Goal: Task Accomplishment & Management: Manage account settings

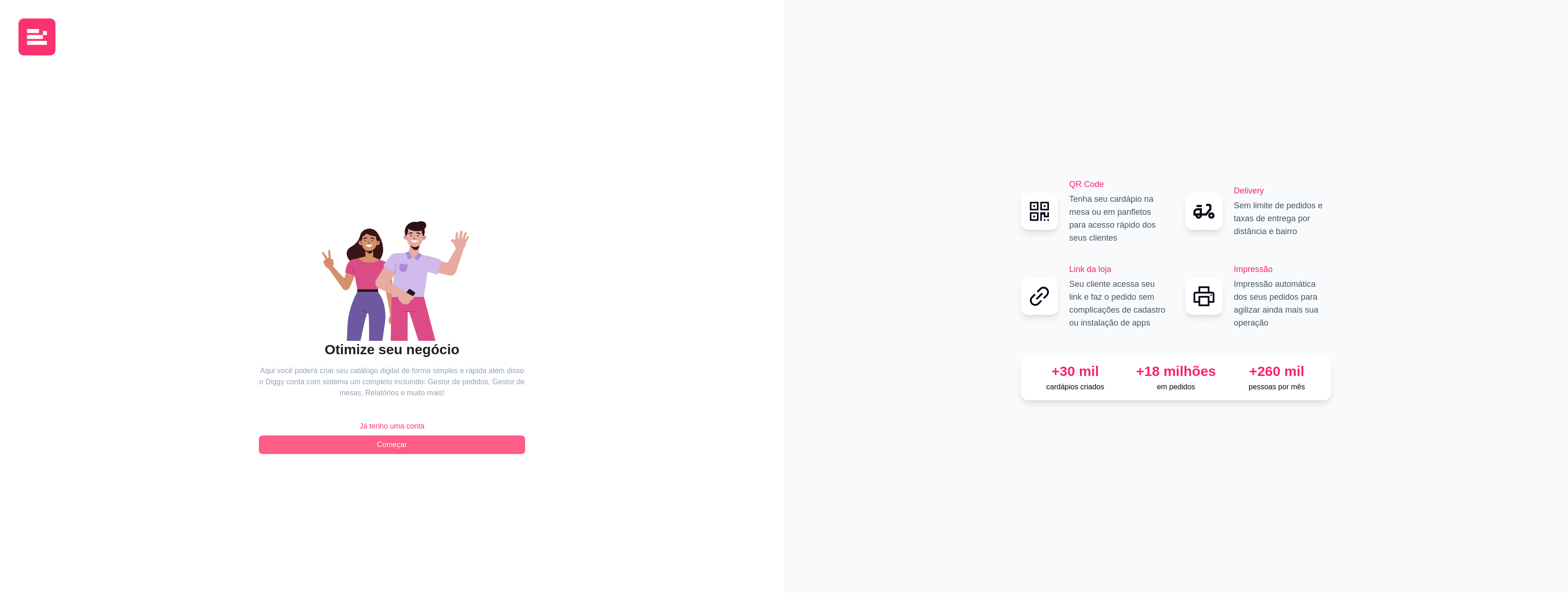
click at [421, 445] on button "Começar" at bounding box center [391, 445] width 266 height 18
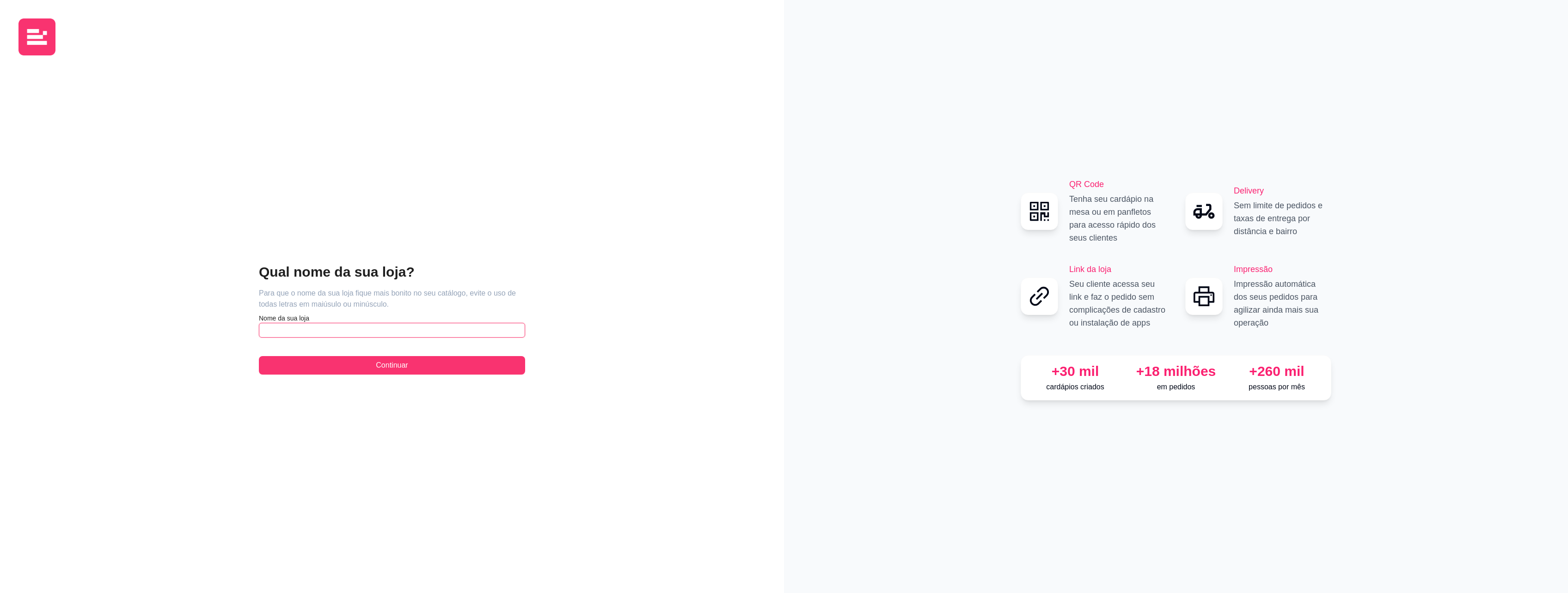
click at [299, 331] on input "text" at bounding box center [391, 330] width 266 height 15
type input "Pub Fiction Burguer & Smash"
click at [309, 369] on button "Continuar" at bounding box center [391, 366] width 266 height 18
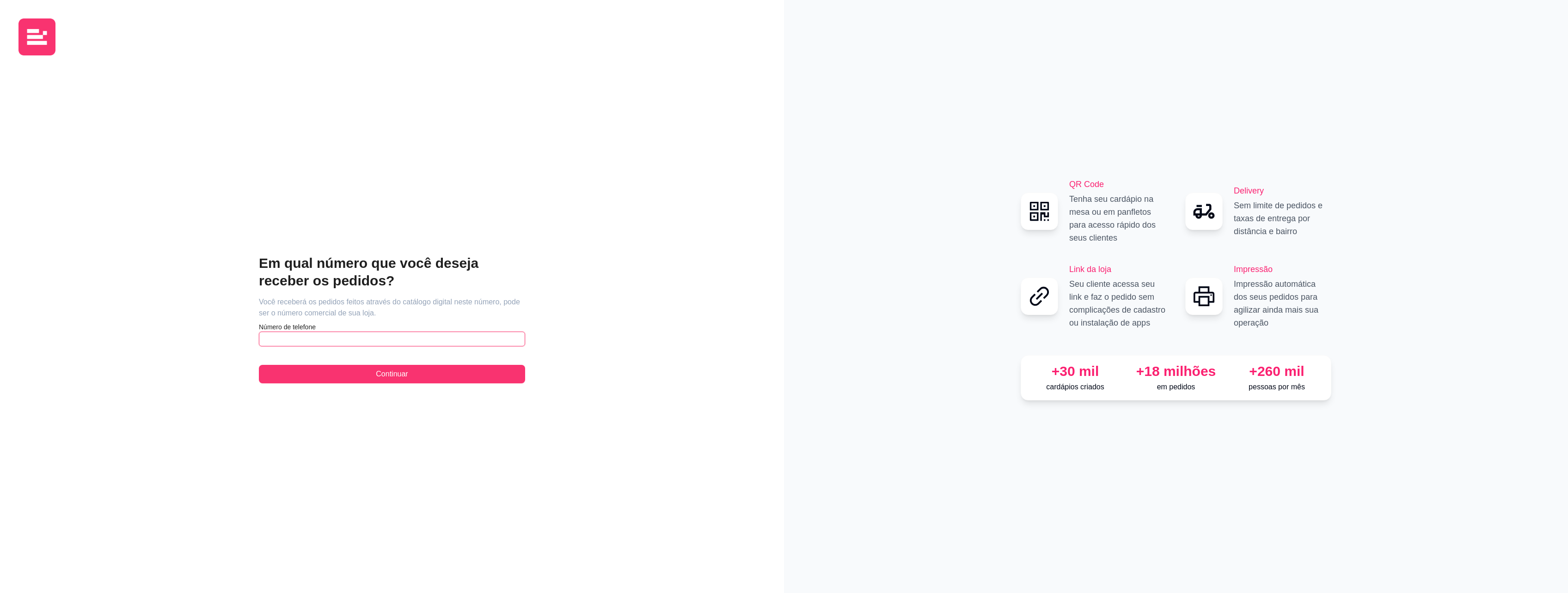
click at [297, 338] on input "text" at bounding box center [391, 339] width 266 height 15
type input "[PHONE_NUMBER]"
click at [320, 373] on button "Continuar" at bounding box center [391, 374] width 266 height 18
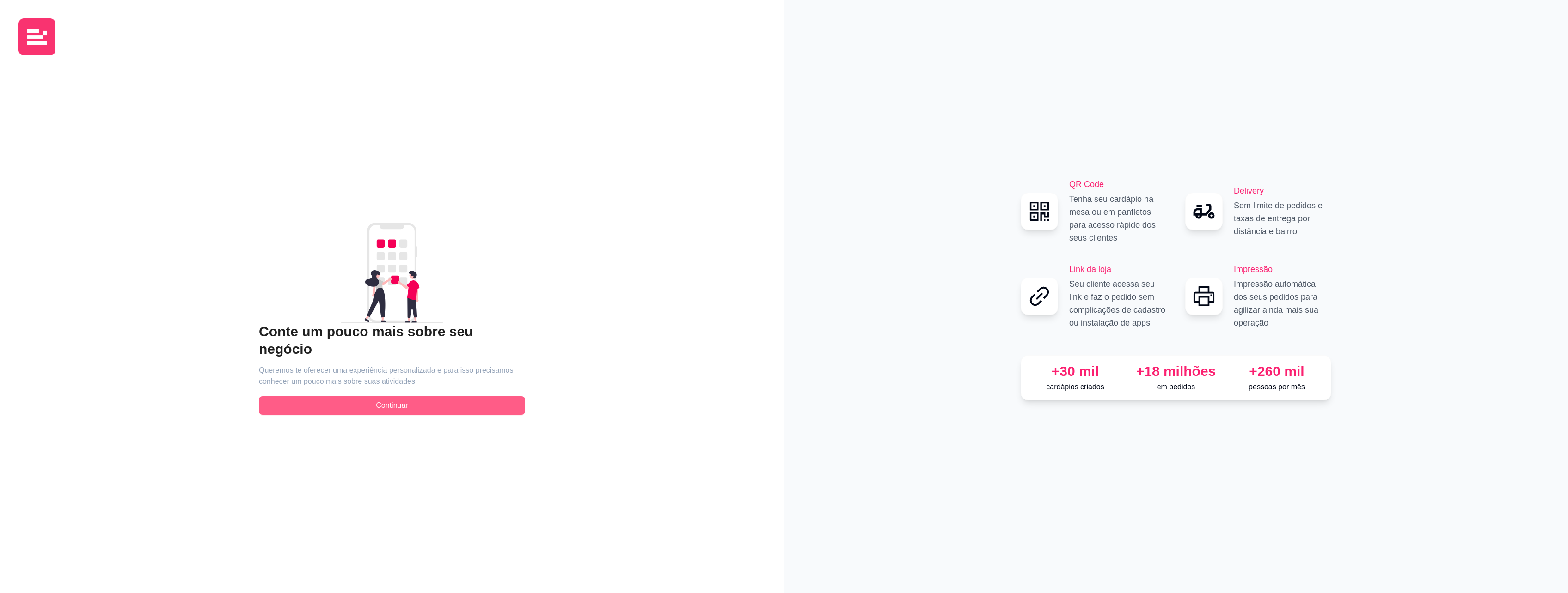
click at [394, 400] on span "Continuar" at bounding box center [391, 406] width 32 height 11
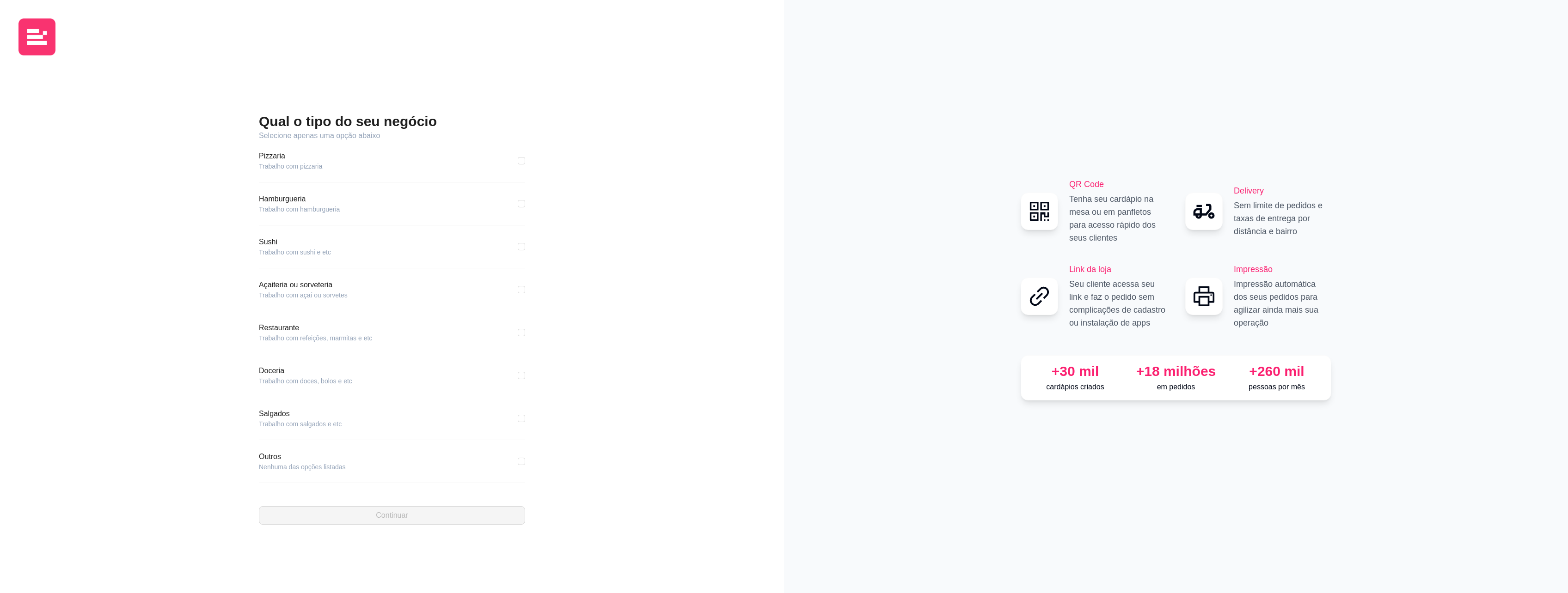
click at [303, 201] on article "Hamburgueria" at bounding box center [299, 199] width 81 height 11
click at [304, 216] on div "Hamburgueria Trabalho com hamburgueria" at bounding box center [391, 209] width 266 height 32
click at [478, 204] on div "Hamburgueria Trabalho com hamburgueria" at bounding box center [391, 203] width 266 height 20
click at [516, 203] on div "Hamburgueria Trabalho com hamburgueria" at bounding box center [391, 203] width 266 height 20
click at [519, 203] on input "checkbox" at bounding box center [522, 204] width 7 height 7
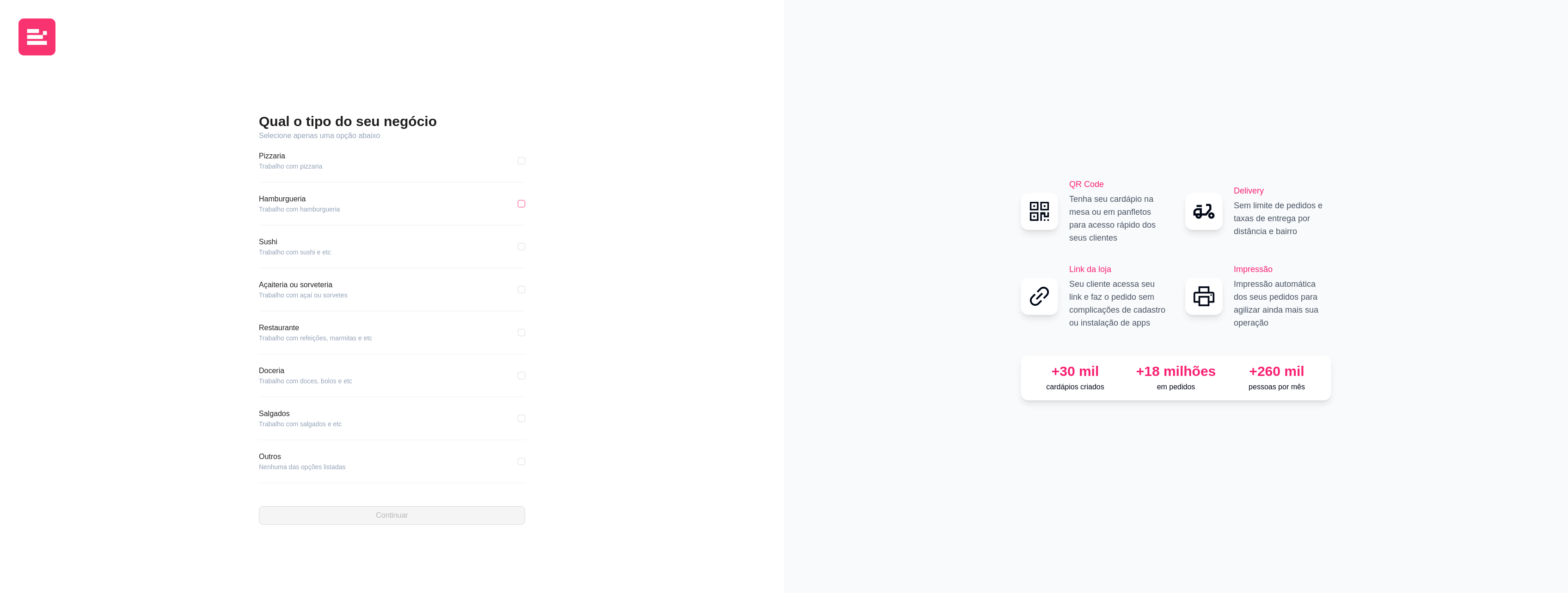
checkbox input "true"
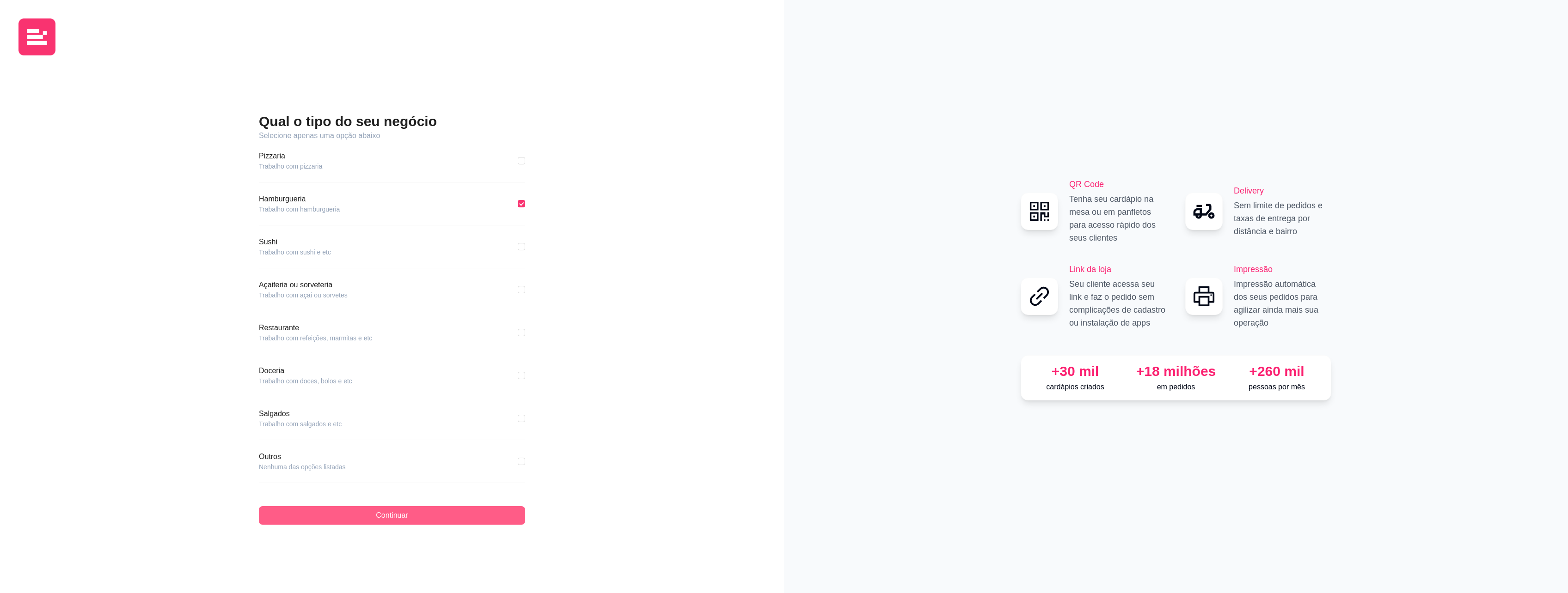
click at [335, 521] on button "Continuar" at bounding box center [391, 515] width 266 height 18
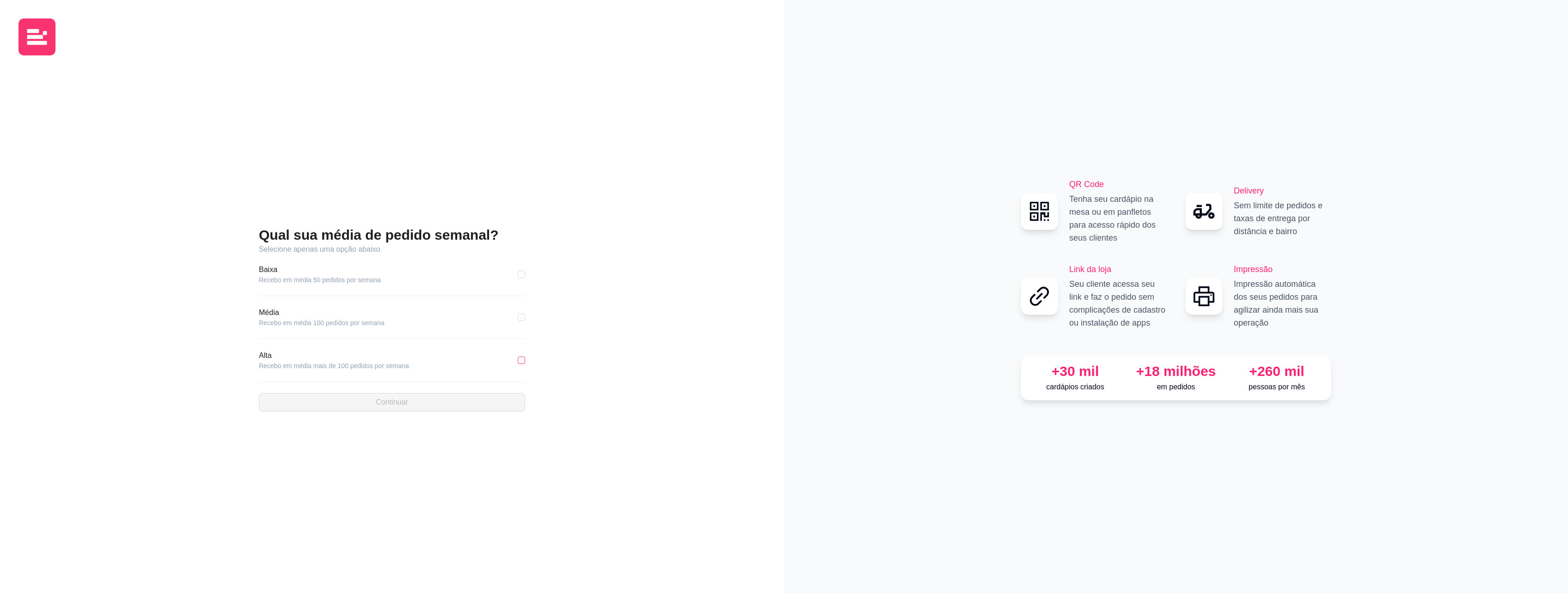
click at [523, 362] on input "checkbox" at bounding box center [522, 360] width 7 height 7
checkbox input "true"
click at [388, 400] on span "Continuar" at bounding box center [391, 402] width 32 height 11
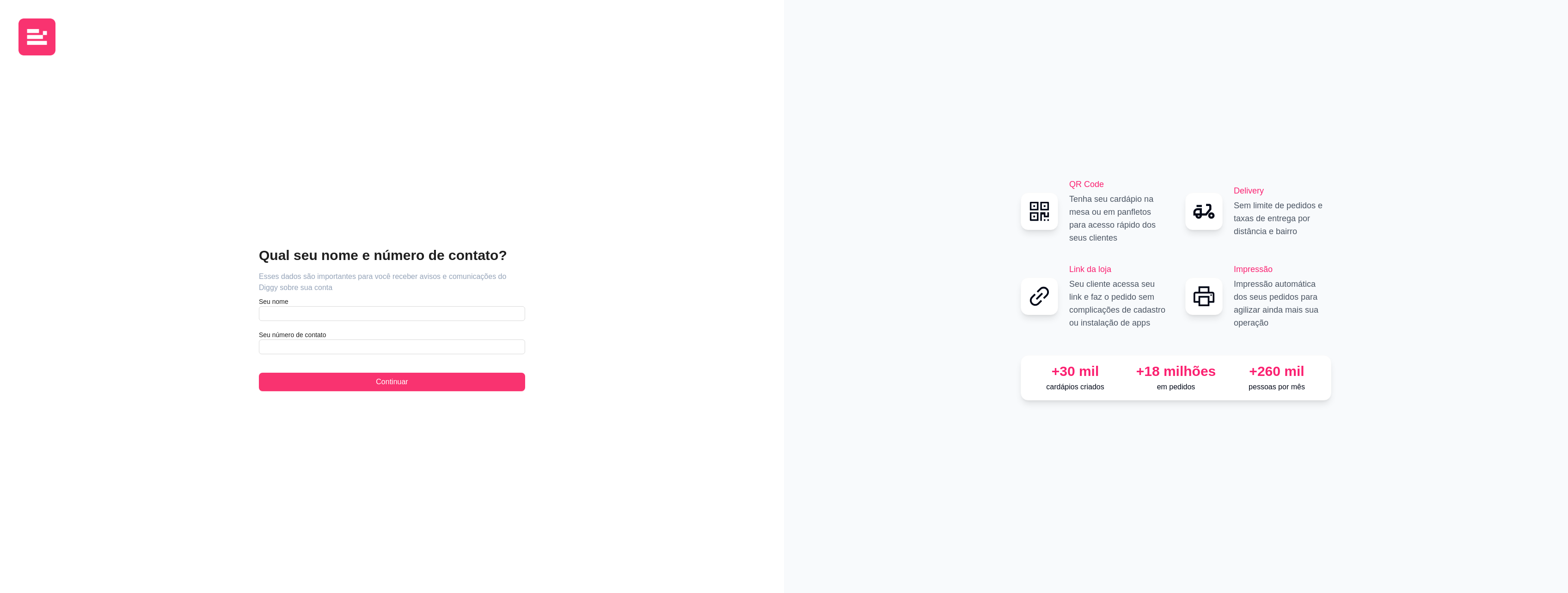
click at [285, 305] on article "Seu nome" at bounding box center [391, 301] width 266 height 9
click at [285, 309] on input "text" at bounding box center [391, 314] width 266 height 15
type input "Thiago"
type input "[PHONE_NUMBER]"
click at [366, 381] on button "Continuar" at bounding box center [391, 382] width 266 height 18
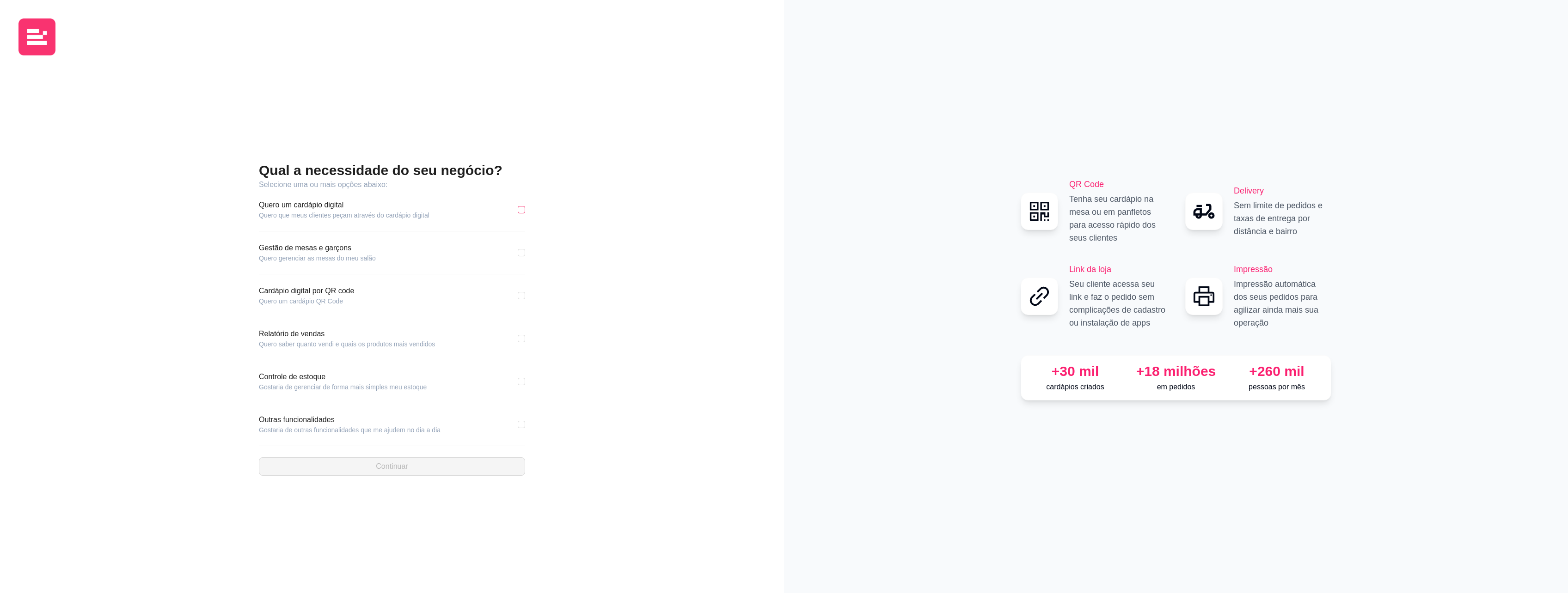
click at [524, 209] on input "checkbox" at bounding box center [522, 210] width 7 height 7
checkbox input "true"
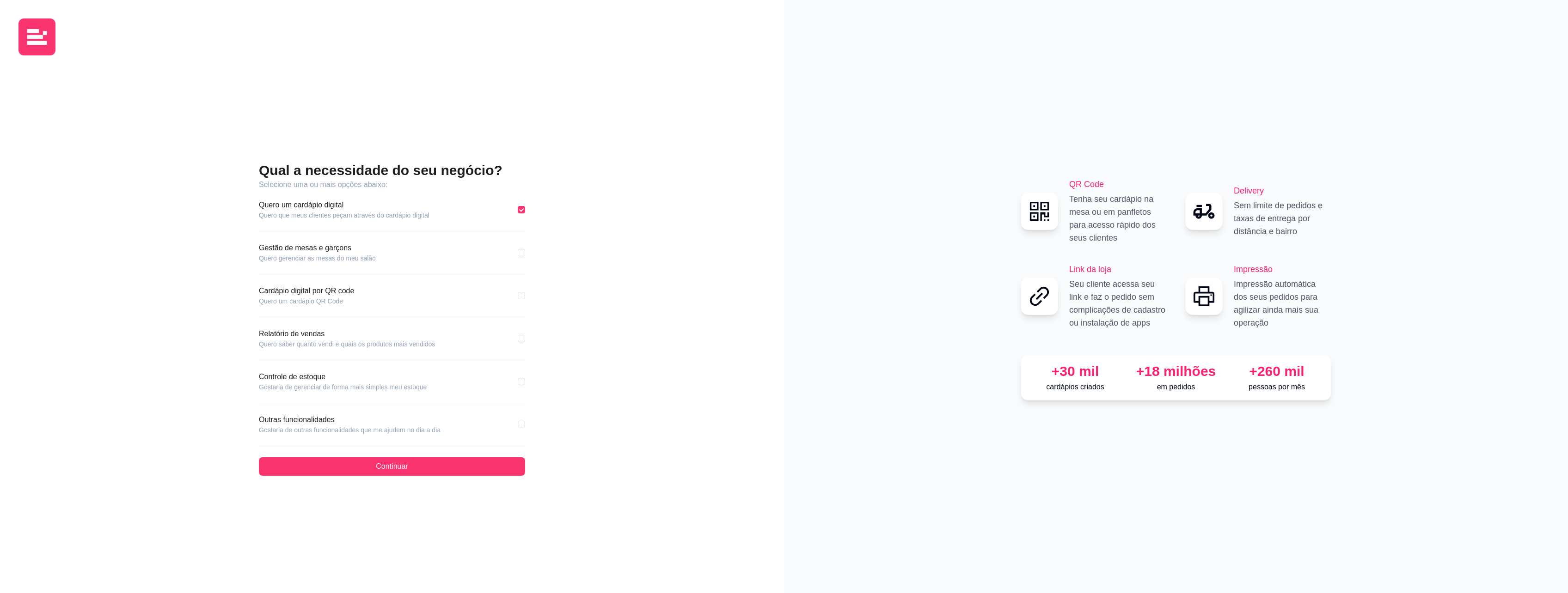
click at [522, 258] on div "Gestão de mesas e garçons Quero gerenciar as mesas do meu salão" at bounding box center [391, 252] width 266 height 20
click at [522, 285] on div "Qual a necessidade do seu negócio? Selecione uma ou mais opções abaixo: Quero u…" at bounding box center [391, 319] width 266 height 314
click at [522, 295] on input "checkbox" at bounding box center [522, 296] width 7 height 7
checkbox input "true"
click at [517, 255] on div "Gestão de mesas e garçons Quero gerenciar as mesas do meu salão" at bounding box center [391, 252] width 266 height 20
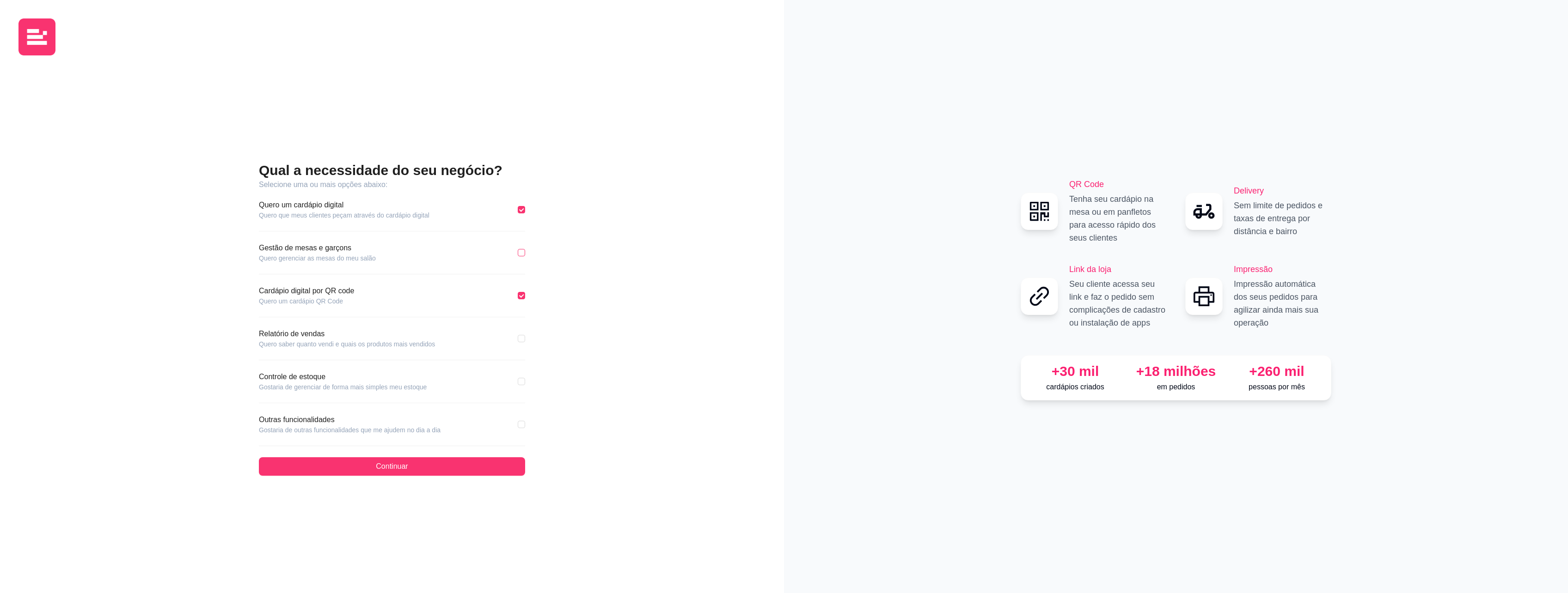
click at [522, 254] on input "checkbox" at bounding box center [522, 252] width 7 height 7
checkbox input "true"
click at [522, 341] on input "checkbox" at bounding box center [522, 339] width 7 height 7
checkbox input "true"
click at [524, 385] on input "checkbox" at bounding box center [522, 381] width 7 height 7
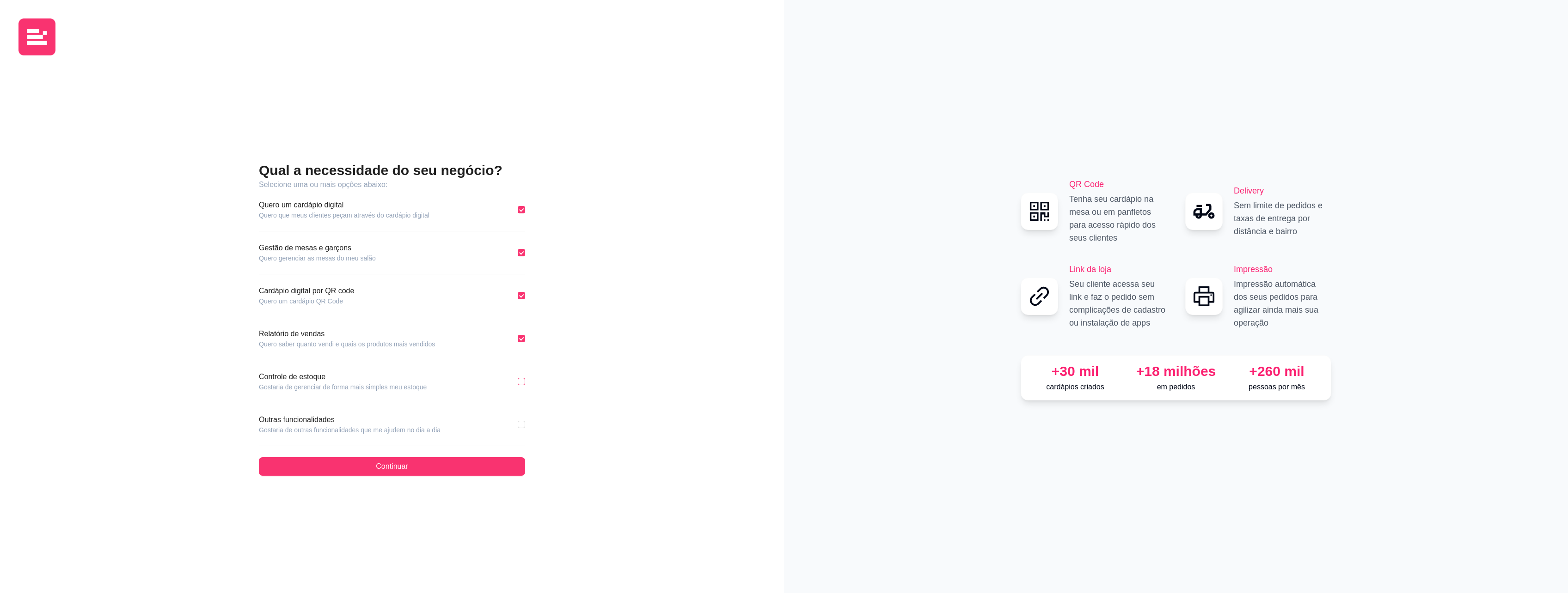
checkbox input "true"
click at [528, 423] on div "Qual a necessidade do seu negócio? Selecione uma ou mais opções abaixo: Quero u…" at bounding box center [391, 318] width 747 height 512
click at [525, 425] on div "Qual a necessidade do seu negócio? Selecione uma ou mais opções abaixo: Quero u…" at bounding box center [391, 318] width 747 height 512
drag, startPoint x: 525, startPoint y: 425, endPoint x: 519, endPoint y: 425, distance: 6.0
click at [519, 425] on input "checkbox" at bounding box center [522, 425] width 7 height 7
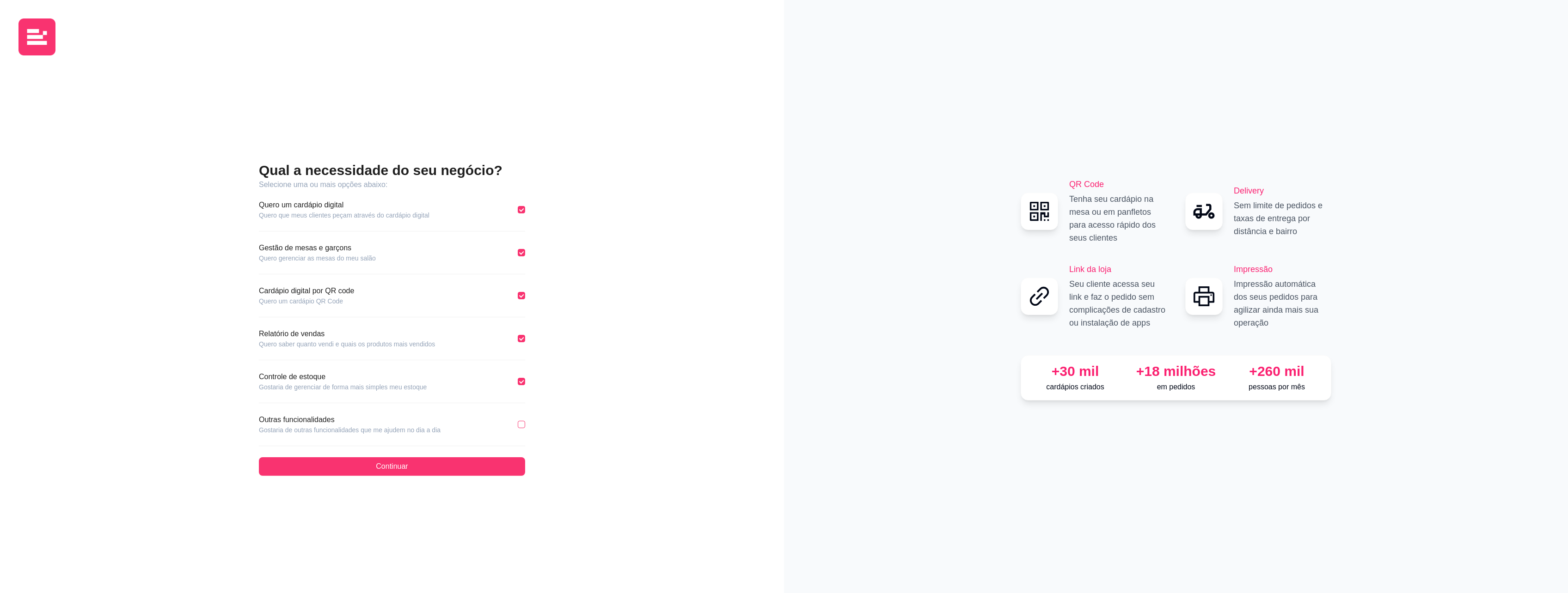
checkbox input "true"
click at [396, 460] on button "Continuar" at bounding box center [391, 466] width 266 height 18
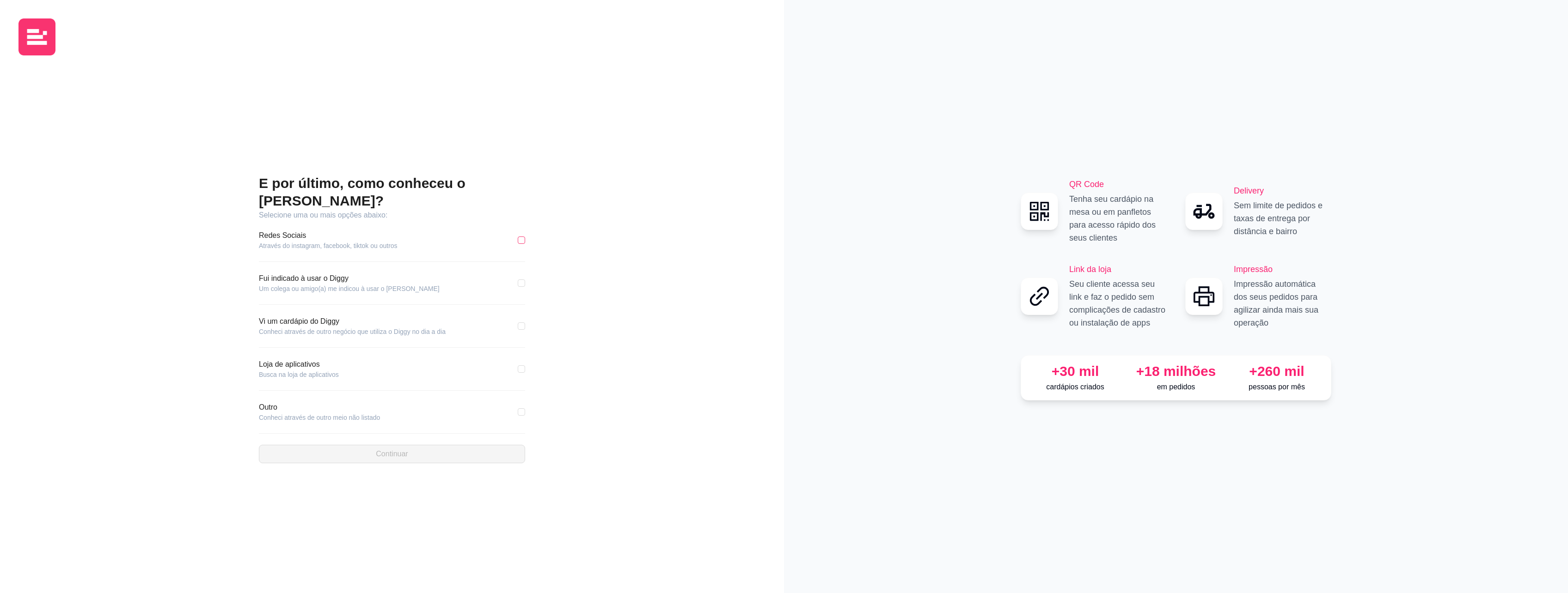
click at [520, 237] on input "checkbox" at bounding box center [522, 240] width 7 height 7
checkbox input "true"
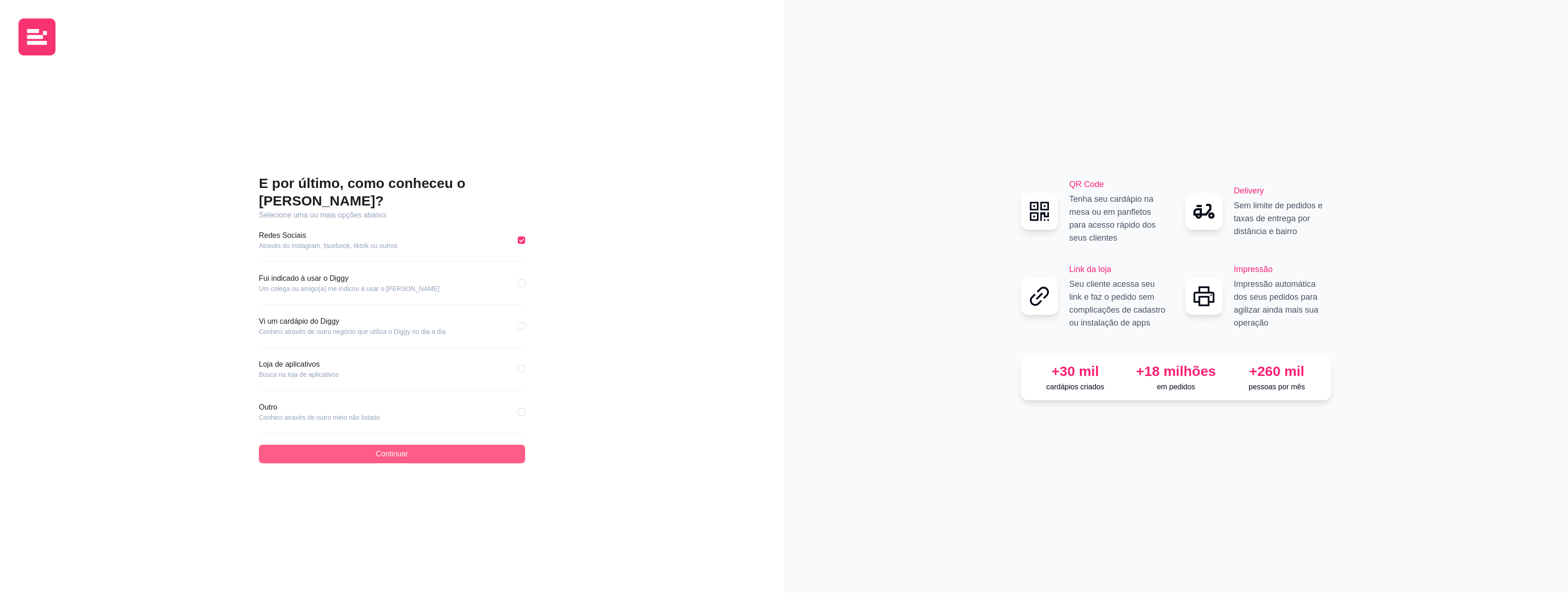
click at [327, 445] on button "Continuar" at bounding box center [391, 454] width 266 height 18
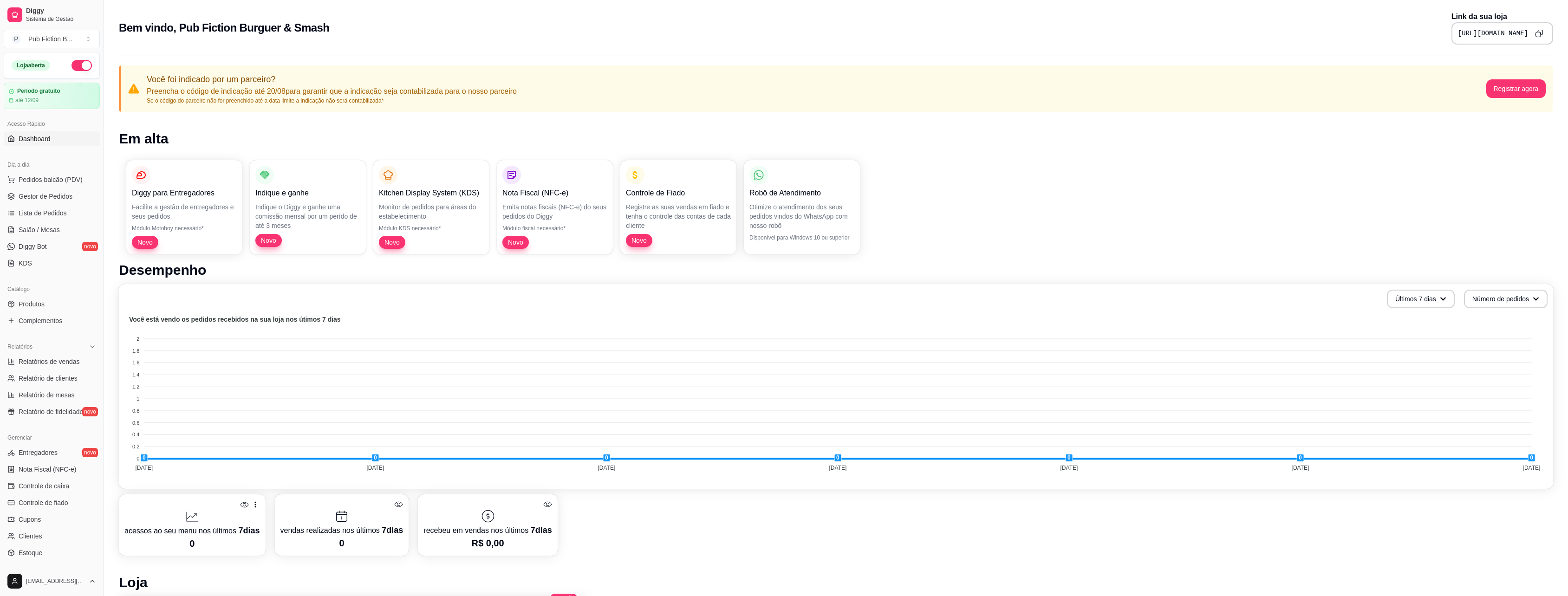
click at [201, 235] on div "Diggy para Entregadores Facilite a gestão de entregadores e seus pedidos. Módul…" at bounding box center [185, 207] width 116 height 94
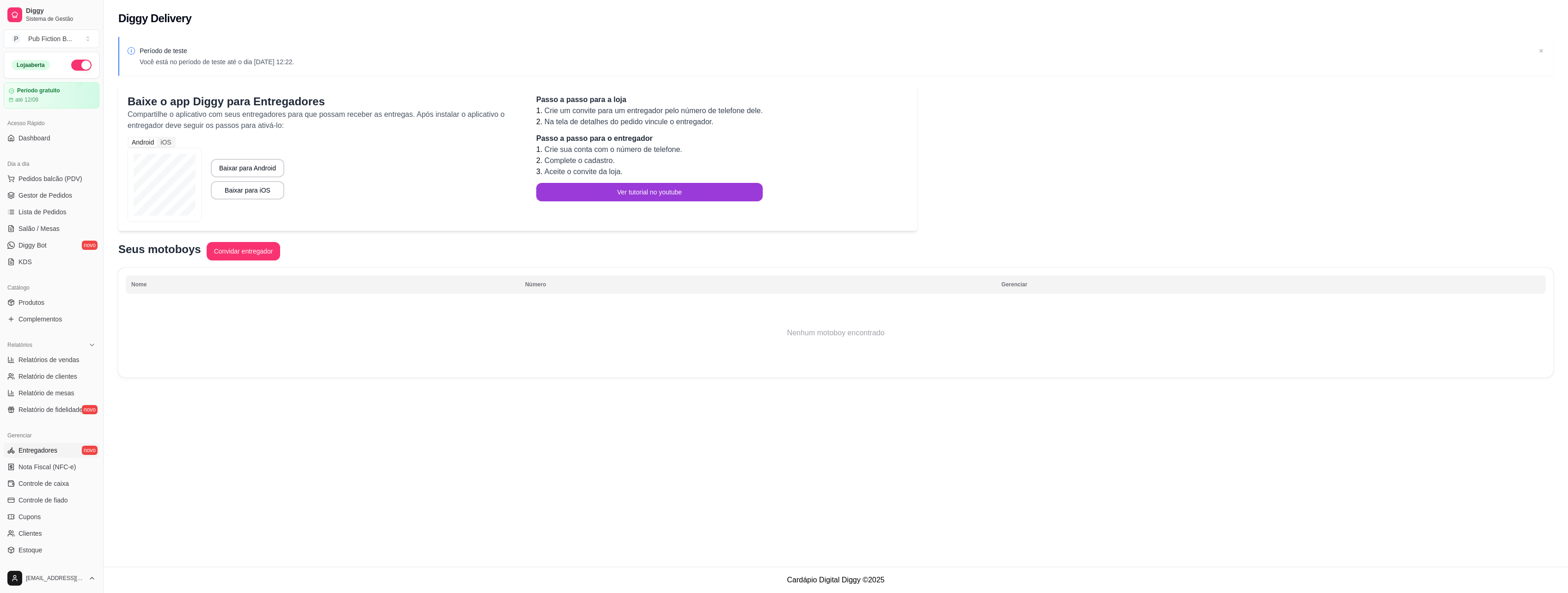
click at [626, 189] on button "Ver tutorial no youtube" at bounding box center [649, 192] width 226 height 18
click at [56, 181] on span "Pedidos balcão (PDV)" at bounding box center [50, 178] width 64 height 9
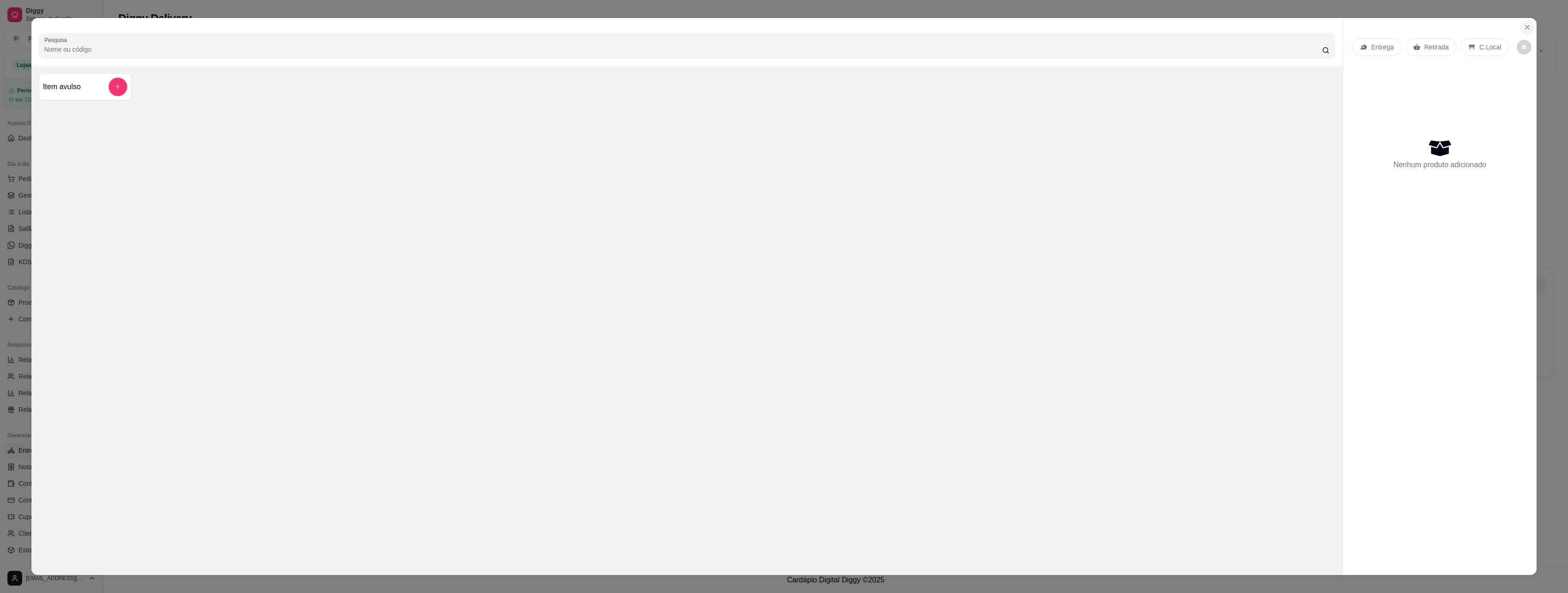
click at [1525, 30] on icon "Close" at bounding box center [1527, 27] width 7 height 7
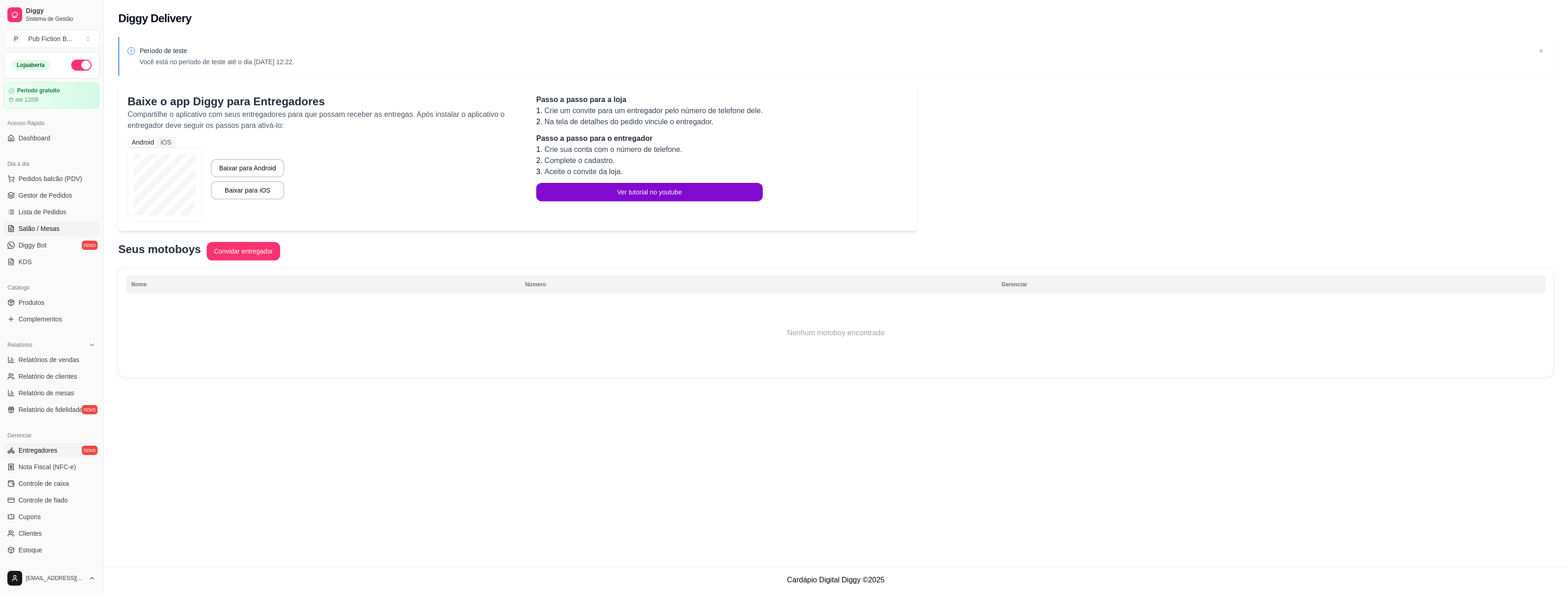
click at [57, 229] on span "Salão / Mesas" at bounding box center [39, 228] width 41 height 9
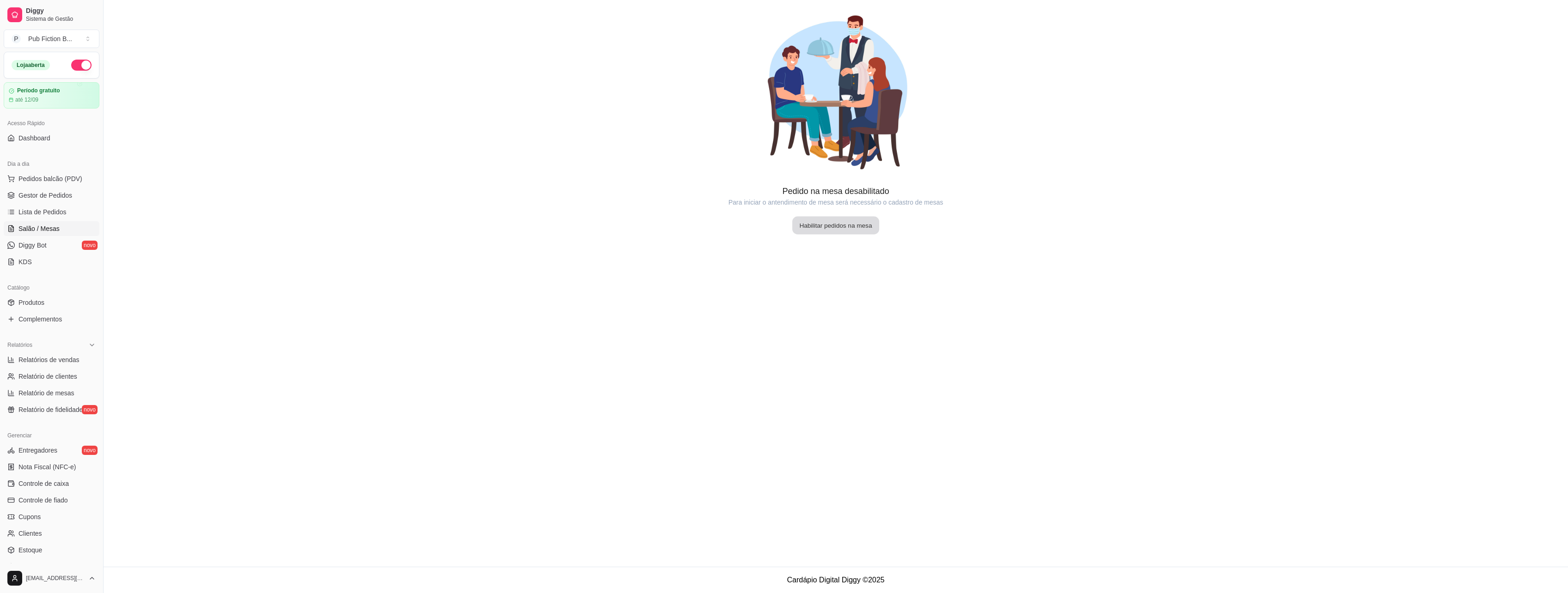
click at [866, 224] on button "Habilitar pedidos na mesa" at bounding box center [836, 226] width 87 height 18
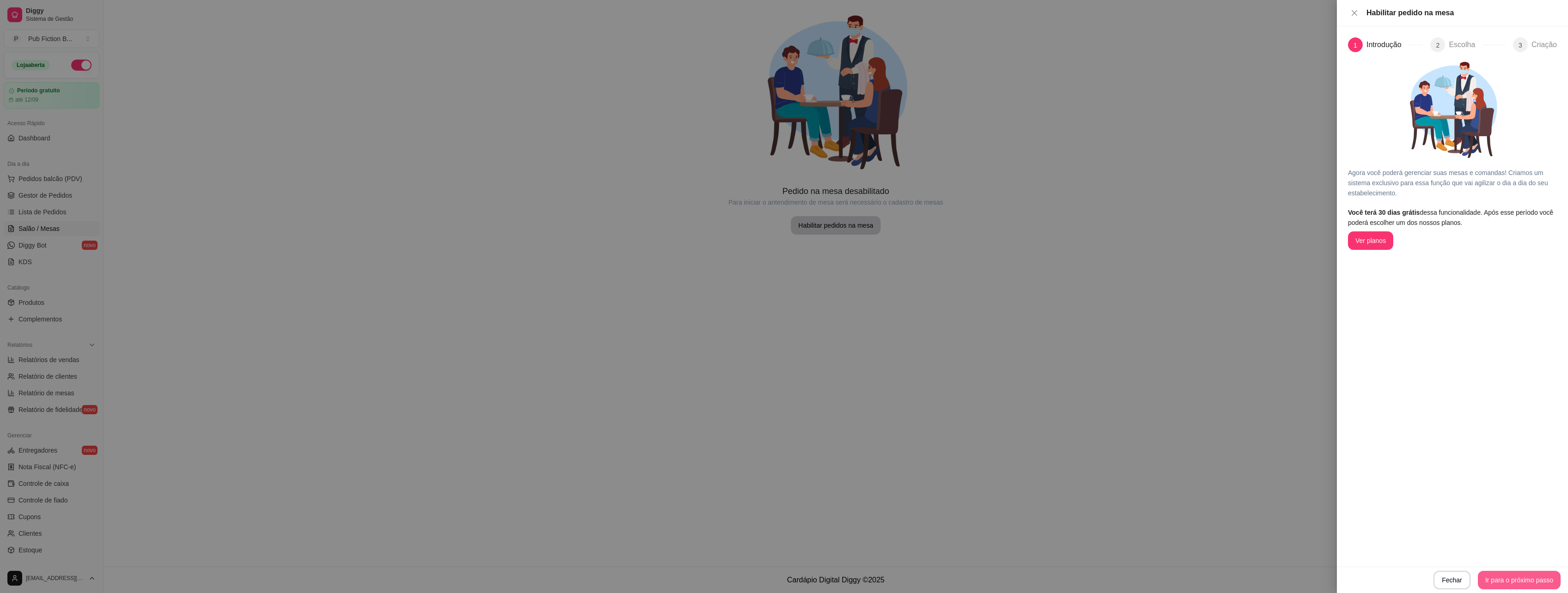
click at [1535, 579] on button "Ir para o próximo passo" at bounding box center [1519, 580] width 83 height 18
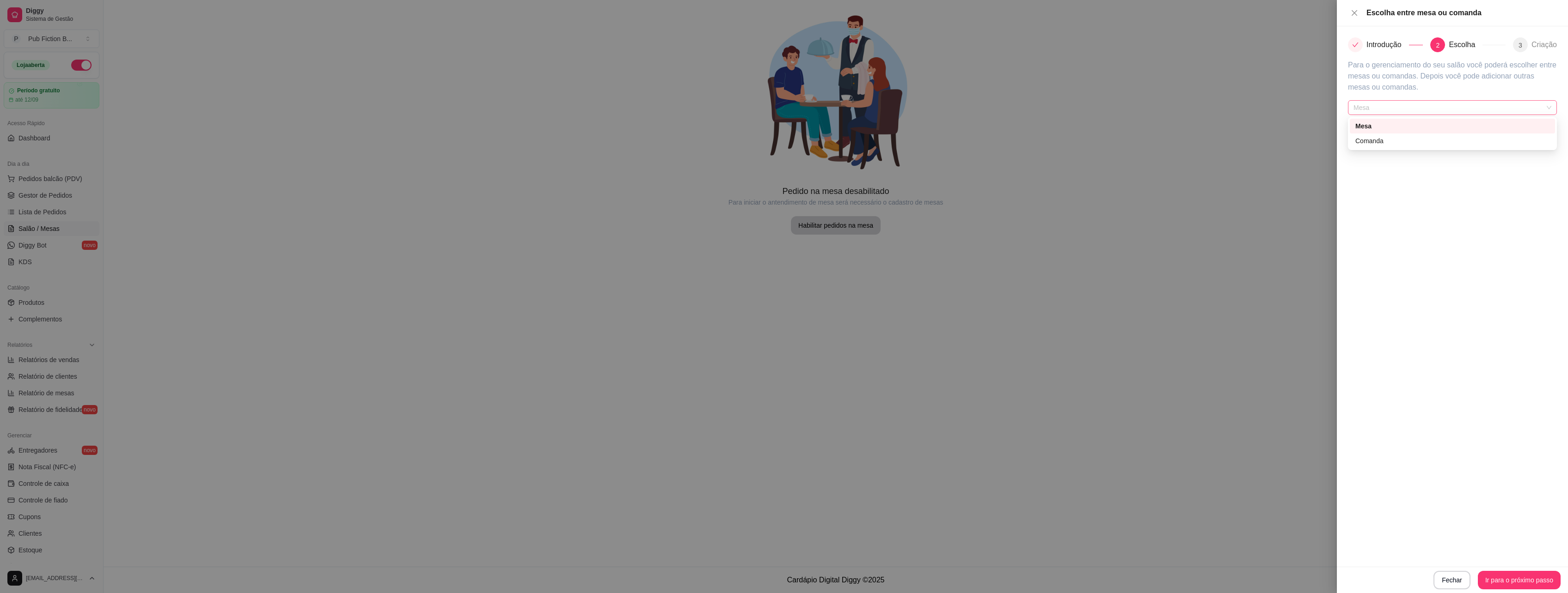
click at [1373, 111] on span "Mesa" at bounding box center [1452, 108] width 198 height 14
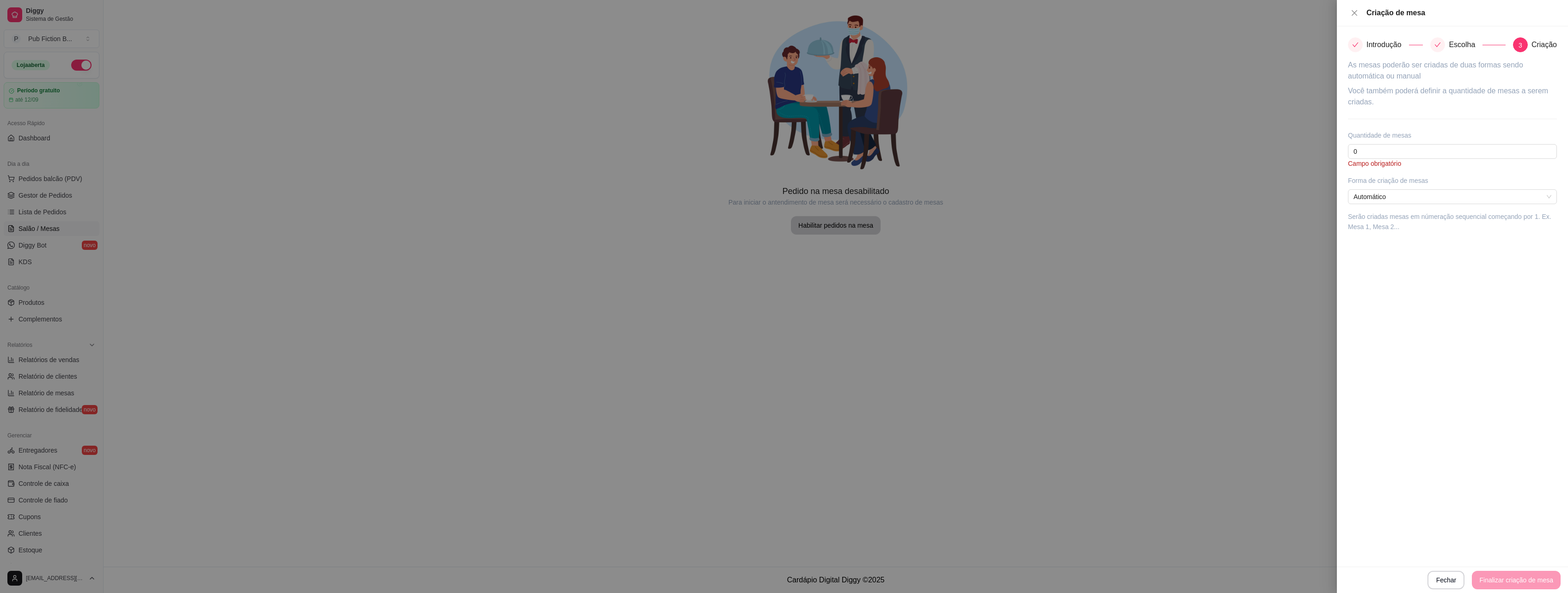
click at [1391, 143] on div "Você também poderá definir a quantidade de mesas a serem criadas. Quantidade de…" at bounding box center [1452, 127] width 209 height 83
drag, startPoint x: 1388, startPoint y: 149, endPoint x: 1256, endPoint y: 131, distance: 133.2
click at [1256, 131] on div "Criação de mesa Introdução Escolha 3 Criação As mesas poderão ser criadas de du…" at bounding box center [784, 296] width 1568 height 593
click at [1457, 193] on span "Automático" at bounding box center [1452, 187] width 198 height 14
type input "10"
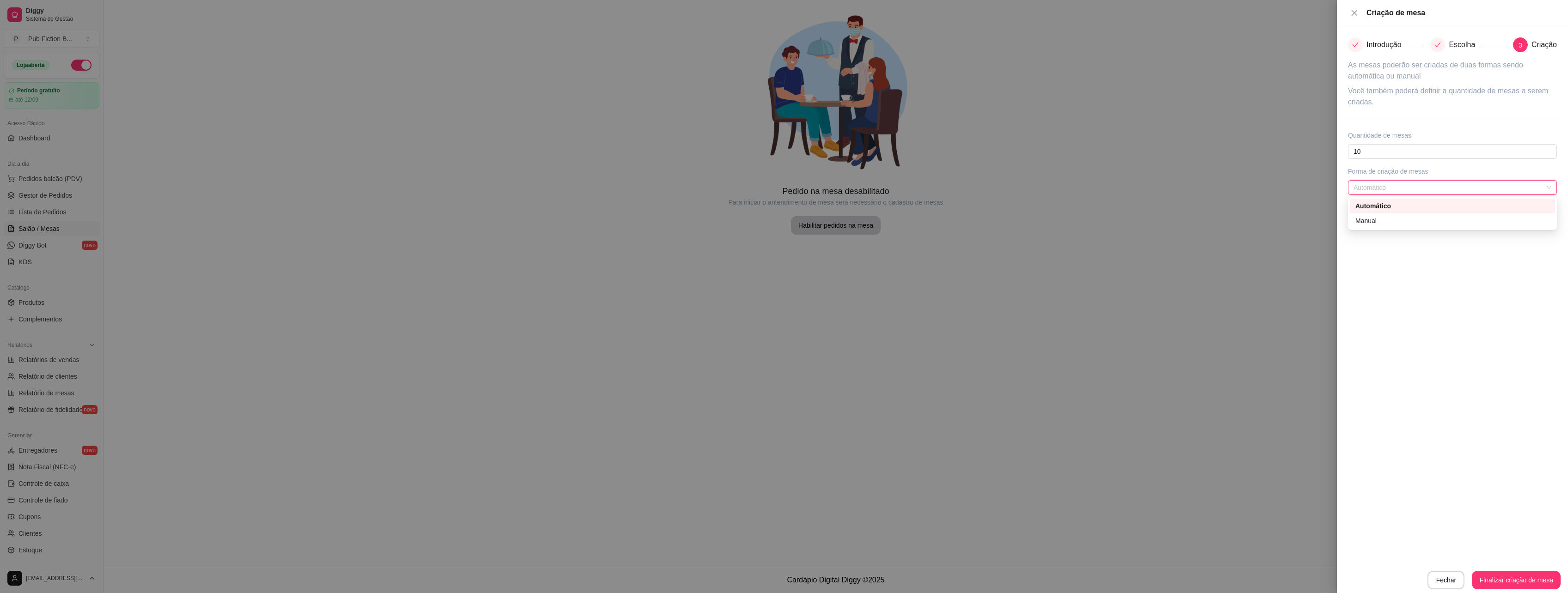
click at [1457, 193] on span "Automático" at bounding box center [1452, 187] width 198 height 14
click at [1510, 577] on button "Finalizar criação de mesa" at bounding box center [1516, 580] width 89 height 18
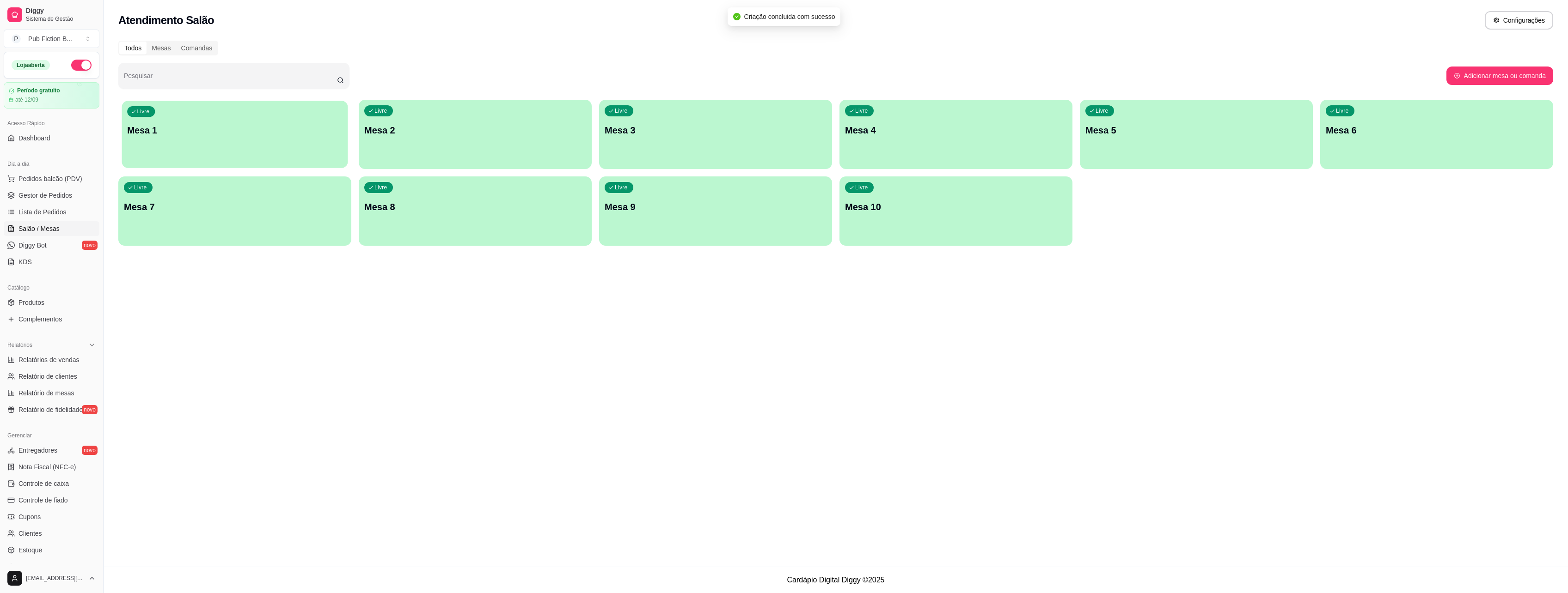
click at [228, 126] on p "Mesa 1" at bounding box center [235, 130] width 215 height 13
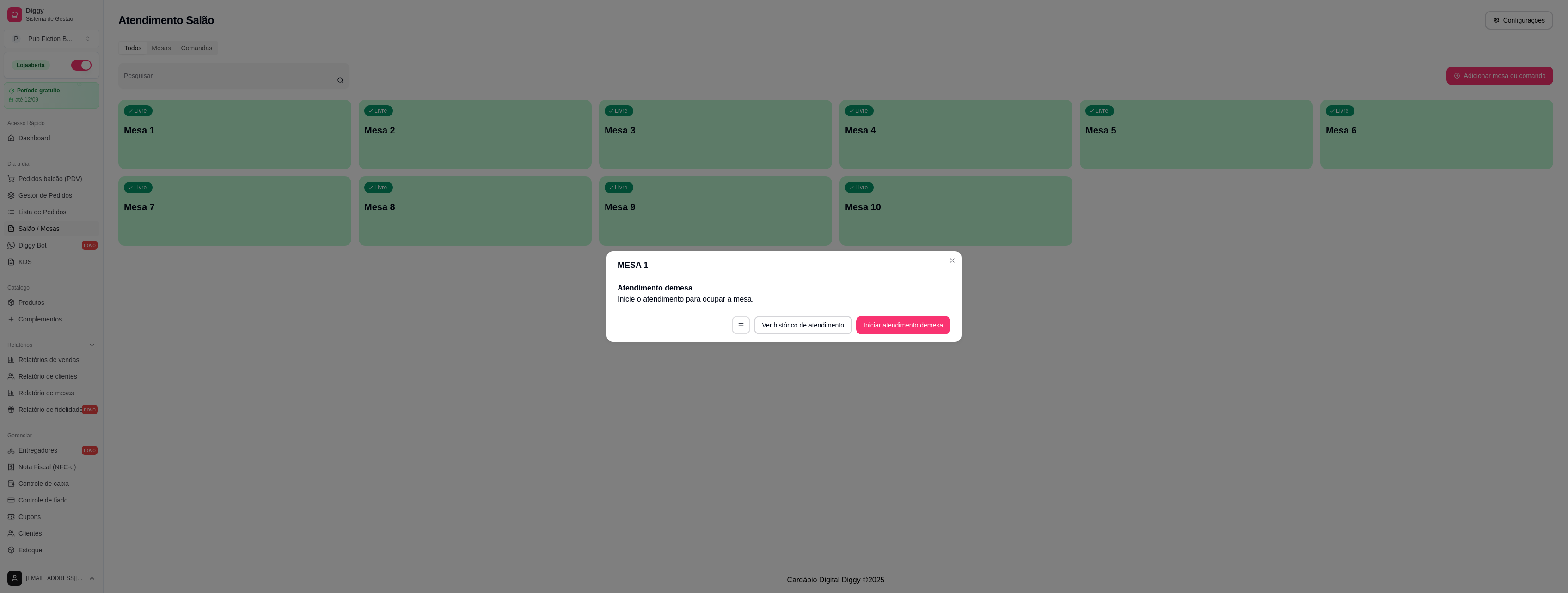
click at [732, 324] on button "button" at bounding box center [741, 325] width 18 height 18
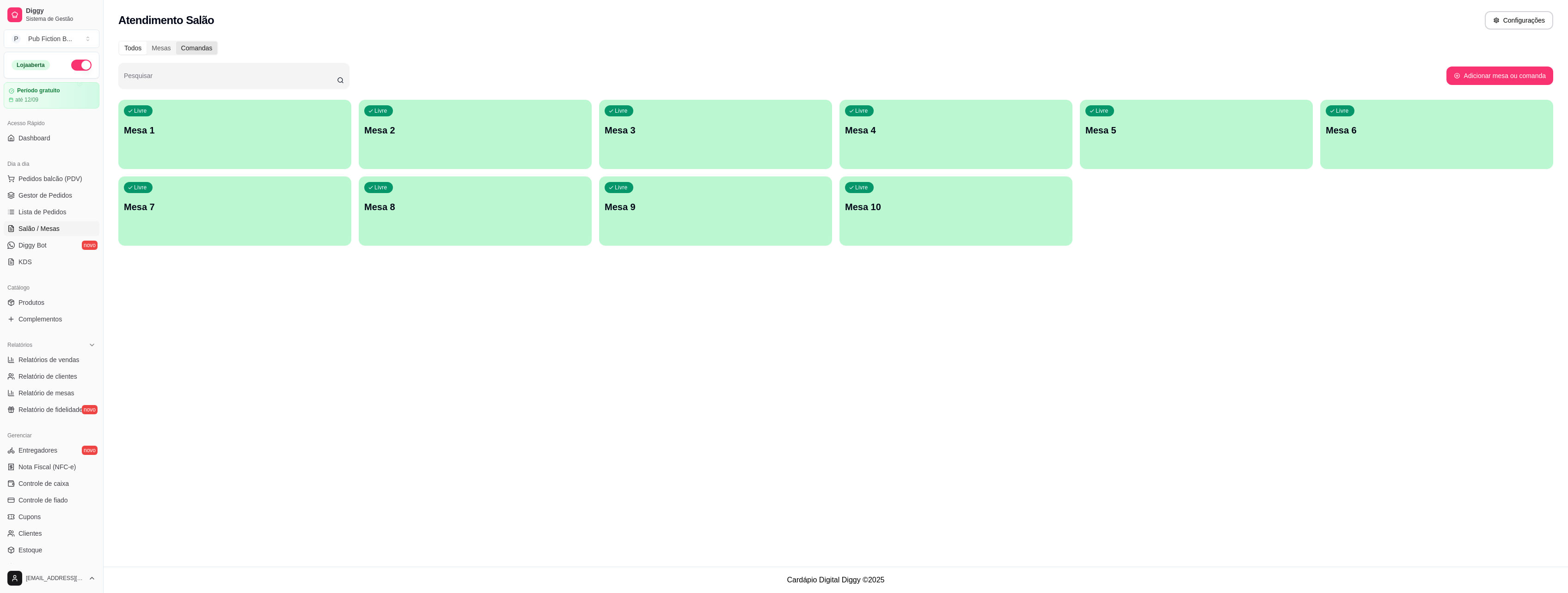
click at [196, 51] on div "Comandas" at bounding box center [197, 47] width 41 height 13
click at [176, 41] on input "Comandas" at bounding box center [176, 41] width 0 height 0
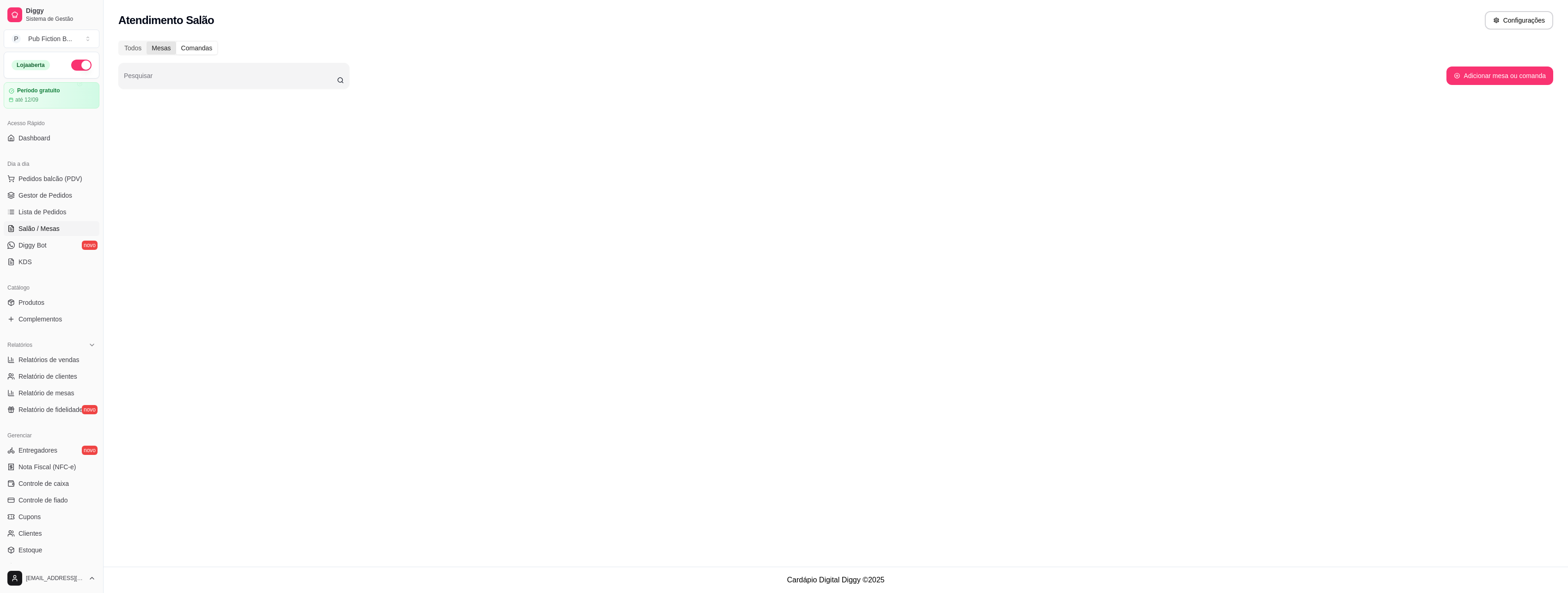
click at [162, 48] on div "Mesas" at bounding box center [161, 47] width 29 height 13
click at [147, 41] on input "Mesas" at bounding box center [147, 41] width 0 height 0
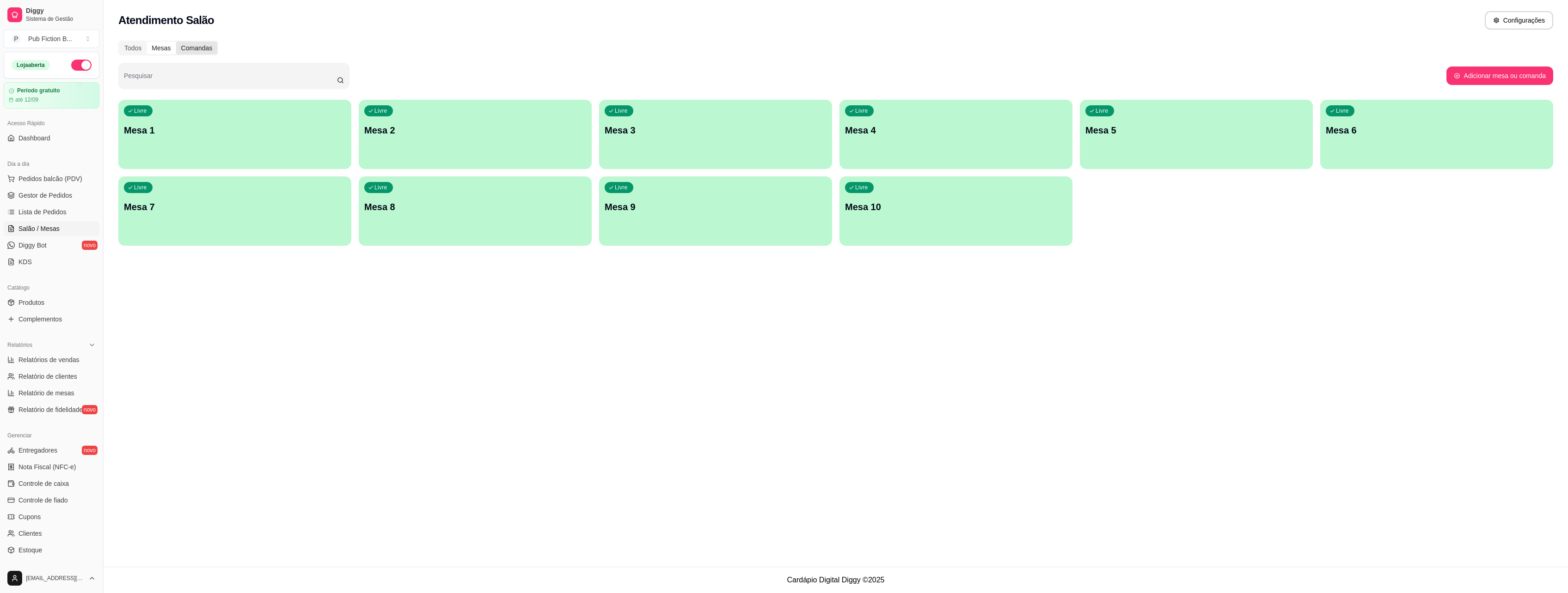
click at [191, 47] on div "Comandas" at bounding box center [197, 47] width 41 height 13
click at [176, 41] on input "Comandas" at bounding box center [176, 41] width 0 height 0
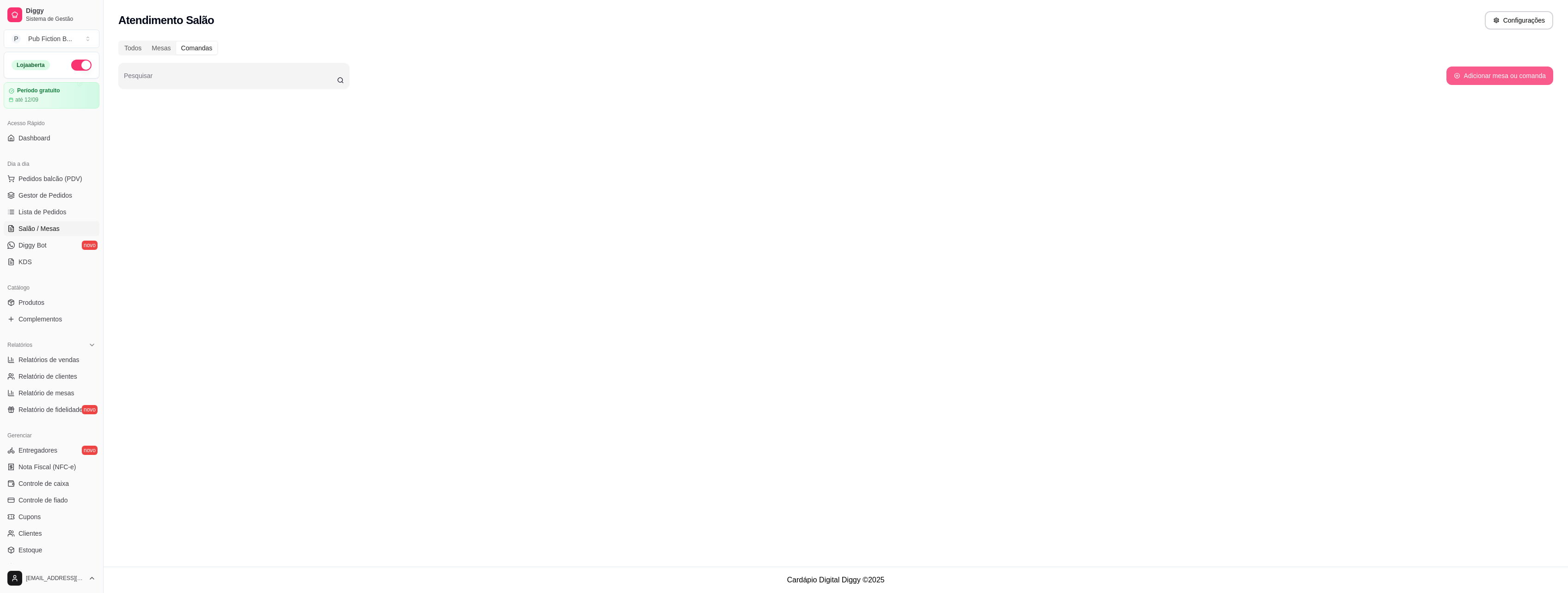
click at [1485, 82] on button "Adicionar mesa ou comanda" at bounding box center [1499, 75] width 107 height 18
select select "TABLE"
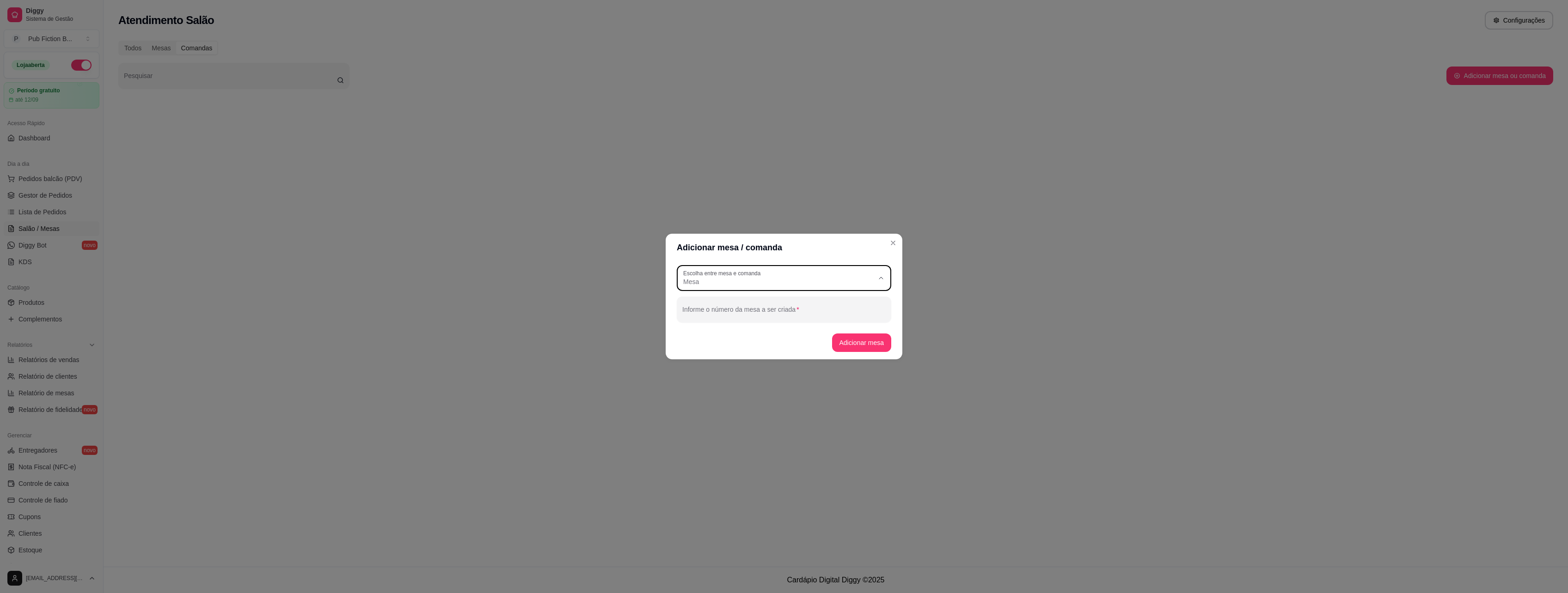
click at [805, 273] on div "Mesa" at bounding box center [778, 278] width 191 height 16
click at [743, 316] on li "Comanda" at bounding box center [784, 319] width 199 height 15
type input "CARD"
select select "CARD"
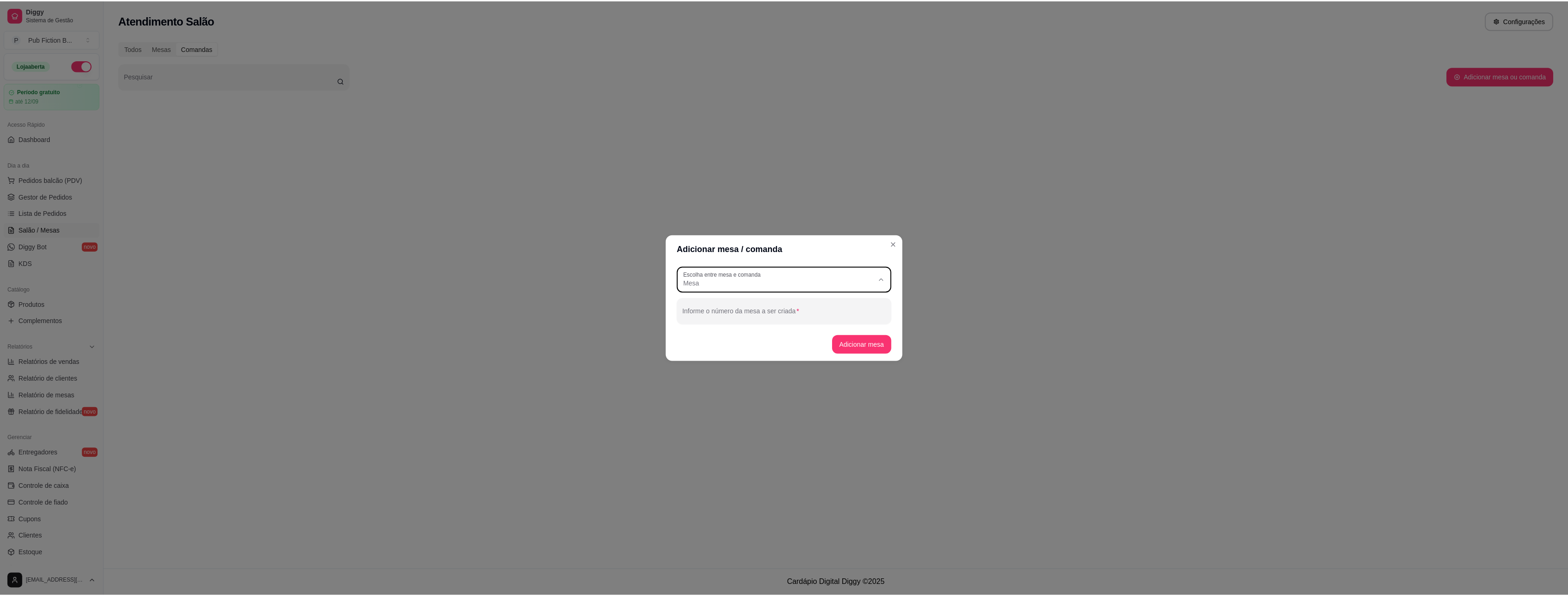
scroll to position [9, 0]
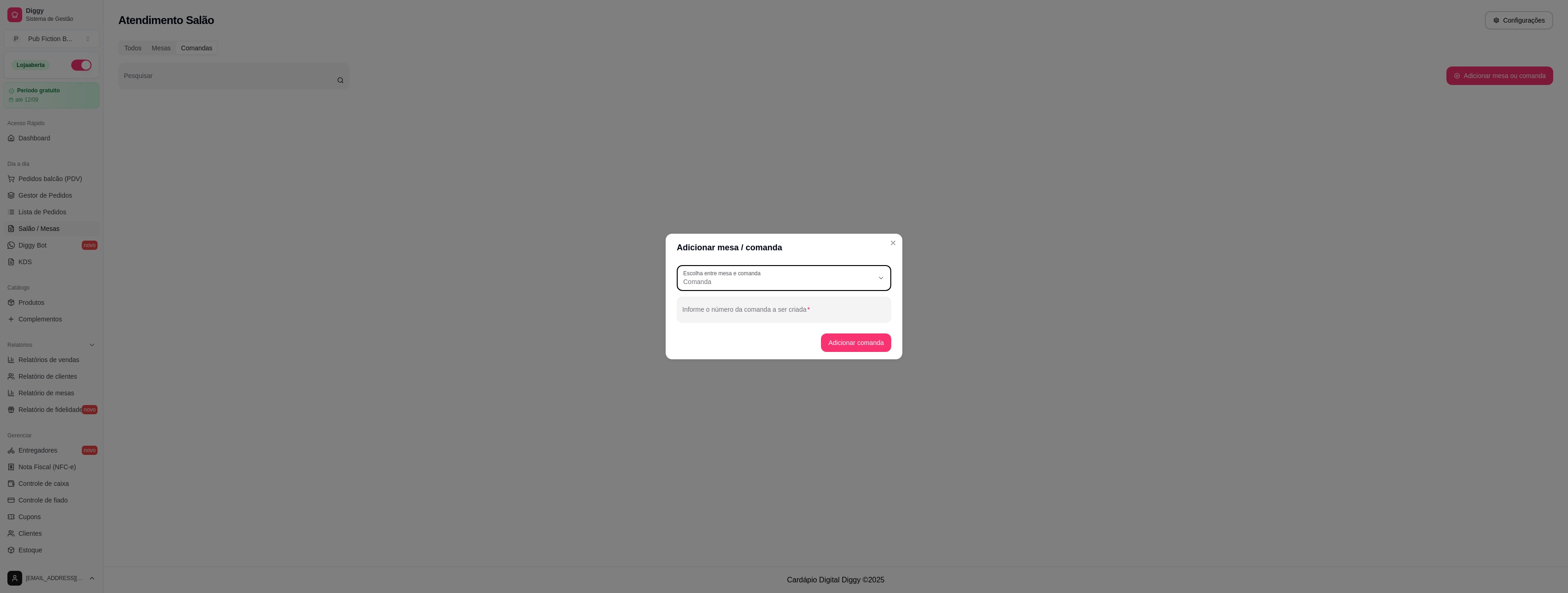
click at [745, 312] on input "Informe o número da comanda a ser criada" at bounding box center [784, 313] width 203 height 9
click at [853, 353] on footer "Adicionar comanda" at bounding box center [784, 342] width 237 height 33
click at [856, 344] on button "Adicionar comanda" at bounding box center [856, 342] width 70 height 18
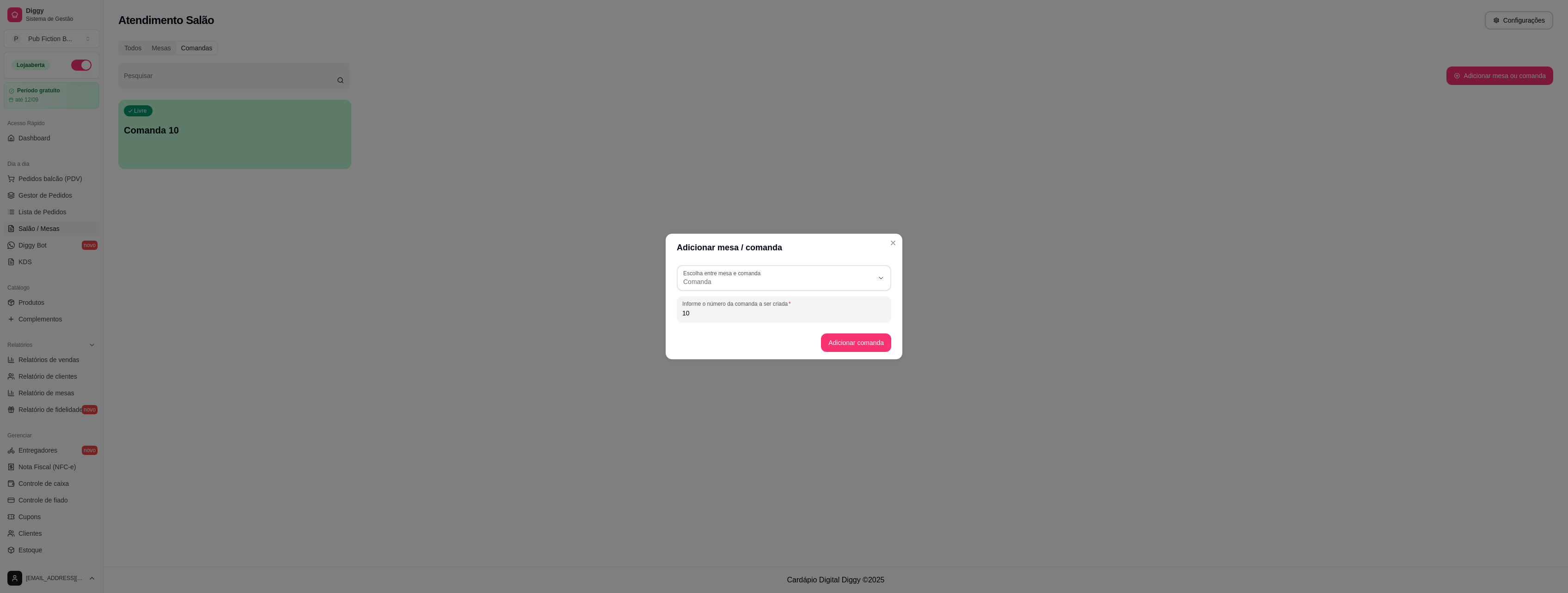
drag, startPoint x: 716, startPoint y: 315, endPoint x: 646, endPoint y: 307, distance: 70.5
click at [646, 307] on div "Adicionar mesa / comanda CARD Escolha entre mesa e comanda Mesa Comanda Escolha…" at bounding box center [784, 296] width 1568 height 593
type input "1"
click at [866, 338] on button "Adicionar comanda" at bounding box center [856, 342] width 70 height 18
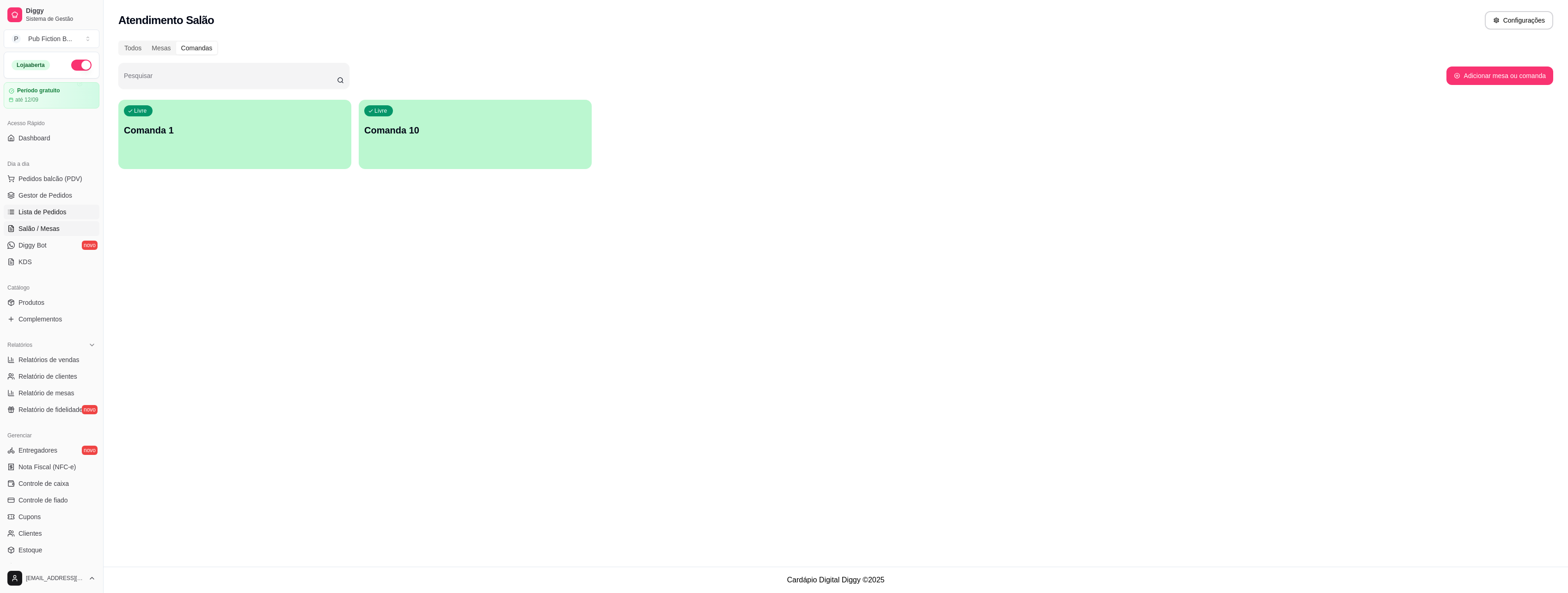
click at [60, 210] on span "Lista de Pedidos" at bounding box center [42, 212] width 48 height 9
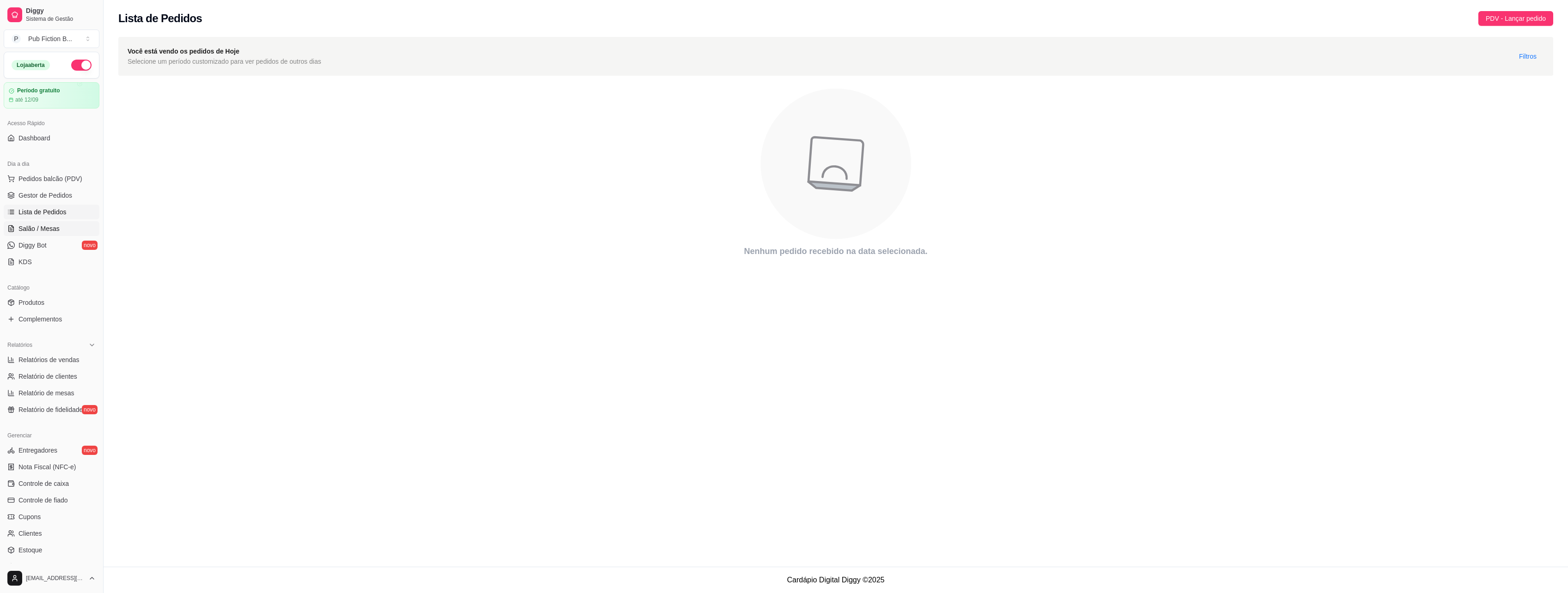
click at [55, 227] on span "Salão / Mesas" at bounding box center [39, 228] width 41 height 9
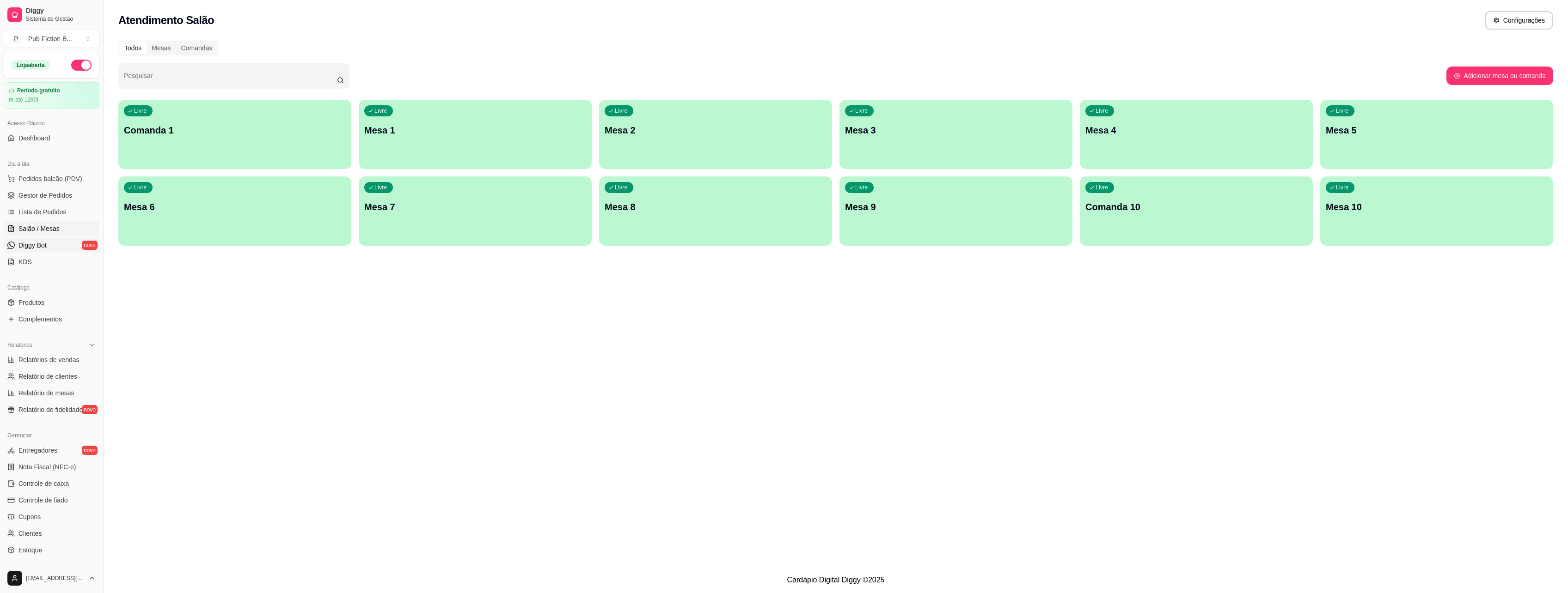
click at [41, 248] on span "Diggy Bot" at bounding box center [32, 245] width 28 height 9
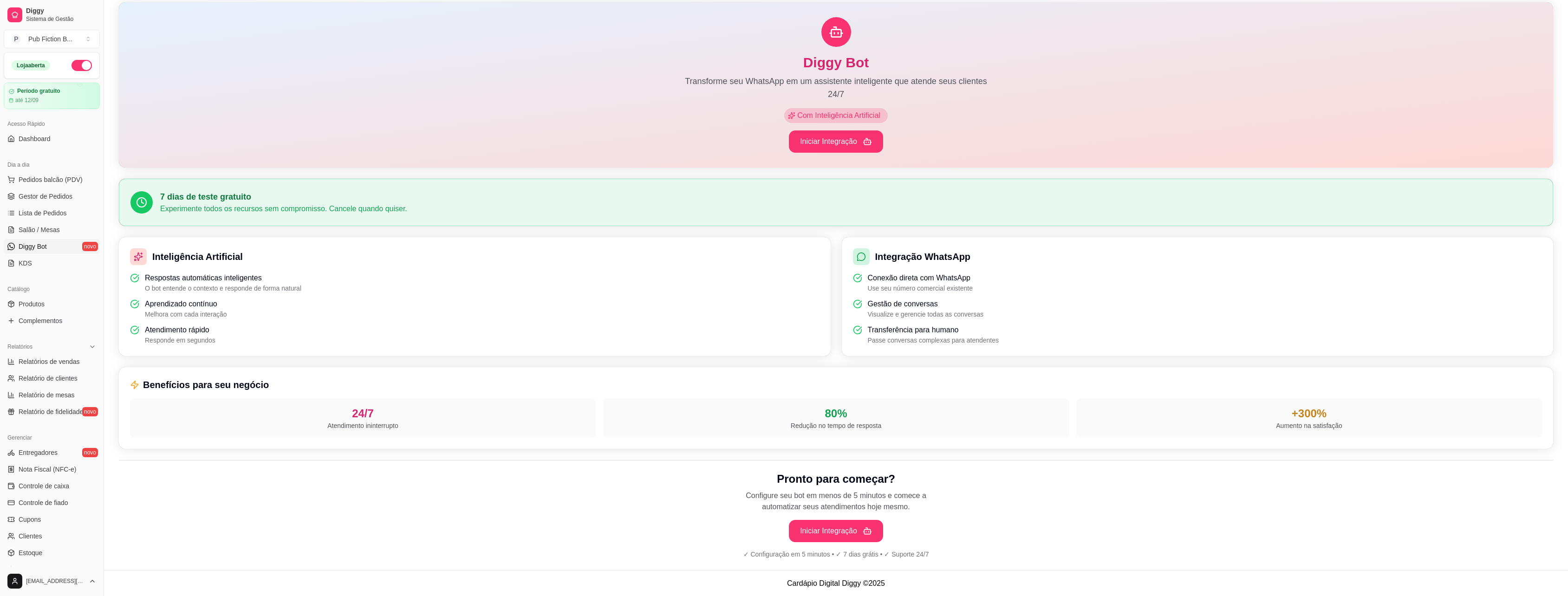
scroll to position [50, 0]
click at [32, 307] on span "Produtos" at bounding box center [31, 304] width 26 height 9
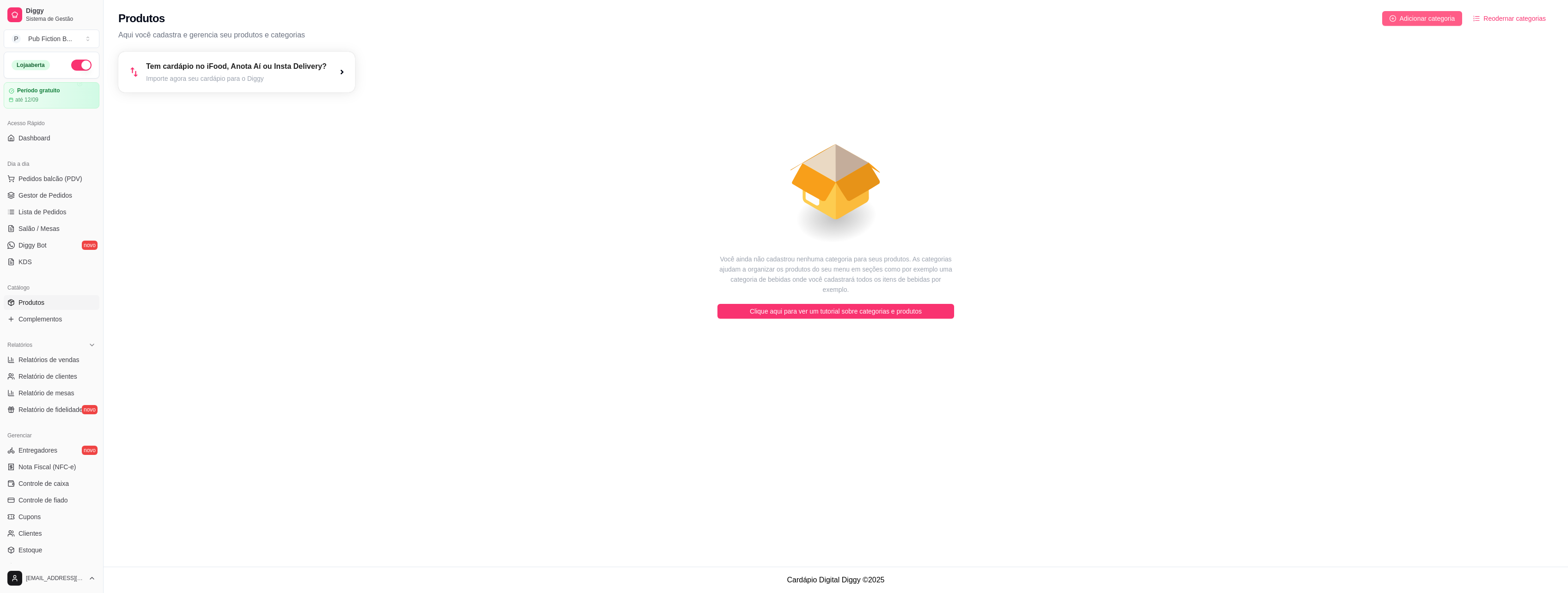
click at [1454, 19] on span "Adicionar categoria" at bounding box center [1427, 18] width 55 height 10
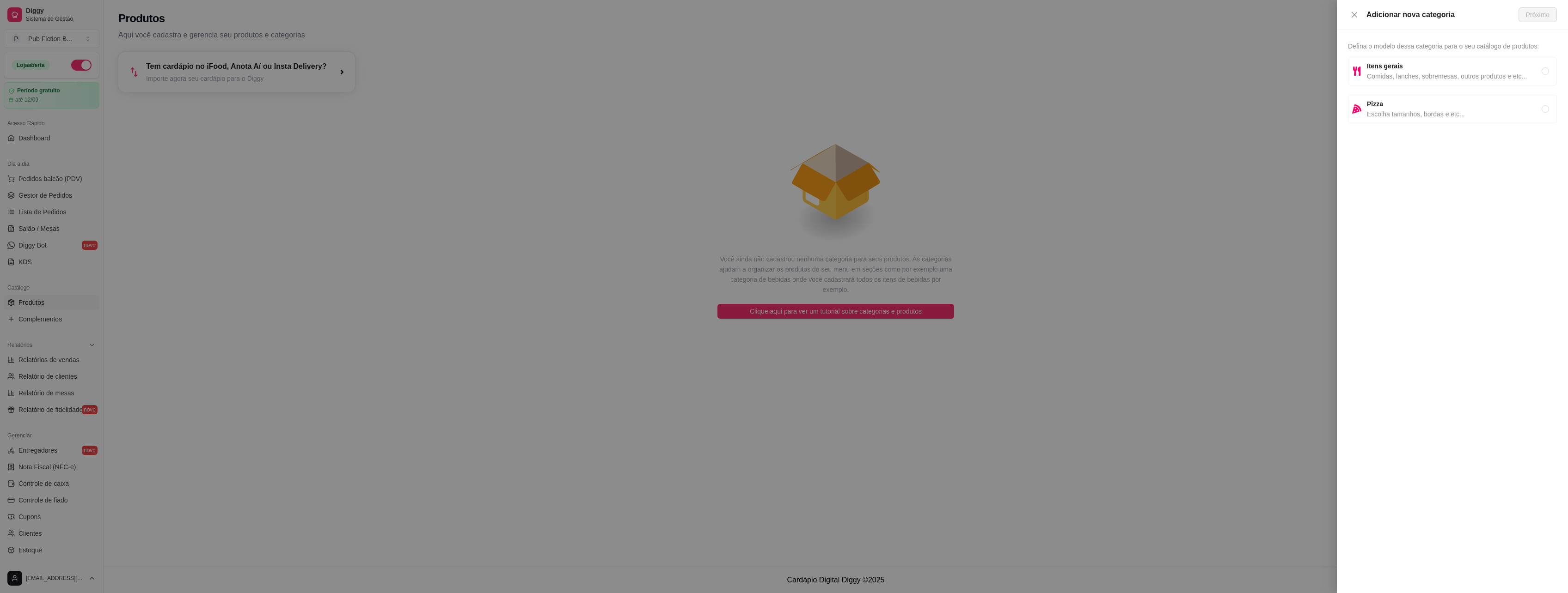
click at [1419, 73] on span "Comidas, lanches, sobremesas, outros produtos e etc..." at bounding box center [1454, 76] width 175 height 10
radio input "true"
click at [1539, 20] on button "Próximo" at bounding box center [1538, 15] width 38 height 15
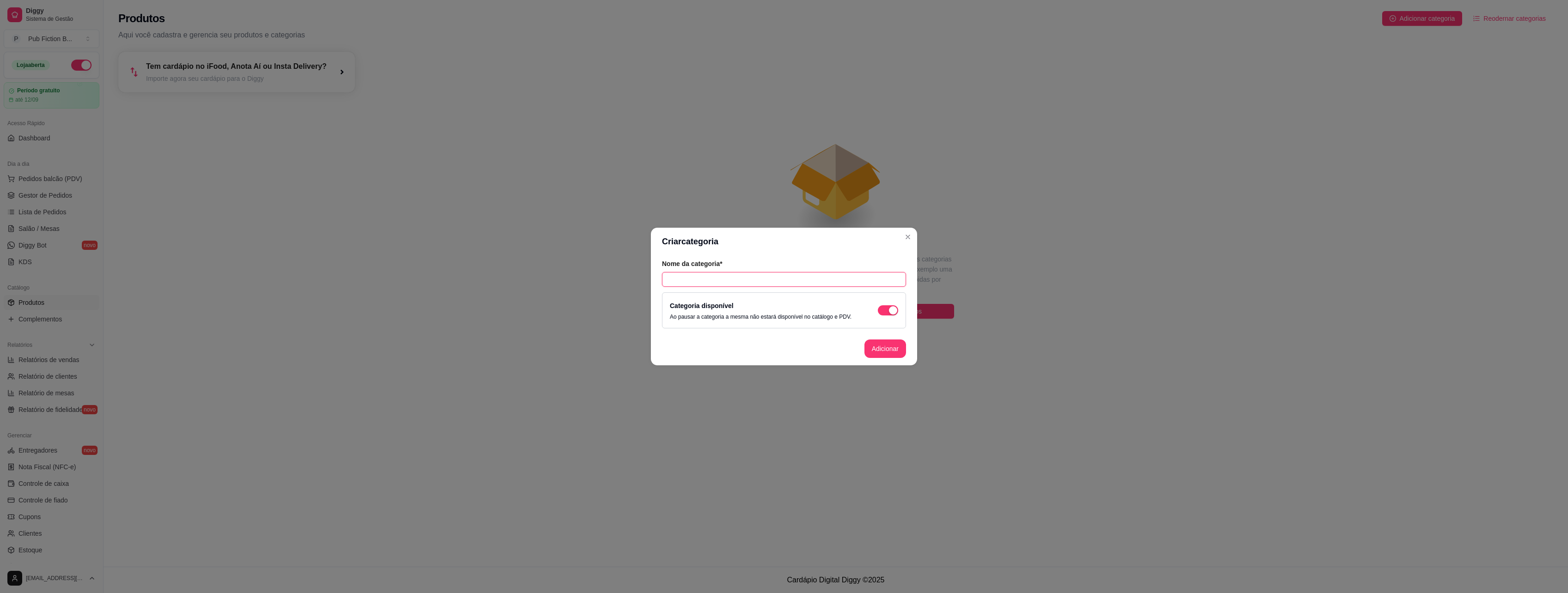
click at [741, 274] on input "text" at bounding box center [784, 279] width 244 height 15
type input "Pub Burguers"
click at [887, 349] on button "Adicionar" at bounding box center [885, 349] width 41 height 18
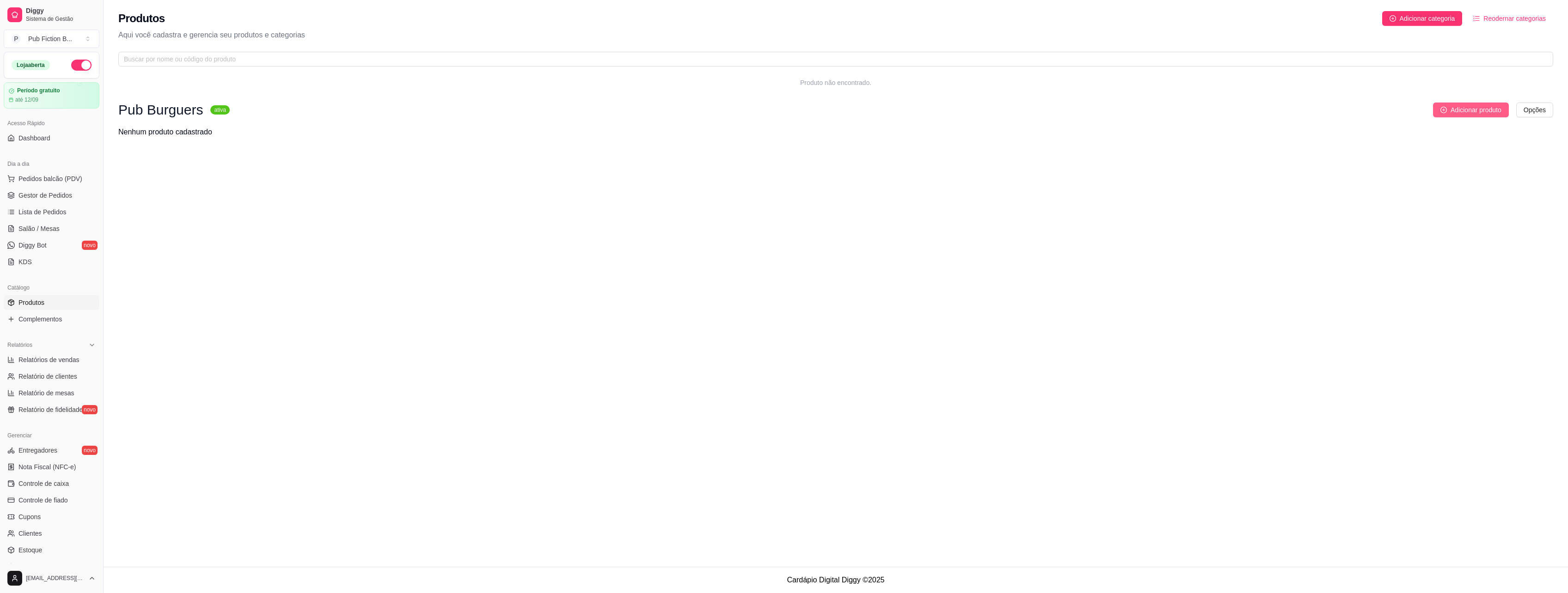
click at [1446, 105] on button "Adicionar produto" at bounding box center [1471, 110] width 76 height 15
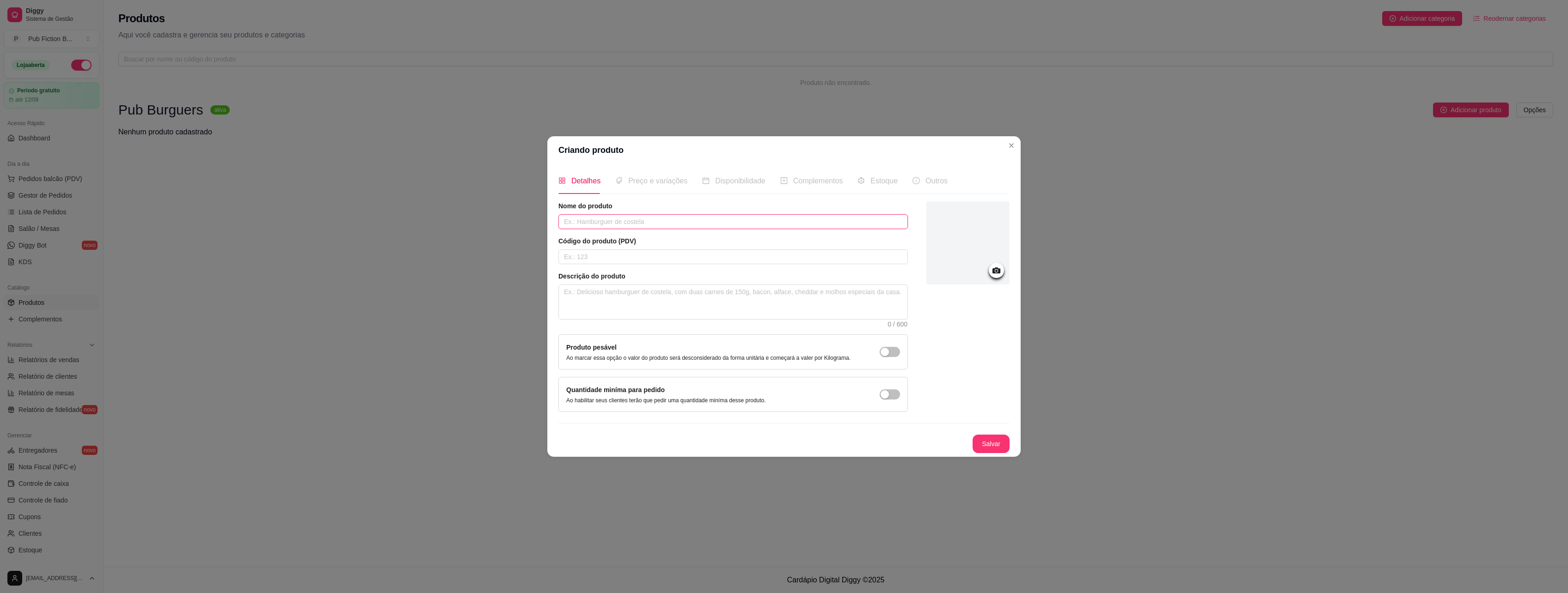
click at [642, 215] on input "text" at bounding box center [733, 221] width 349 height 15
type input "J"
type input "[PERSON_NAME]"
click at [584, 304] on textarea at bounding box center [733, 302] width 349 height 34
type textarea "t"
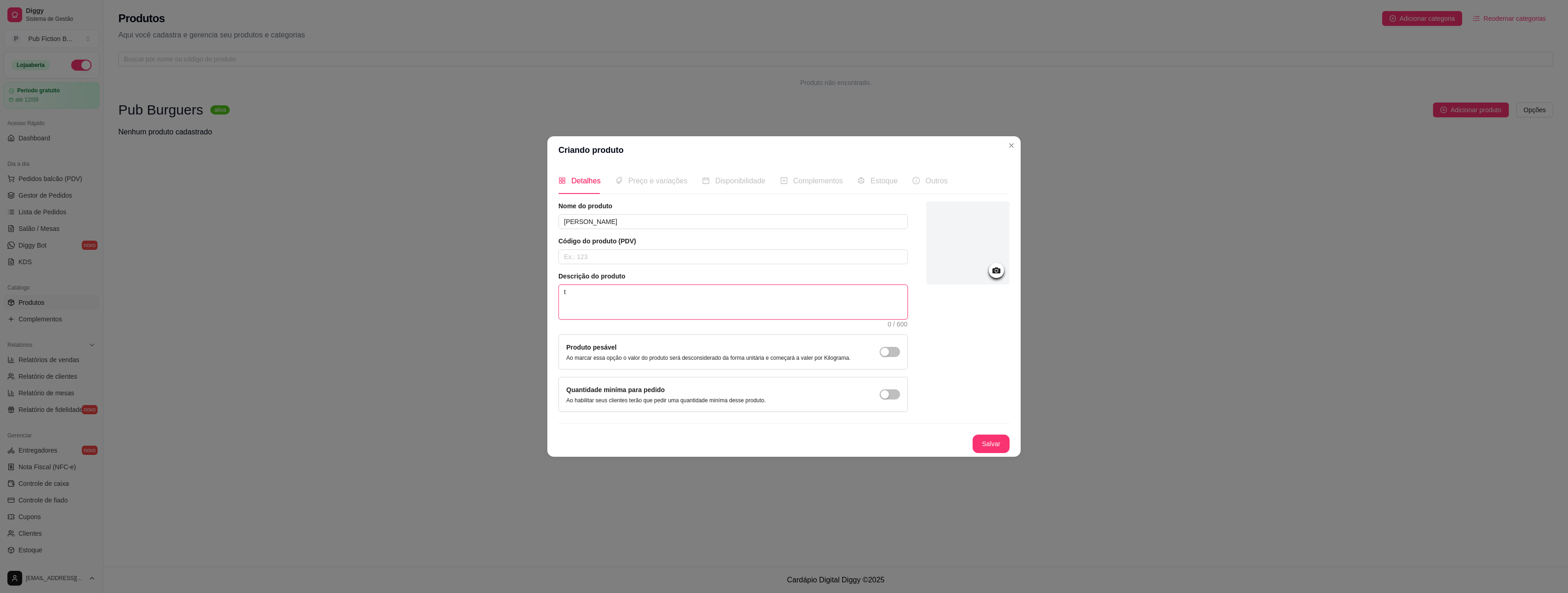
type textarea "te"
type textarea "tes"
type textarea "test"
type textarea "teste"
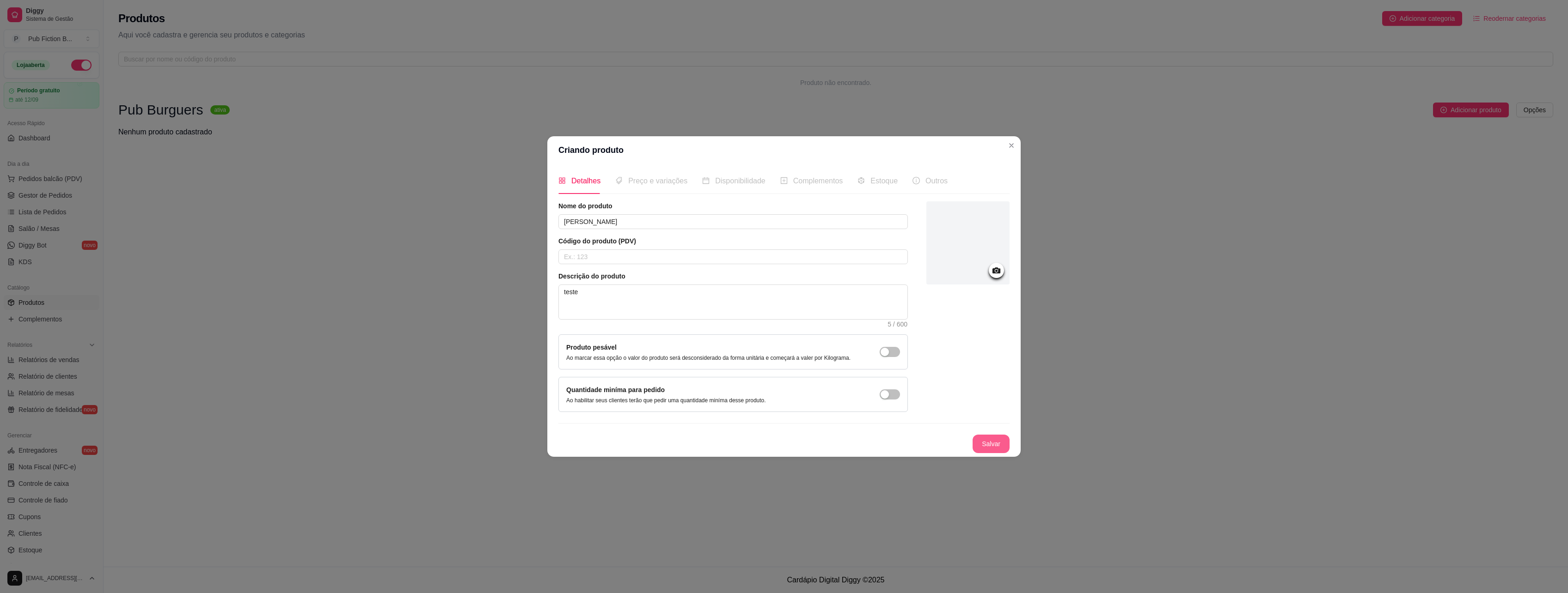
click at [1003, 443] on button "Salvar" at bounding box center [991, 444] width 37 height 18
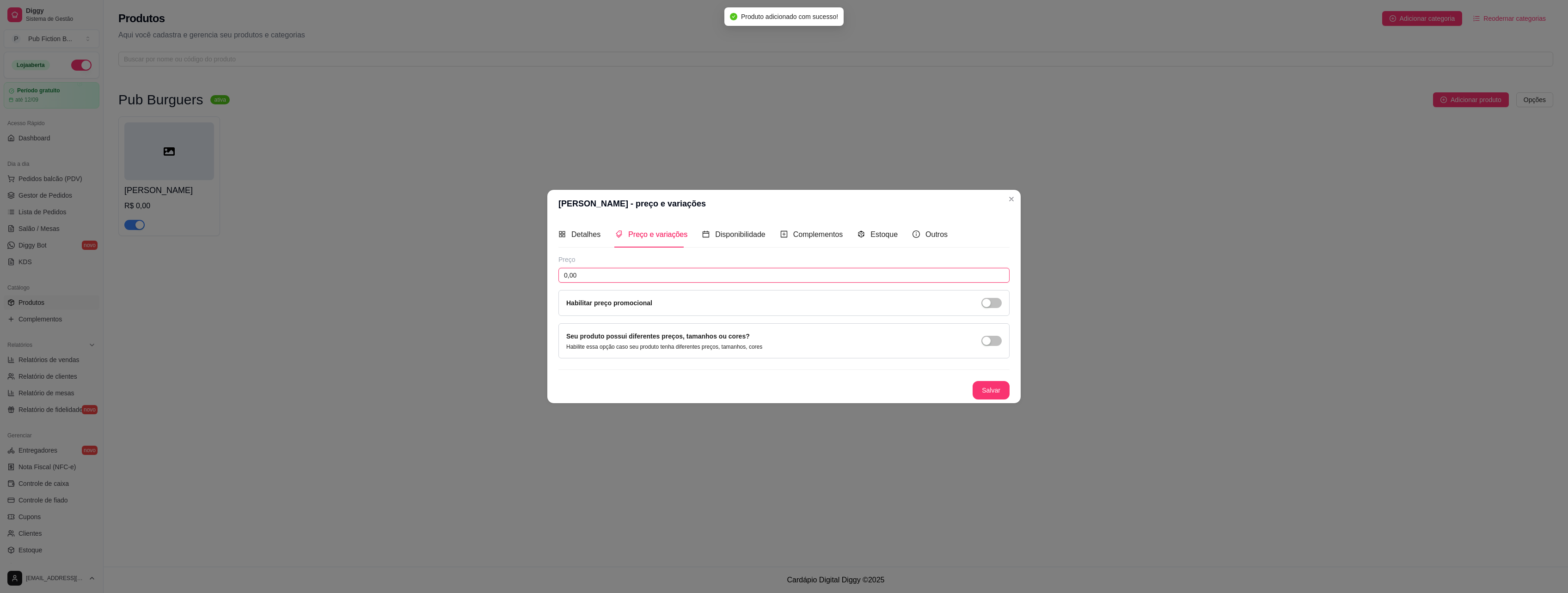
drag, startPoint x: 593, startPoint y: 268, endPoint x: 516, endPoint y: 249, distance: 79.3
click at [516, 249] on div "[PERSON_NAME] - preço e variações Detalhes Preço e variações Disponibilidade Co…" at bounding box center [784, 296] width 1568 height 593
type input "40,00"
click at [989, 387] on button "Salvar" at bounding box center [991, 390] width 37 height 18
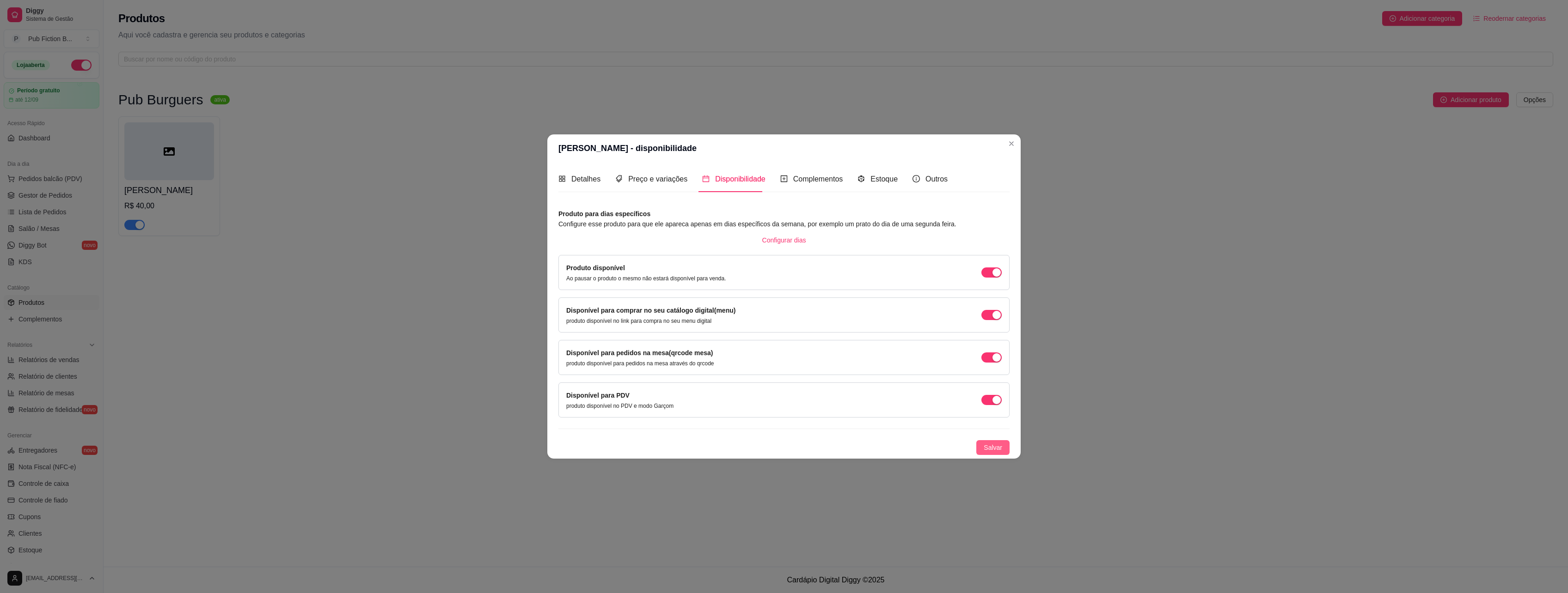
click at [1000, 450] on span "Salvar" at bounding box center [993, 448] width 18 height 10
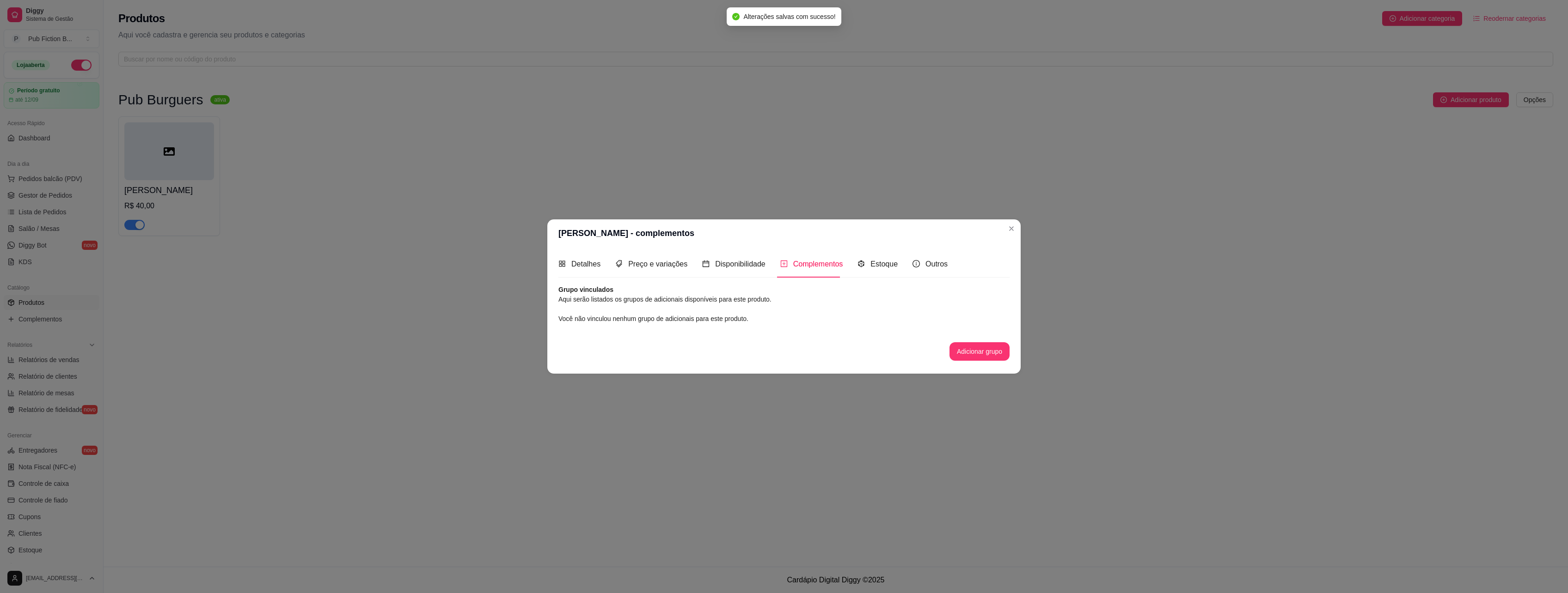
click at [622, 325] on div "Grupo vinculados Aqui serão listados os grupos de adicionais disponíveis para e…" at bounding box center [783, 323] width 451 height 76
click at [623, 321] on span "Você não vinculou nenhum grupo de adicionais para este produto." at bounding box center [653, 319] width 190 height 7
click at [960, 350] on button "Adicionar grupo" at bounding box center [979, 352] width 60 height 18
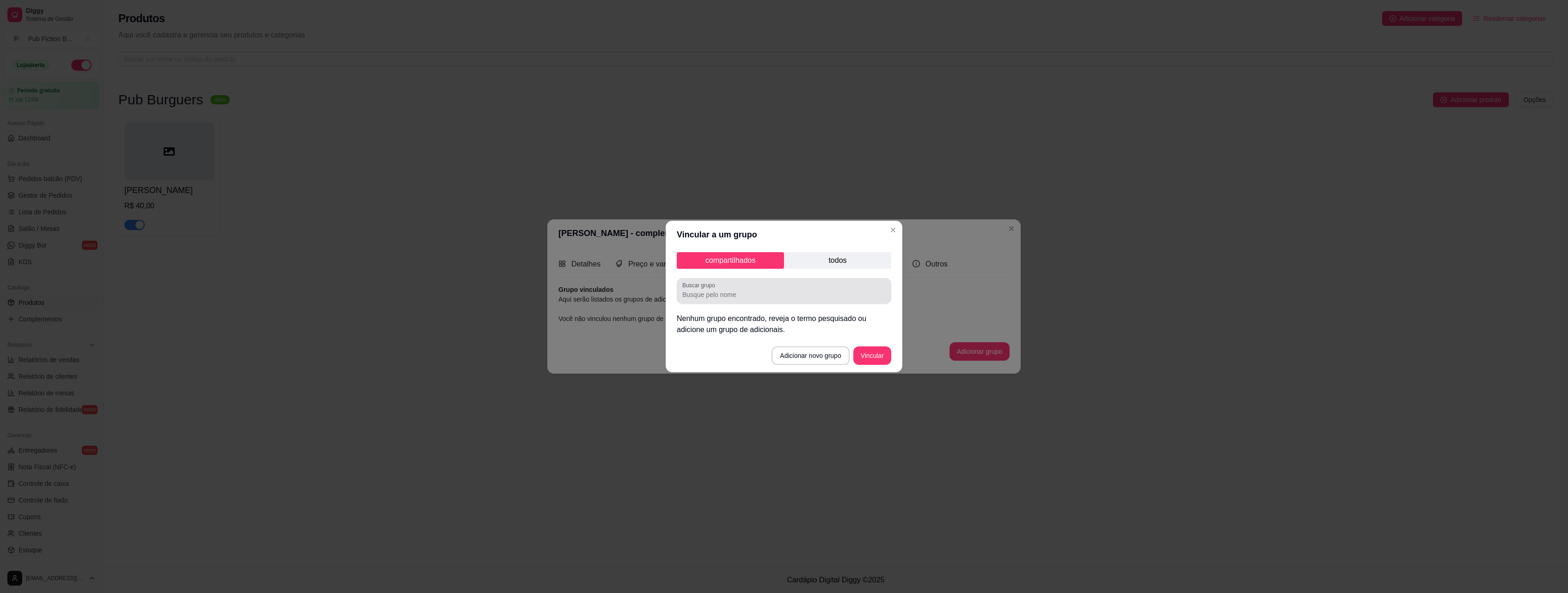
click at [794, 287] on div at bounding box center [784, 291] width 203 height 18
click at [833, 355] on button "Adicionar novo grupo" at bounding box center [810, 356] width 78 height 18
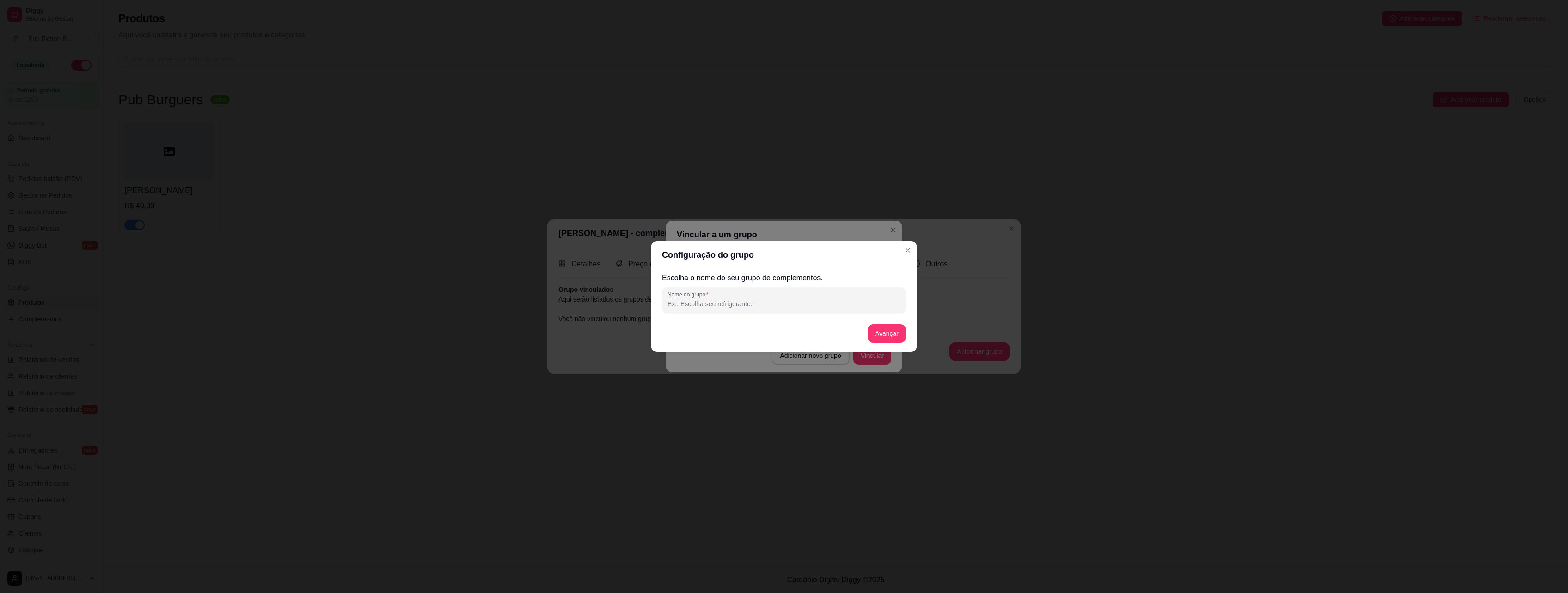
click at [746, 307] on input "Nome do grupo" at bounding box center [784, 303] width 233 height 9
type input "Escolha o Ponto Da Carne"
click at [878, 343] on div "Escolha o nome do seu grupo de complementos. Nome do grupo Escolha o Ponto Da C…" at bounding box center [784, 310] width 244 height 76
click at [884, 333] on button "Avançar" at bounding box center [887, 334] width 38 height 18
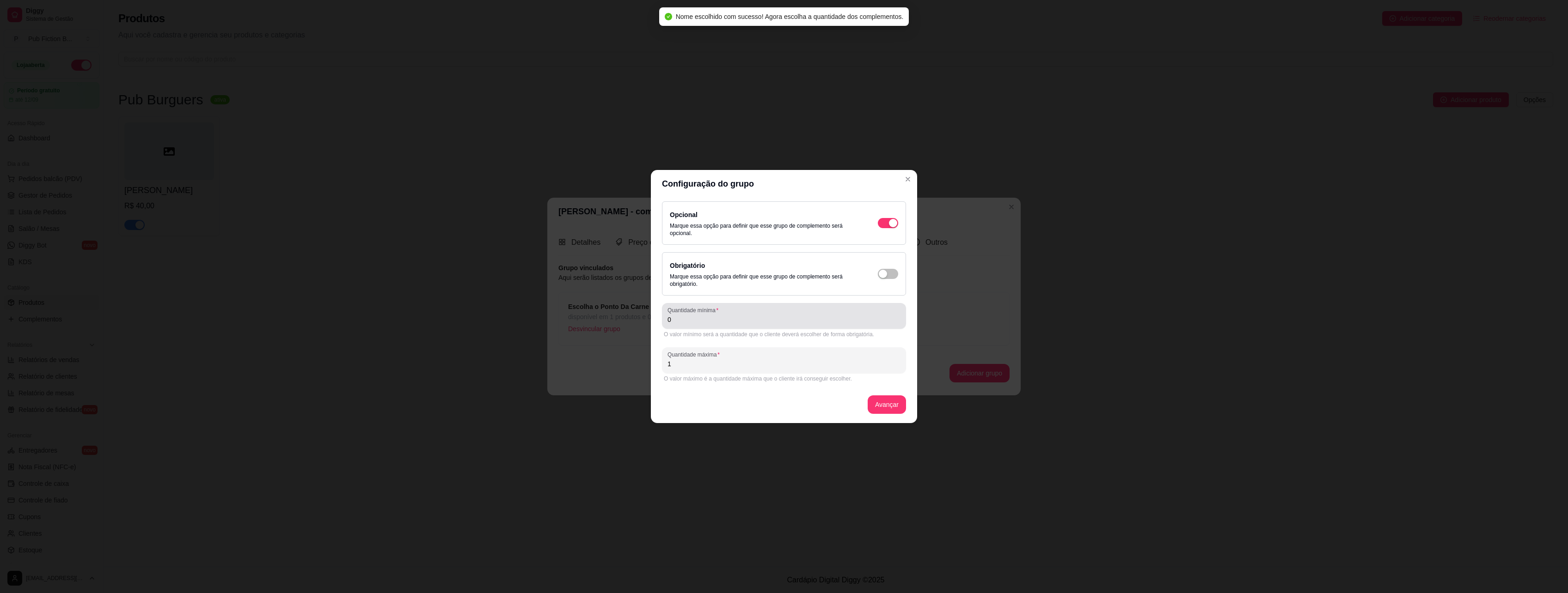
click at [744, 320] on input "0" at bounding box center [784, 319] width 233 height 9
drag, startPoint x: 733, startPoint y: 317, endPoint x: 606, endPoint y: 313, distance: 127.1
click at [612, 312] on div "Configuração do grupo Opcional Marque essa opção para definir que esse grupo de…" at bounding box center [784, 296] width 1568 height 593
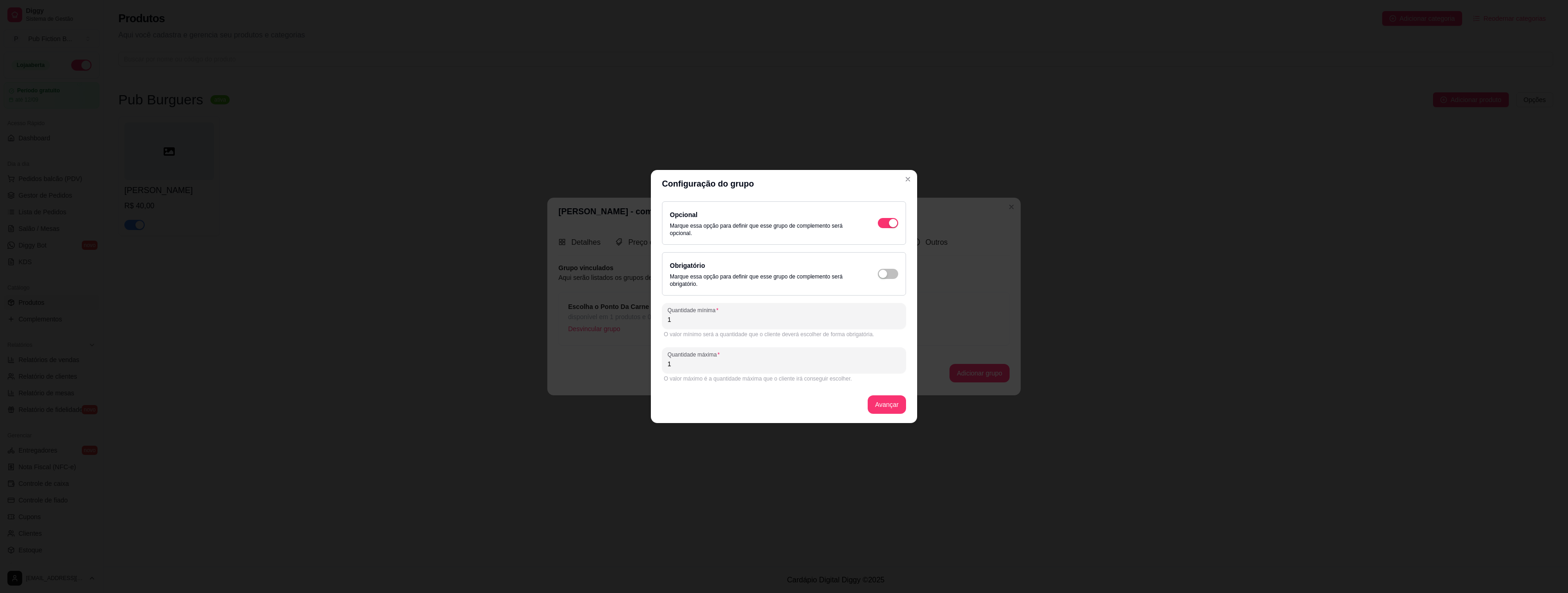
type input "1"
click at [884, 281] on div "Obrigatório Marque essa opção para definir que esse grupo de complemento será o…" at bounding box center [783, 274] width 228 height 28
click at [892, 266] on div "Obrigatório Marque essa opção para definir que esse grupo de complemento será o…" at bounding box center [783, 274] width 228 height 28
click at [890, 228] on span "button" at bounding box center [887, 223] width 20 height 10
click at [887, 401] on button "Avançar" at bounding box center [886, 404] width 38 height 18
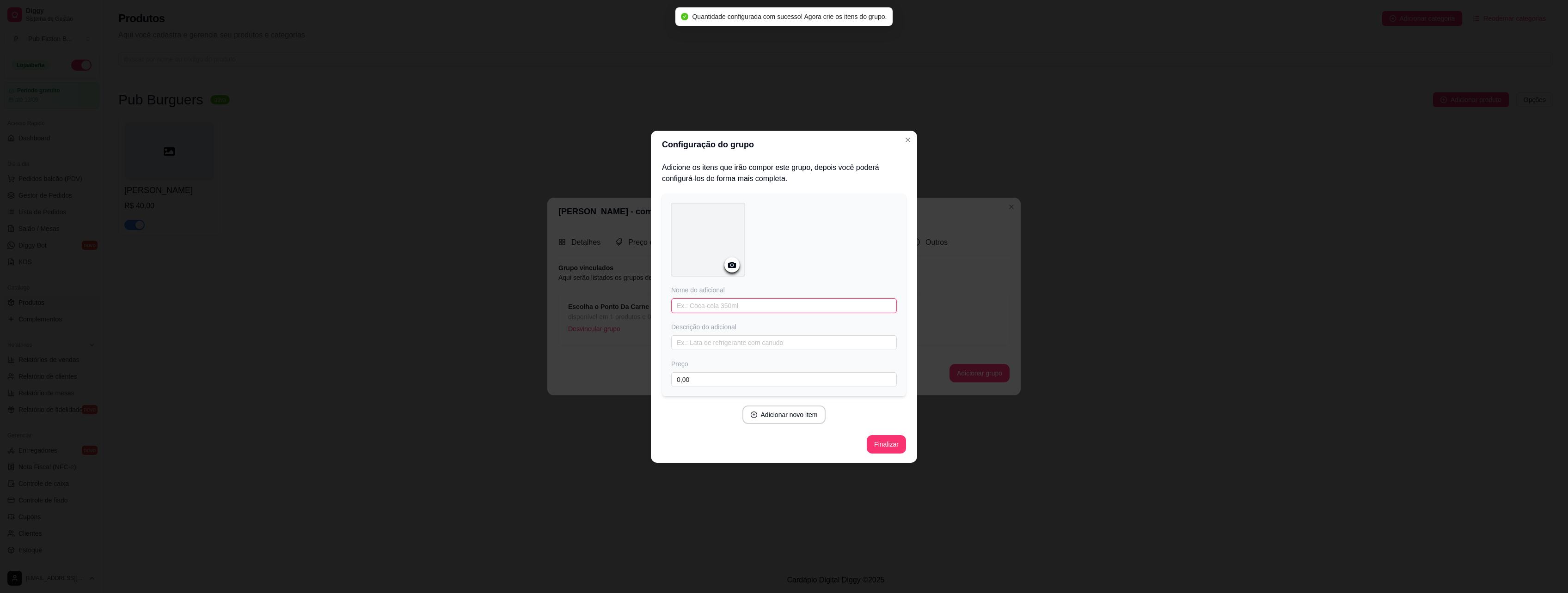
click at [737, 305] on input "text" at bounding box center [784, 306] width 226 height 15
type input "Mal Passado"
click at [769, 413] on button "Adicionar novo item" at bounding box center [784, 415] width 83 height 18
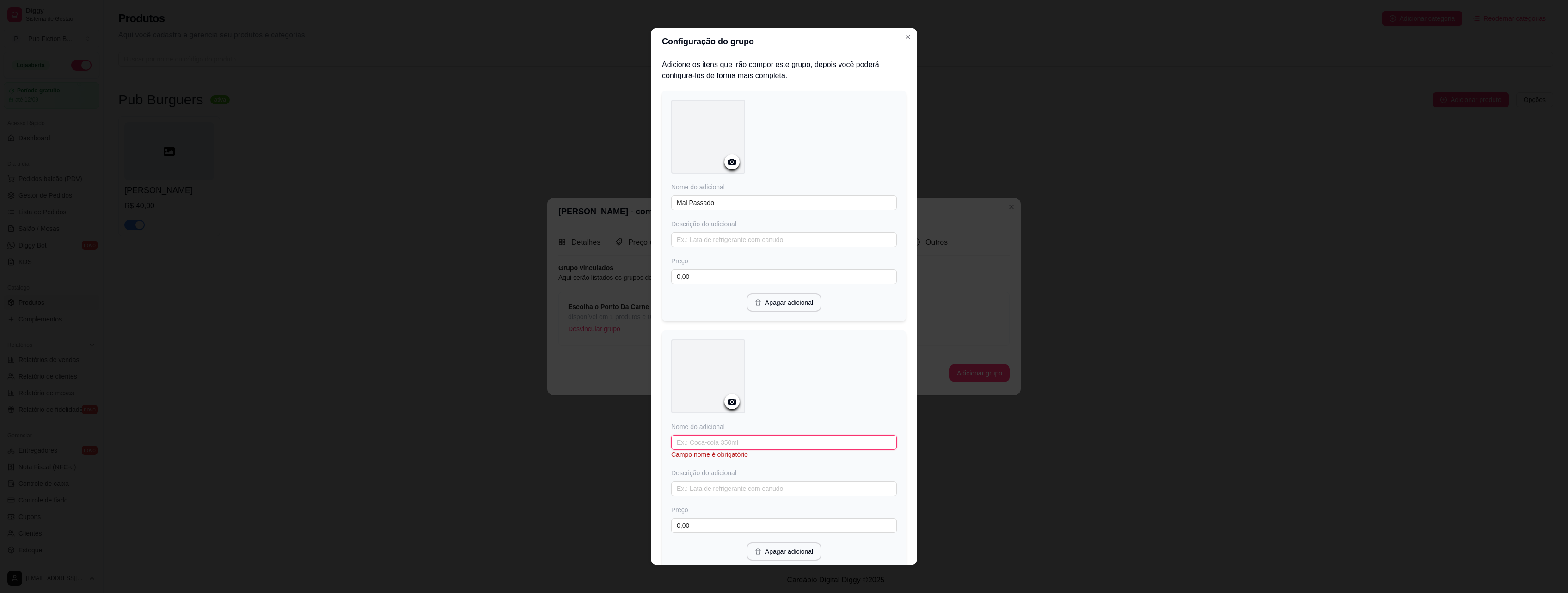
click at [733, 436] on input "text" at bounding box center [784, 442] width 226 height 15
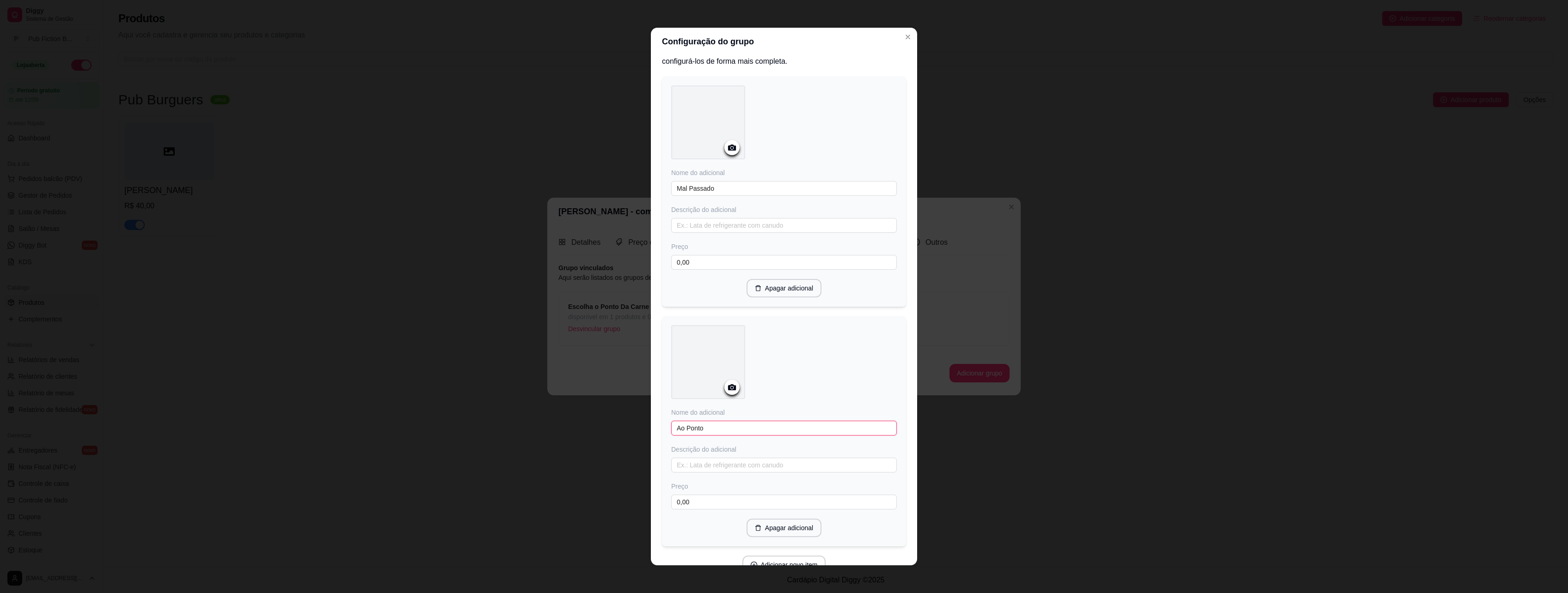
scroll to position [61, 0]
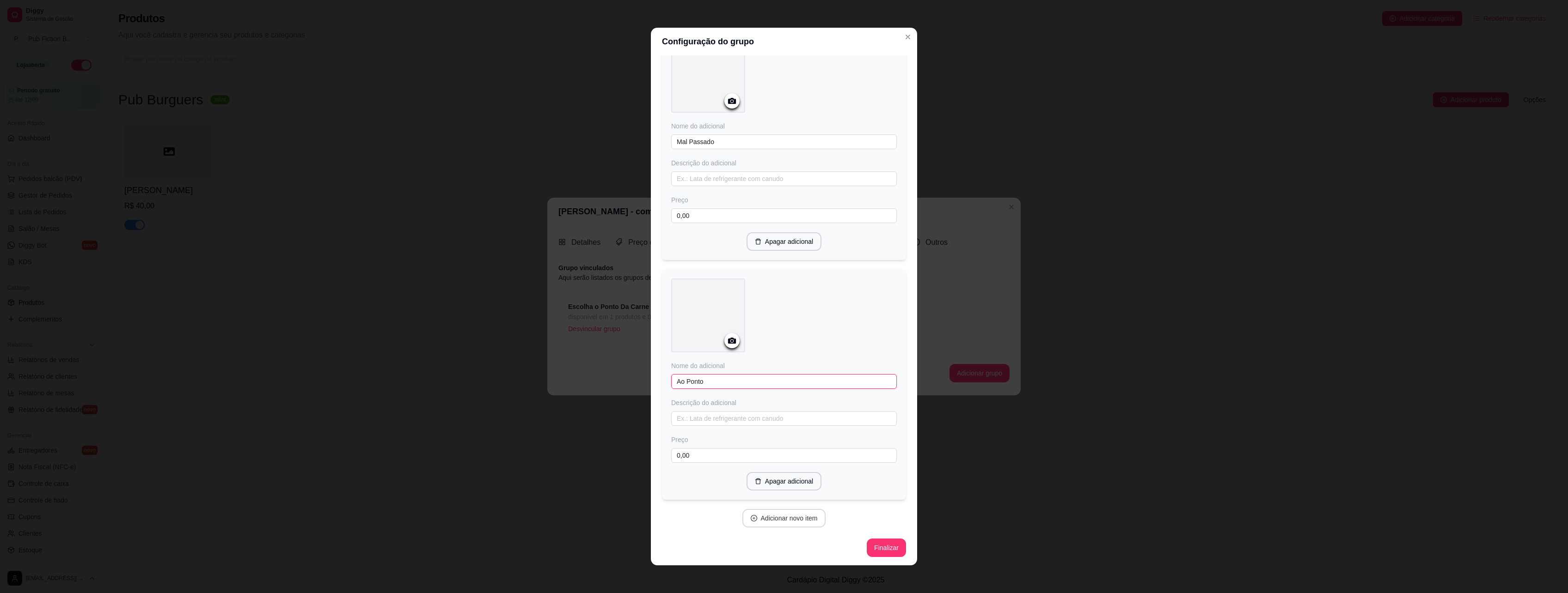
type input "Ao Ponto"
click at [783, 522] on button "Adicionar novo item" at bounding box center [784, 518] width 83 height 18
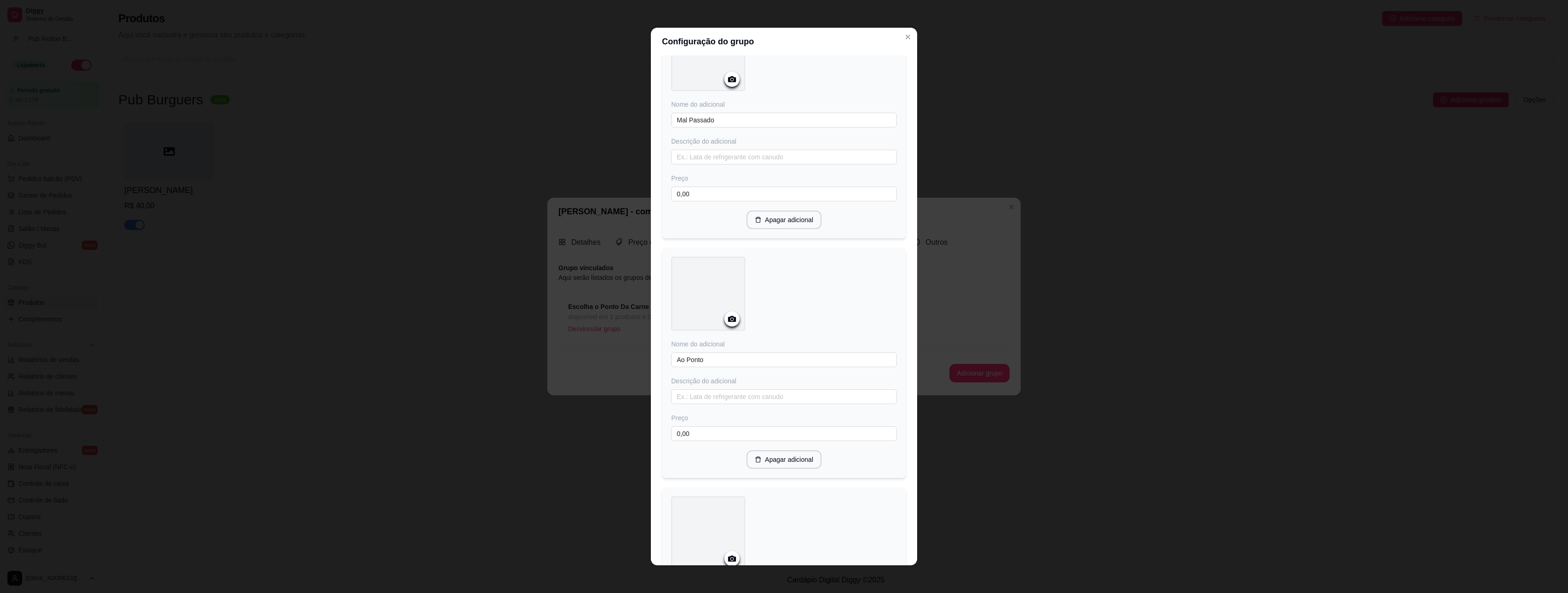
scroll to position [246, 0]
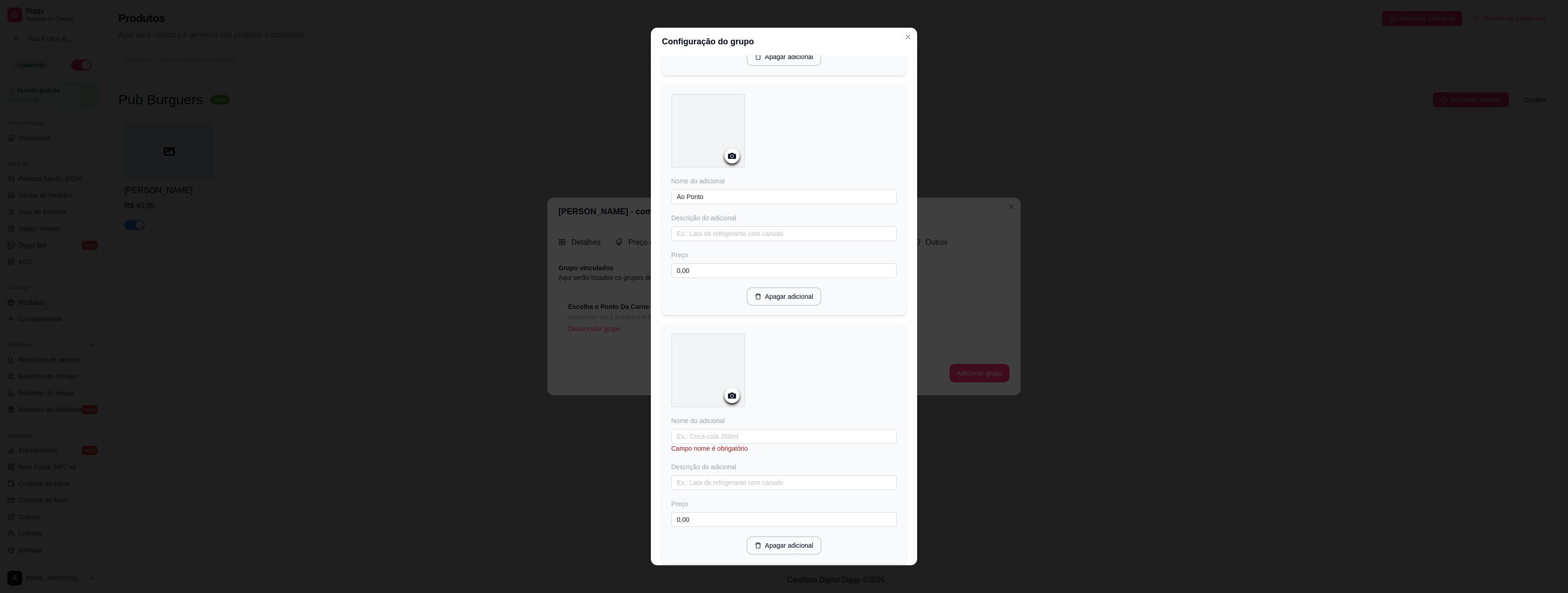
click at [710, 427] on div "Nome do adicional Campo nome é obrigatório Descrição do adicional Preço 0,00" at bounding box center [784, 471] width 226 height 111
click at [708, 435] on input "text" at bounding box center [784, 437] width 226 height 15
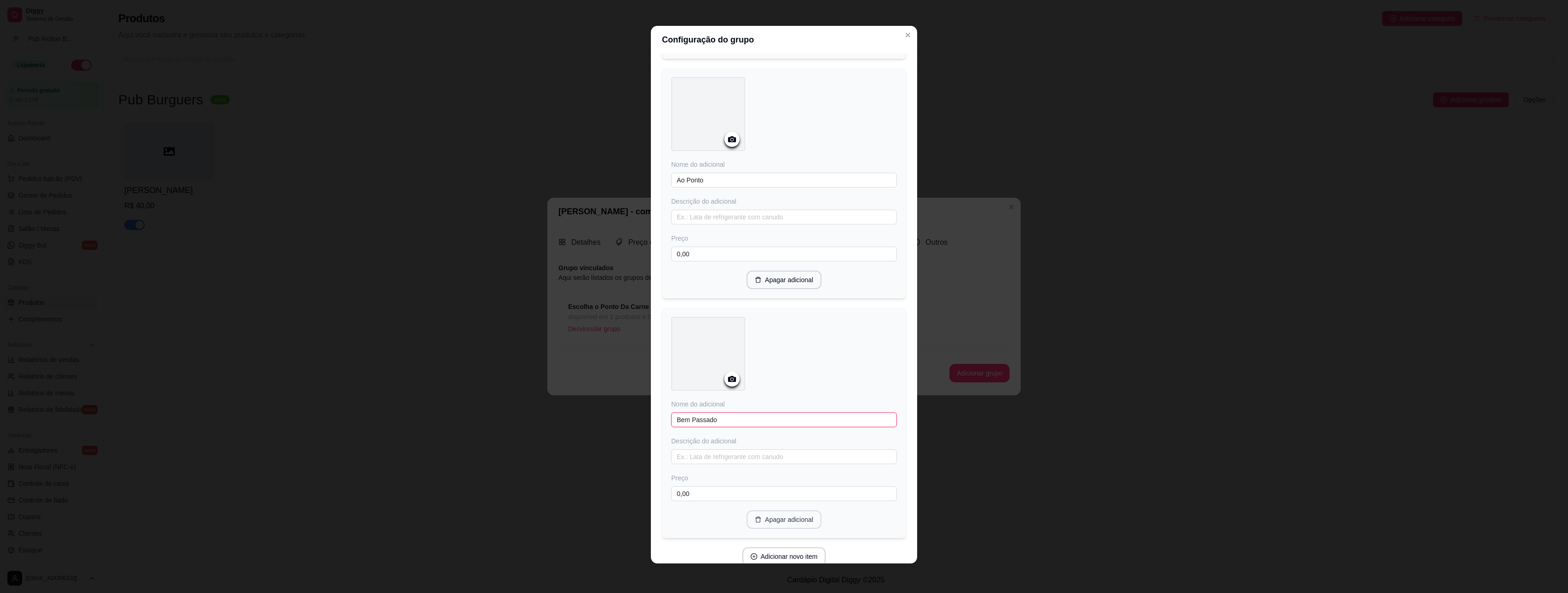
scroll to position [300, 0]
type input "Bem Passado"
click at [867, 542] on button "Finalizar" at bounding box center [886, 546] width 40 height 18
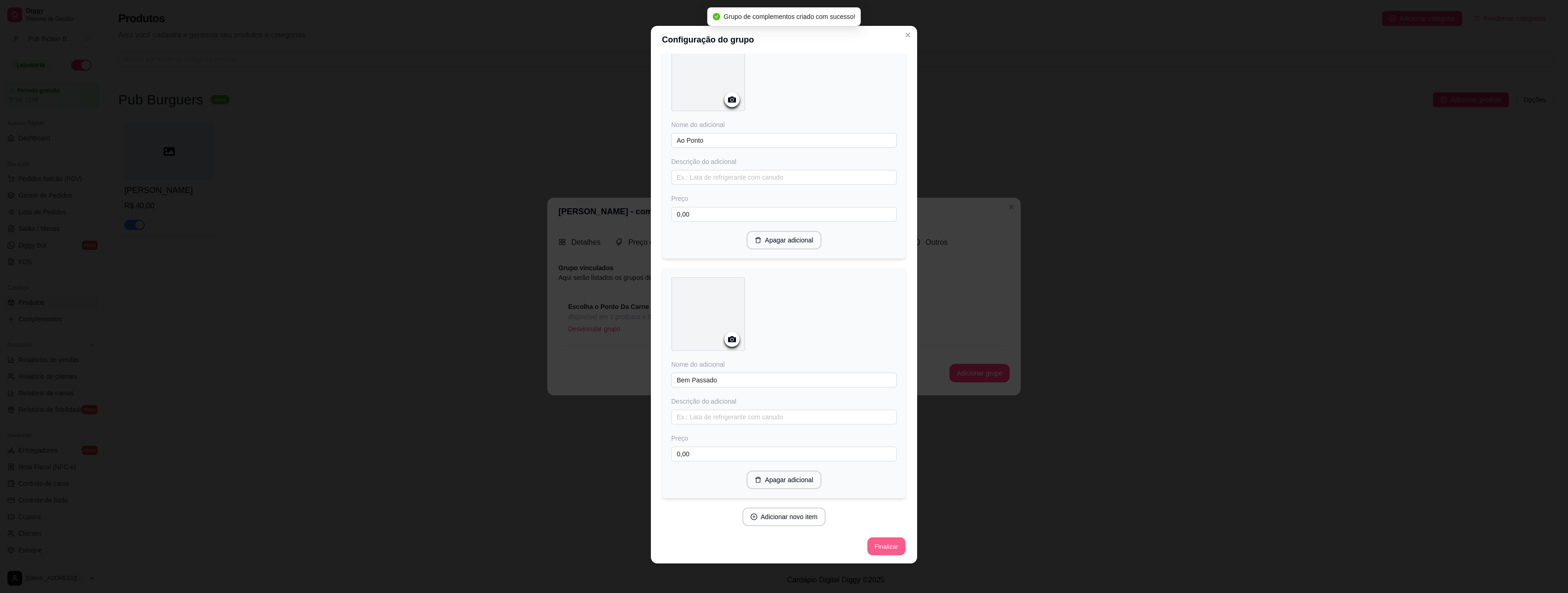
click at [883, 544] on button "Finalizar" at bounding box center [886, 547] width 38 height 18
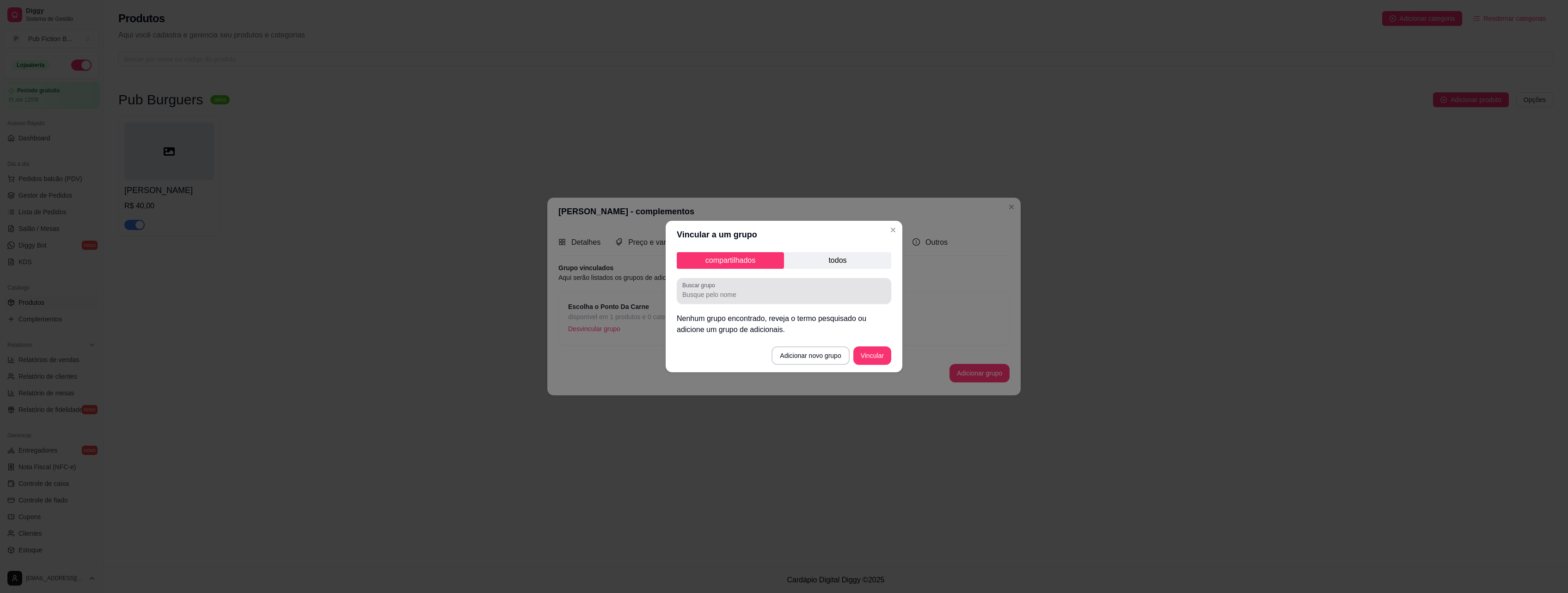
click at [779, 297] on input "Buscar grupo" at bounding box center [784, 294] width 203 height 9
click at [738, 330] on p "Nenhum grupo encontrado, reveja o termo pesquisado ou adicione um grupo de adic…" at bounding box center [784, 324] width 214 height 22
click at [811, 263] on p "todos" at bounding box center [838, 260] width 107 height 16
click at [752, 252] on div "compartilhados todos Buscar grupo Nenhum grupo encontrado, reveja o termo pesqu…" at bounding box center [784, 294] width 237 height 91
click at [858, 341] on footer "Adicionar novo grupo Vincular" at bounding box center [784, 355] width 237 height 33
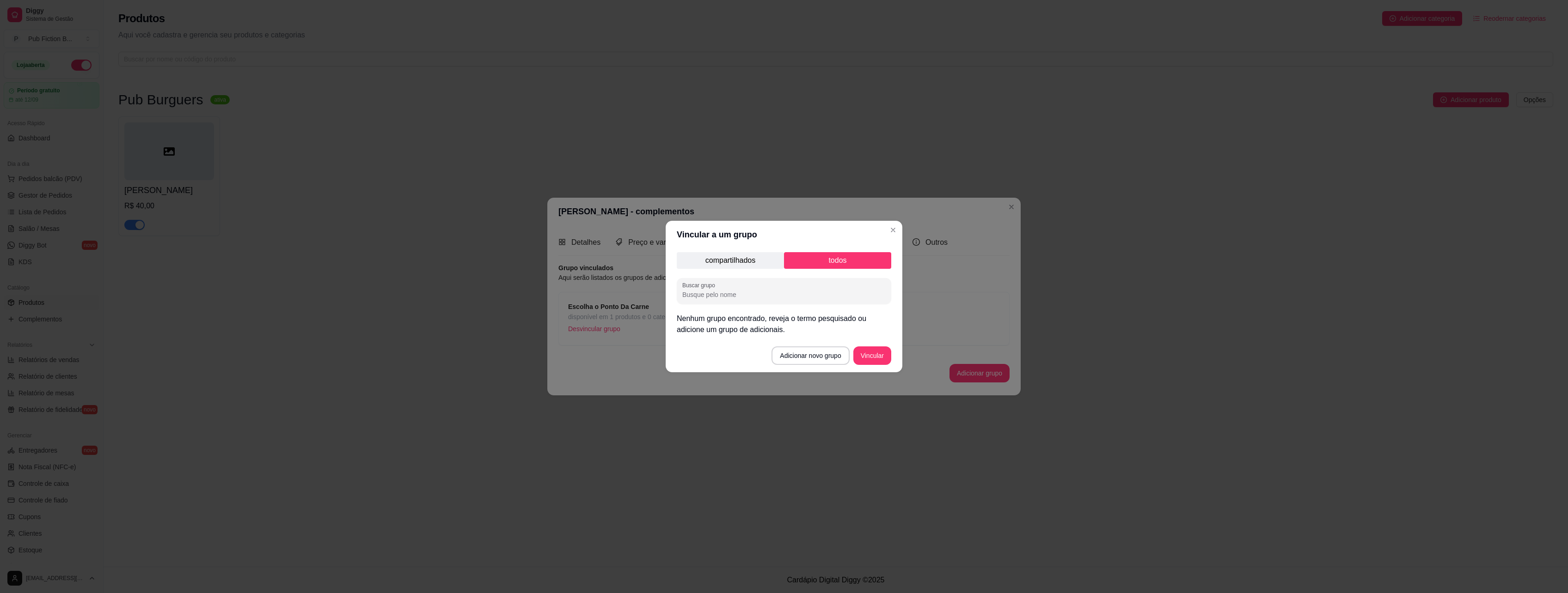
click at [869, 352] on button "Vincular" at bounding box center [872, 356] width 38 height 18
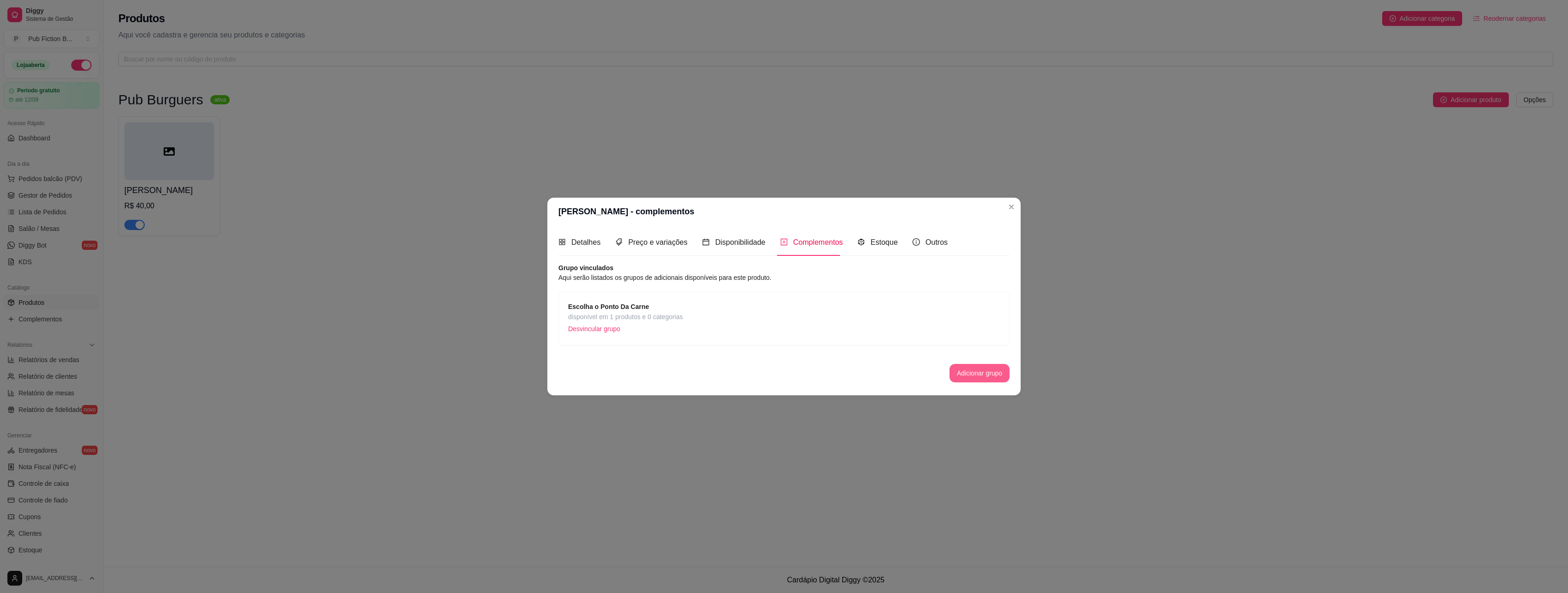
click at [966, 372] on button "Adicionar grupo" at bounding box center [979, 373] width 60 height 18
click at [884, 243] on span "Estoque" at bounding box center [884, 242] width 27 height 8
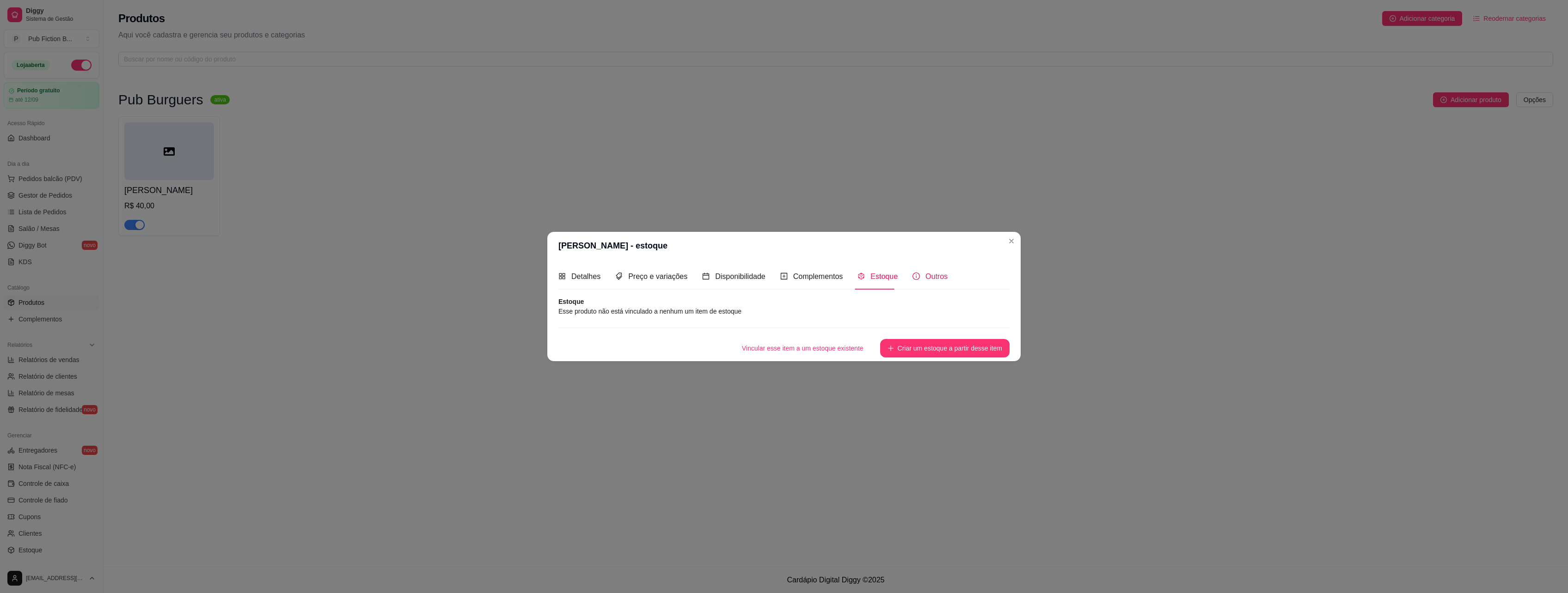
click at [925, 276] on span "Outros" at bounding box center [936, 276] width 22 height 8
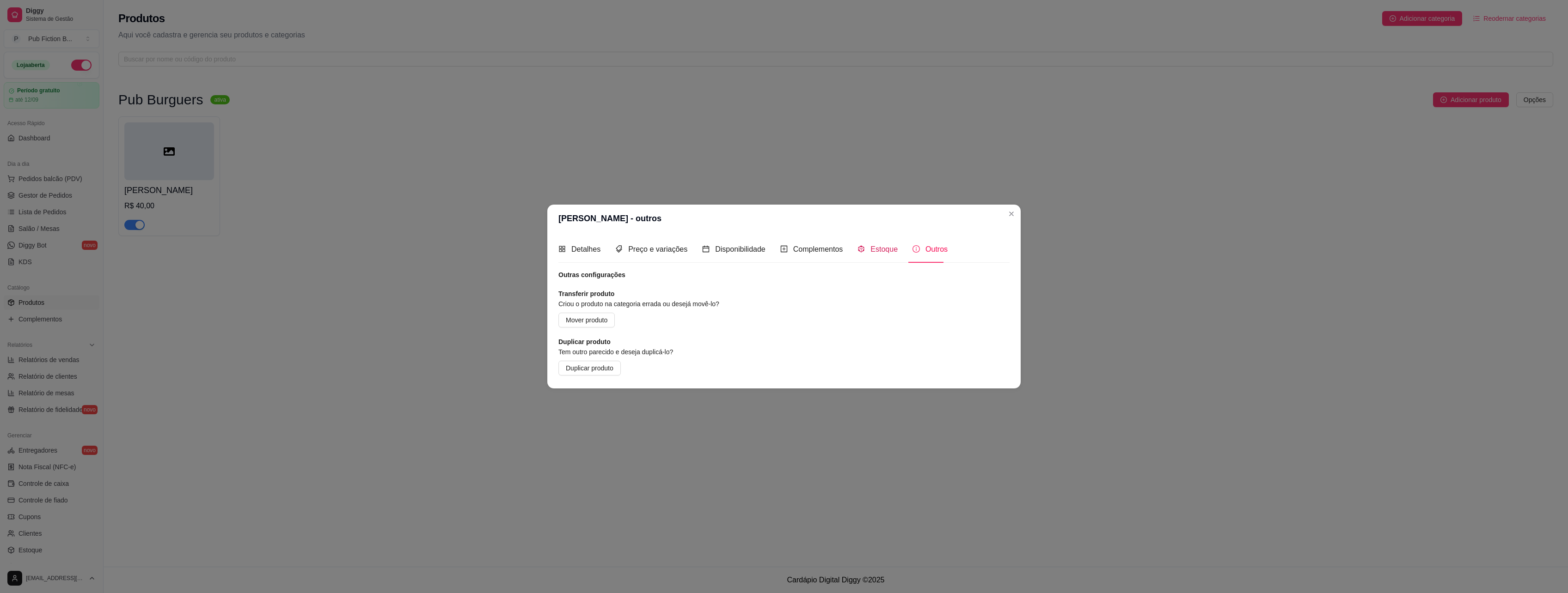
click at [887, 246] on span "Estoque" at bounding box center [884, 249] width 27 height 8
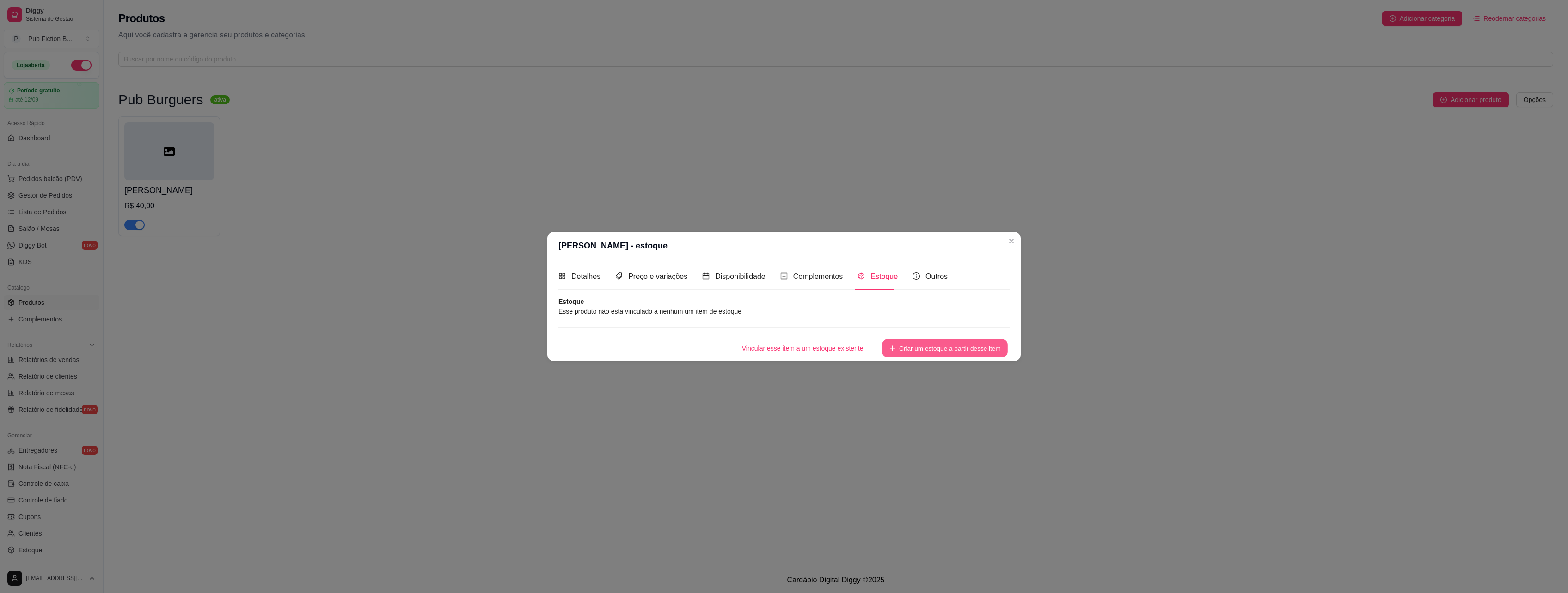
click at [910, 345] on button "Criar um estoque a partir desse item" at bounding box center [945, 349] width 126 height 18
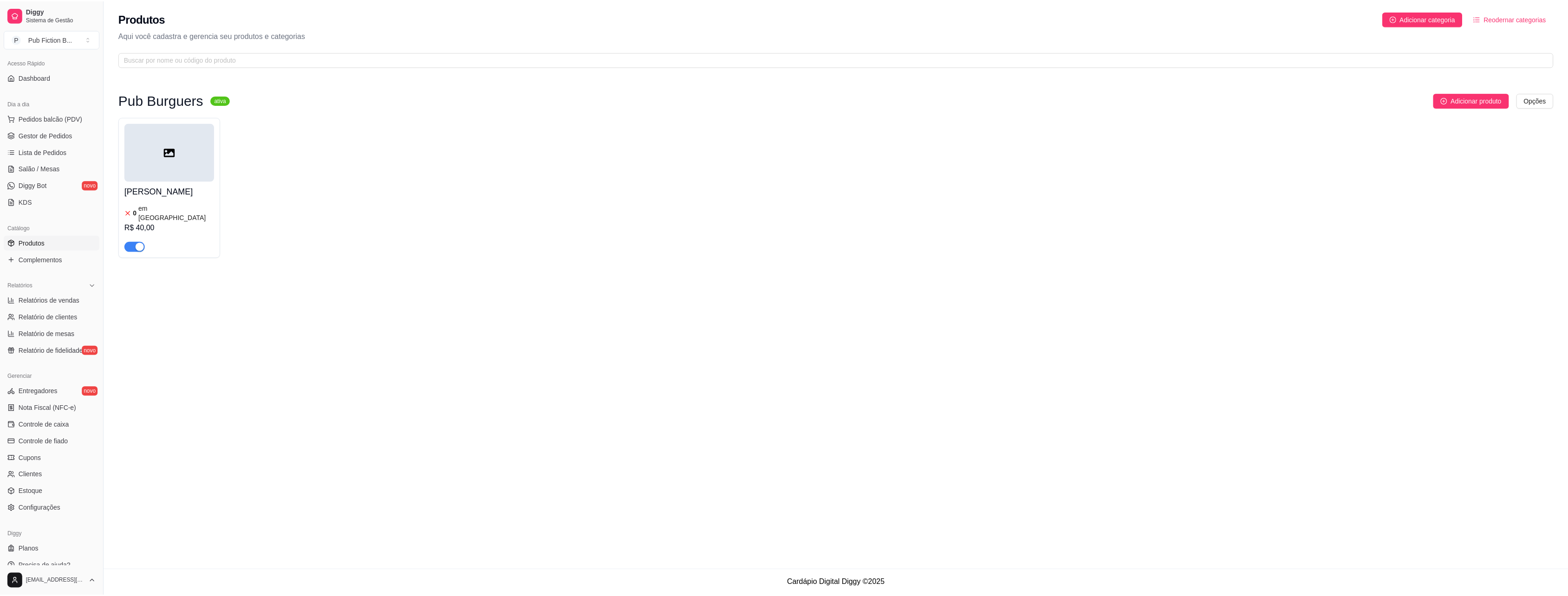
scroll to position [72, 0]
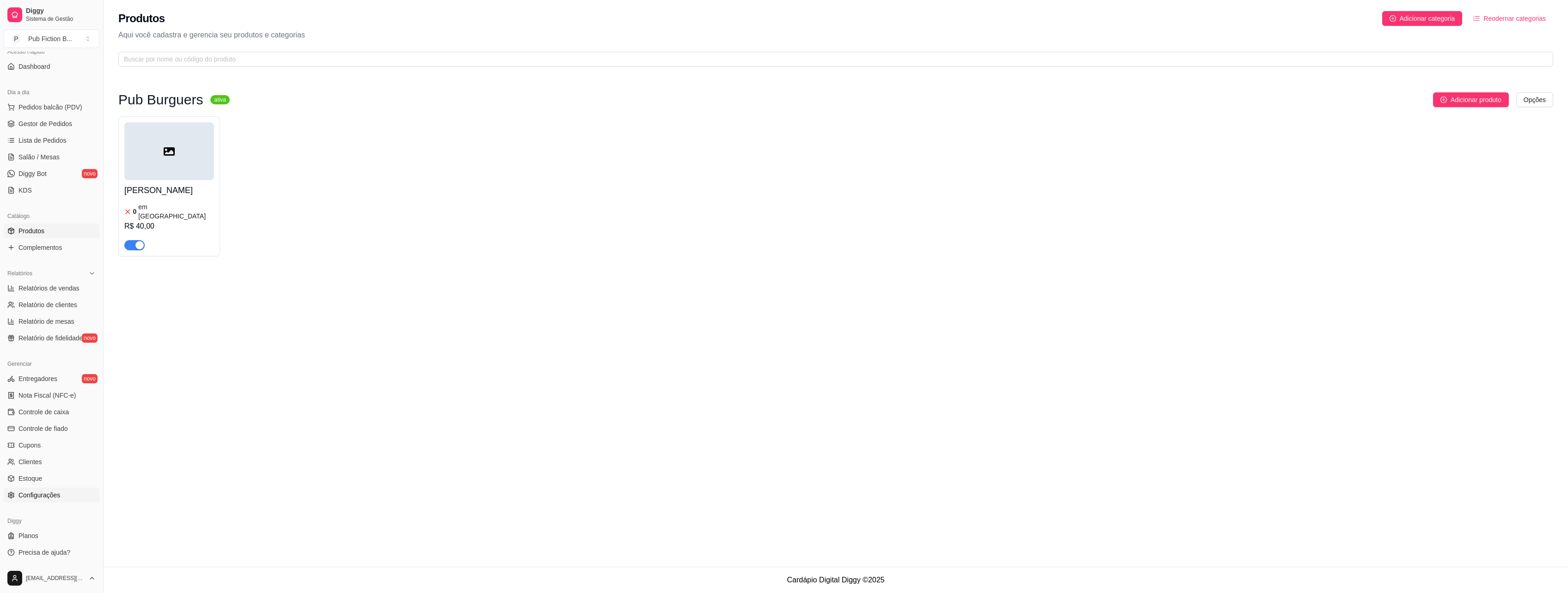
click at [55, 492] on span "Configurações" at bounding box center [39, 495] width 41 height 9
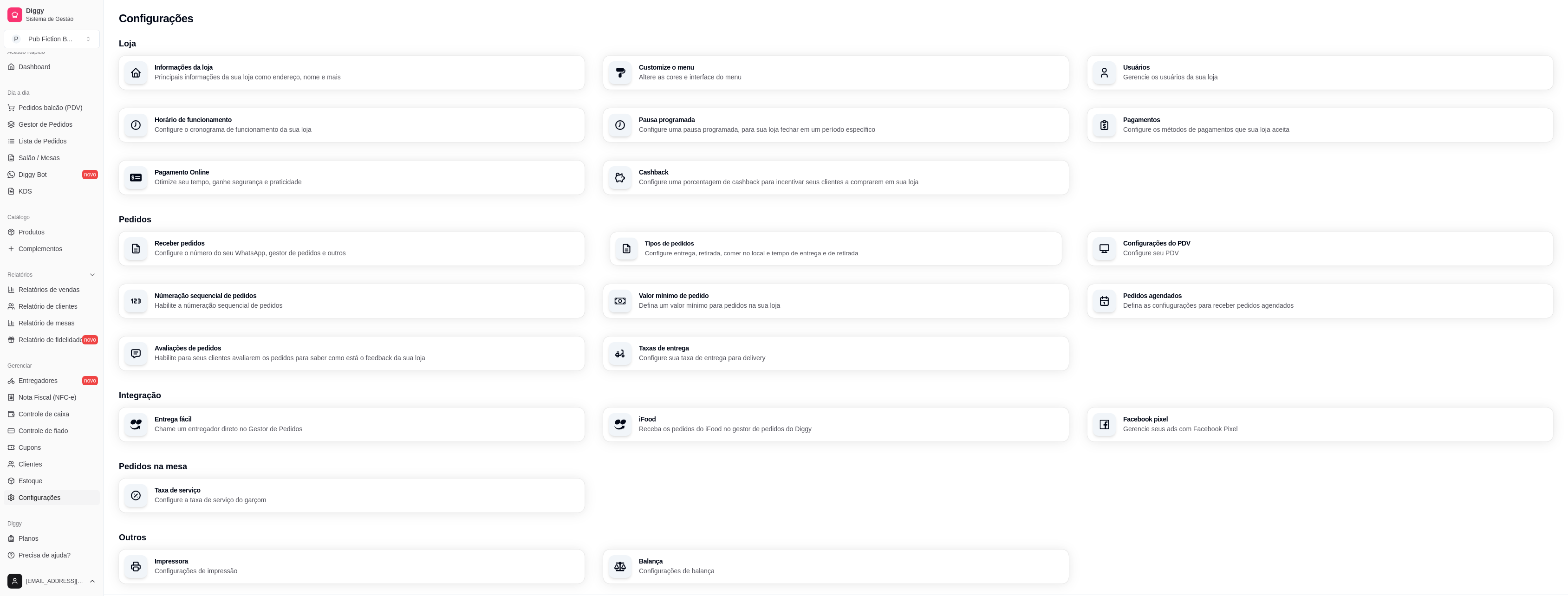
click at [641, 252] on div "Tipos de pedidos Configure entrega, retirada, comer no local e tempo de entrega…" at bounding box center [836, 249] width 452 height 33
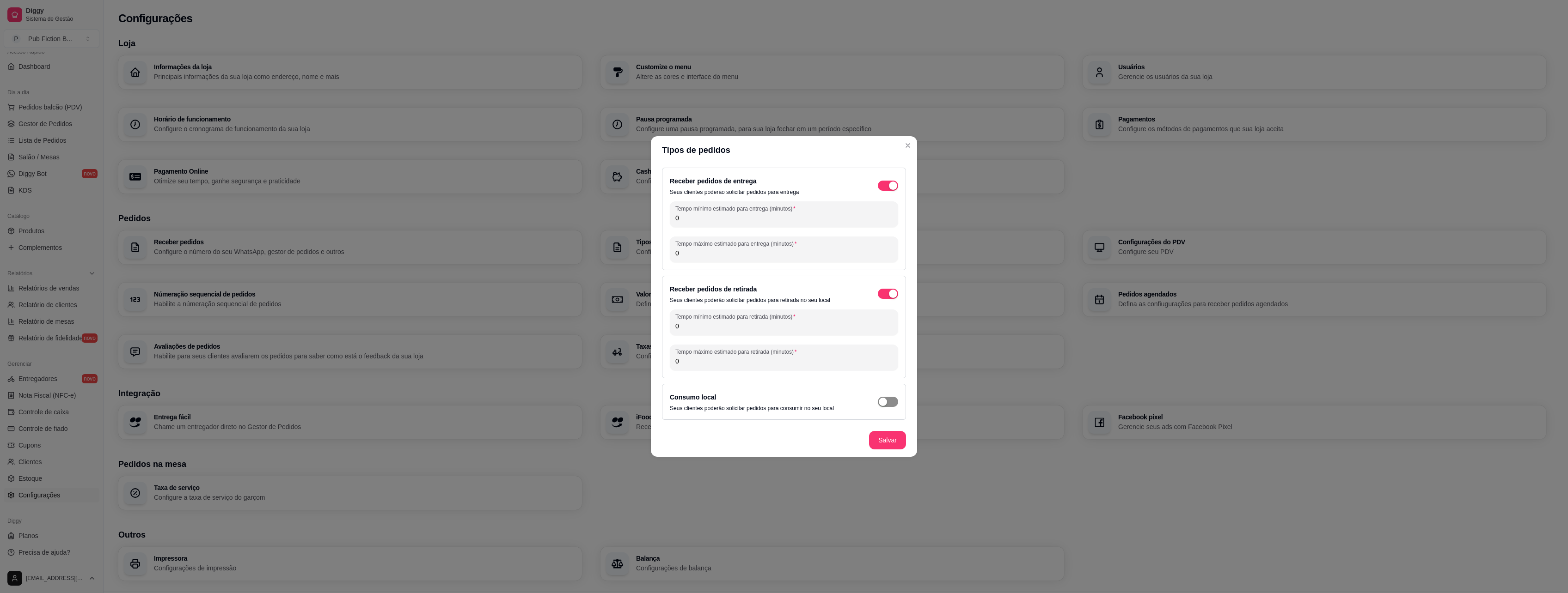
click at [895, 191] on span "button" at bounding box center [887, 186] width 20 height 10
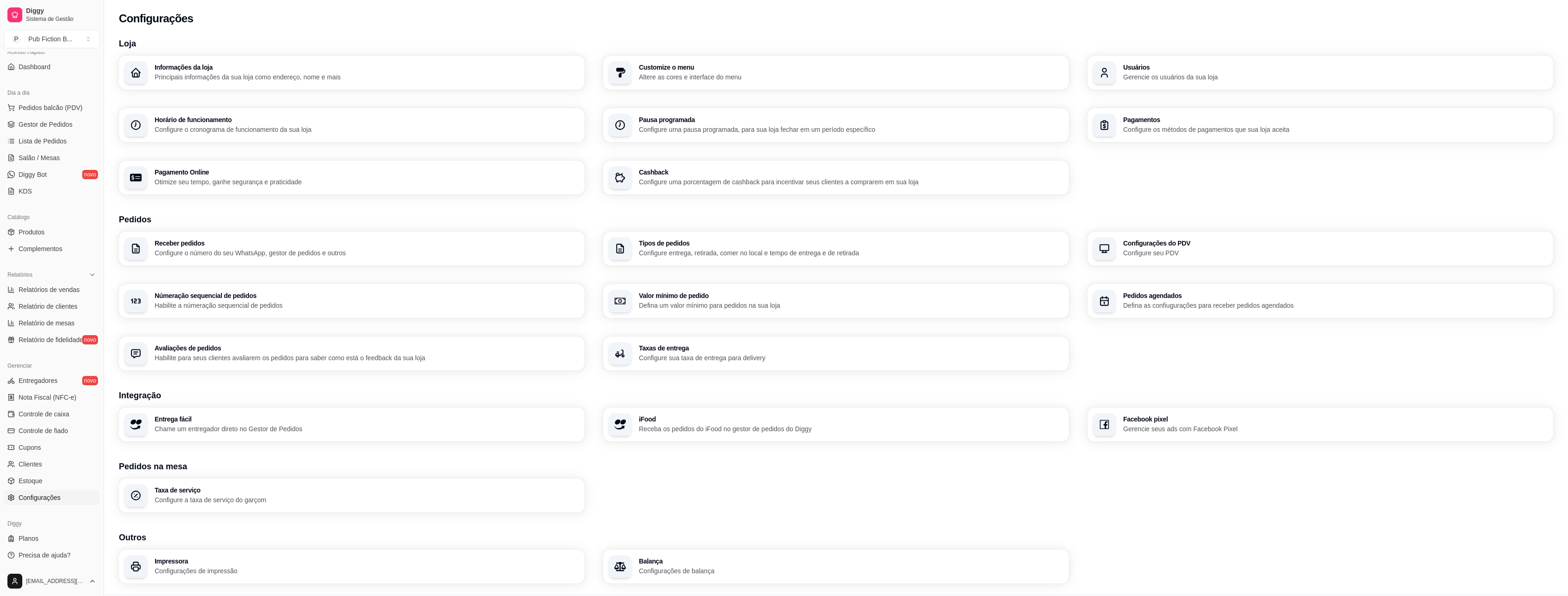
click at [1127, 246] on h3 "Configurações do PDV" at bounding box center [1335, 243] width 424 height 7
click at [1174, 304] on p "Defina as confiugurações para receber pedidos agendados" at bounding box center [1335, 305] width 424 height 9
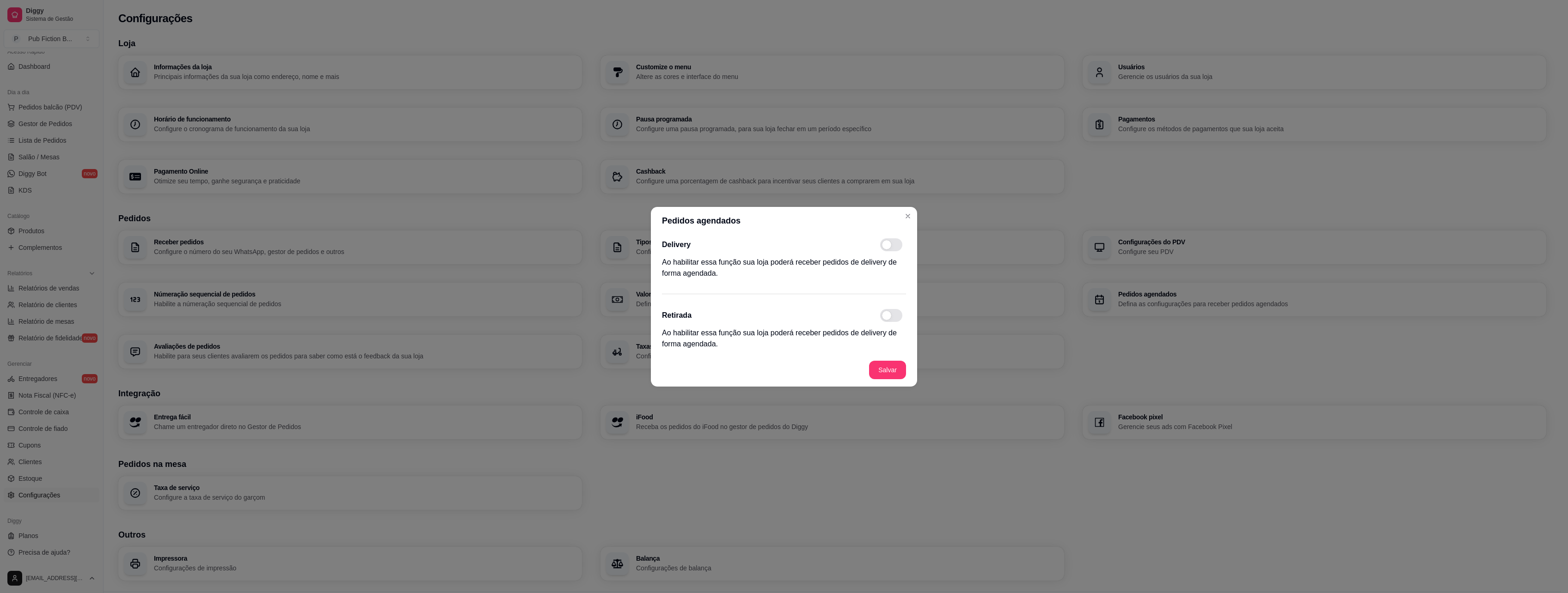
click at [895, 247] on span at bounding box center [891, 244] width 22 height 13
click at [886, 247] on input "checkbox" at bounding box center [883, 249] width 6 height 6
checkbox input "true"
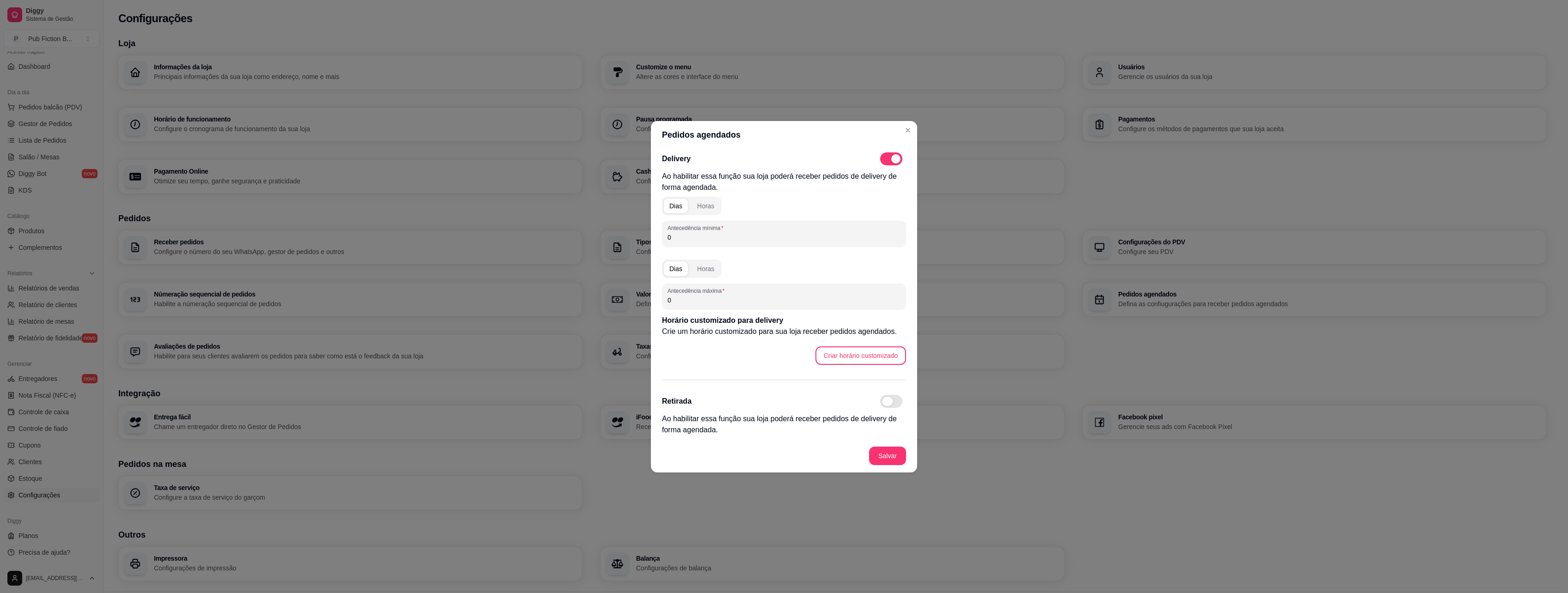
click at [884, 402] on span at bounding box center [887, 401] width 11 height 9
click at [884, 403] on input "checkbox" at bounding box center [883, 406] width 6 height 6
checkbox input "true"
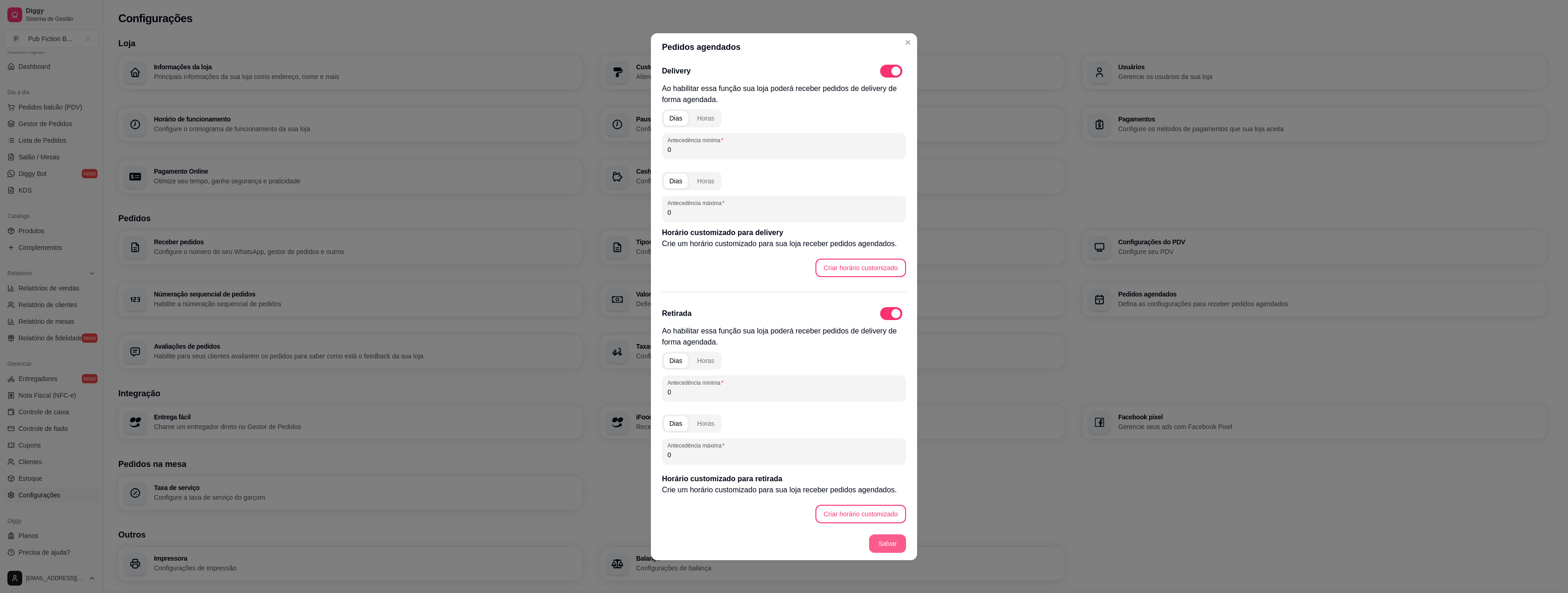
click at [898, 544] on button "Salvar" at bounding box center [887, 544] width 37 height 18
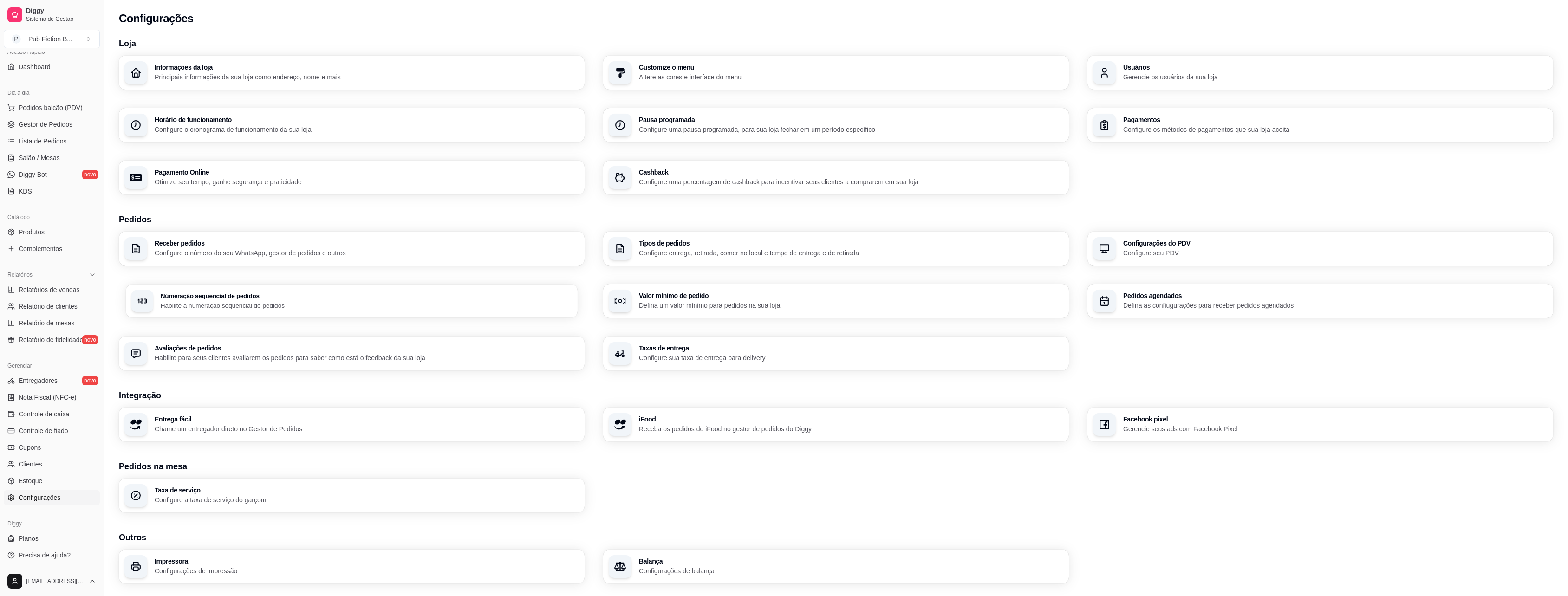
click at [275, 305] on p "Habilite a númeração sequencial de pedidos" at bounding box center [367, 305] width 412 height 9
click at [649, 185] on p "Configure uma porcentagem de cashback para incentivar seus clientes a comprarem…" at bounding box center [851, 182] width 412 height 9
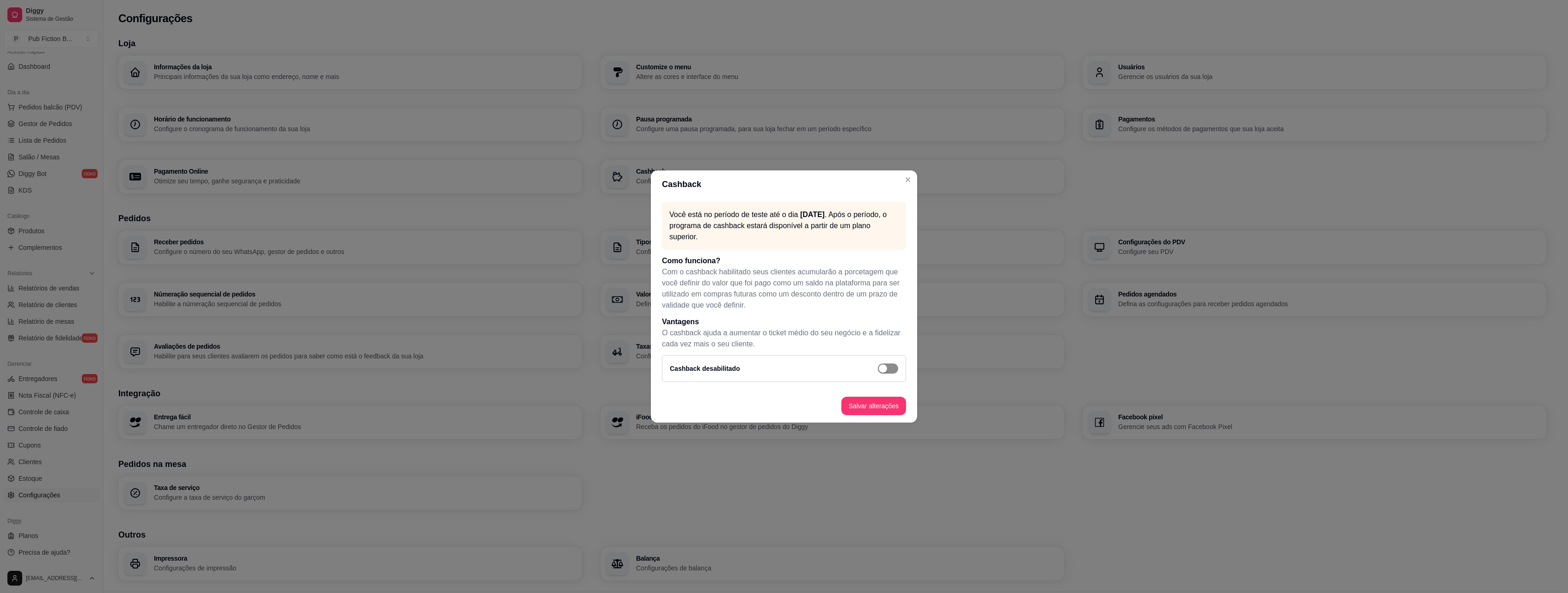
click at [893, 368] on span "button" at bounding box center [887, 369] width 20 height 10
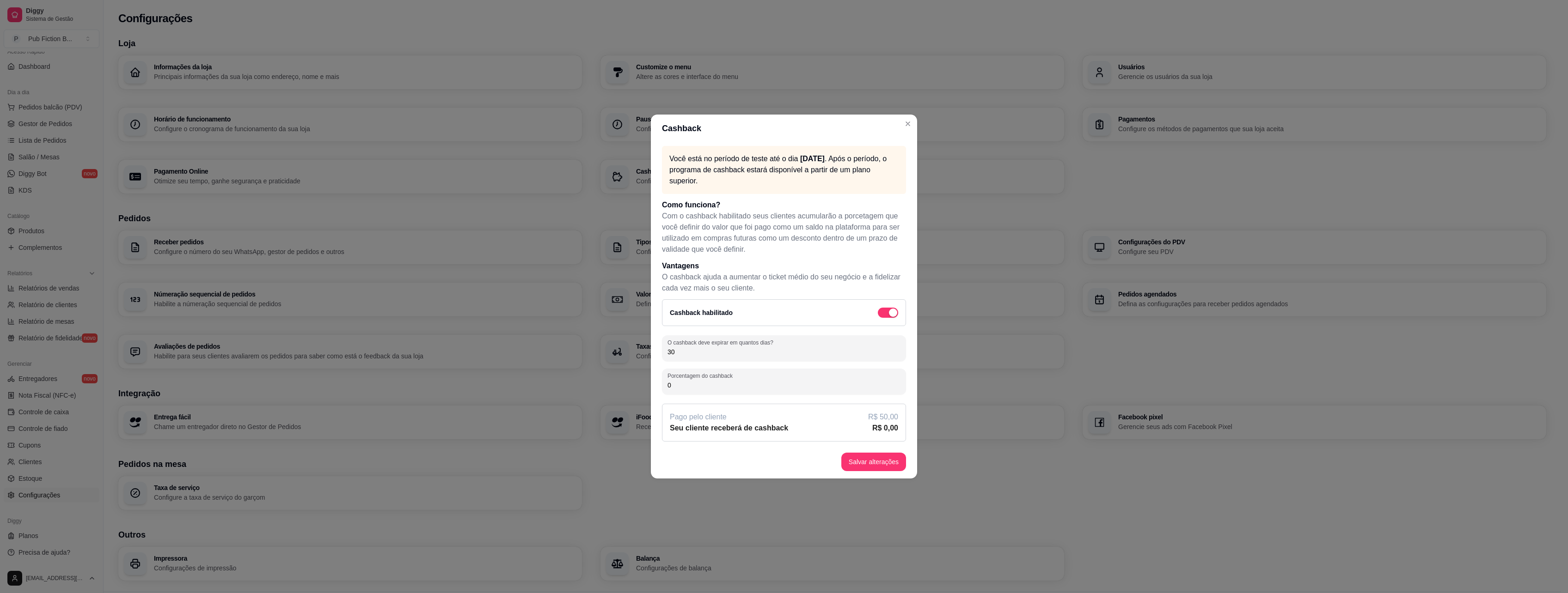
drag, startPoint x: 633, startPoint y: 346, endPoint x: 612, endPoint y: 344, distance: 21.1
click at [612, 344] on div "Cashback Você está no período de teste até o dia [DATE] . Após o período, o pro…" at bounding box center [784, 296] width 1568 height 593
type input "90"
type input "2"
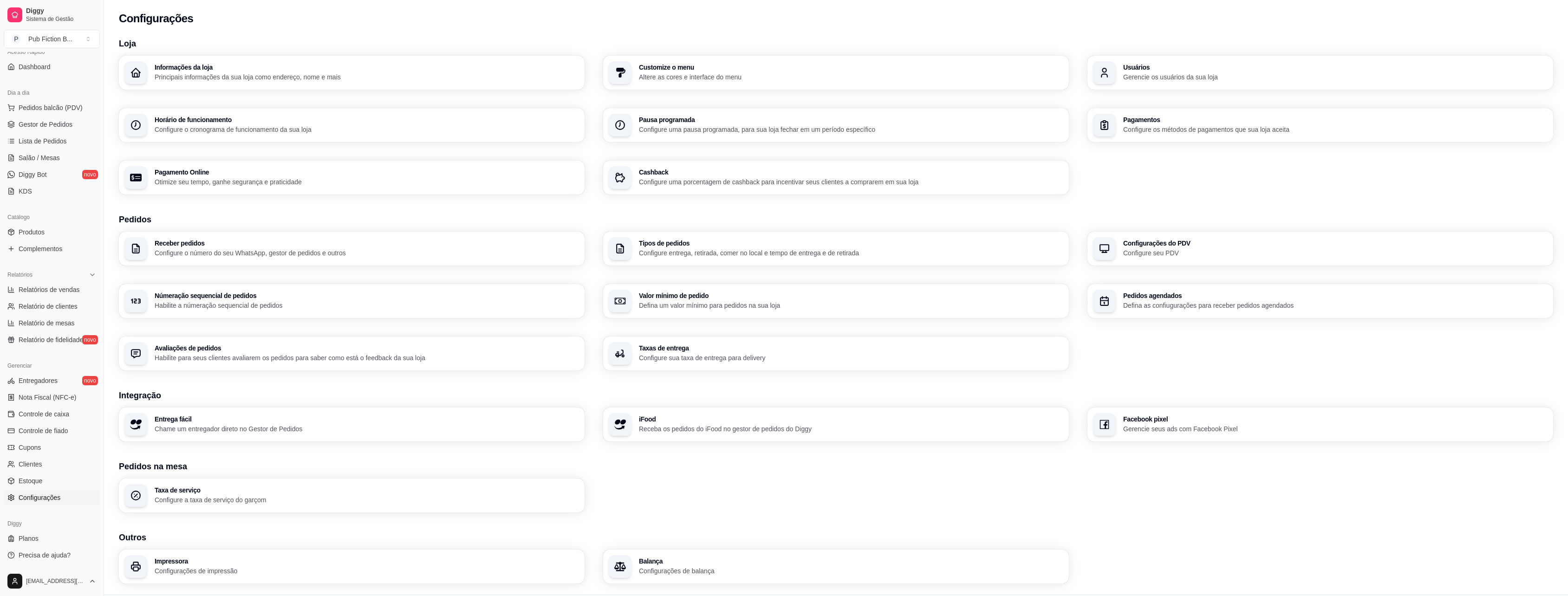
click at [748, 177] on div "Cashback Configure uma porcentagem de cashback para incentivar seus clientes a …" at bounding box center [851, 177] width 424 height 18
click at [1166, 103] on div "Informações da loja Principais informações da sua loja como endereço, nome e ma…" at bounding box center [836, 125] width 1434 height 139
click at [1160, 133] on p "Configure os métodos de pagamentos que sua loja aceita" at bounding box center [1335, 129] width 424 height 9
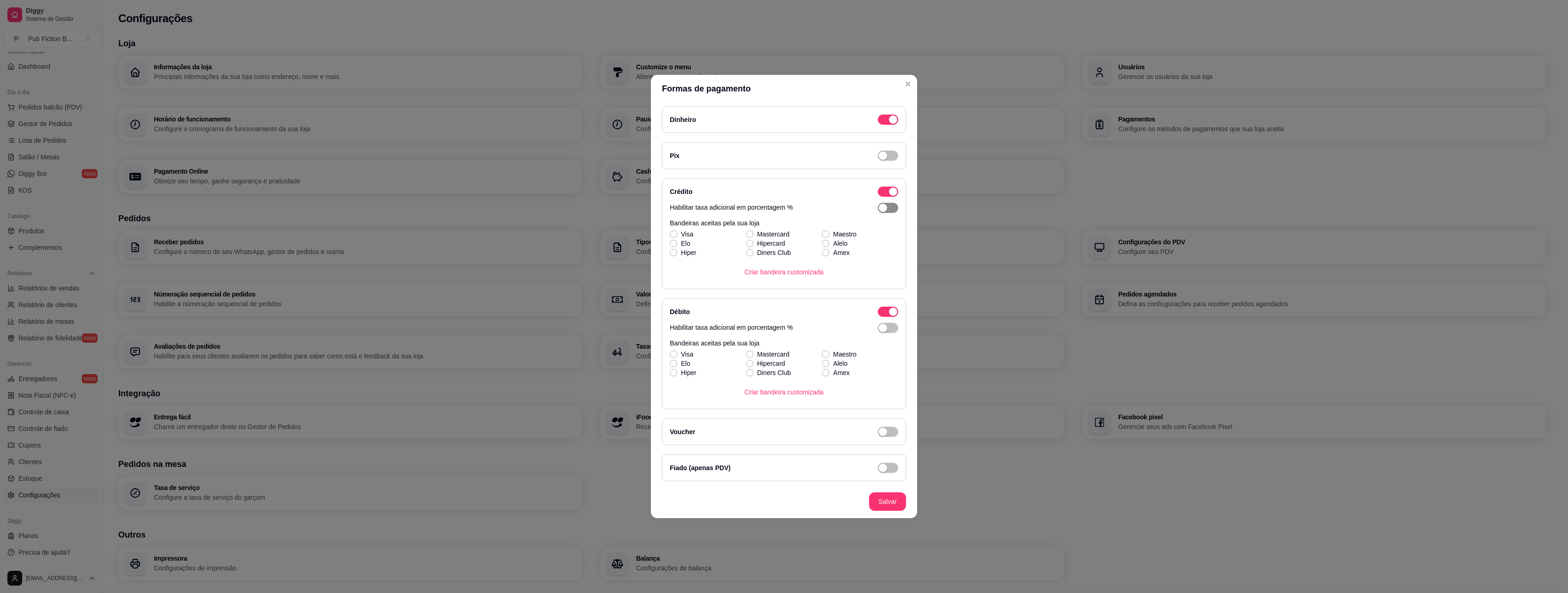
click at [887, 207] on div "button" at bounding box center [883, 208] width 9 height 9
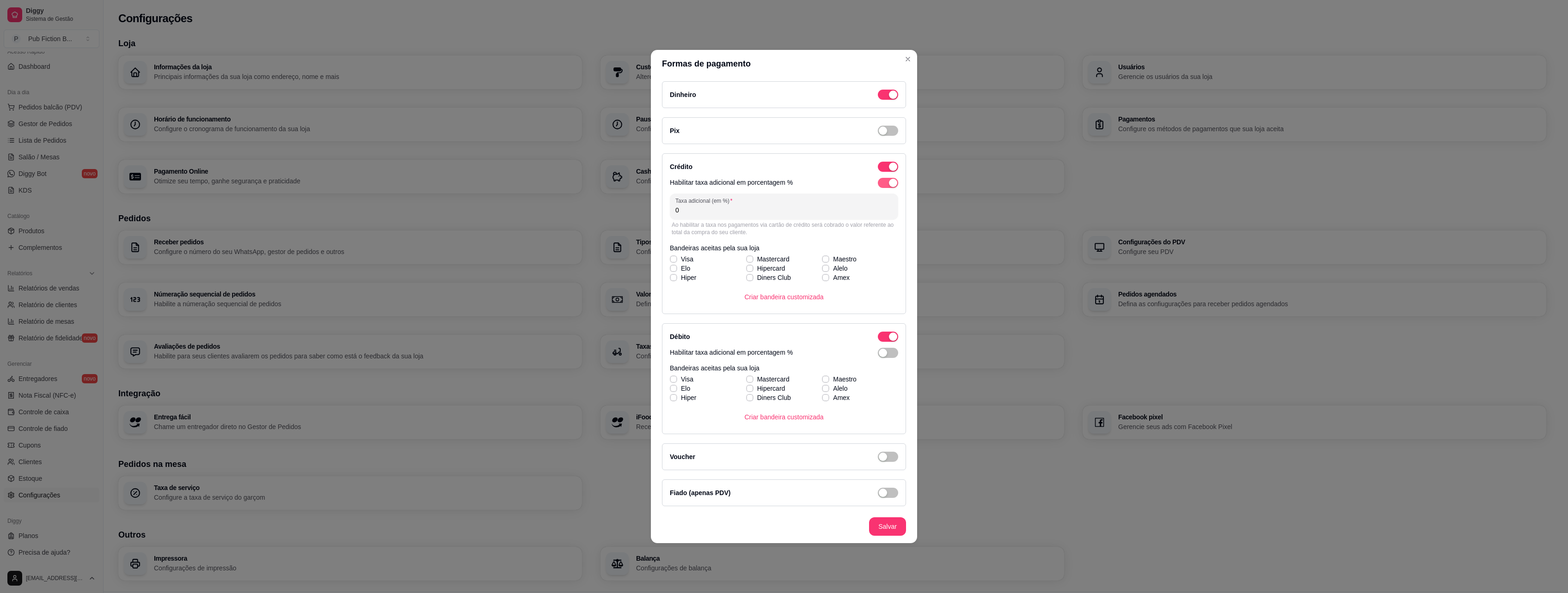
click at [891, 181] on div "button" at bounding box center [893, 183] width 9 height 9
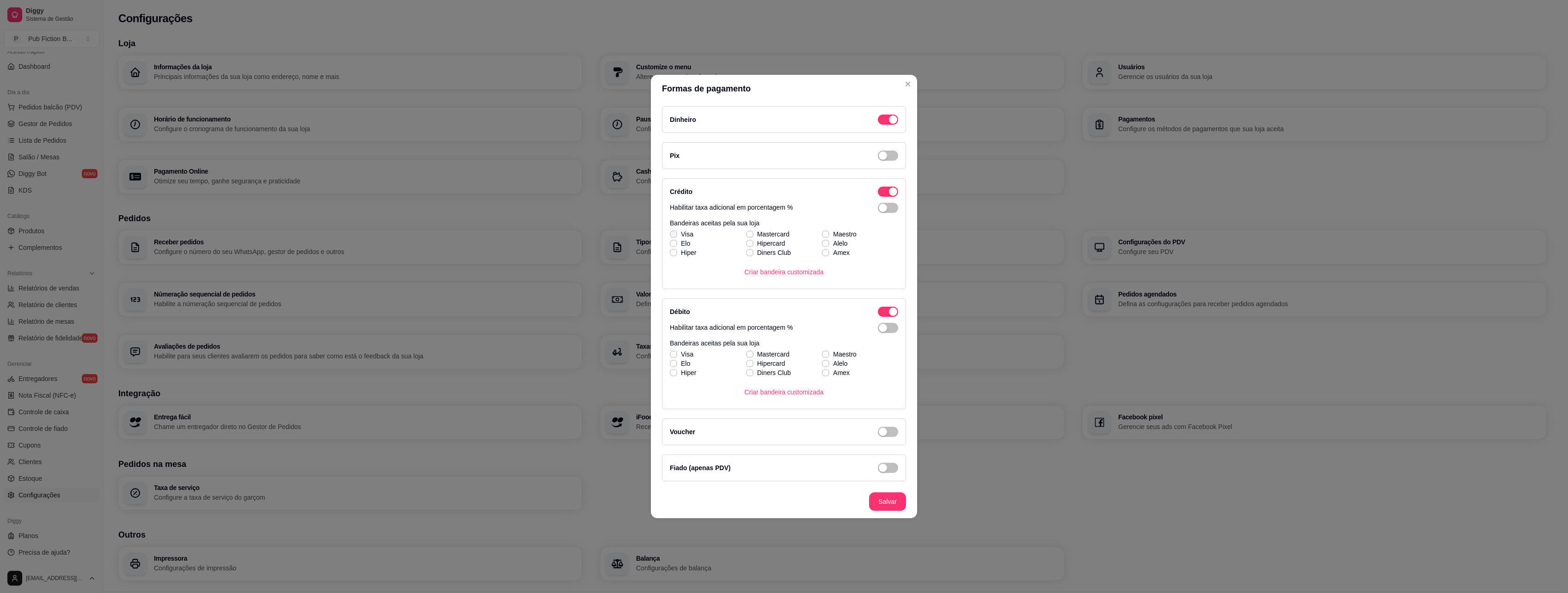
click at [683, 234] on span "Visa" at bounding box center [687, 234] width 13 height 9
click at [676, 236] on input "Visa" at bounding box center [673, 239] width 6 height 6
checkbox input "true"
click at [774, 231] on span "Mastercard" at bounding box center [773, 234] width 32 height 9
click at [752, 236] on input "Mastercard" at bounding box center [749, 239] width 6 height 6
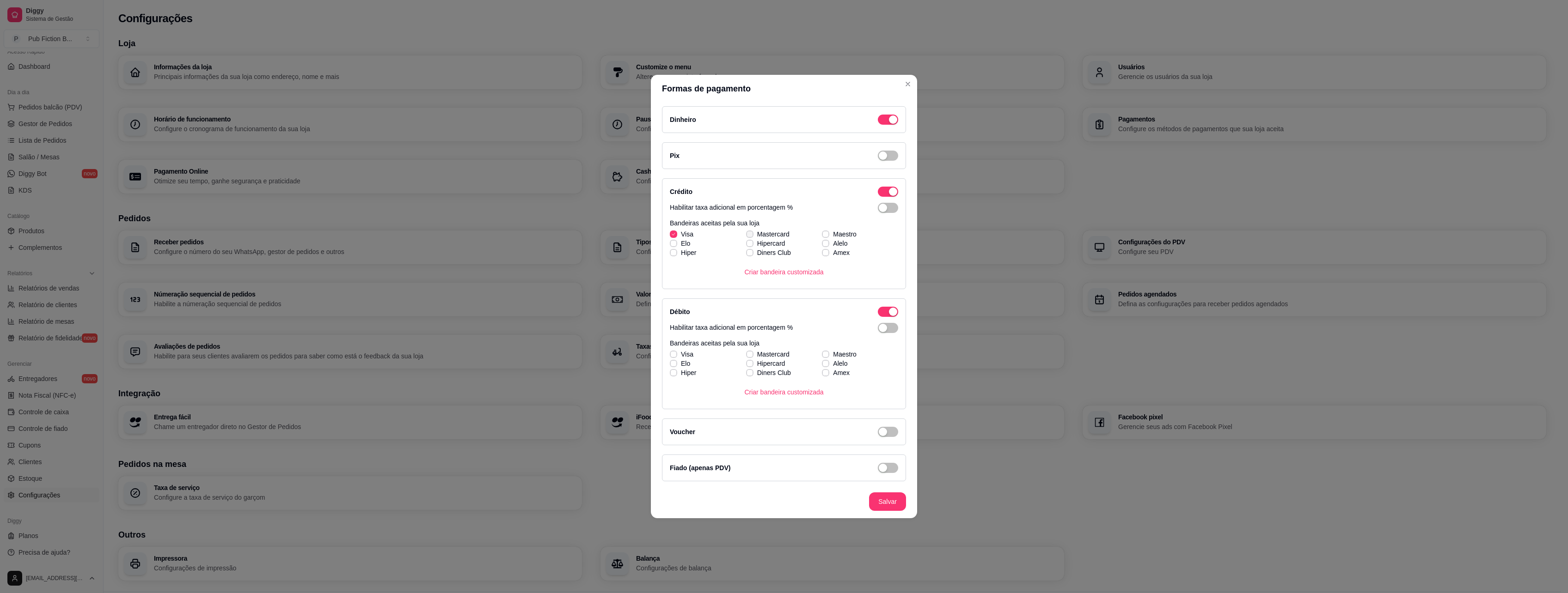
checkbox input "true"
click at [833, 231] on span "Maestro" at bounding box center [844, 234] width 24 height 9
click at [827, 236] on input "Maestro" at bounding box center [825, 239] width 6 height 6
checkbox input "true"
click at [681, 356] on label "Elo" at bounding box center [680, 363] width 28 height 16
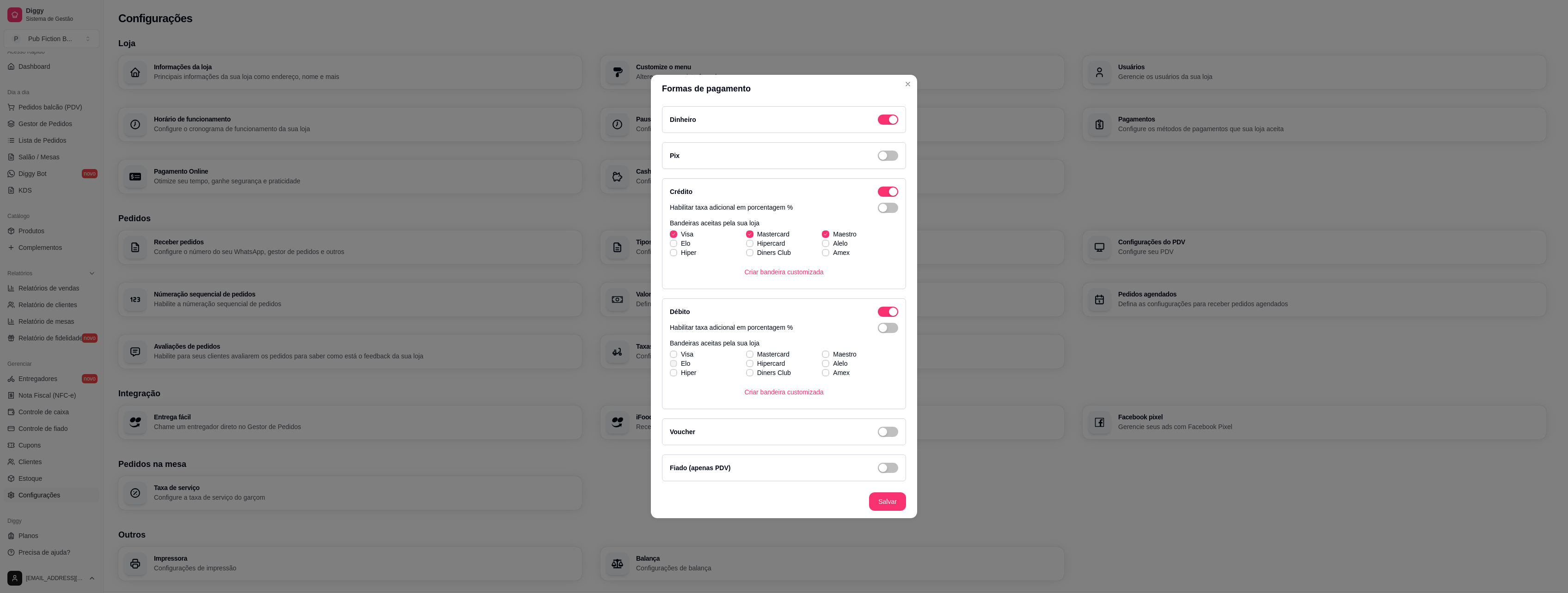
click at [676, 366] on input "Elo" at bounding box center [673, 369] width 6 height 6
checkbox input "true"
click at [783, 353] on span "Mastercard" at bounding box center [773, 354] width 32 height 9
click at [752, 356] on input "Mastercard" at bounding box center [749, 359] width 6 height 6
checkbox input "true"
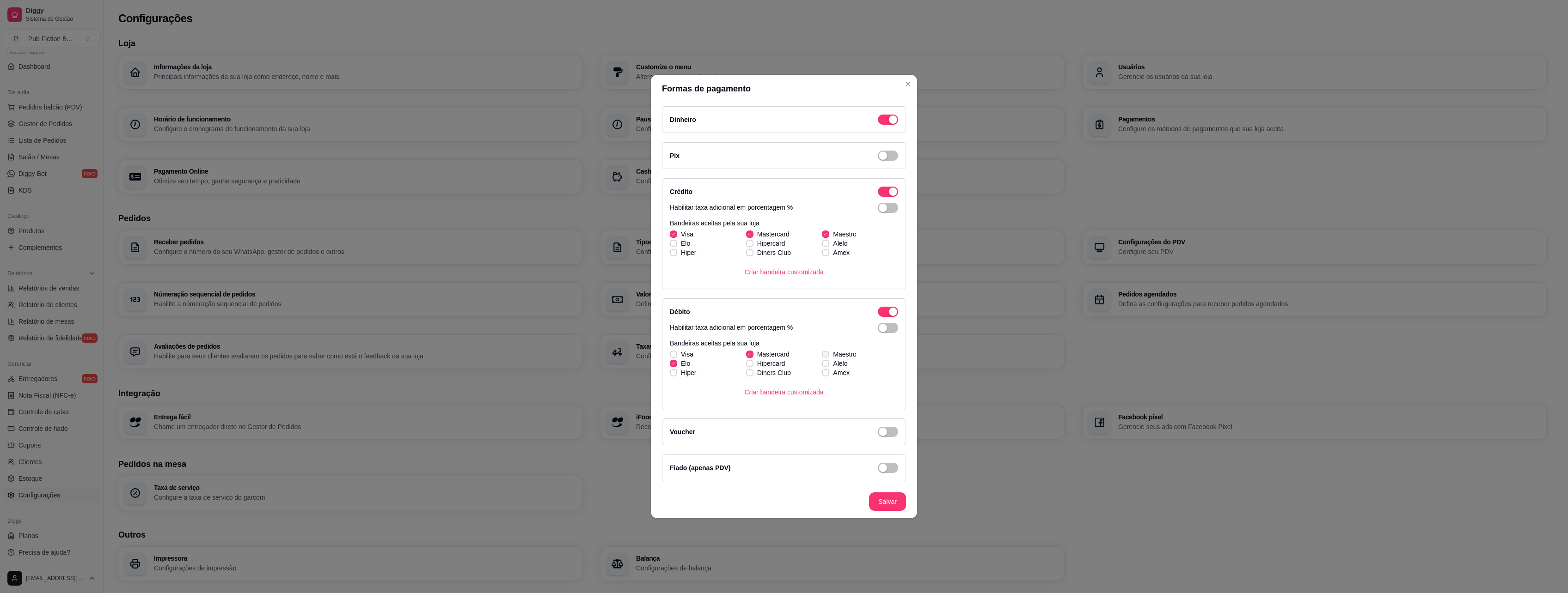
click at [845, 351] on span "Maestro" at bounding box center [844, 354] width 24 height 9
click at [827, 356] on input "Maestro" at bounding box center [825, 359] width 6 height 6
checkbox input "true"
click at [679, 356] on label "Elo" at bounding box center [680, 363] width 28 height 16
click at [676, 366] on input "Elo" at bounding box center [673, 369] width 6 height 6
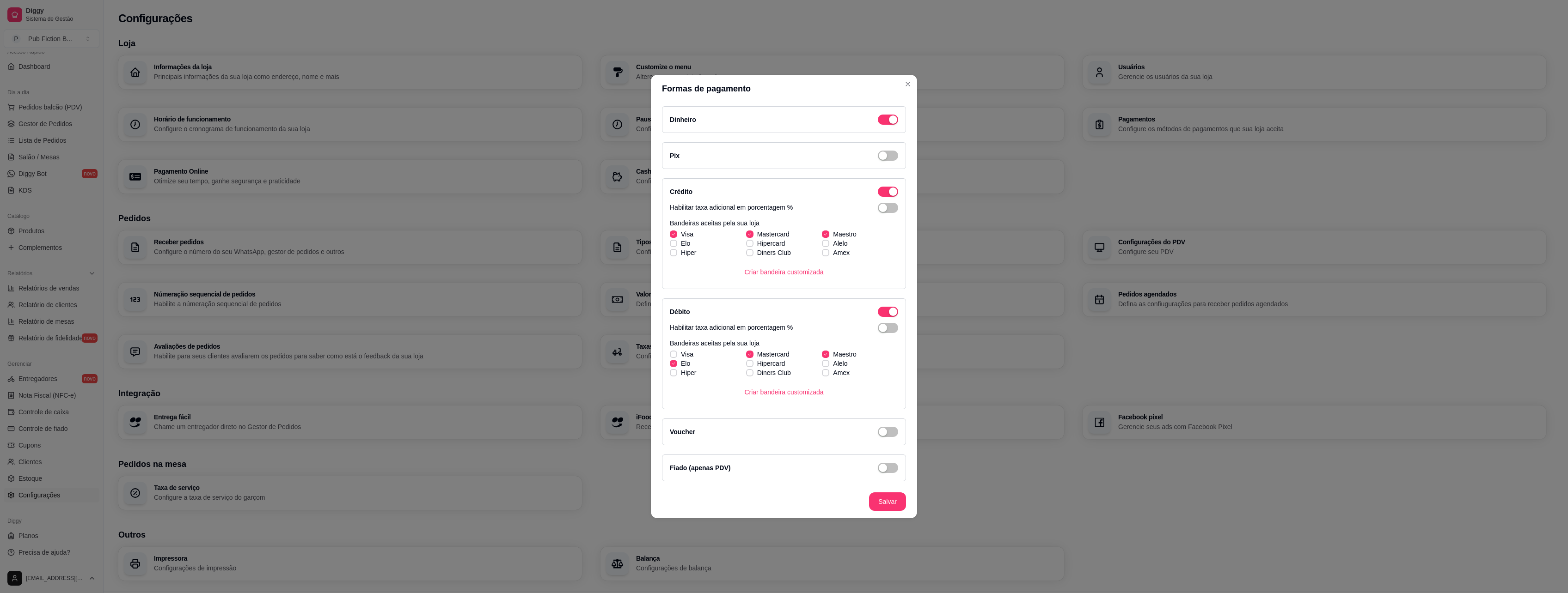
checkbox input "false"
click at [670, 349] on label "Visa" at bounding box center [681, 354] width 31 height 16
click at [670, 356] on input "Visa" at bounding box center [673, 359] width 6 height 6
checkbox input "true"
click at [883, 421] on div "Voucher" at bounding box center [784, 432] width 244 height 27
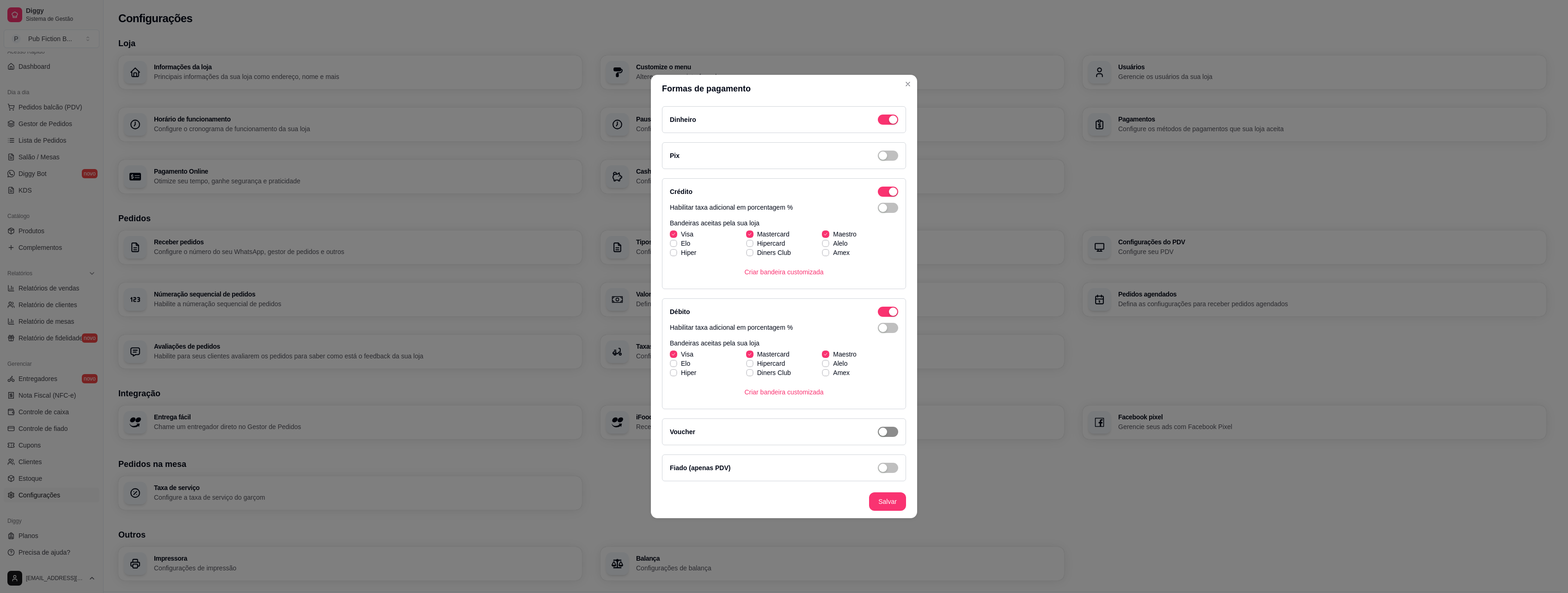
click at [889, 124] on div "button" at bounding box center [893, 120] width 9 height 9
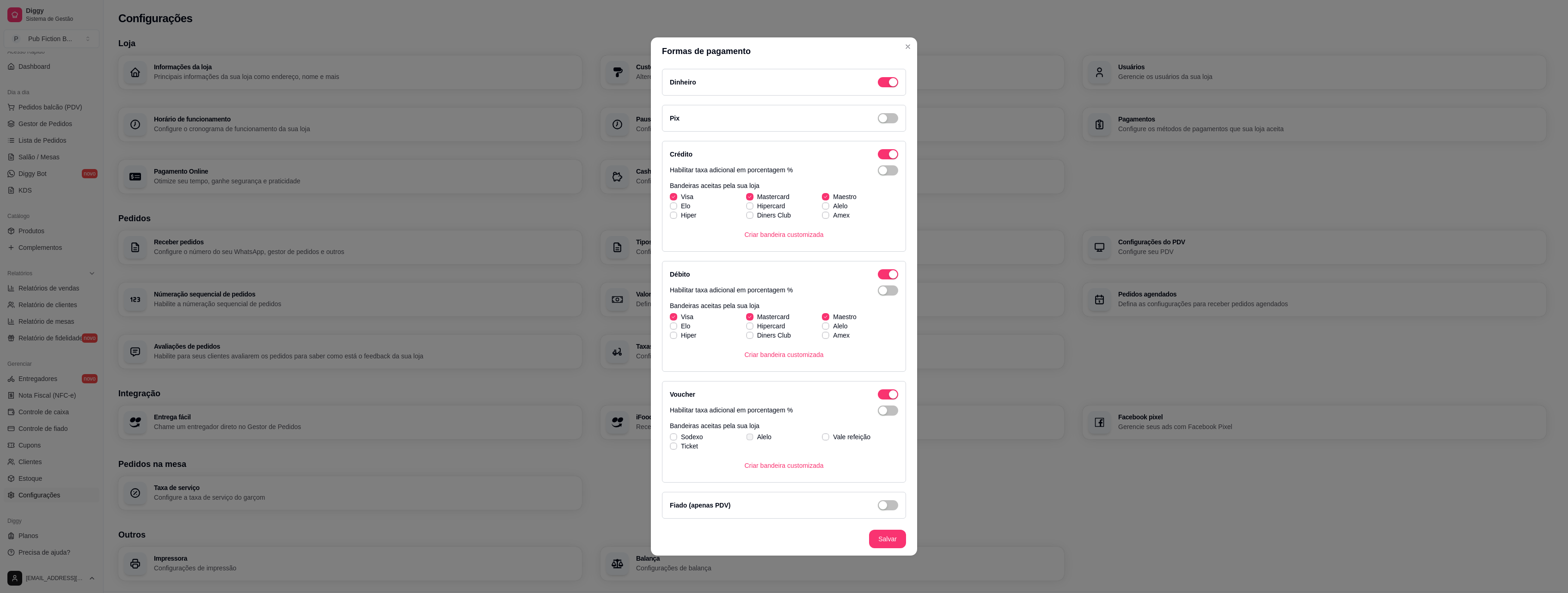
click at [759, 437] on span "Alelo" at bounding box center [765, 437] width 15 height 9
click at [752, 439] on input "Alelo" at bounding box center [749, 442] width 6 height 6
checkbox input "true"
click at [686, 434] on span "Sodexo" at bounding box center [692, 437] width 22 height 9
click at [676, 439] on input "Sodexo" at bounding box center [673, 442] width 6 height 6
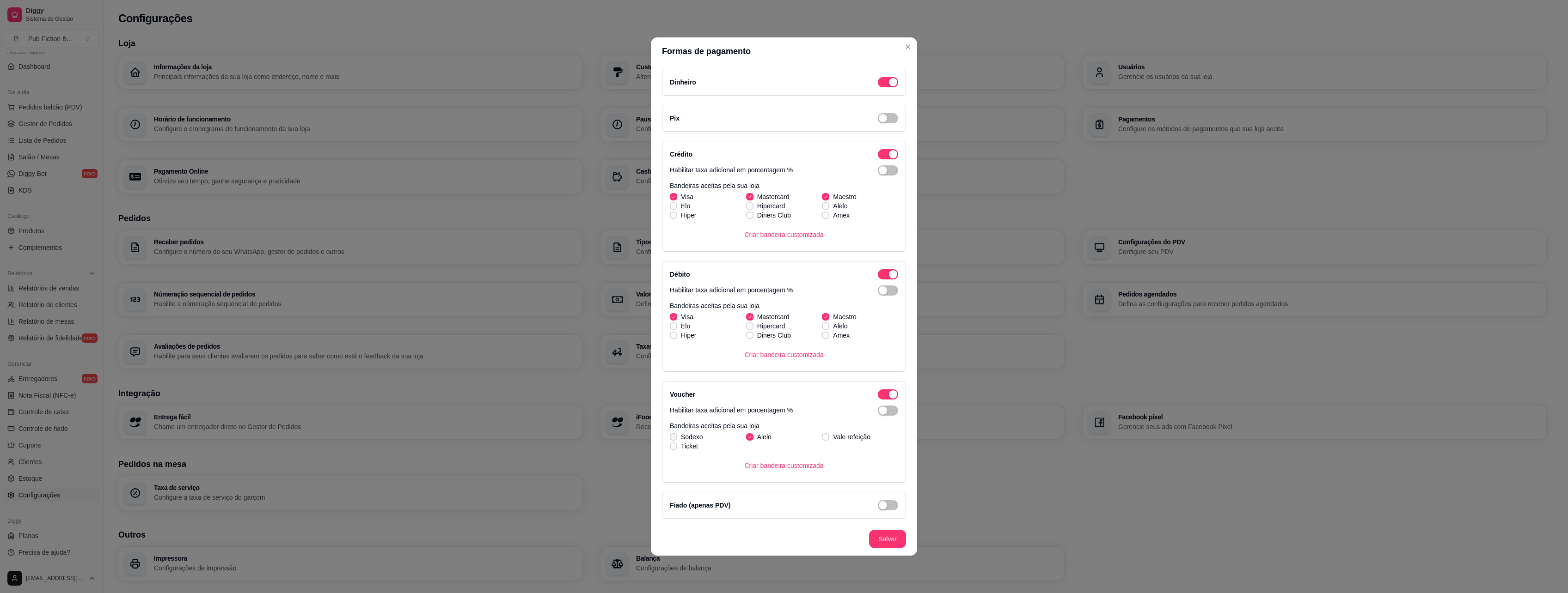
checkbox input "true"
click at [827, 438] on icon at bounding box center [825, 437] width 5 height 4
click at [827, 439] on input "Vale refeição" at bounding box center [825, 442] width 6 height 6
checkbox input "true"
click at [691, 446] on span "Ticket" at bounding box center [690, 446] width 17 height 9
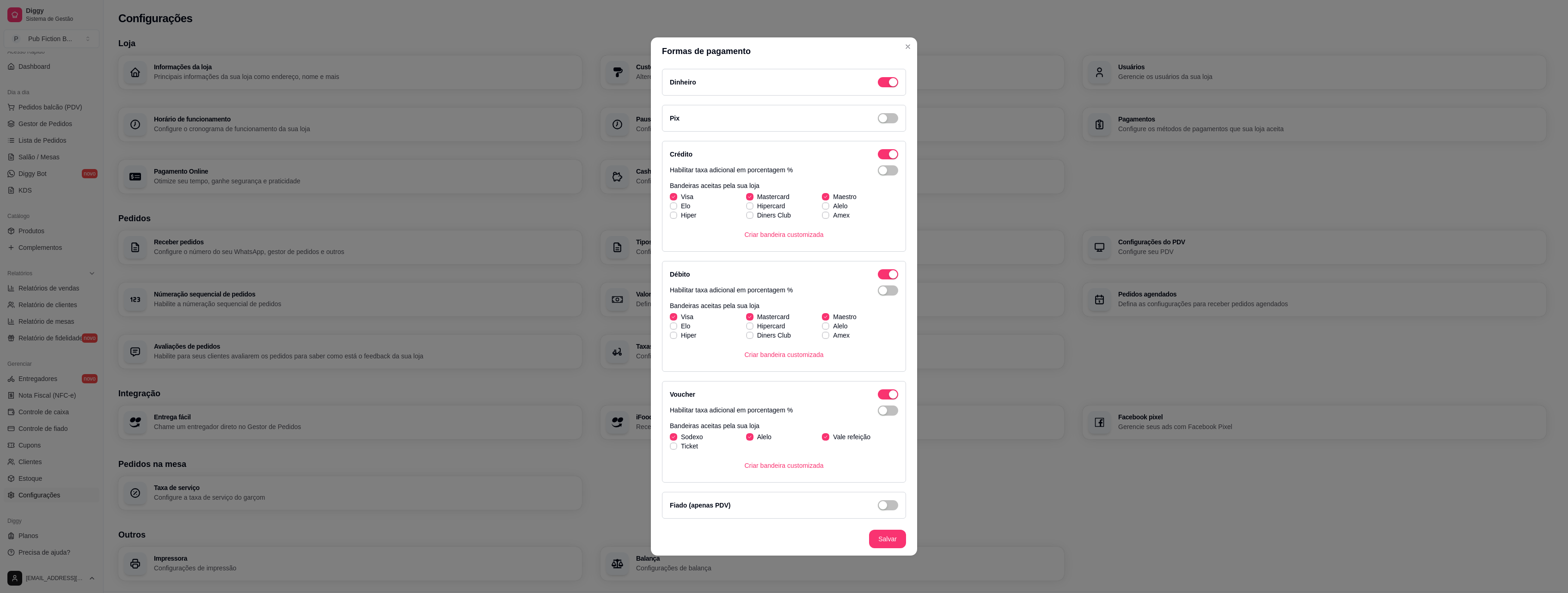
click at [676, 448] on input "Ticket" at bounding box center [673, 451] width 6 height 6
checkbox input "true"
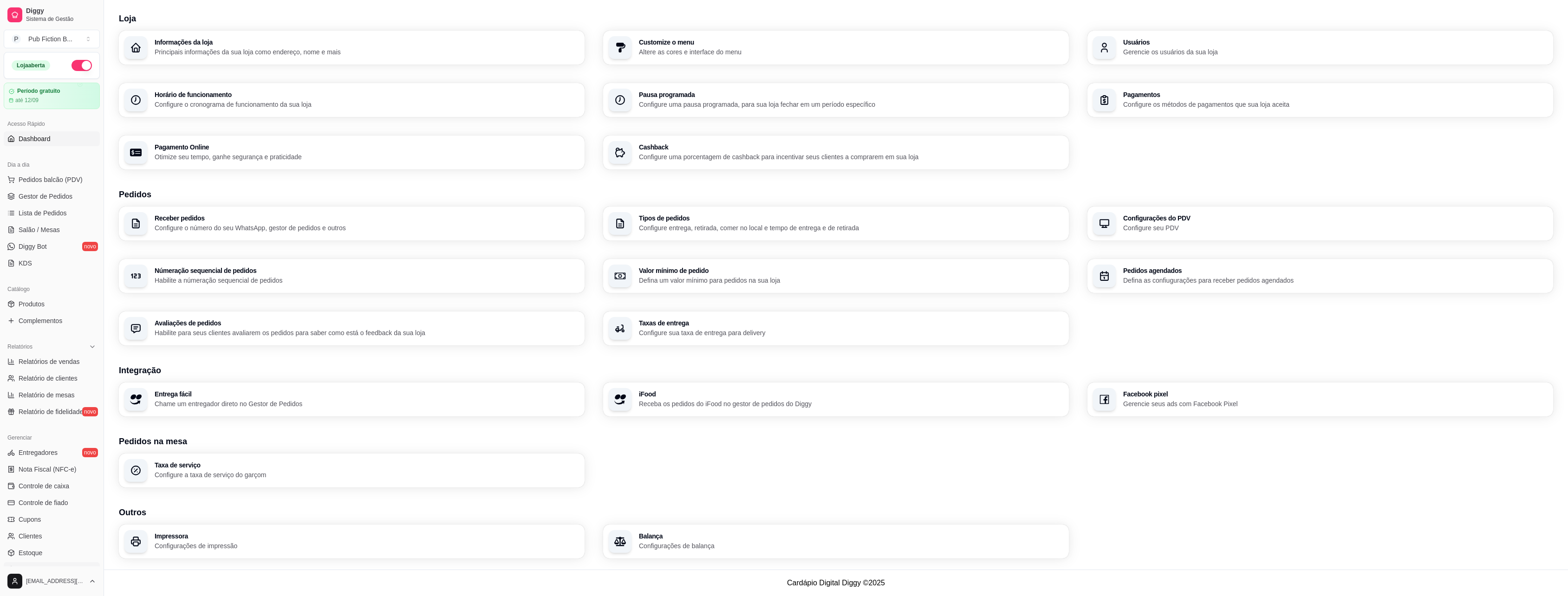
click at [53, 135] on link "Dashboard" at bounding box center [51, 139] width 96 height 15
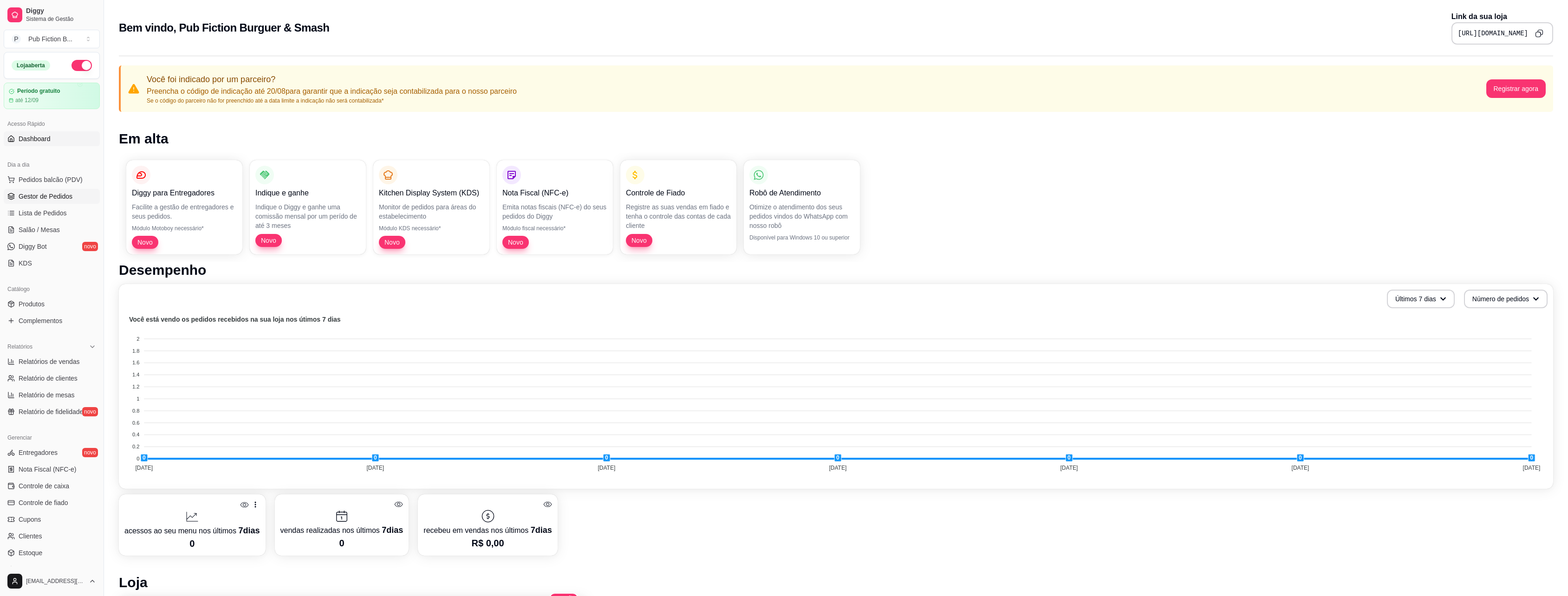
click at [65, 196] on span "Gestor de Pedidos" at bounding box center [45, 196] width 54 height 9
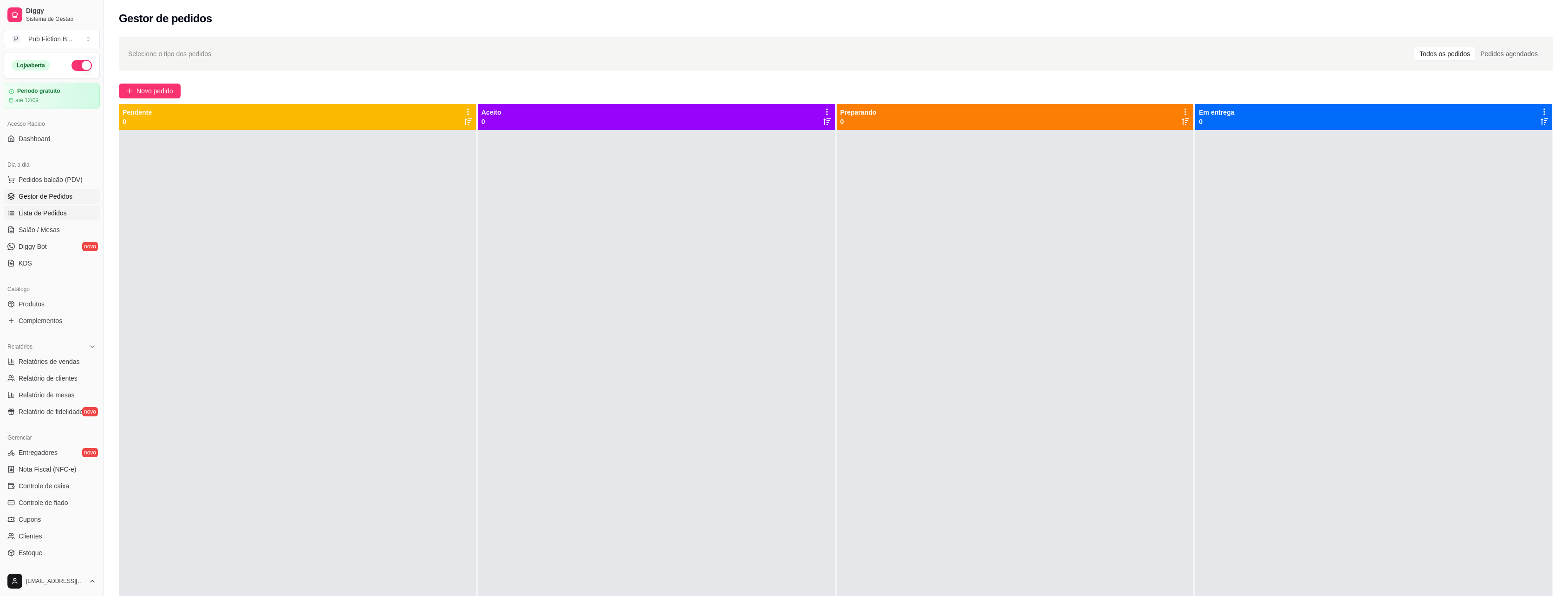
click at [47, 215] on span "Lista de Pedidos" at bounding box center [42, 213] width 48 height 9
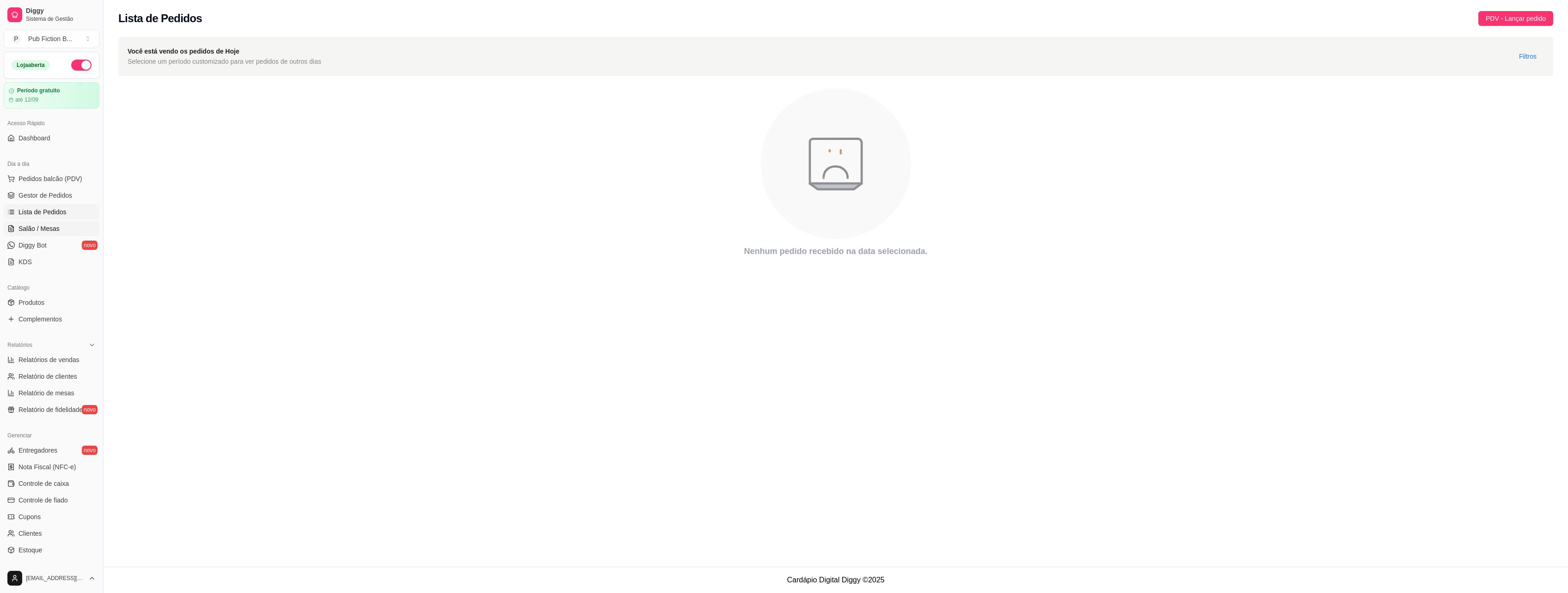
click at [52, 226] on span "Salão / Mesas" at bounding box center [39, 228] width 41 height 9
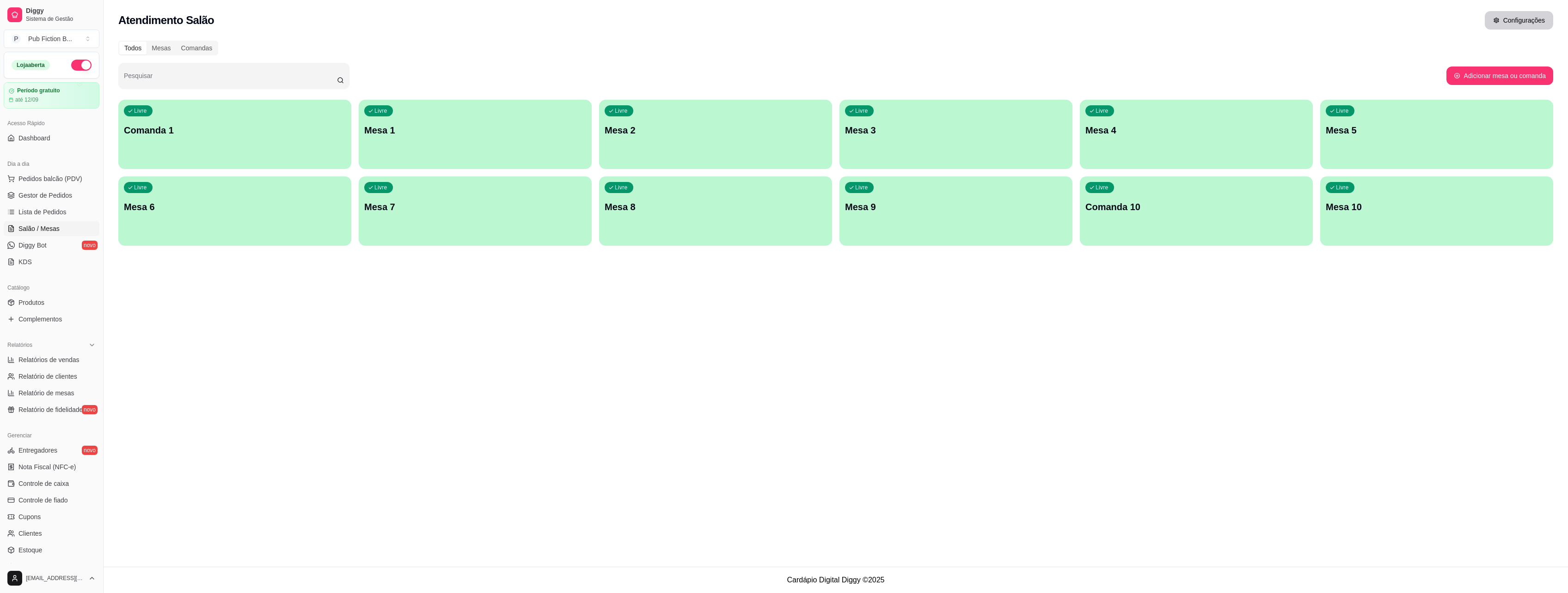
click at [1491, 21] on button "Configurações" at bounding box center [1519, 20] width 68 height 18
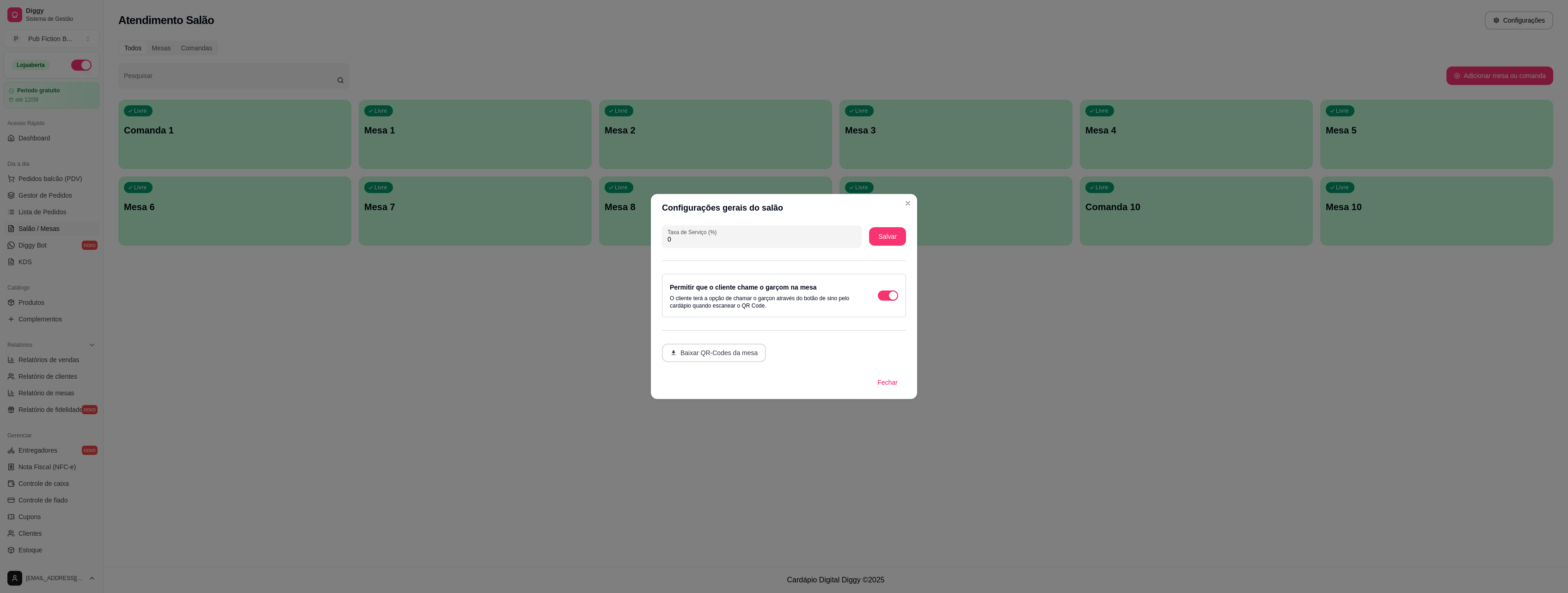
click at [729, 356] on button "Baixar QR-Codes da mesa" at bounding box center [714, 353] width 104 height 18
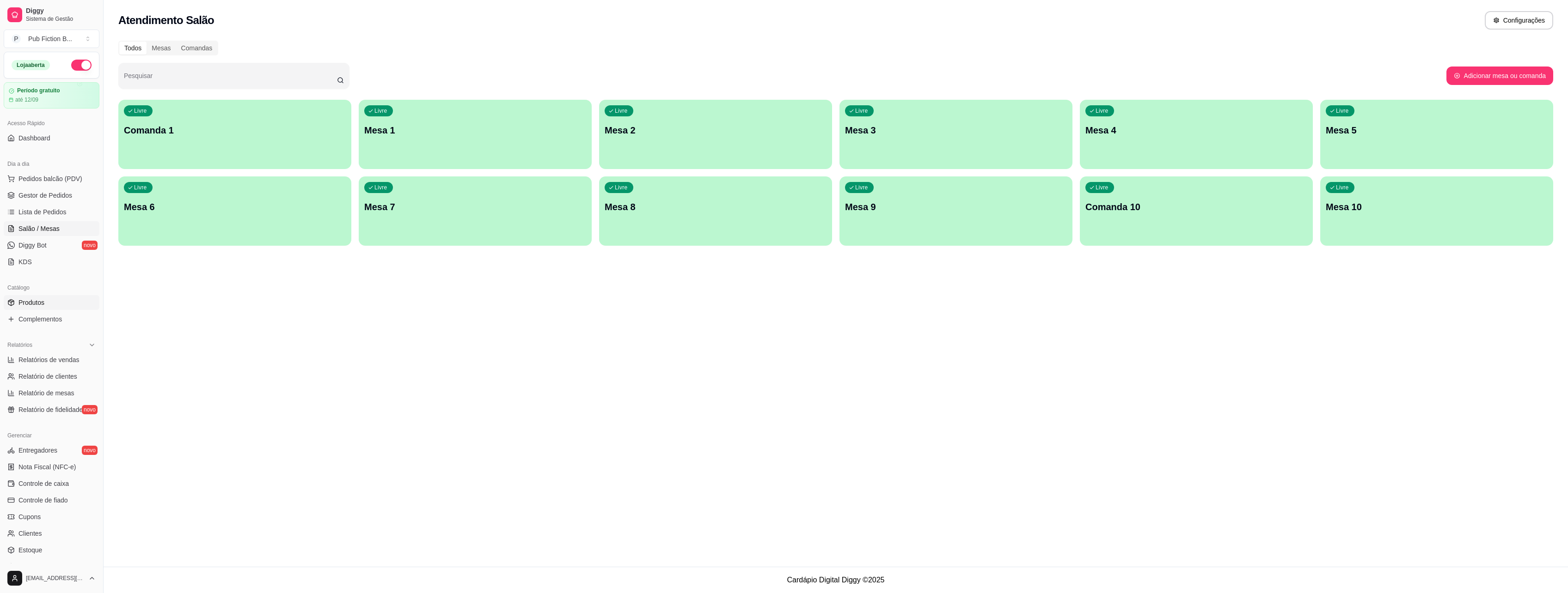
click at [42, 302] on span "Produtos" at bounding box center [31, 302] width 26 height 9
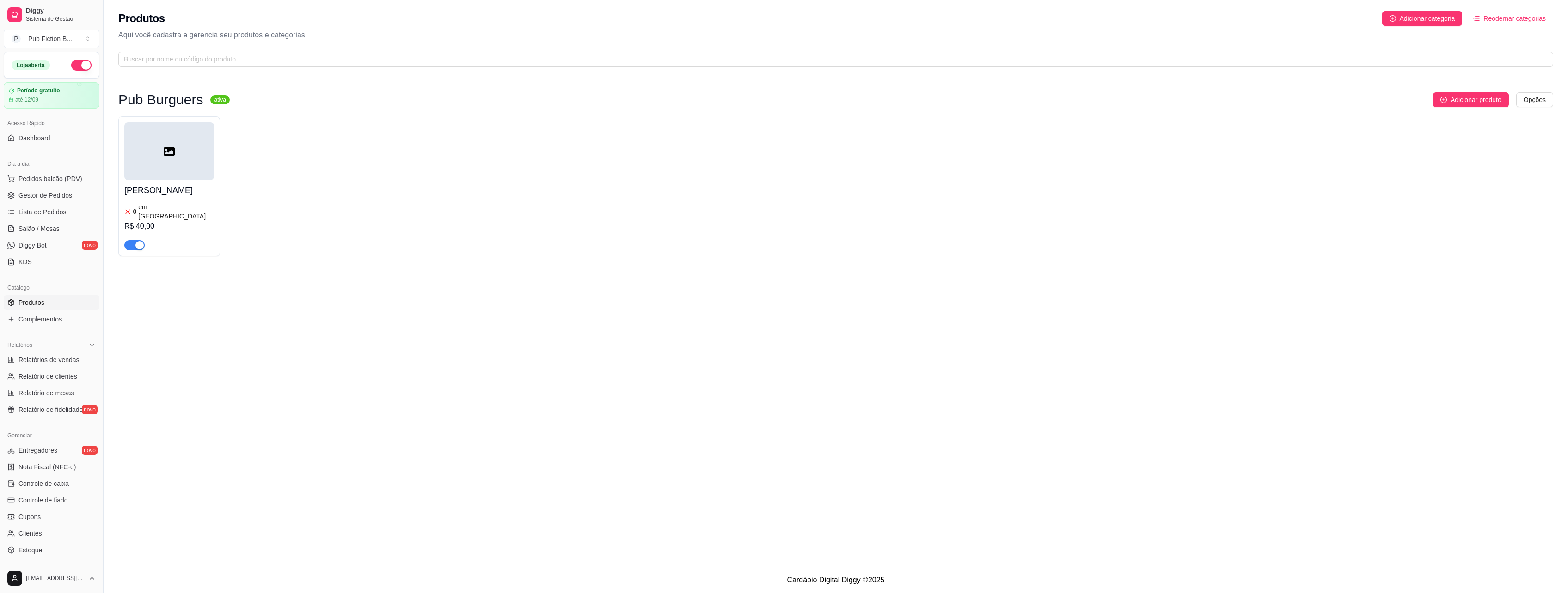
click at [168, 168] on div at bounding box center [169, 151] width 89 height 58
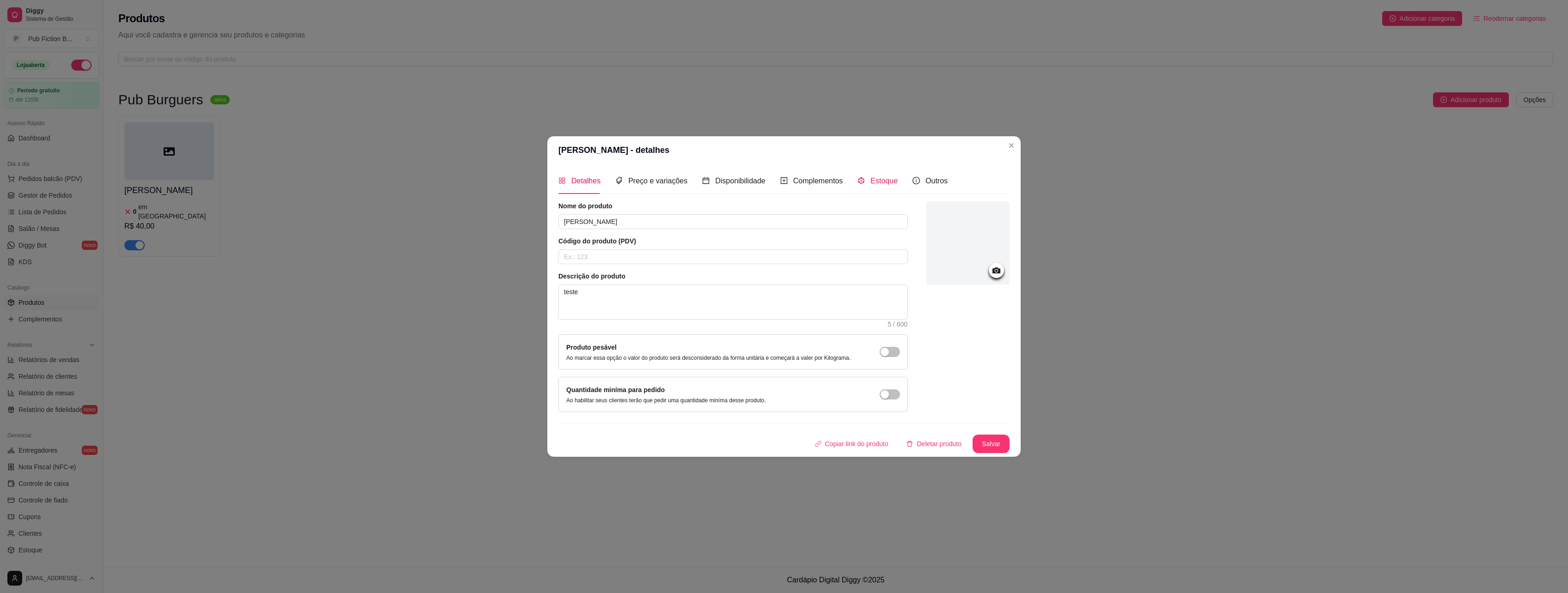
click at [873, 181] on span "Estoque" at bounding box center [884, 181] width 27 height 8
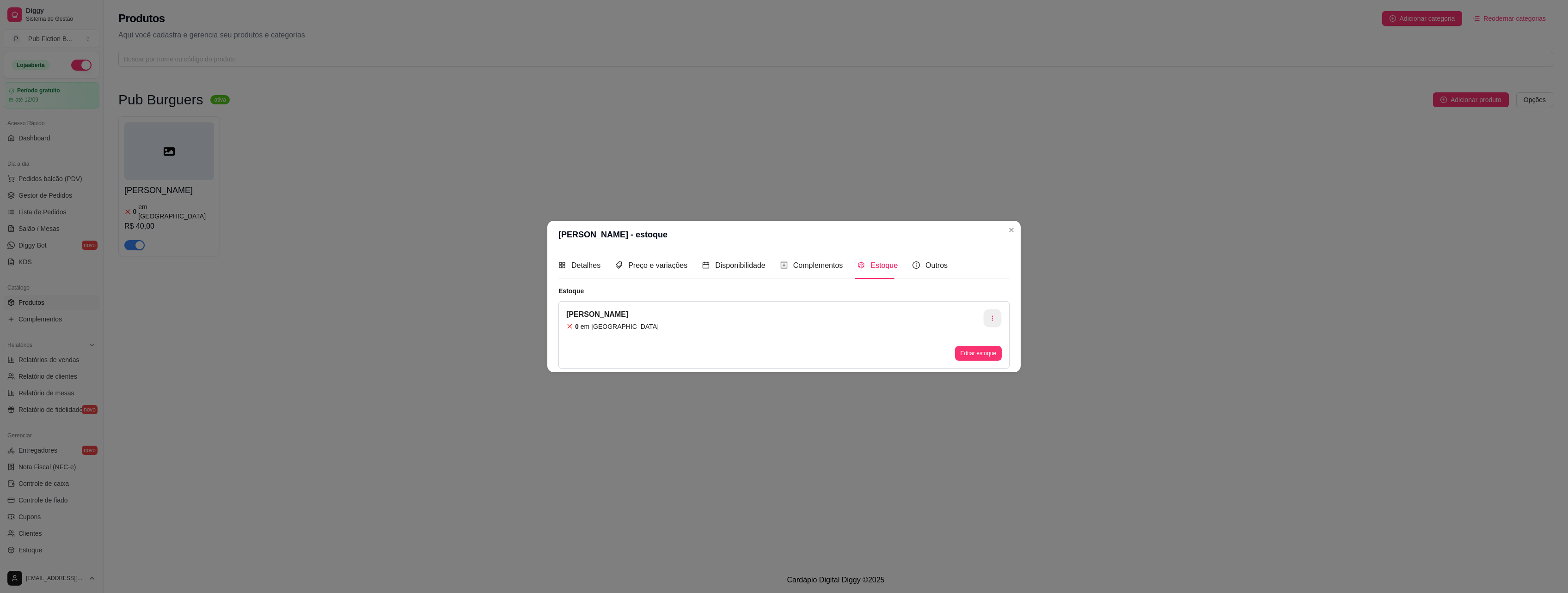
click at [993, 319] on icon "button" at bounding box center [992, 318] width 7 height 7
click at [996, 339] on span "Desvincular estoque" at bounding box center [997, 341] width 68 height 9
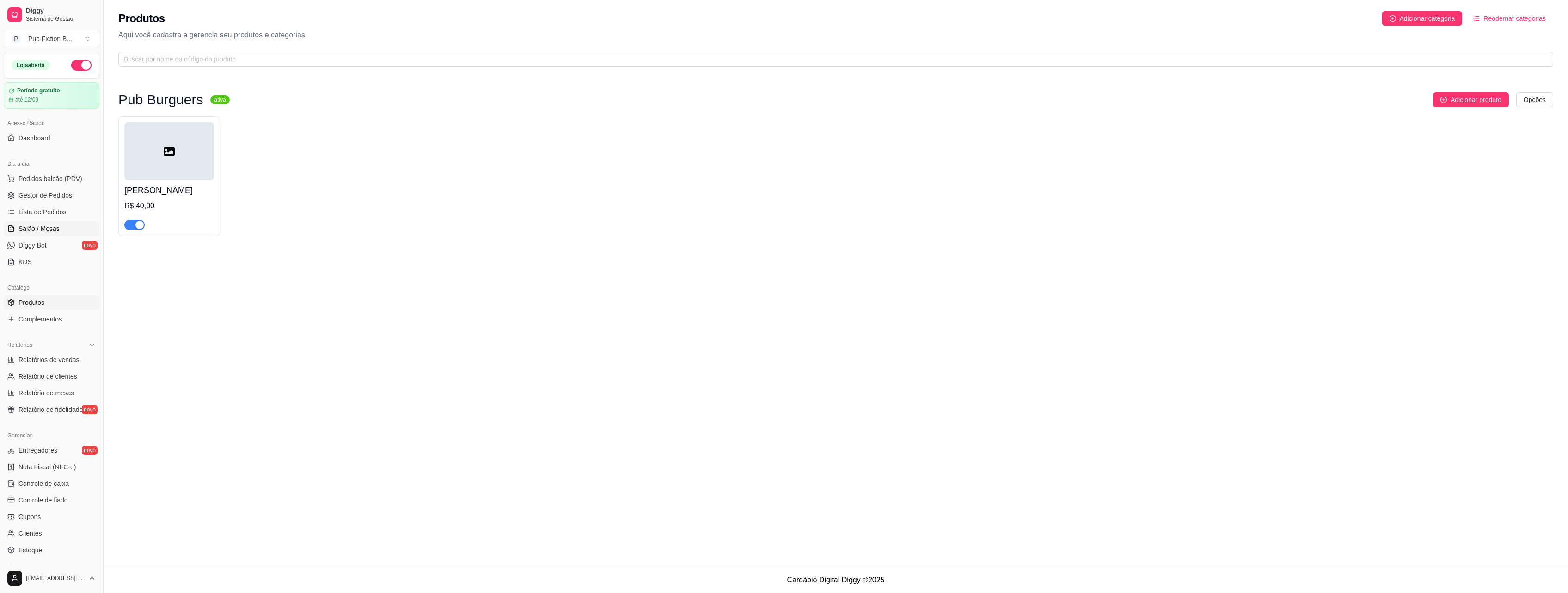
click at [47, 232] on span "Salão / Mesas" at bounding box center [39, 228] width 41 height 9
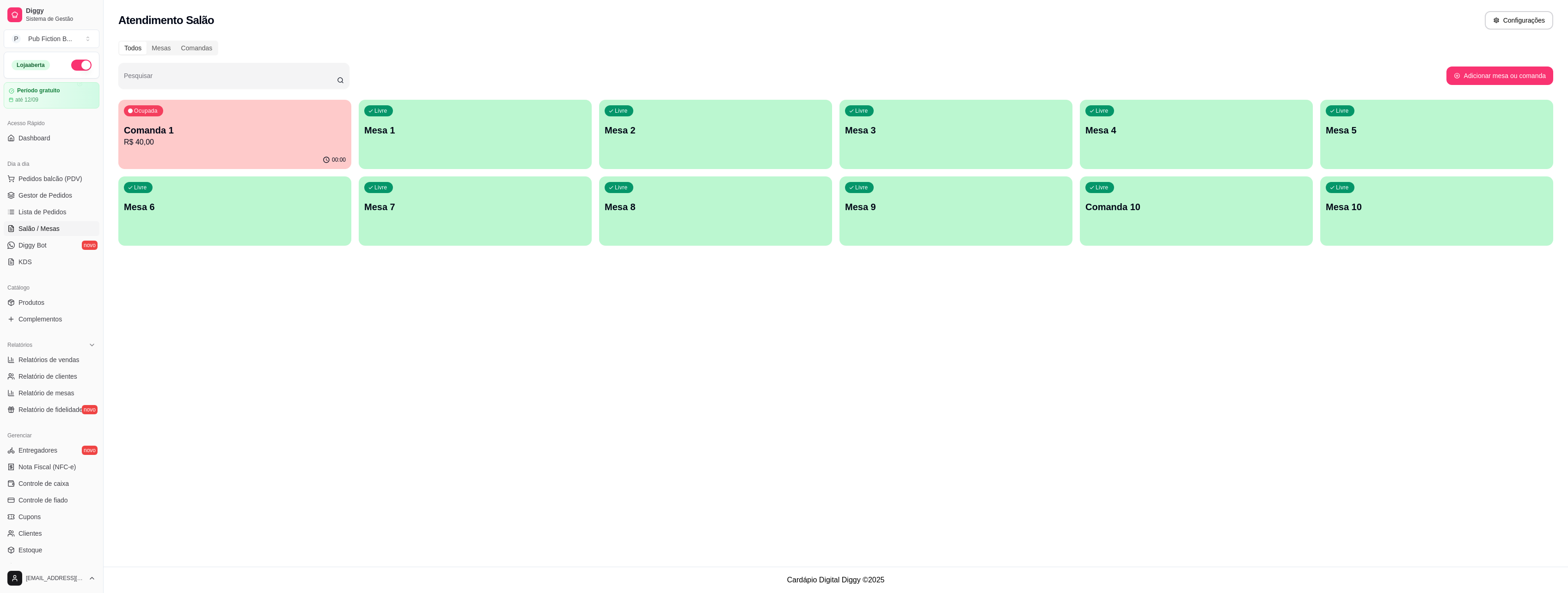
click at [297, 130] on p "Comanda 1" at bounding box center [235, 130] width 222 height 13
click at [58, 212] on span "Lista de Pedidos" at bounding box center [42, 212] width 48 height 9
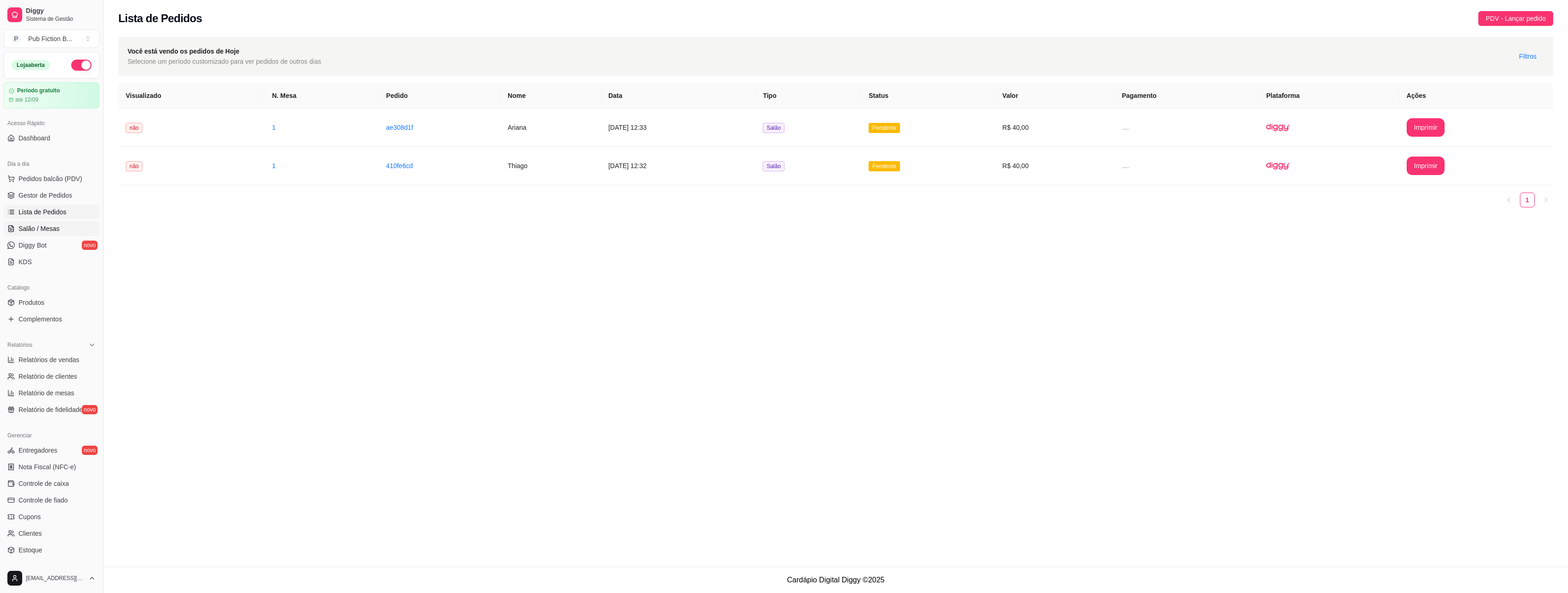
click at [35, 224] on span "Salão / Mesas" at bounding box center [39, 228] width 41 height 9
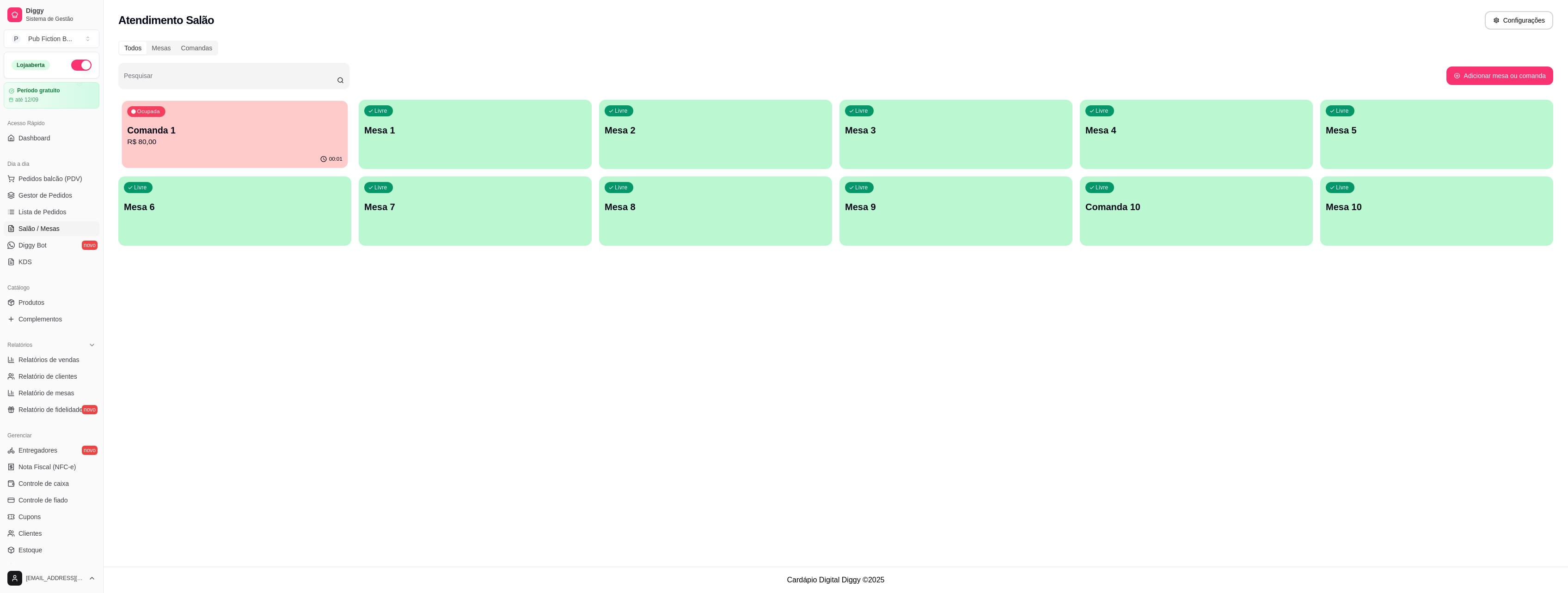
click at [195, 140] on p "R$ 80,00" at bounding box center [235, 142] width 215 height 10
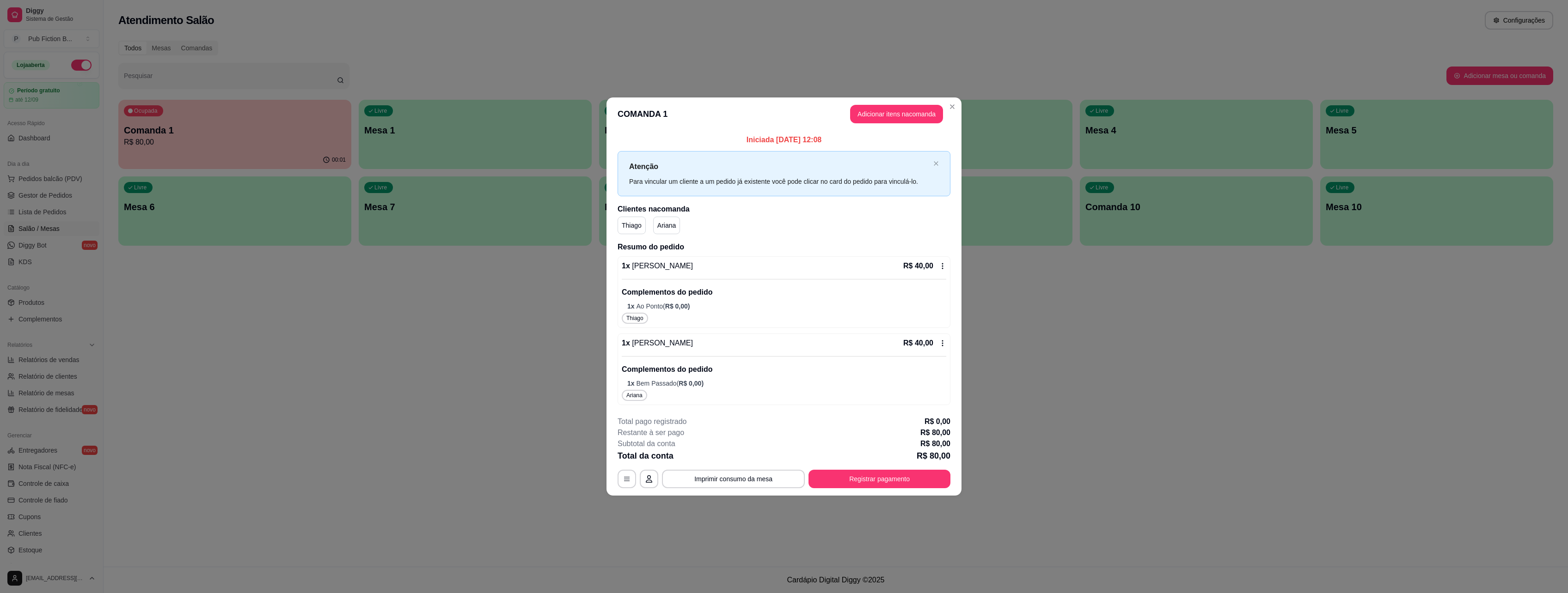
click at [660, 227] on p "Ariana" at bounding box center [667, 225] width 18 height 9
click at [637, 220] on div "Thiago" at bounding box center [632, 225] width 28 height 18
click at [635, 225] on p "Thiago" at bounding box center [631, 225] width 20 height 9
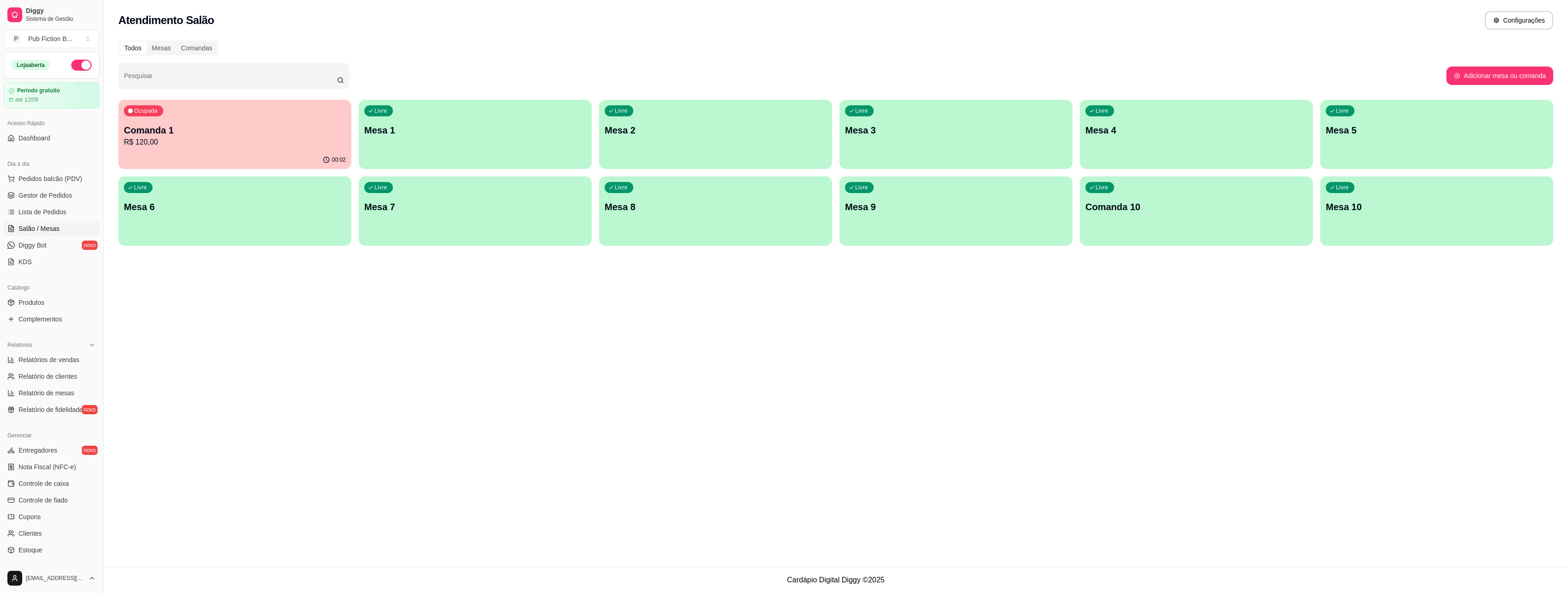
click at [197, 40] on div "Todos Mesas Comandas Pesquisar Adicionar mesa ou comanda Ocupada Comanda 1 R$ 1…" at bounding box center [836, 146] width 1465 height 222
click at [197, 40] on div "Todos Mesas Comandas Pesquisar Adicionar mesa ou comanda Ocupada Comanda 1 R$ 1…" at bounding box center [836, 146] width 1465 height 222
drag, startPoint x: 197, startPoint y: 40, endPoint x: 194, endPoint y: 47, distance: 7.6
click at [194, 47] on div "Comandas" at bounding box center [197, 47] width 41 height 13
click at [176, 41] on input "Comandas" at bounding box center [176, 41] width 0 height 0
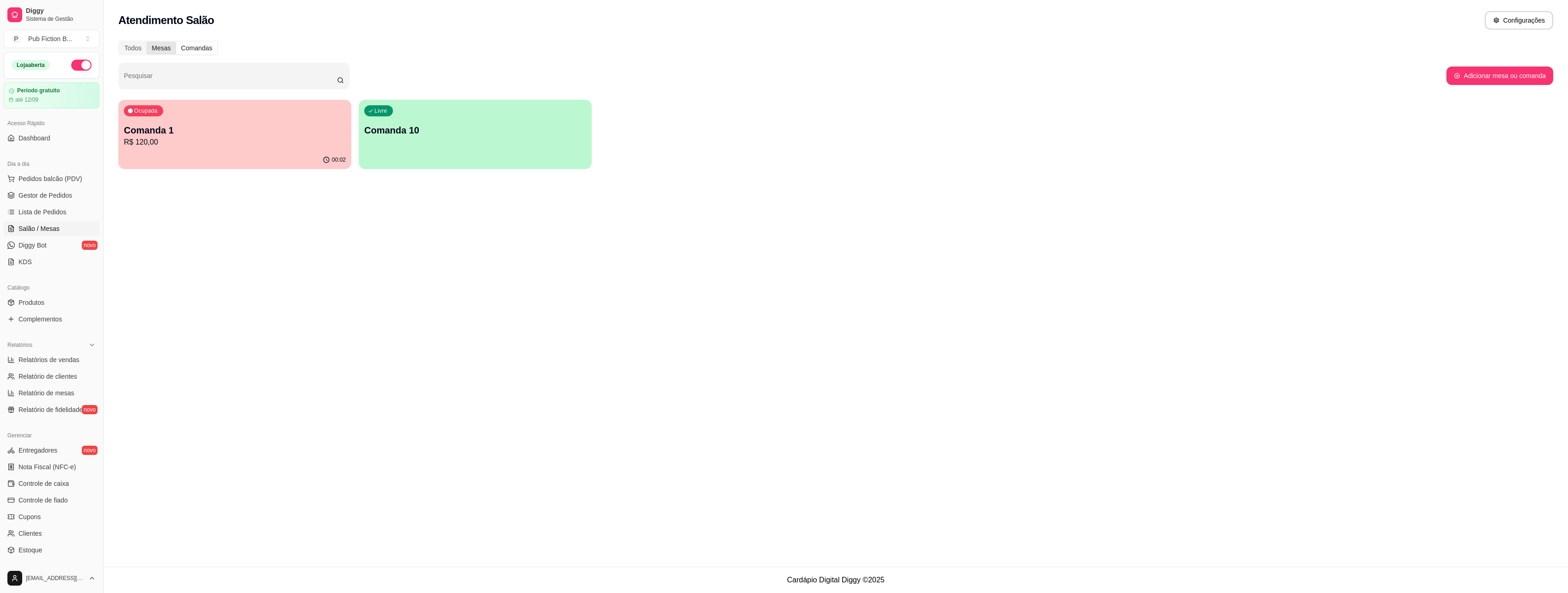
click at [166, 49] on div "Mesas" at bounding box center [161, 47] width 29 height 13
click at [147, 41] on input "Mesas" at bounding box center [147, 41] width 0 height 0
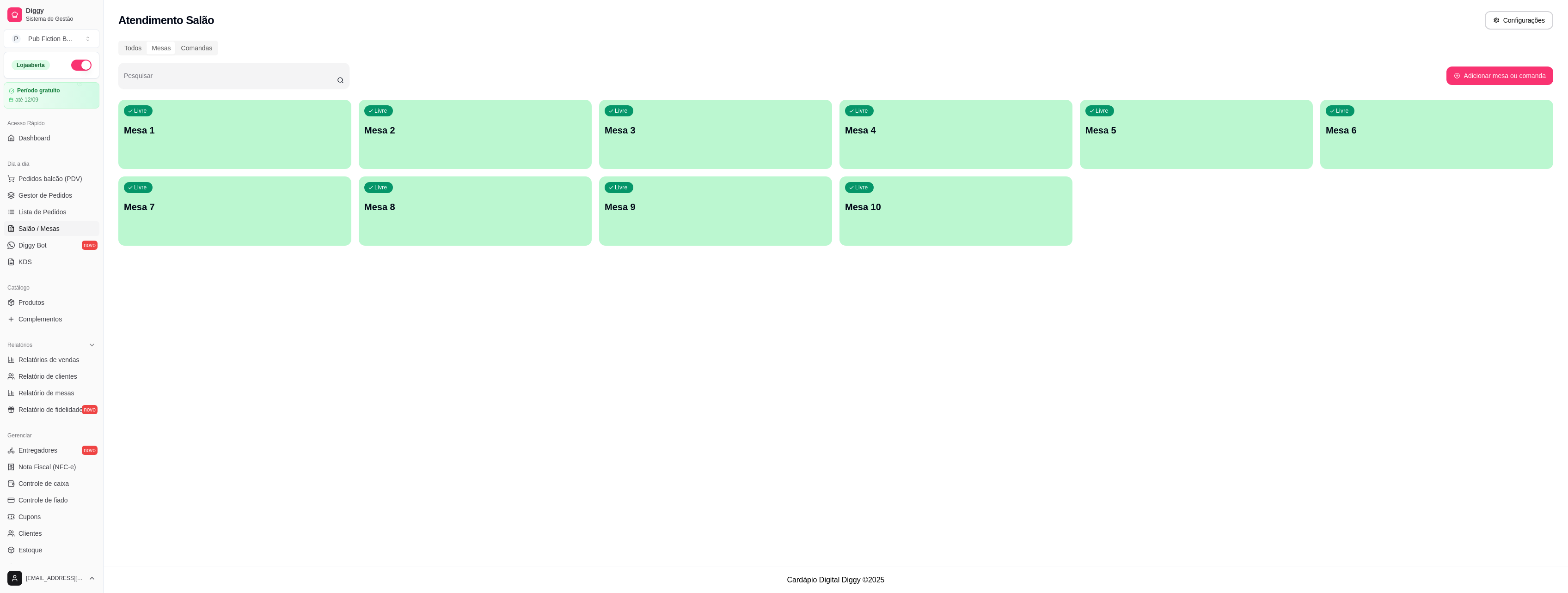
click at [196, 162] on div "button" at bounding box center [234, 164] width 233 height 11
click at [122, 46] on div "Todos" at bounding box center [133, 47] width 27 height 13
click at [119, 41] on input "Todos" at bounding box center [119, 41] width 0 height 0
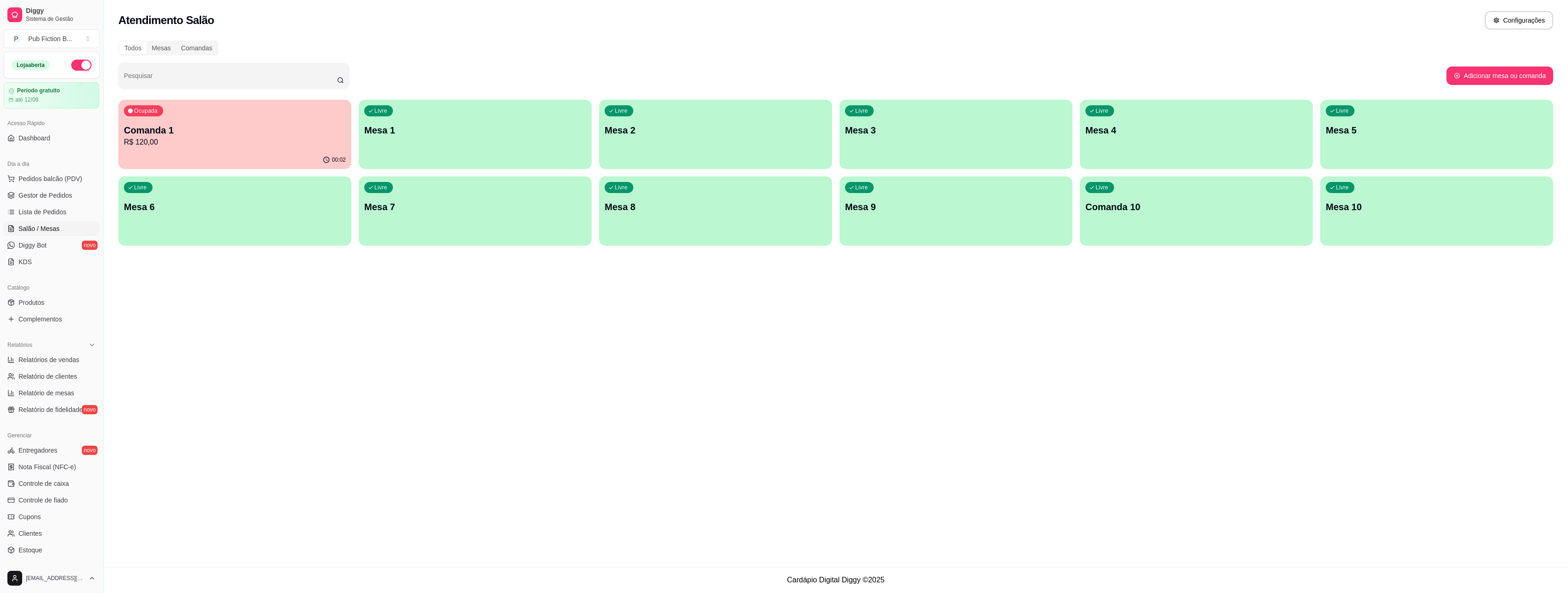
click at [177, 117] on div "Ocupada Comanda 1 R$ 120,00" at bounding box center [234, 125] width 233 height 51
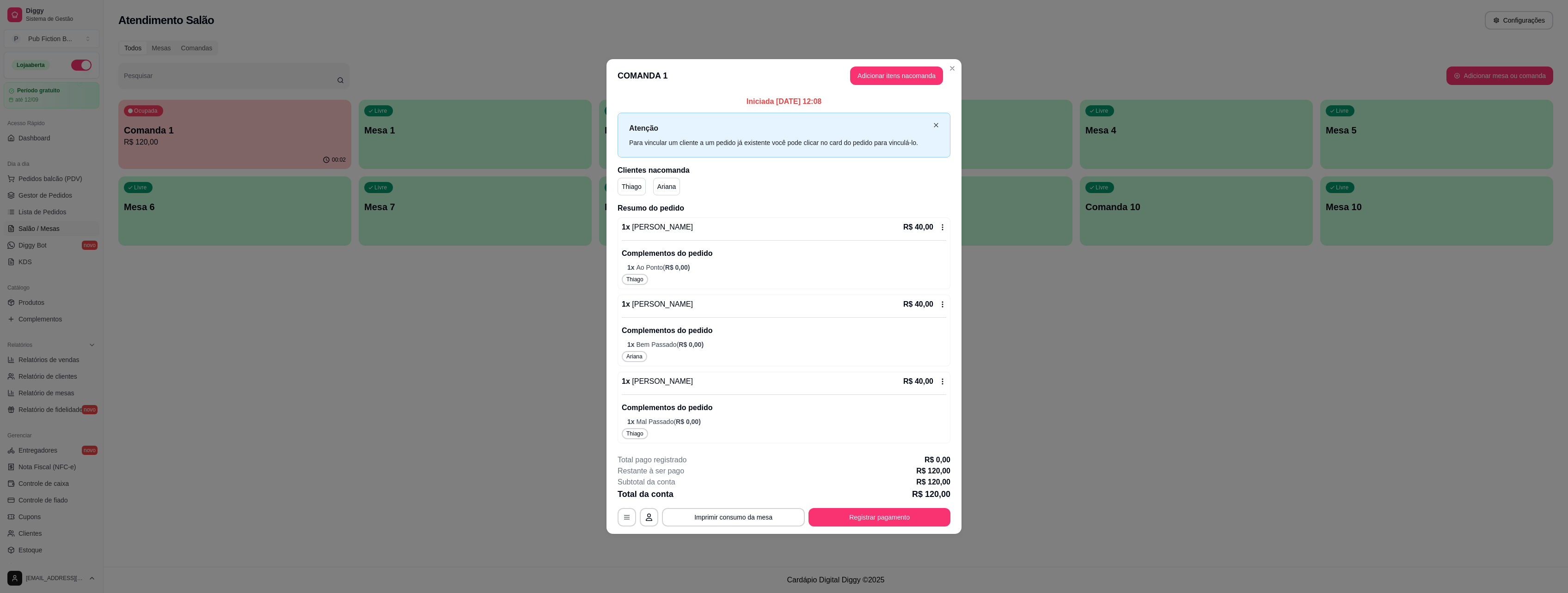
click at [936, 126] on icon "close" at bounding box center [936, 125] width 5 height 5
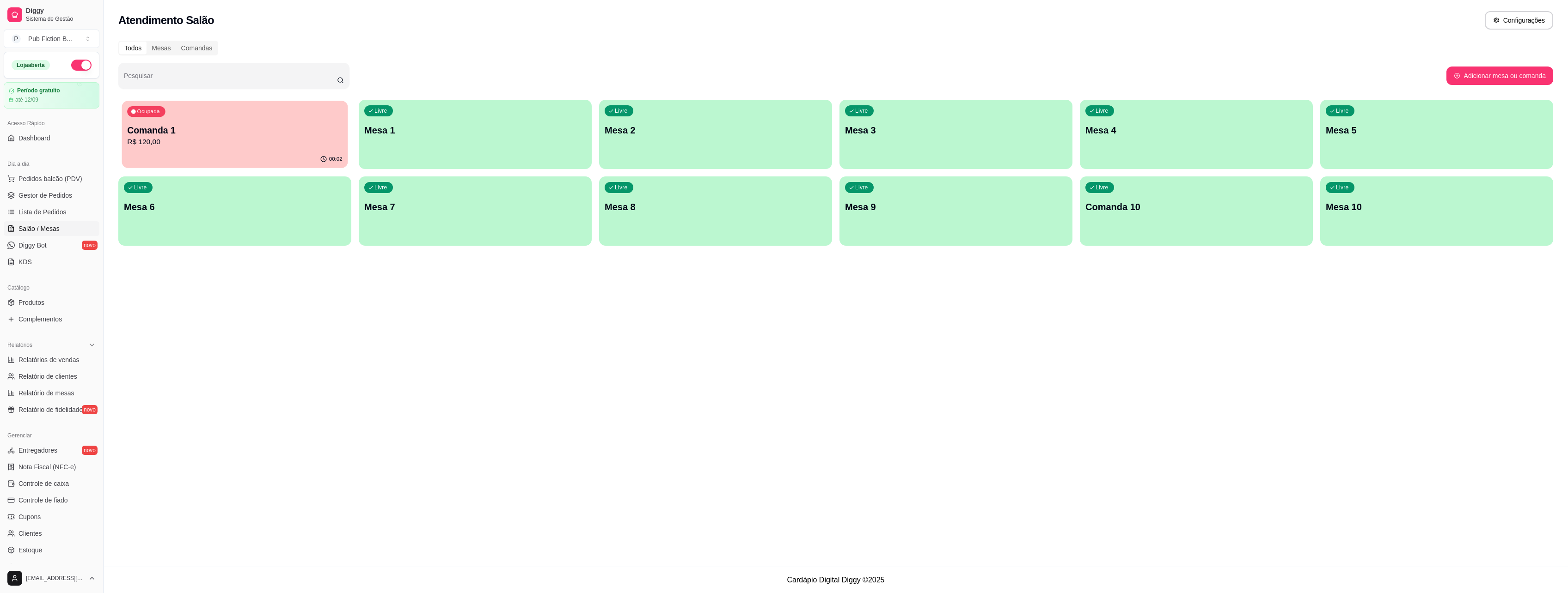
click at [322, 145] on p "R$ 120,00" at bounding box center [235, 142] width 215 height 10
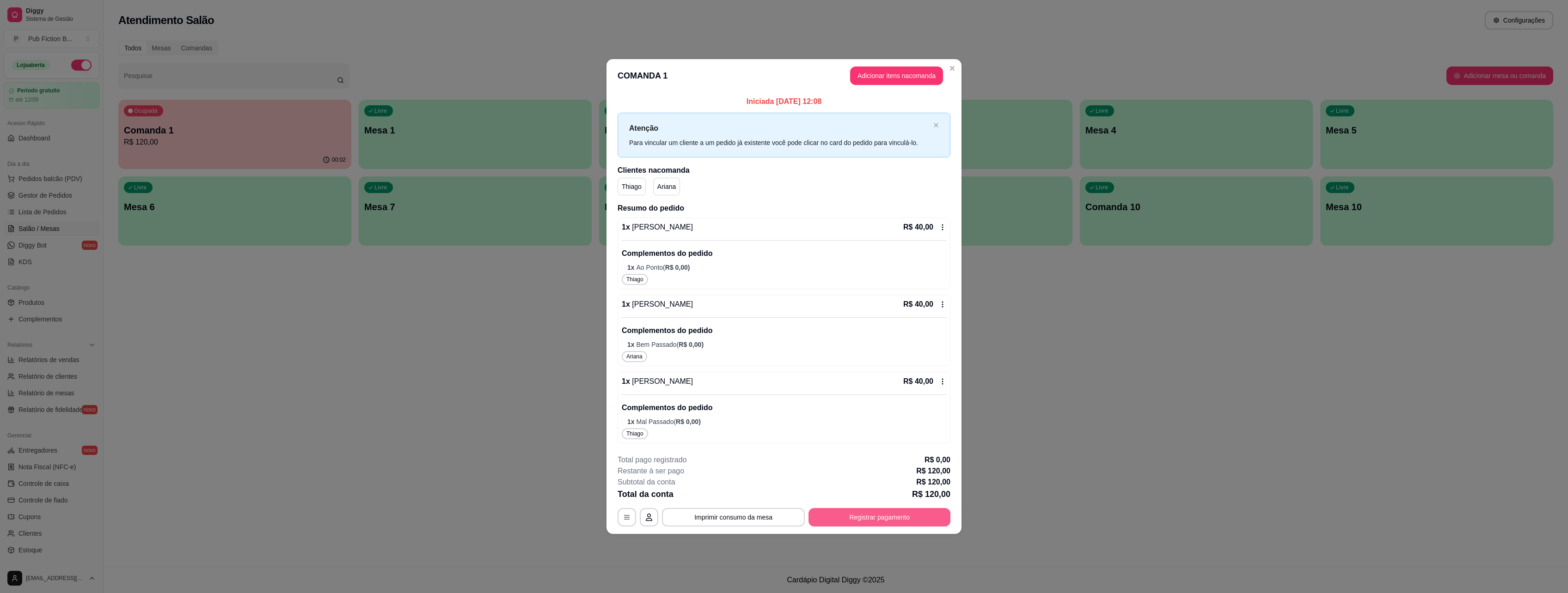
click at [851, 518] on button "Registrar pagamento" at bounding box center [879, 517] width 142 height 18
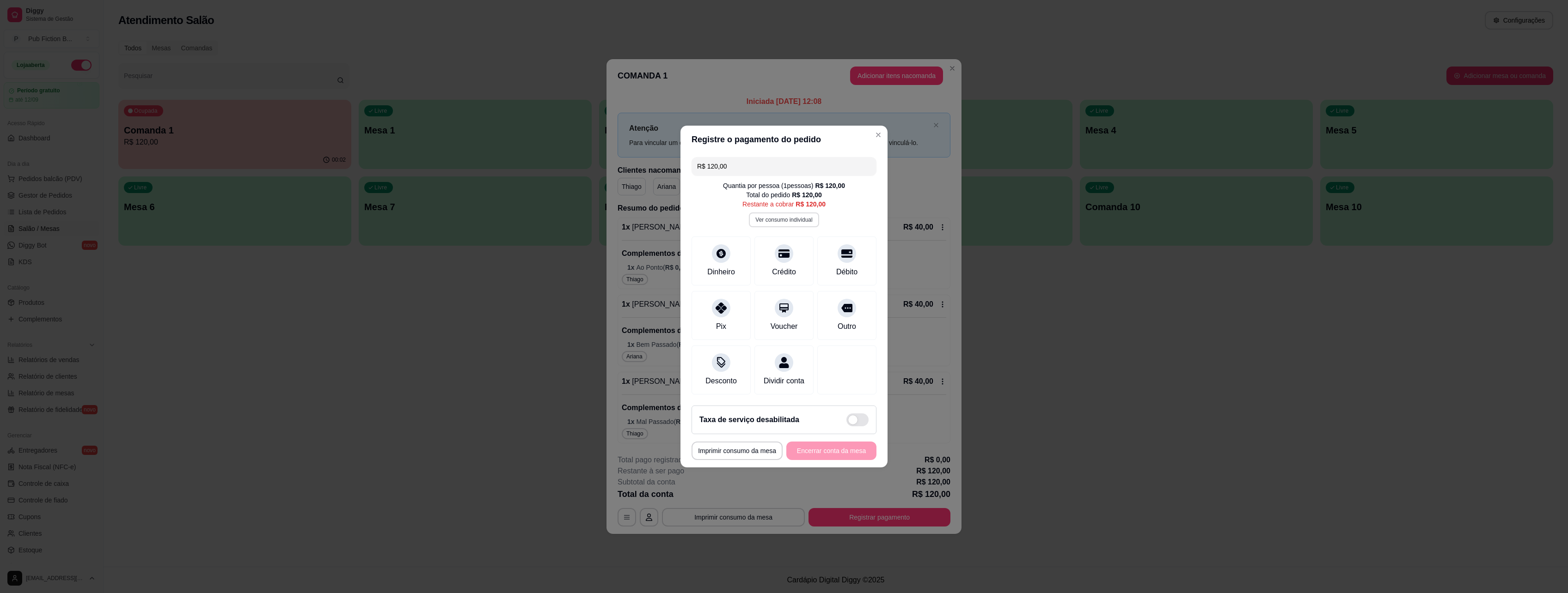
click at [782, 215] on button "Ver consumo individual" at bounding box center [783, 220] width 70 height 15
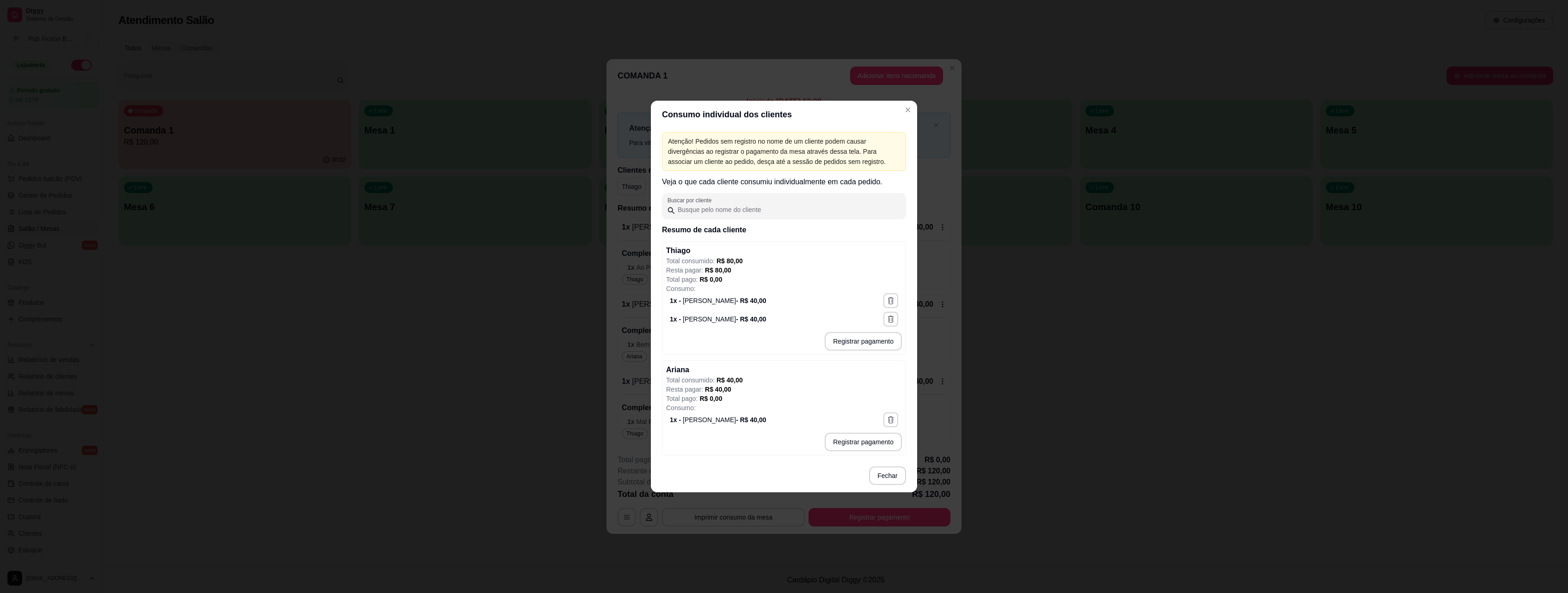
click at [787, 256] on p "Total consumido: R$ 80,00" at bounding box center [783, 260] width 236 height 9
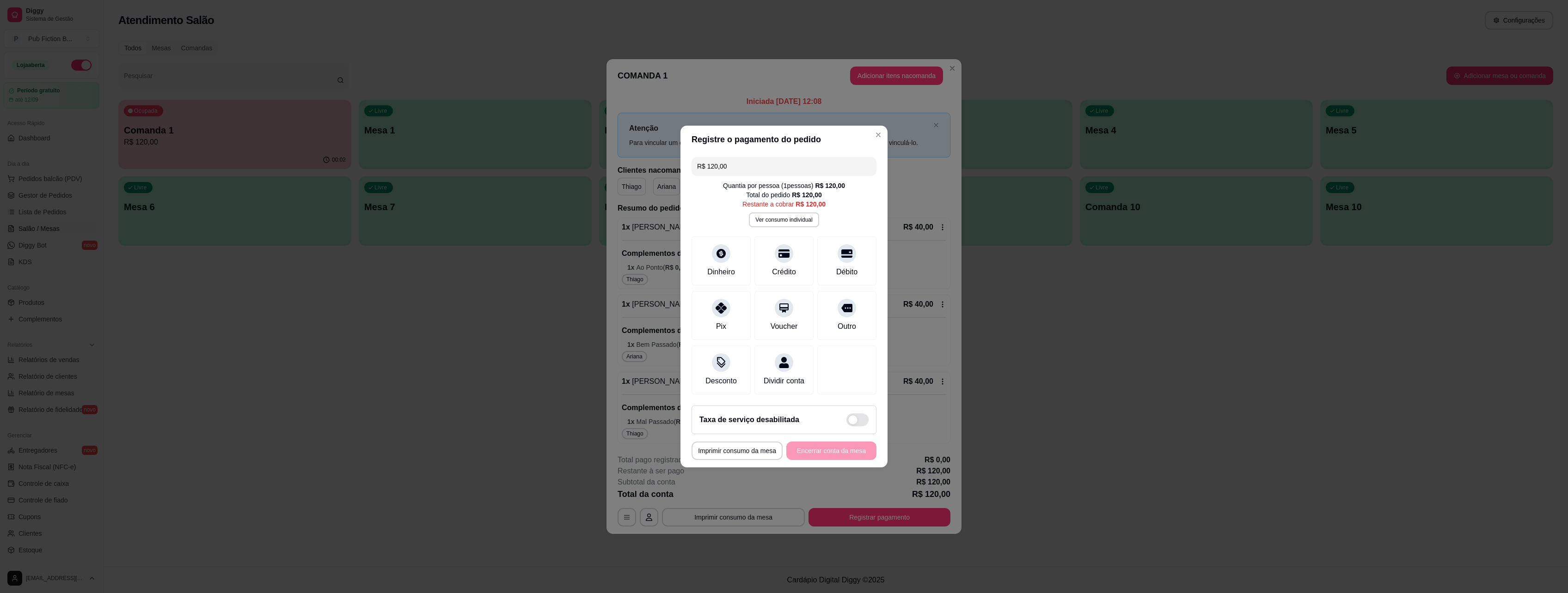
click at [853, 421] on span at bounding box center [858, 420] width 22 height 13
click at [852, 421] on input "checkbox" at bounding box center [849, 425] width 6 height 6
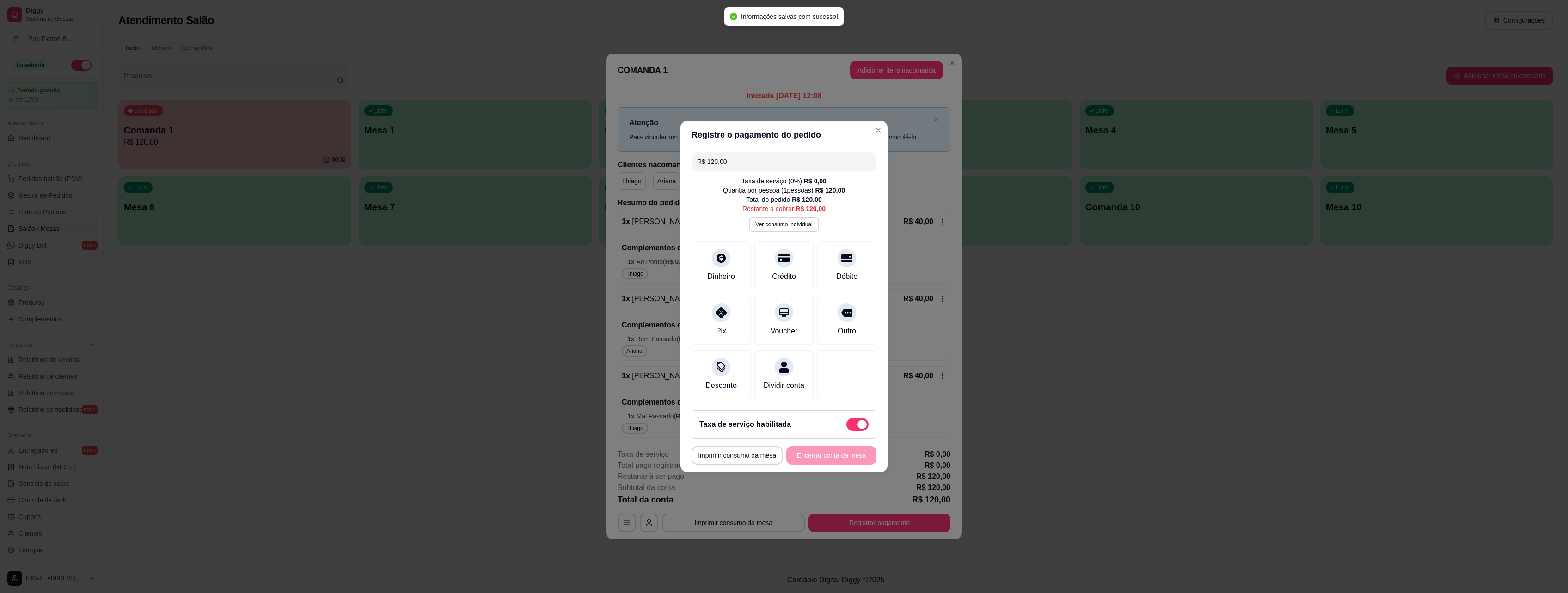
click at [854, 423] on span at bounding box center [858, 424] width 22 height 13
click at [852, 426] on input "checkbox" at bounding box center [849, 429] width 6 height 6
checkbox input "false"
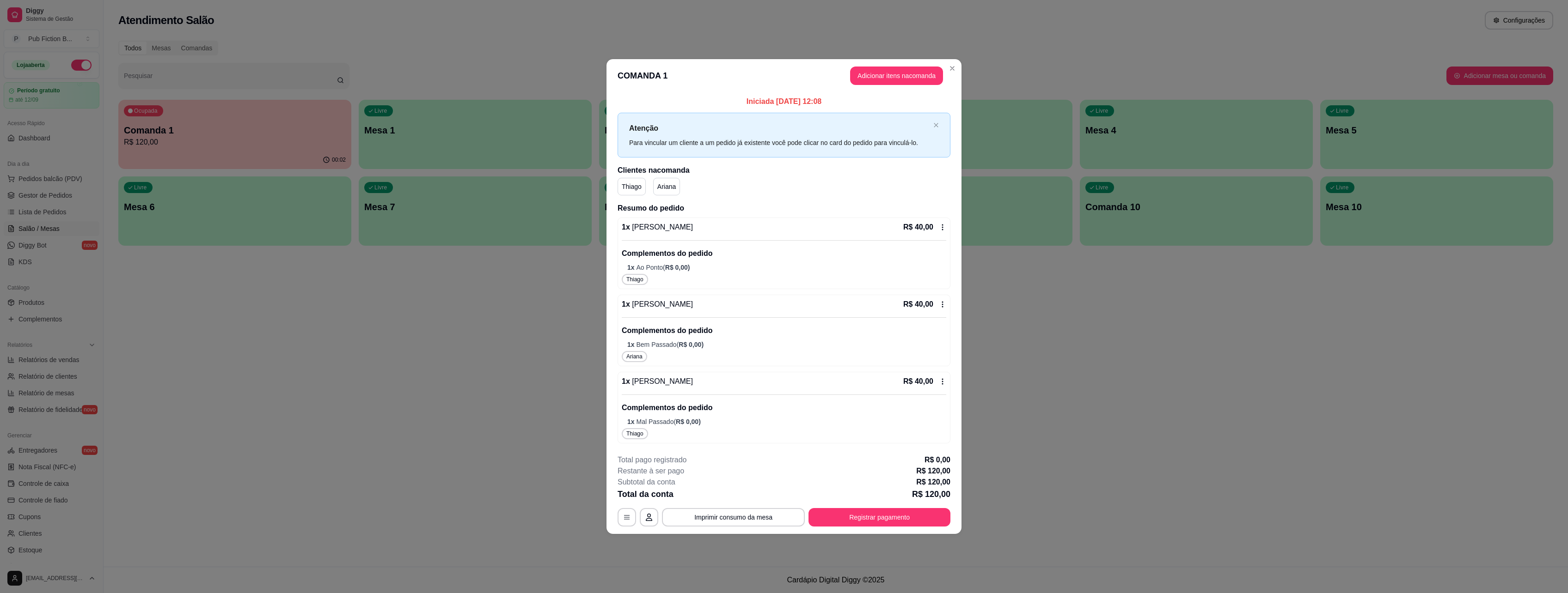
click at [696, 257] on p "Complementos do pedido" at bounding box center [783, 254] width 324 height 11
click at [710, 285] on div "Thiago" at bounding box center [783, 279] width 324 height 11
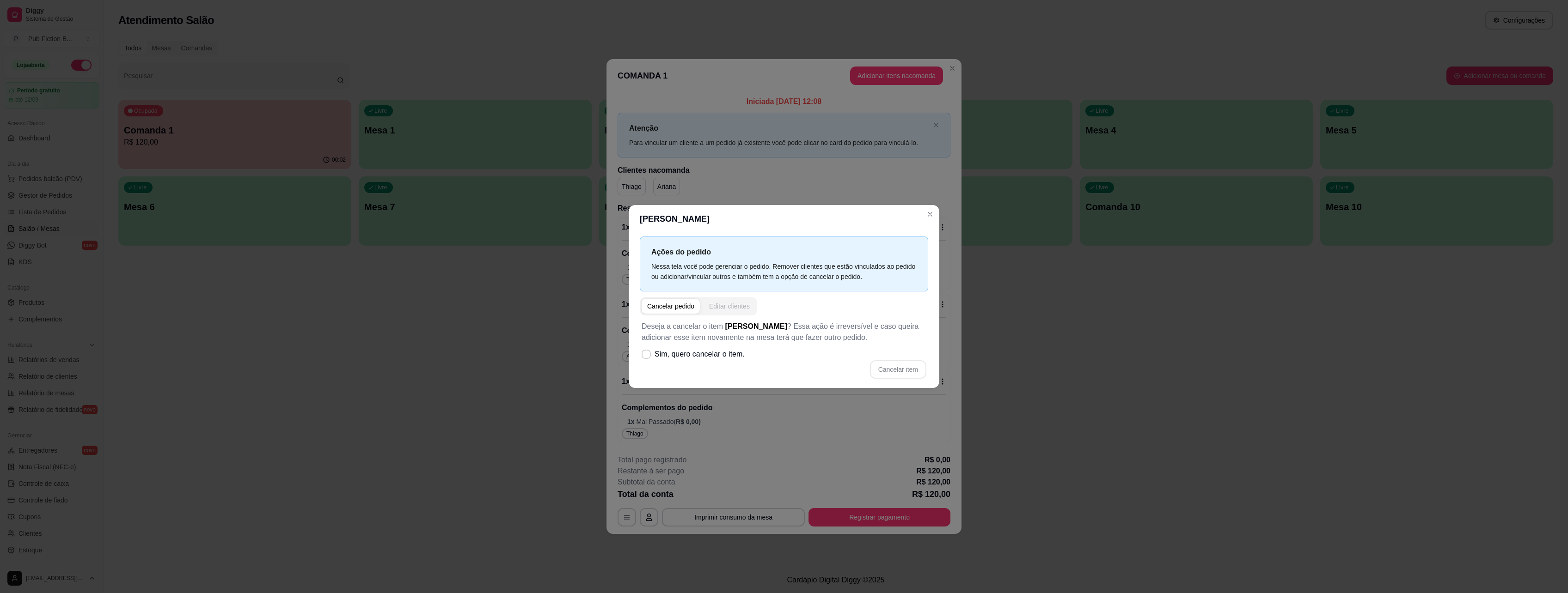
click at [732, 308] on div "Editar clientes" at bounding box center [729, 306] width 41 height 9
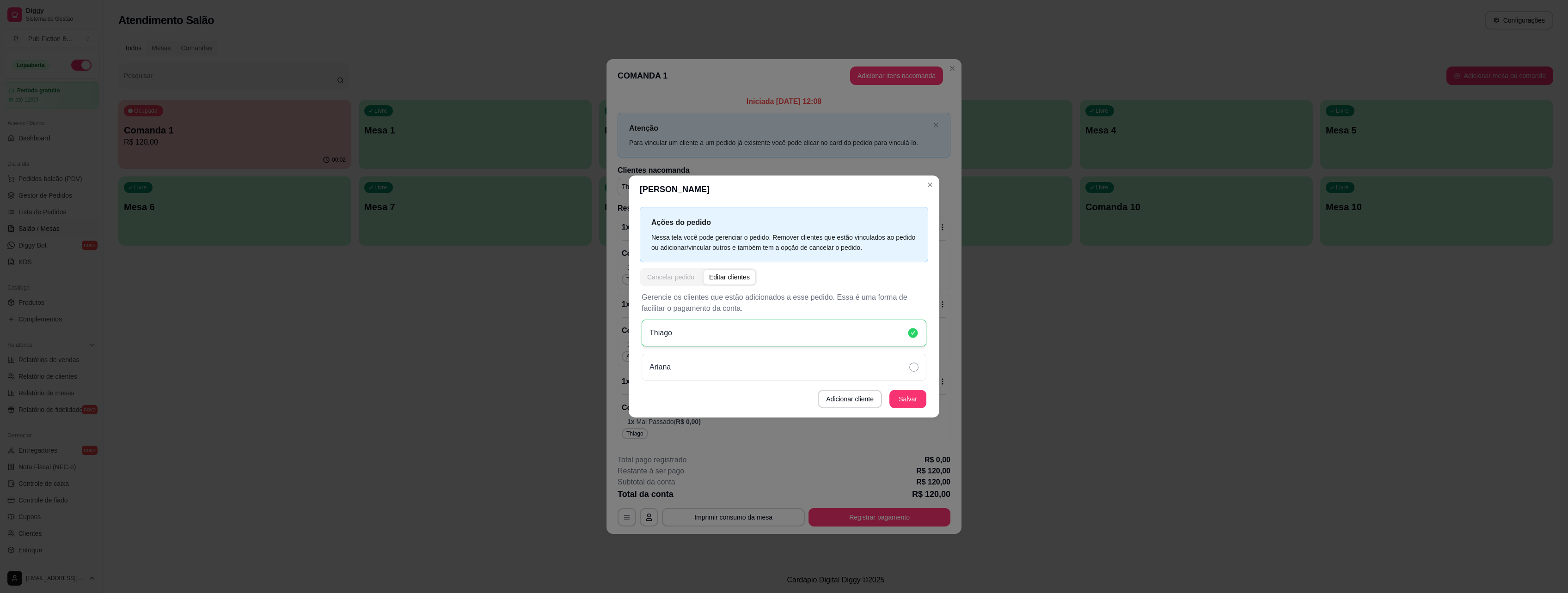
click at [677, 270] on button "Cancelar pedido" at bounding box center [671, 277] width 58 height 15
click at [679, 281] on div "Cancelar pedido" at bounding box center [670, 277] width 47 height 9
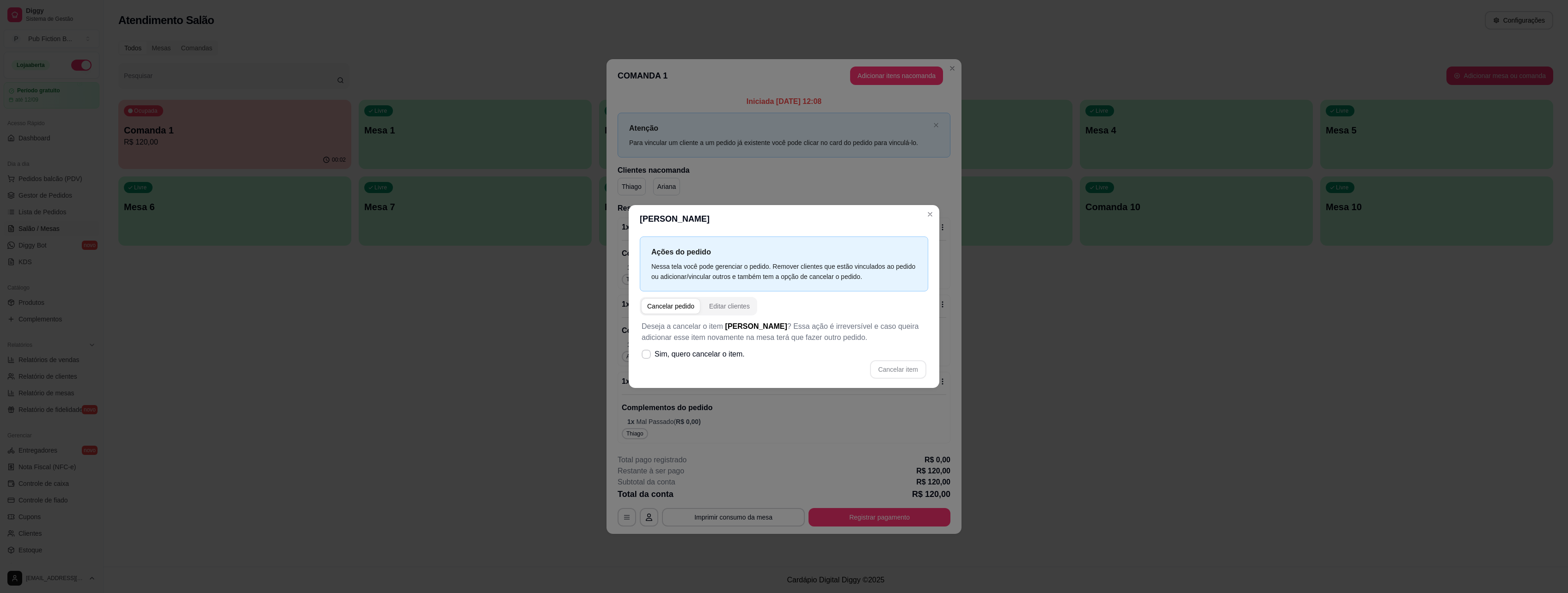
click at [732, 262] on div "Nessa tela você pode gerenciar o pedido. Remover clientes que estão vinculados …" at bounding box center [784, 271] width 265 height 20
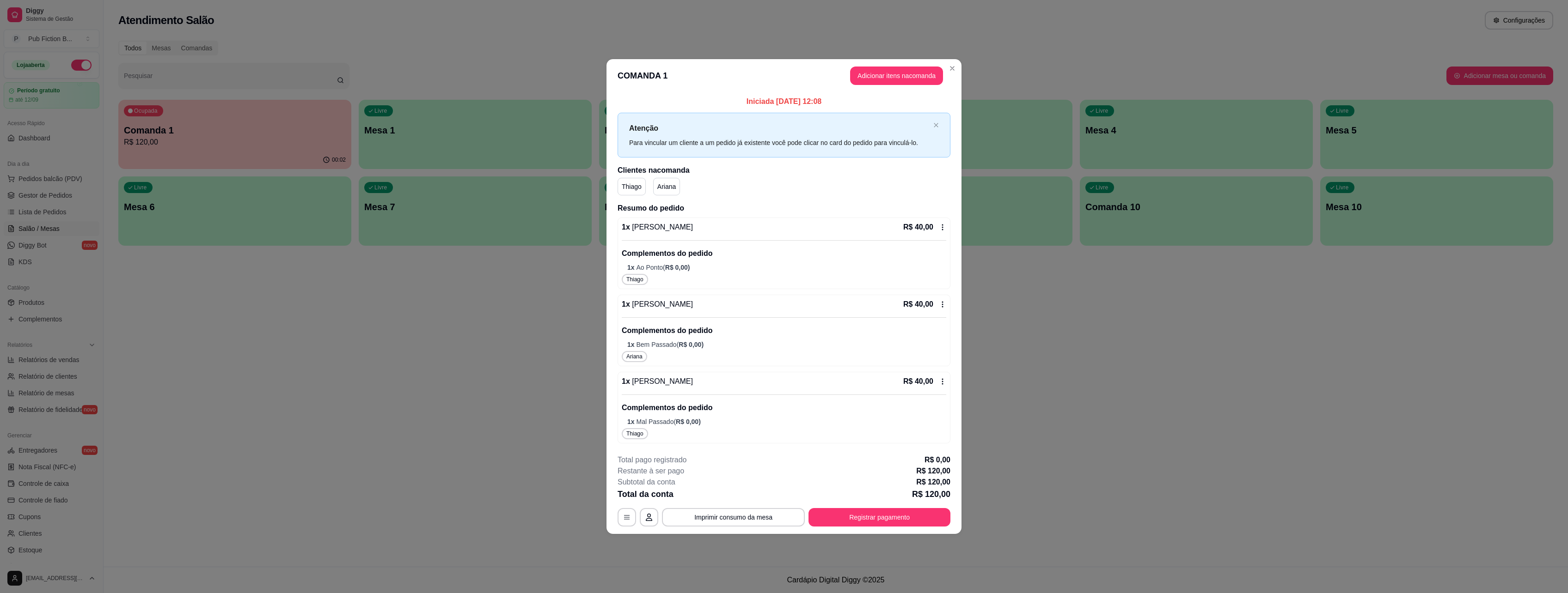
click at [946, 226] on icon at bounding box center [942, 227] width 7 height 7
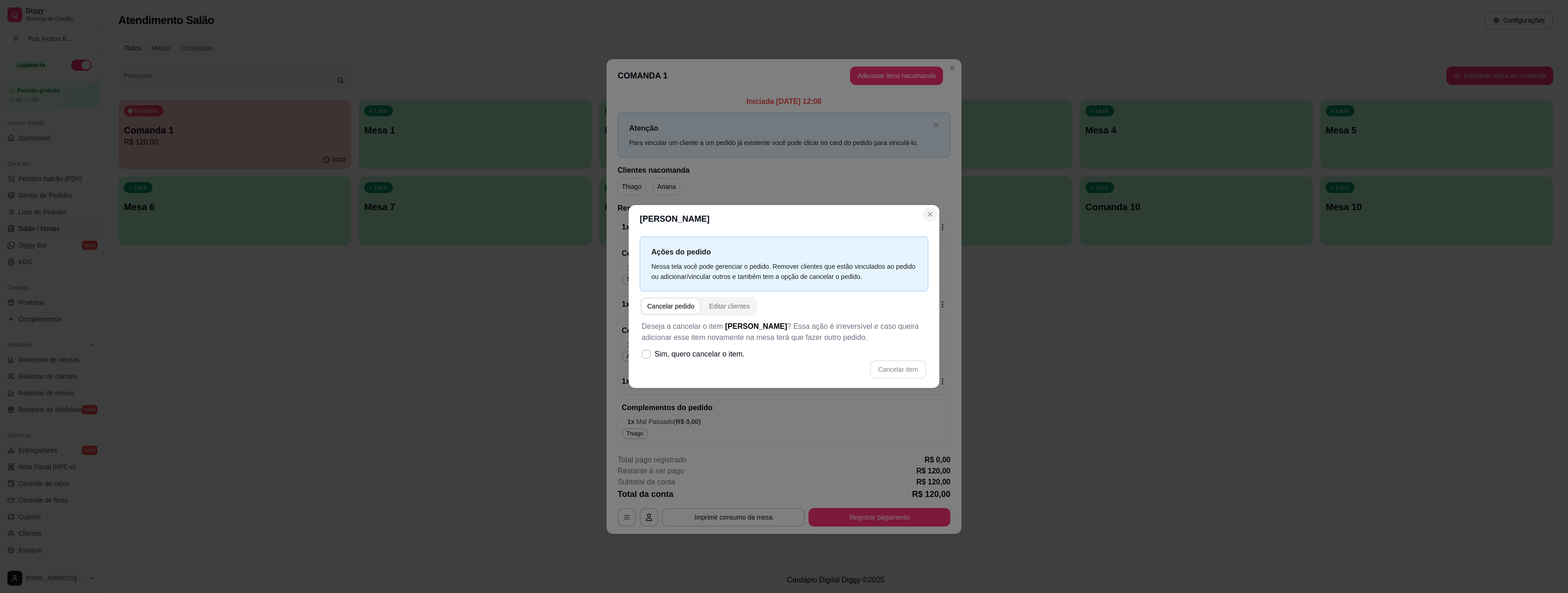
click at [937, 219] on header "[PERSON_NAME]" at bounding box center [784, 219] width 310 height 28
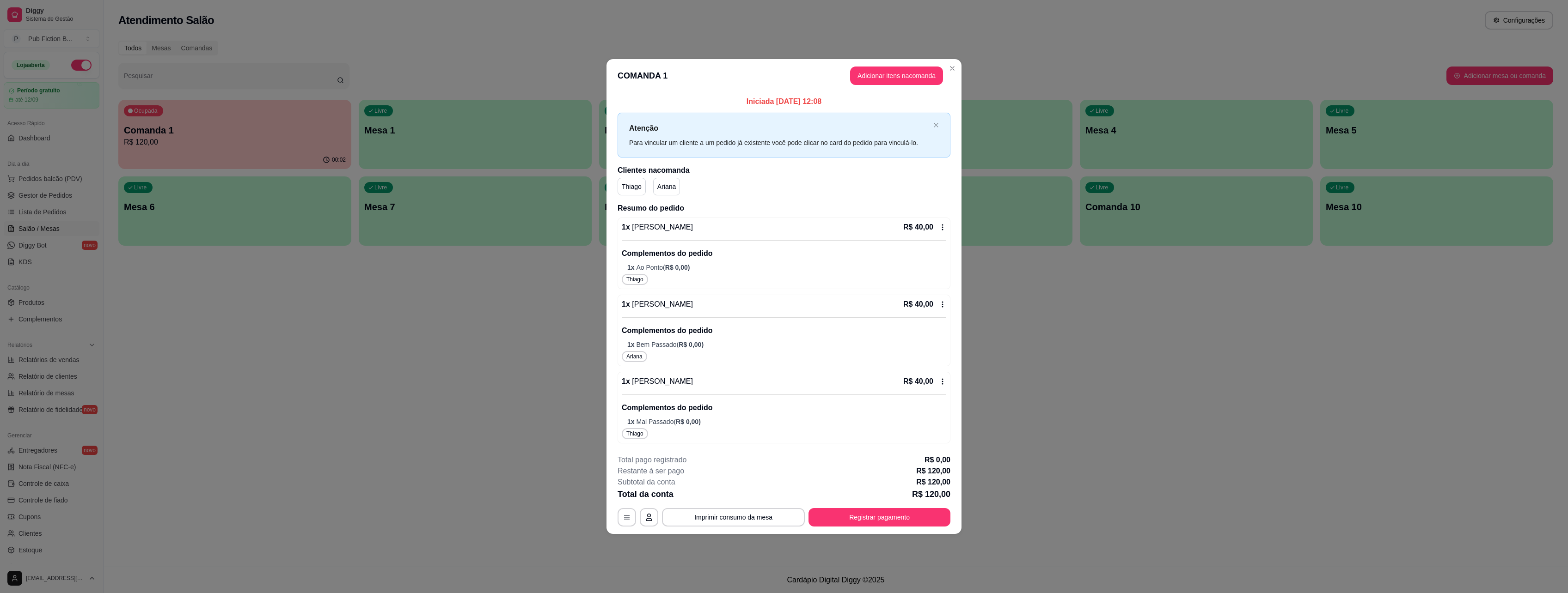
click at [940, 227] on icon at bounding box center [942, 227] width 7 height 7
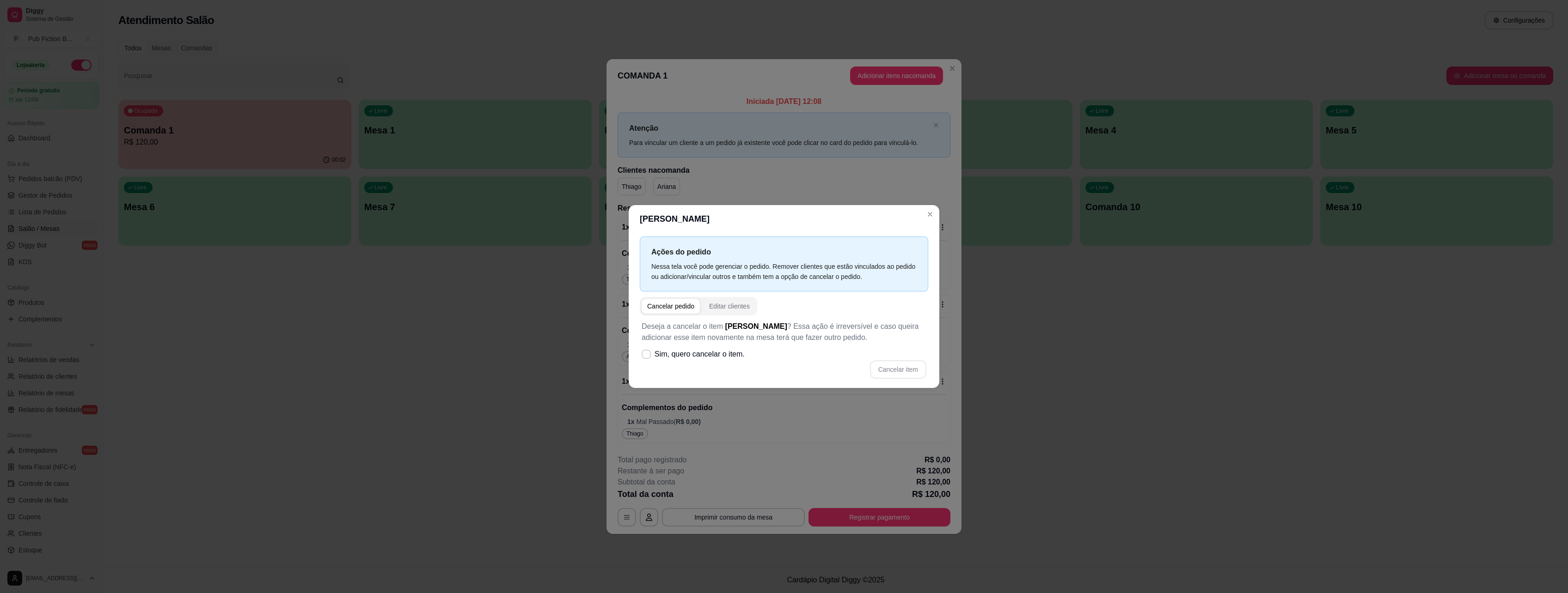
click at [822, 251] on p "Ações do pedido" at bounding box center [784, 252] width 265 height 12
click at [767, 338] on p "Deseja a cancelar o item [PERSON_NAME] ? Essa ação é irreversível e caso queira…" at bounding box center [784, 332] width 285 height 22
click at [741, 312] on button "Editar clientes" at bounding box center [729, 306] width 52 height 15
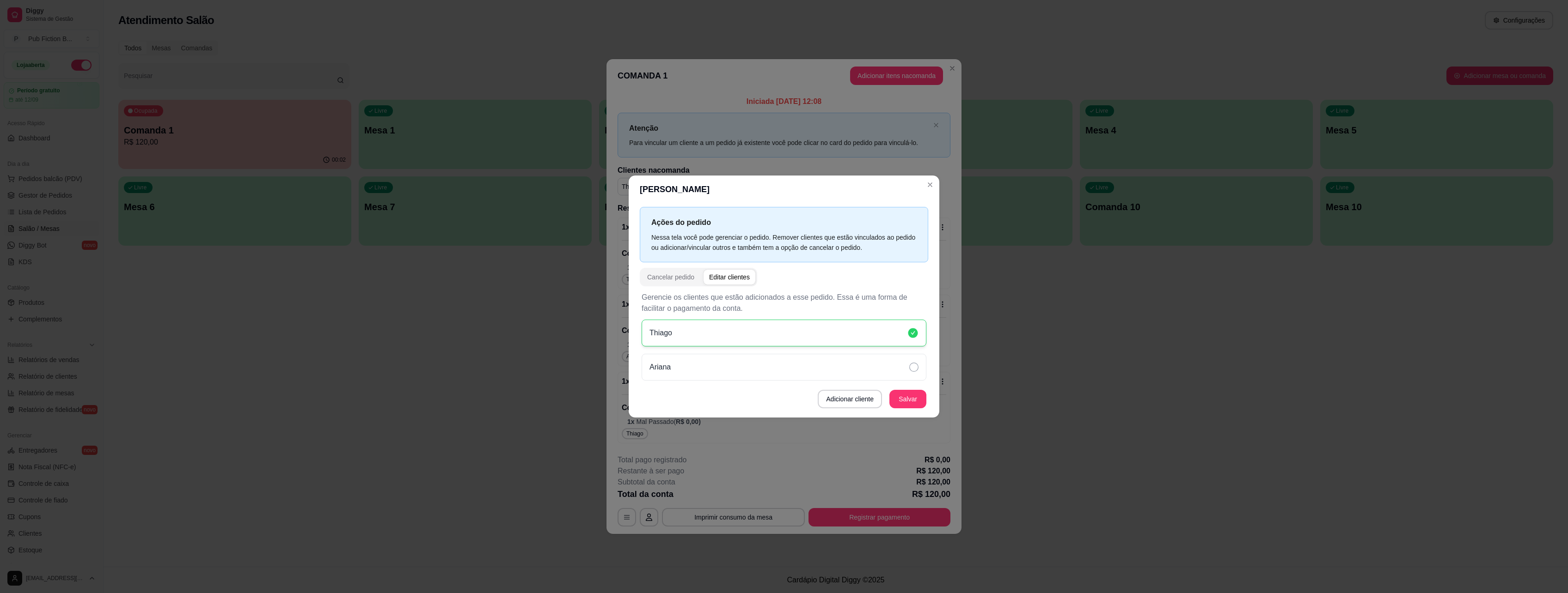
click at [727, 336] on div "Thiago" at bounding box center [784, 333] width 285 height 27
click at [828, 325] on div "Thiago" at bounding box center [784, 333] width 285 height 27
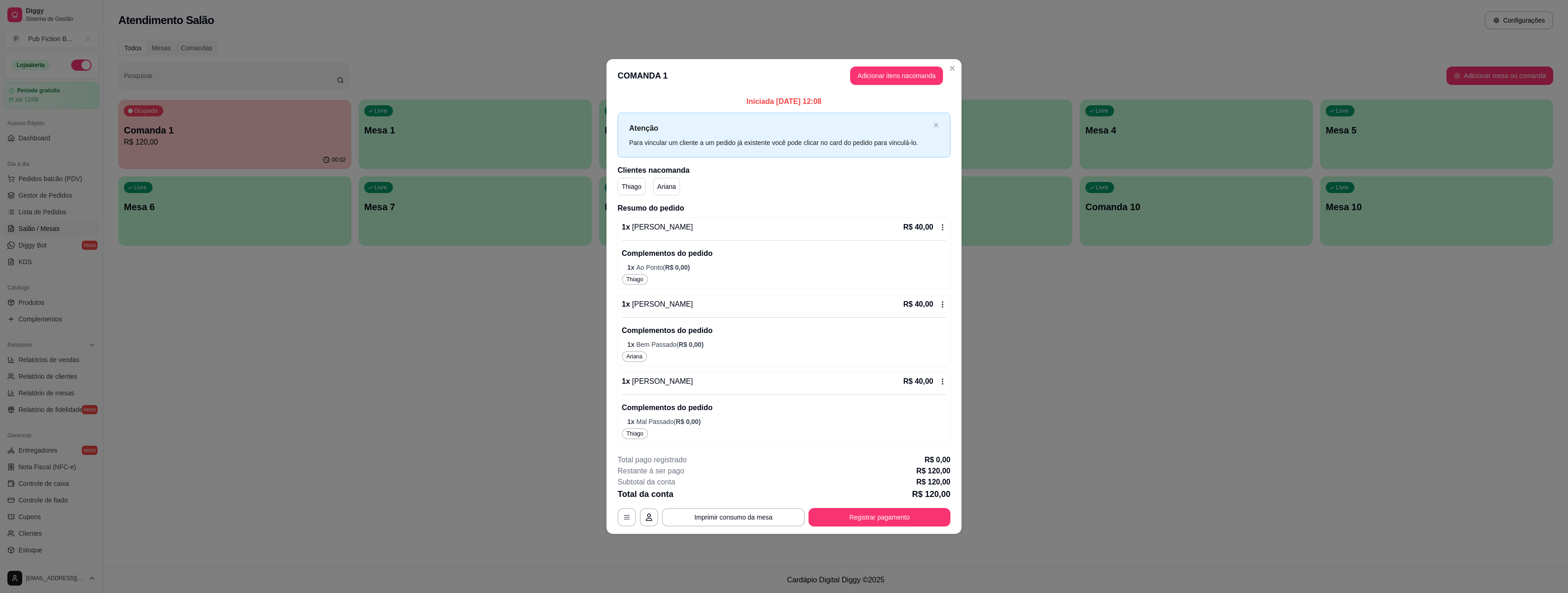
click at [663, 287] on div "1 x [PERSON_NAME] R$ 40,00 Complementos do pedido 1 x Ao Ponto ( R$ 0,00 ) Thia…" at bounding box center [784, 254] width 333 height 72
click at [630, 519] on icon "button" at bounding box center [627, 517] width 7 height 7
click at [628, 515] on icon "button" at bounding box center [627, 517] width 7 height 7
click at [938, 125] on icon "close" at bounding box center [936, 125] width 5 height 5
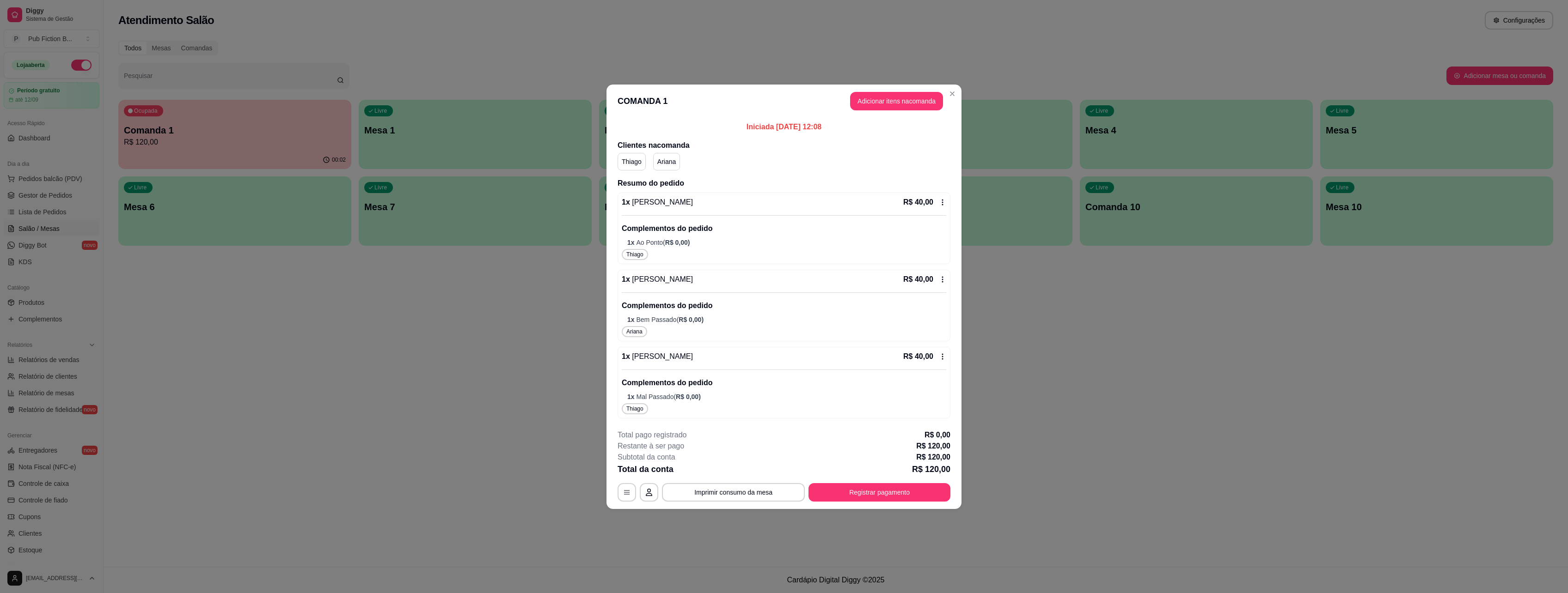
click at [935, 181] on h2 "Resumo do pedido" at bounding box center [784, 183] width 333 height 11
click at [929, 197] on p "R$ 40,00" at bounding box center [918, 203] width 30 height 11
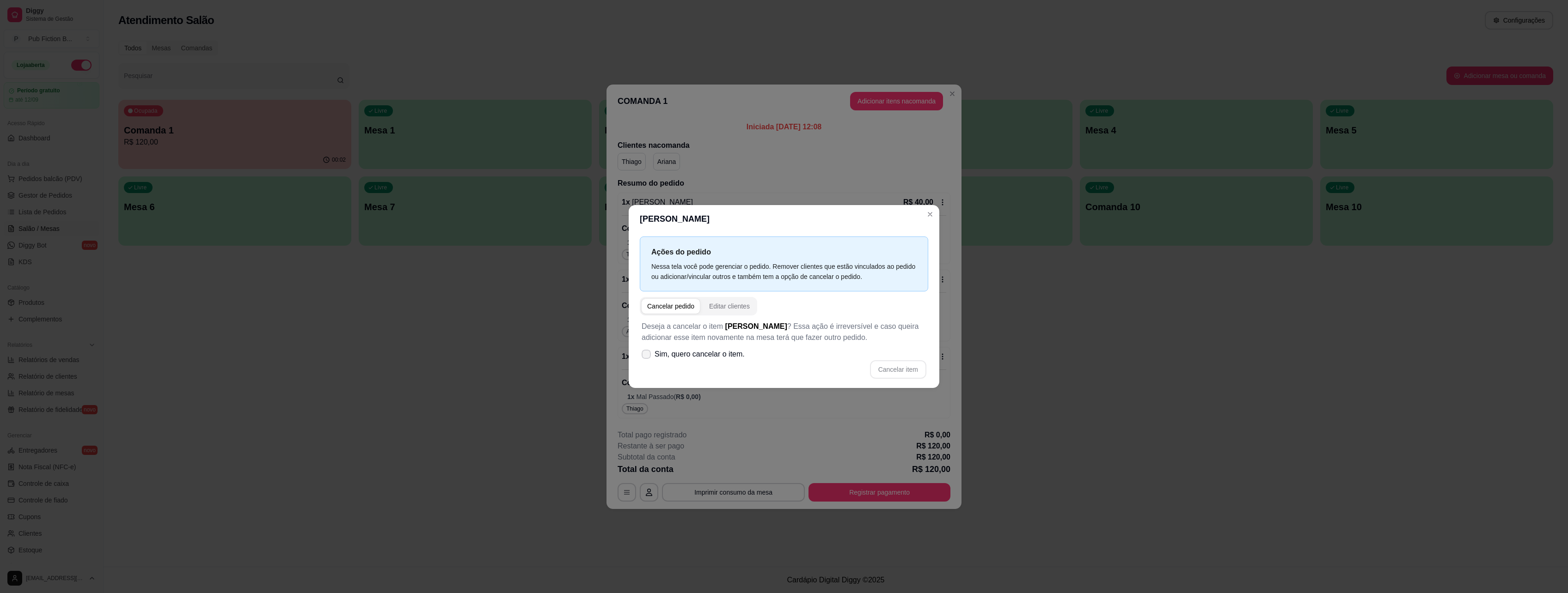
click at [714, 355] on span "Sim, quero cancelar o item." at bounding box center [699, 354] width 90 height 11
click at [647, 356] on input "Sim, quero cancelar o item." at bounding box center [644, 359] width 6 height 6
checkbox input "true"
click at [907, 366] on button "Cancelar item" at bounding box center [898, 369] width 57 height 18
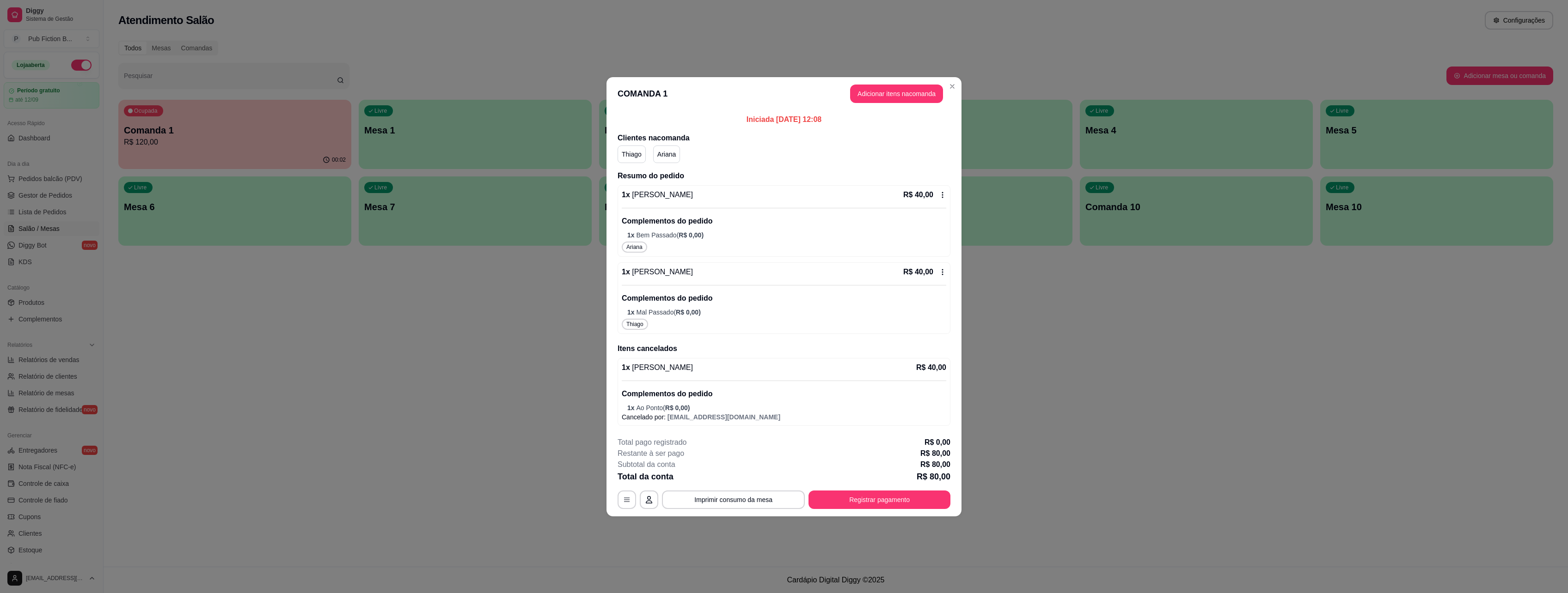
click at [935, 193] on div "R$ 40,00" at bounding box center [925, 195] width 43 height 11
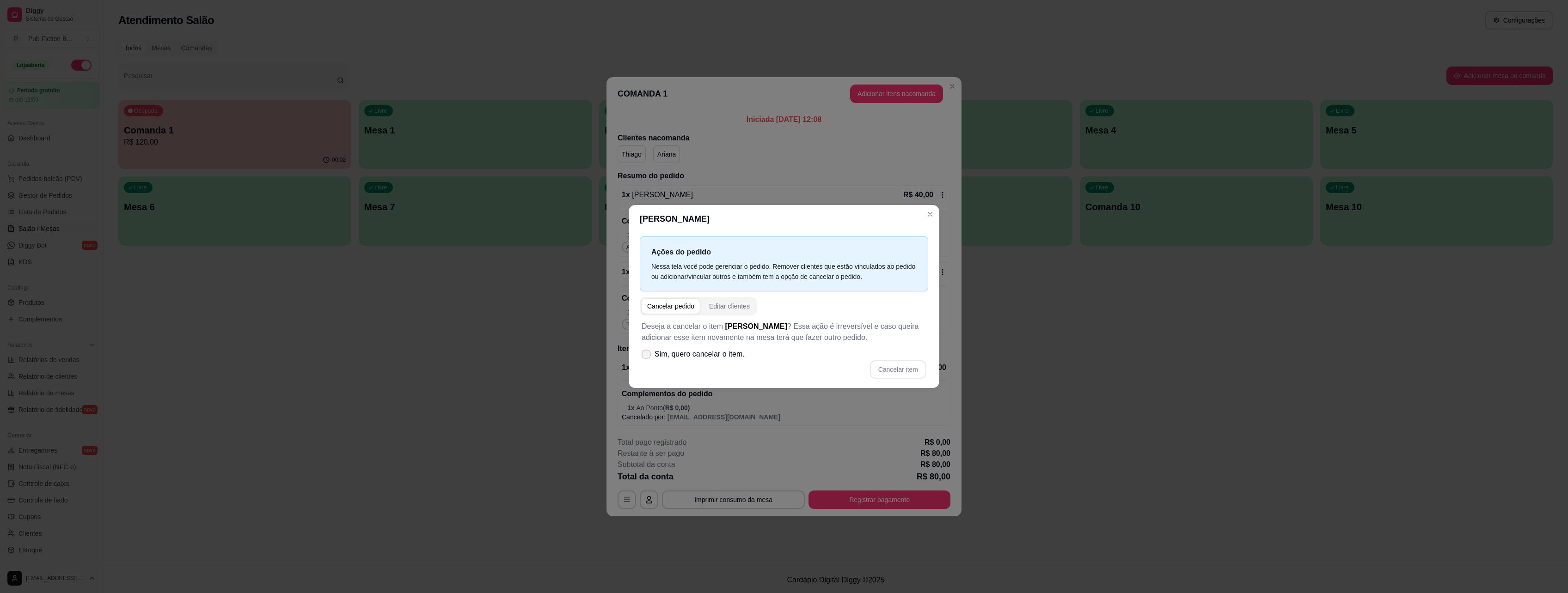
click at [668, 361] on label "Sim, quero cancelar o item." at bounding box center [693, 354] width 111 height 18
click at [647, 361] on input "Sim, quero cancelar o item." at bounding box center [644, 359] width 6 height 6
checkbox input "true"
click at [888, 366] on button "Cancelar item" at bounding box center [898, 370] width 55 height 18
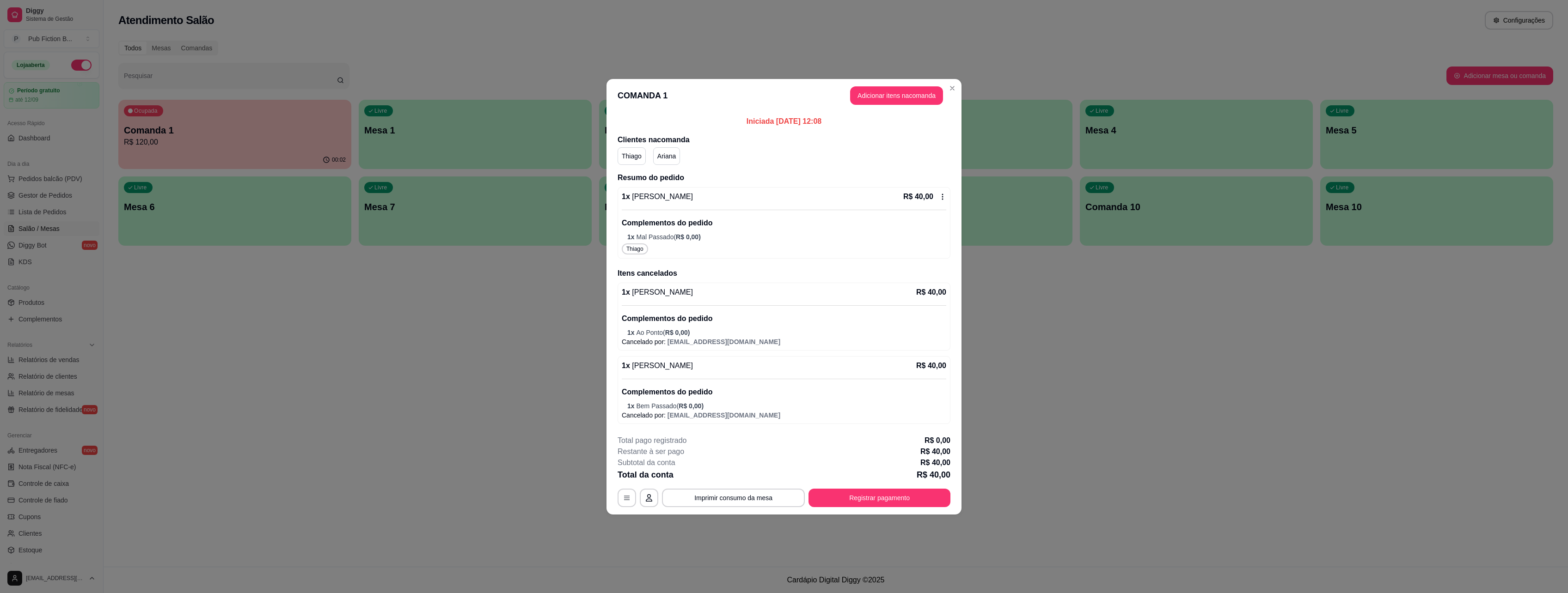
click at [754, 244] on div "Thiago" at bounding box center [783, 249] width 324 height 11
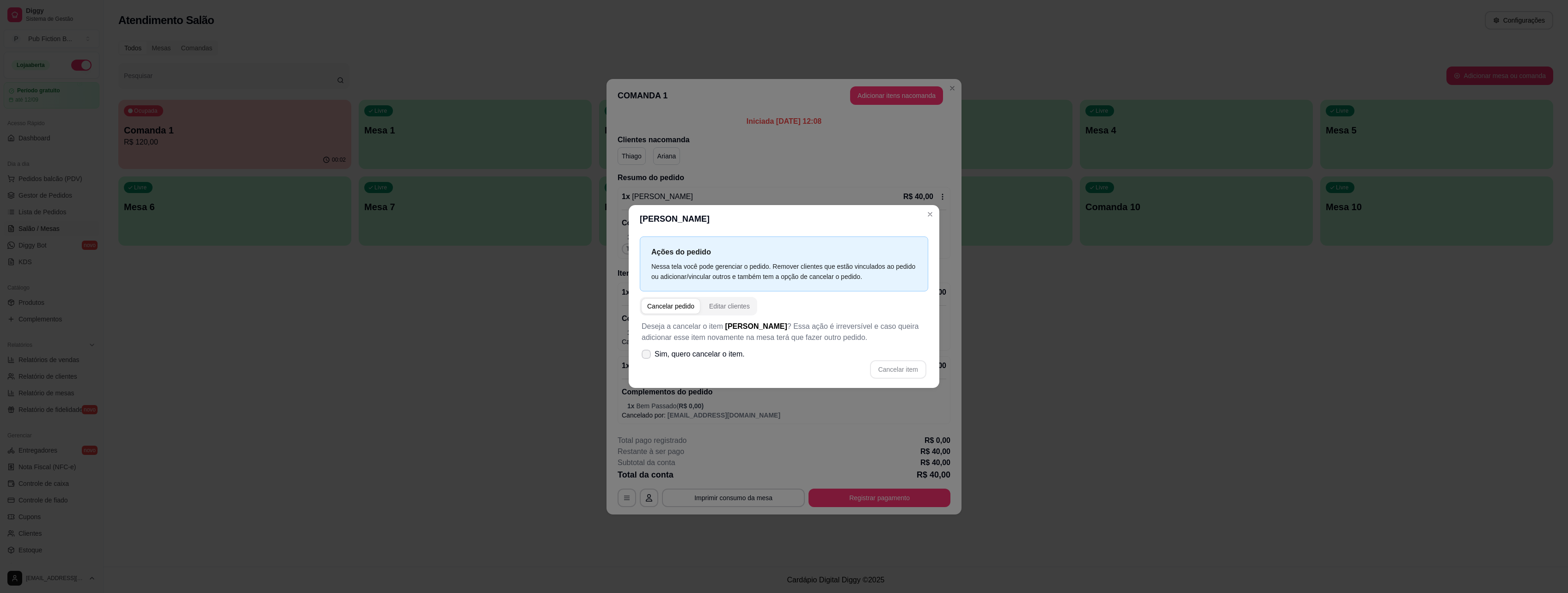
click at [664, 361] on label "Sim, quero cancelar o item." at bounding box center [693, 354] width 111 height 18
click at [647, 361] on input "Sim, quero cancelar o item." at bounding box center [644, 359] width 6 height 6
checkbox input "true"
click at [890, 369] on button "Cancelar item" at bounding box center [898, 370] width 55 height 18
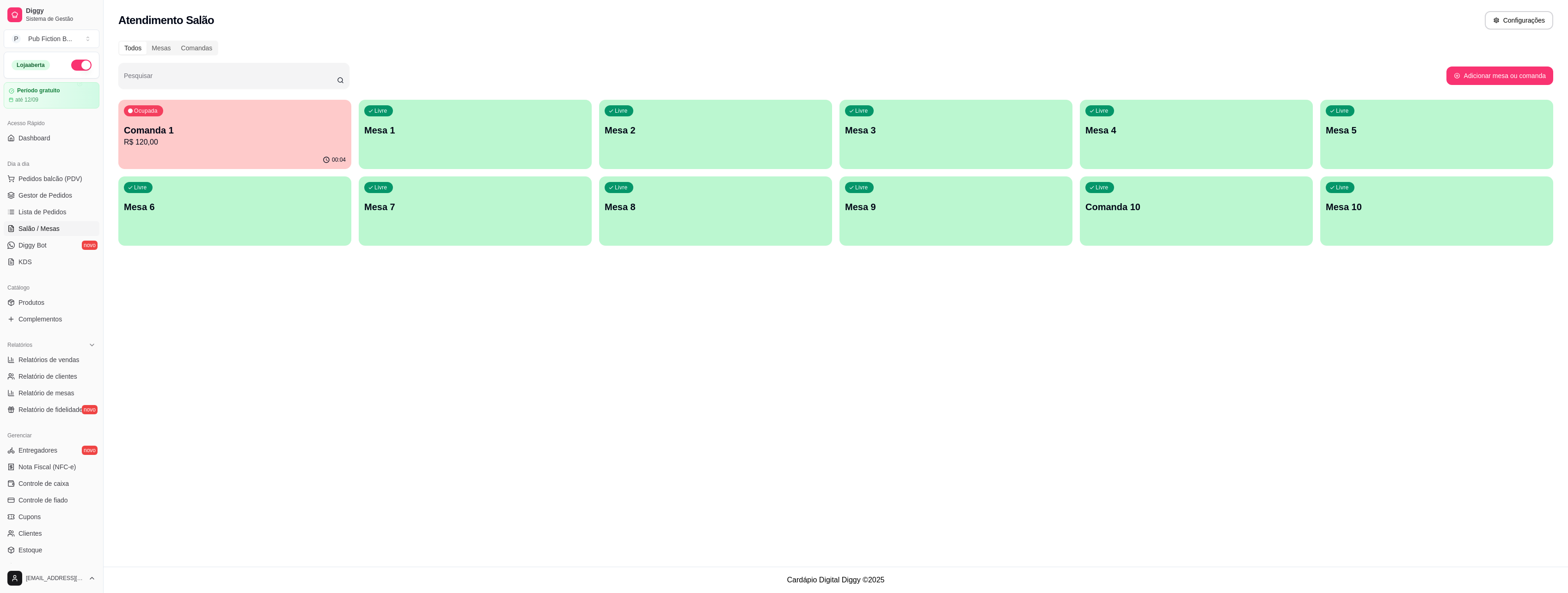
click at [366, 484] on div "Atendimento Salão Configurações Todos Mesas Comandas Pesquisar Adicionar mesa o…" at bounding box center [836, 283] width 1465 height 567
click at [311, 140] on p "R$ 120,00" at bounding box center [235, 142] width 222 height 11
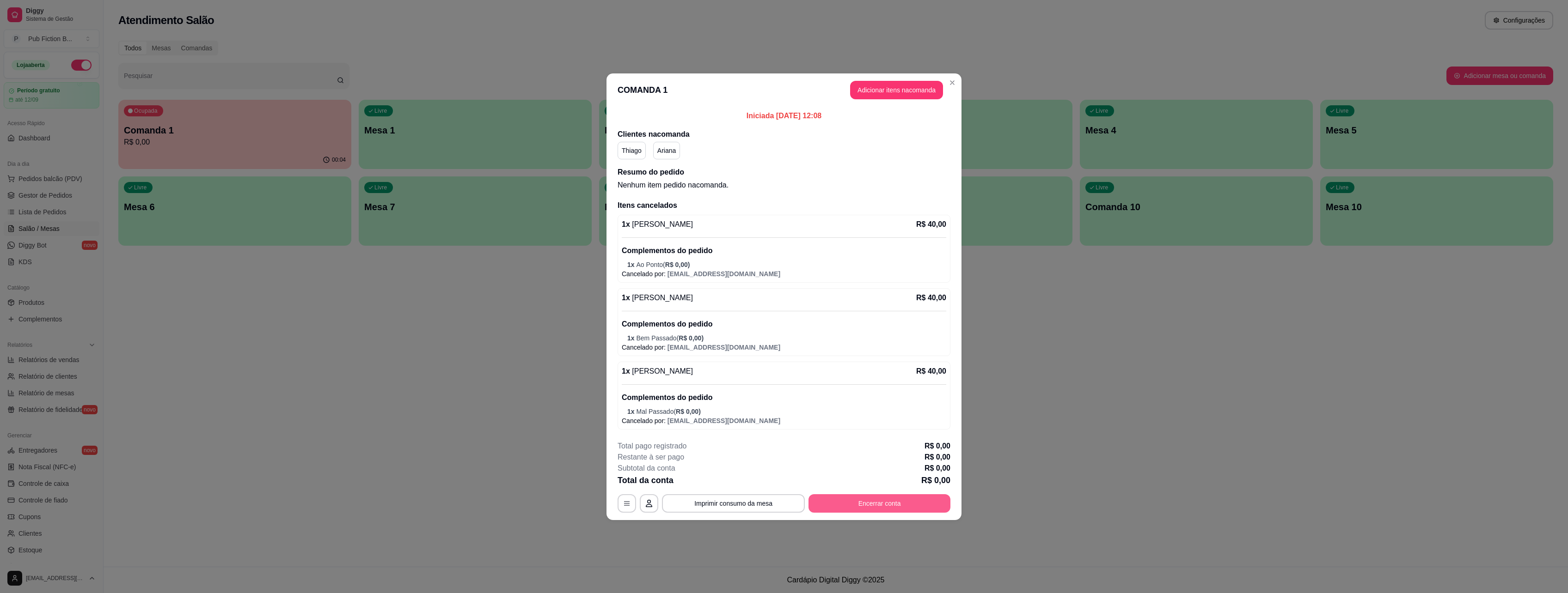
click at [868, 508] on button "Encerrar conta" at bounding box center [879, 504] width 142 height 18
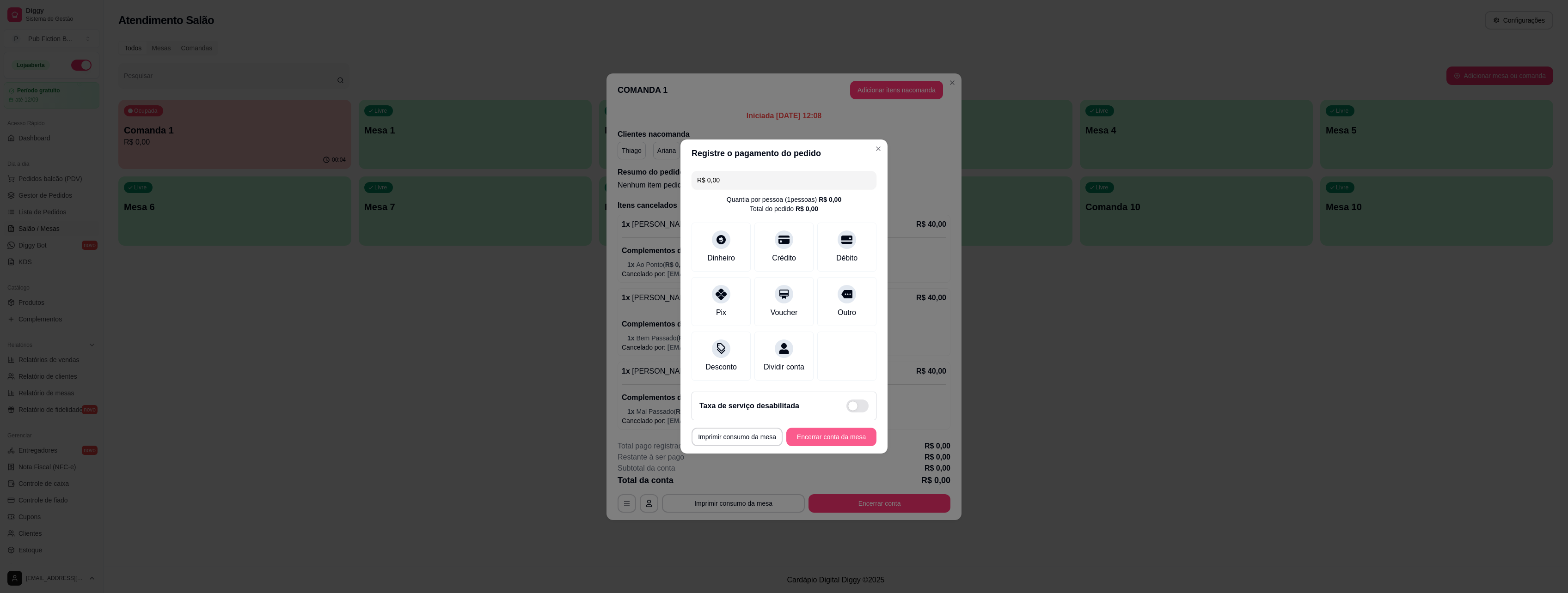
click at [835, 443] on button "Encerrar conta da mesa" at bounding box center [831, 437] width 90 height 18
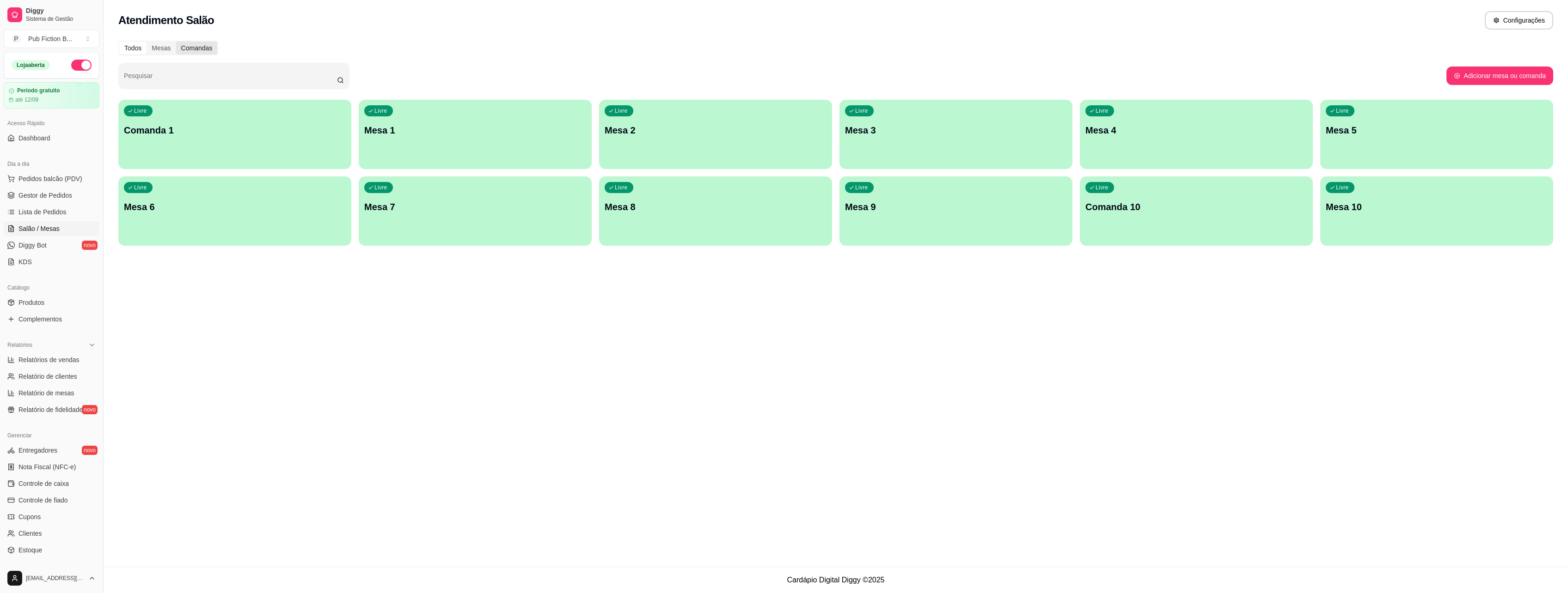
click at [184, 44] on div "Comandas" at bounding box center [197, 47] width 41 height 13
click at [176, 41] on input "Comandas" at bounding box center [176, 41] width 0 height 0
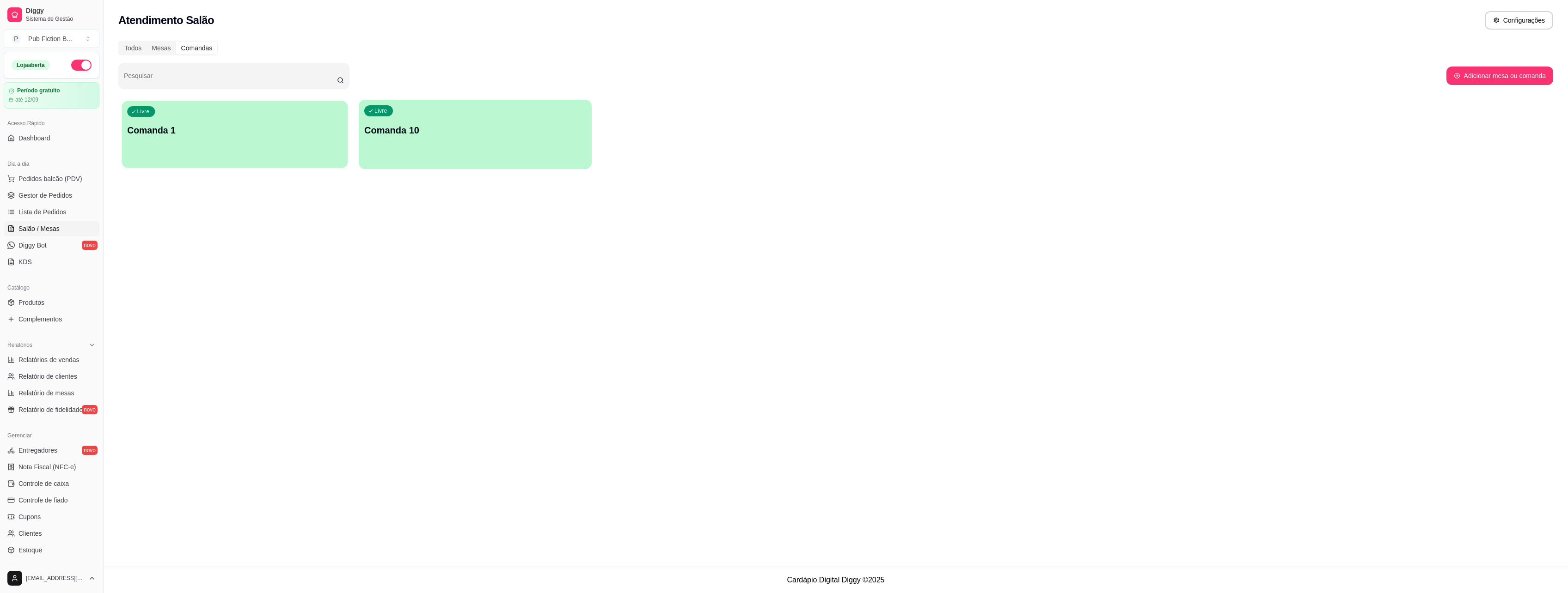
click at [327, 122] on div "Livre Comanda 1" at bounding box center [234, 129] width 226 height 57
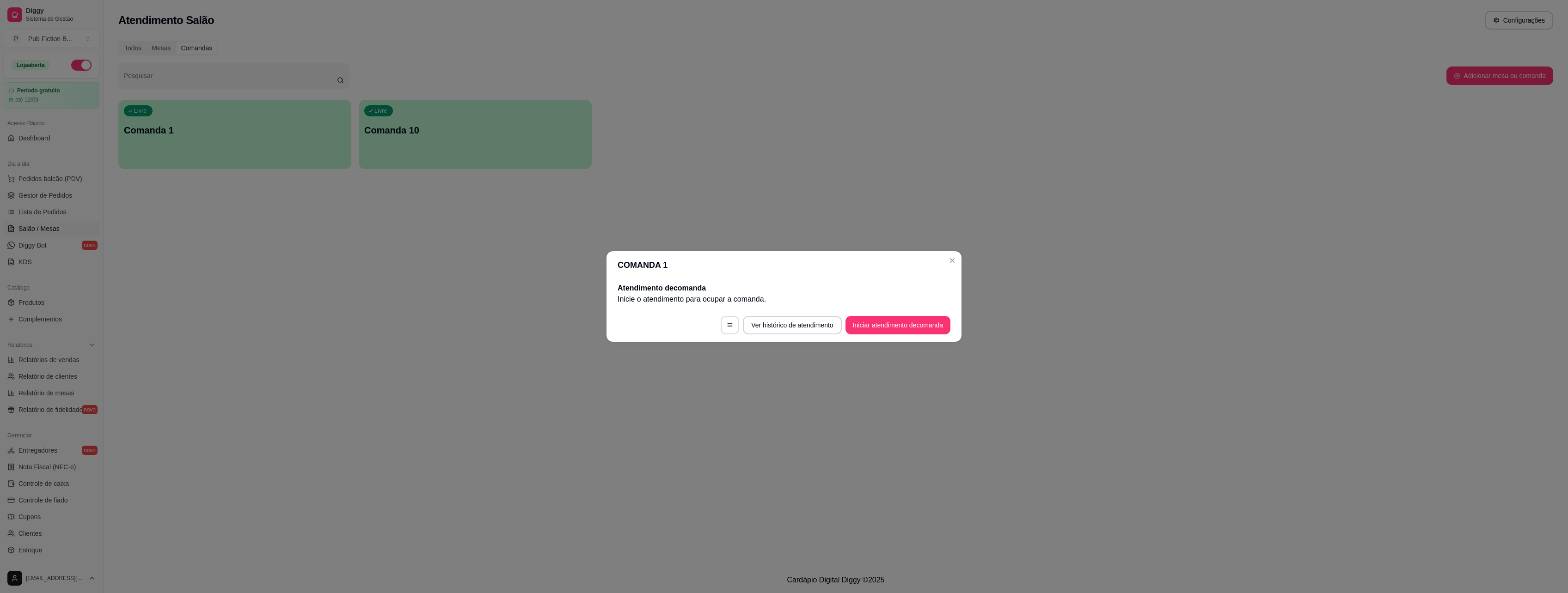
click at [727, 325] on icon "button" at bounding box center [730, 325] width 7 height 7
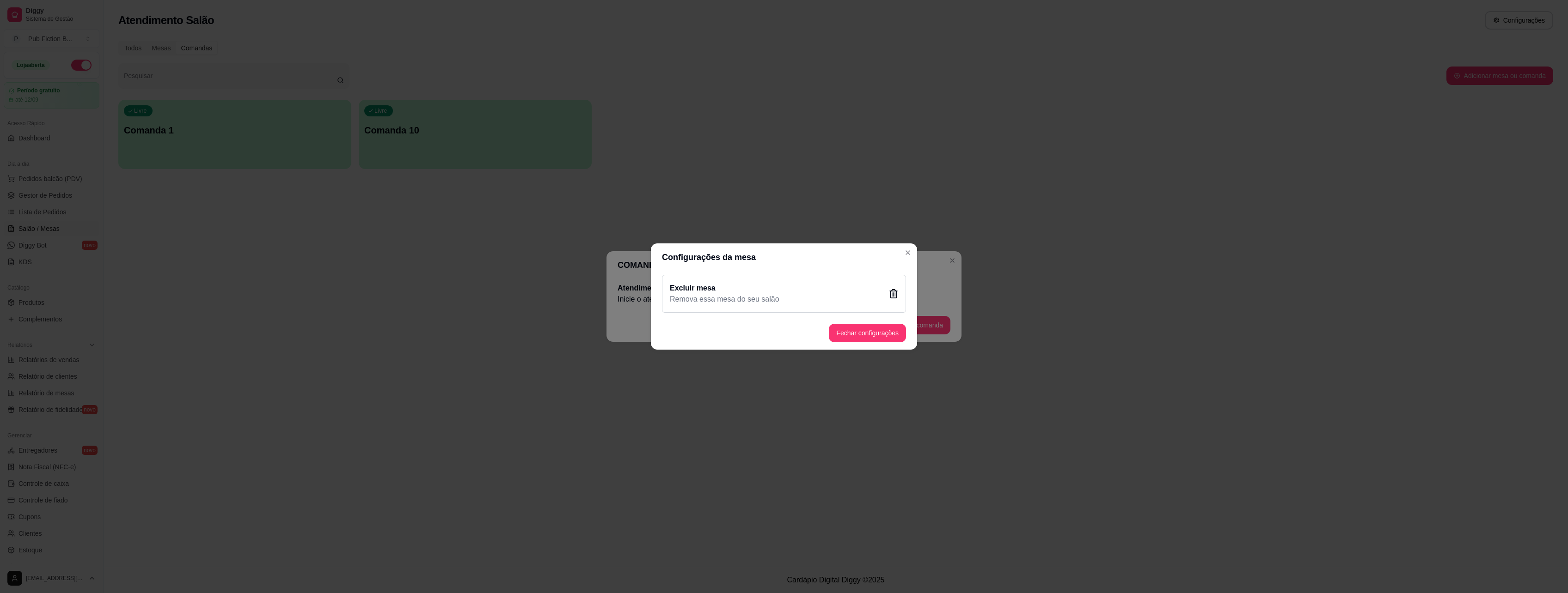
click at [891, 293] on icon at bounding box center [893, 293] width 9 height 9
click at [830, 343] on button "Sim" at bounding box center [831, 345] width 28 height 15
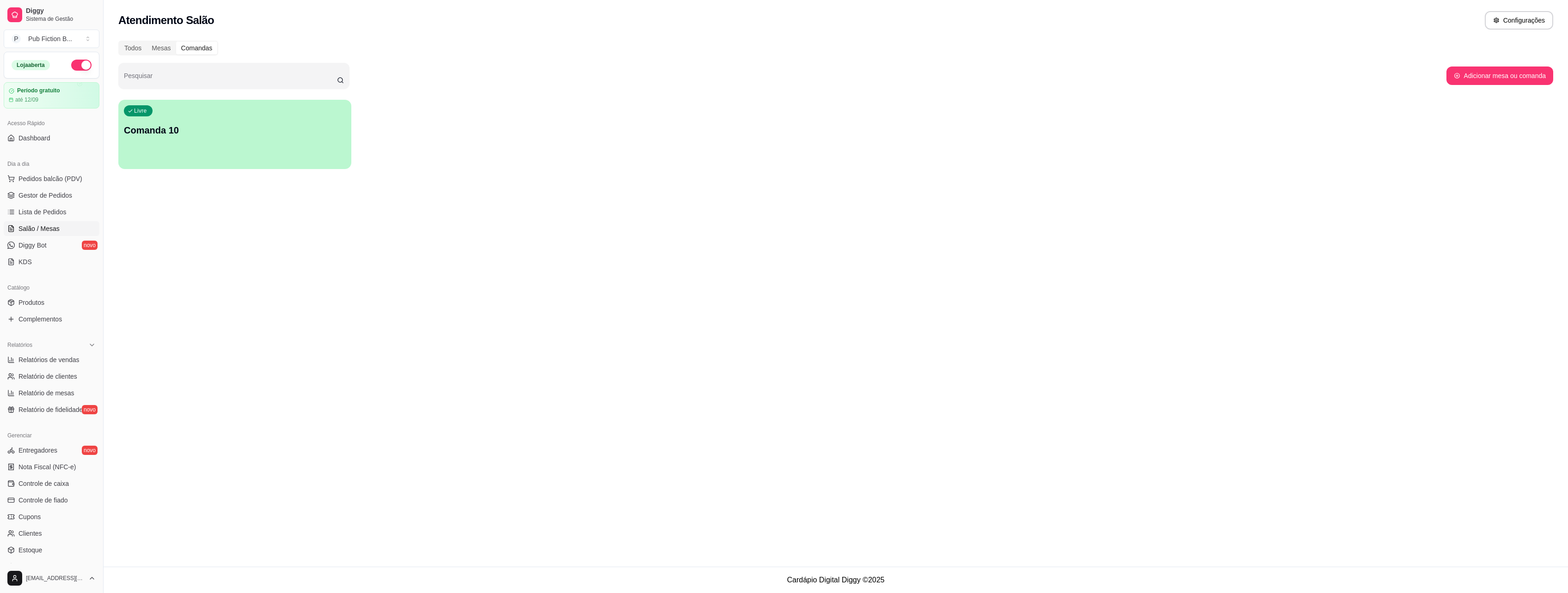
click at [270, 144] on div "Livre Comanda 10" at bounding box center [234, 129] width 233 height 58
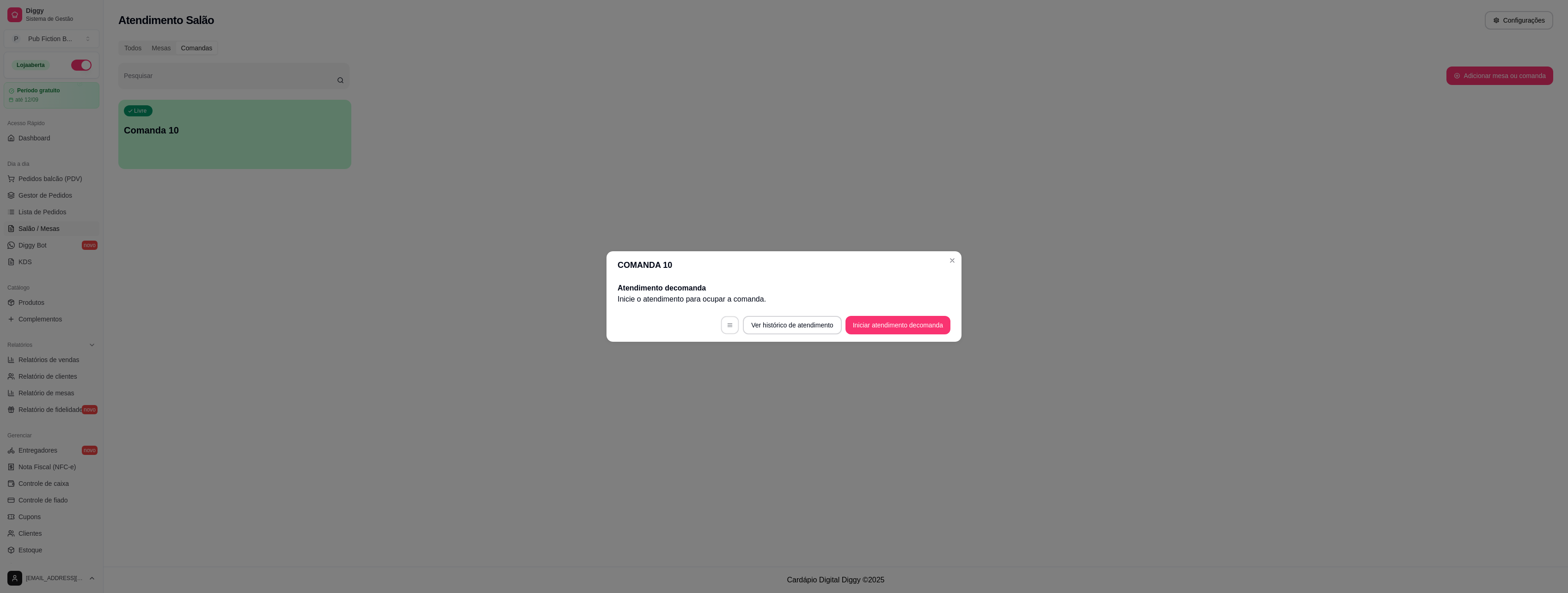
click at [727, 325] on icon "button" at bounding box center [730, 325] width 7 height 7
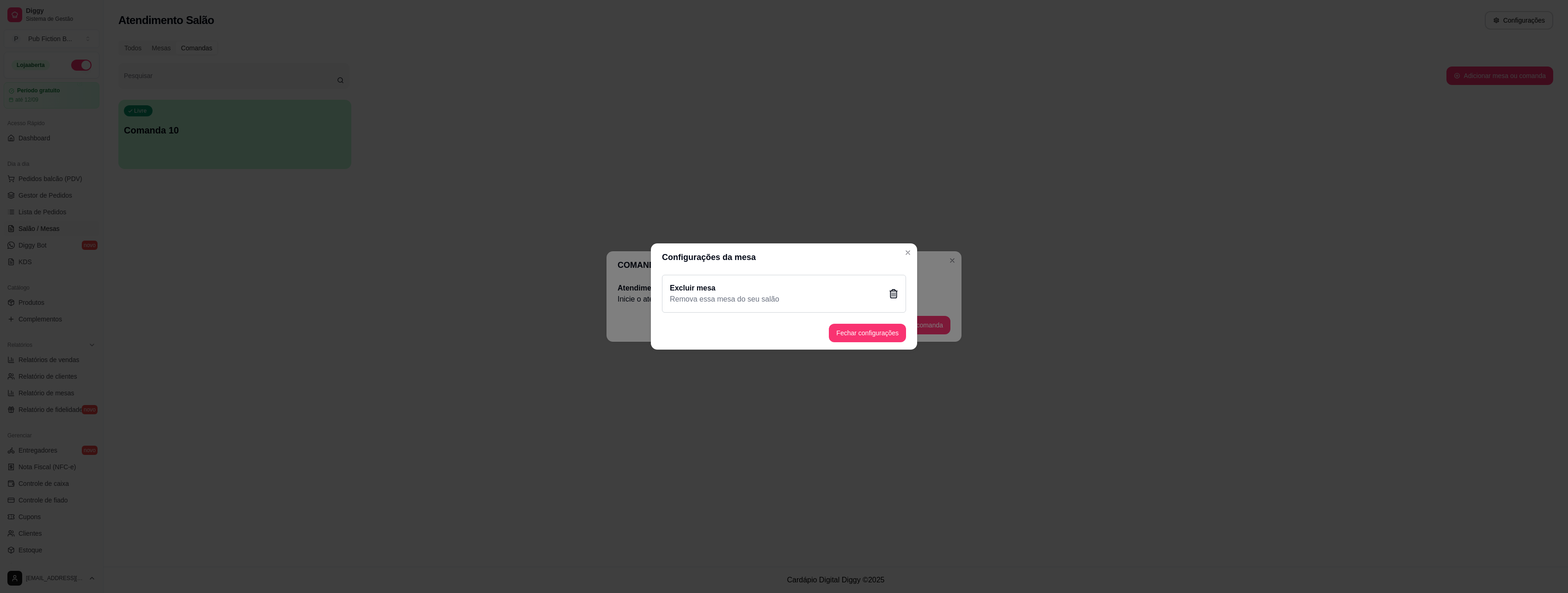
click at [892, 292] on icon at bounding box center [893, 293] width 9 height 9
click at [823, 349] on button "Sim" at bounding box center [831, 345] width 28 height 14
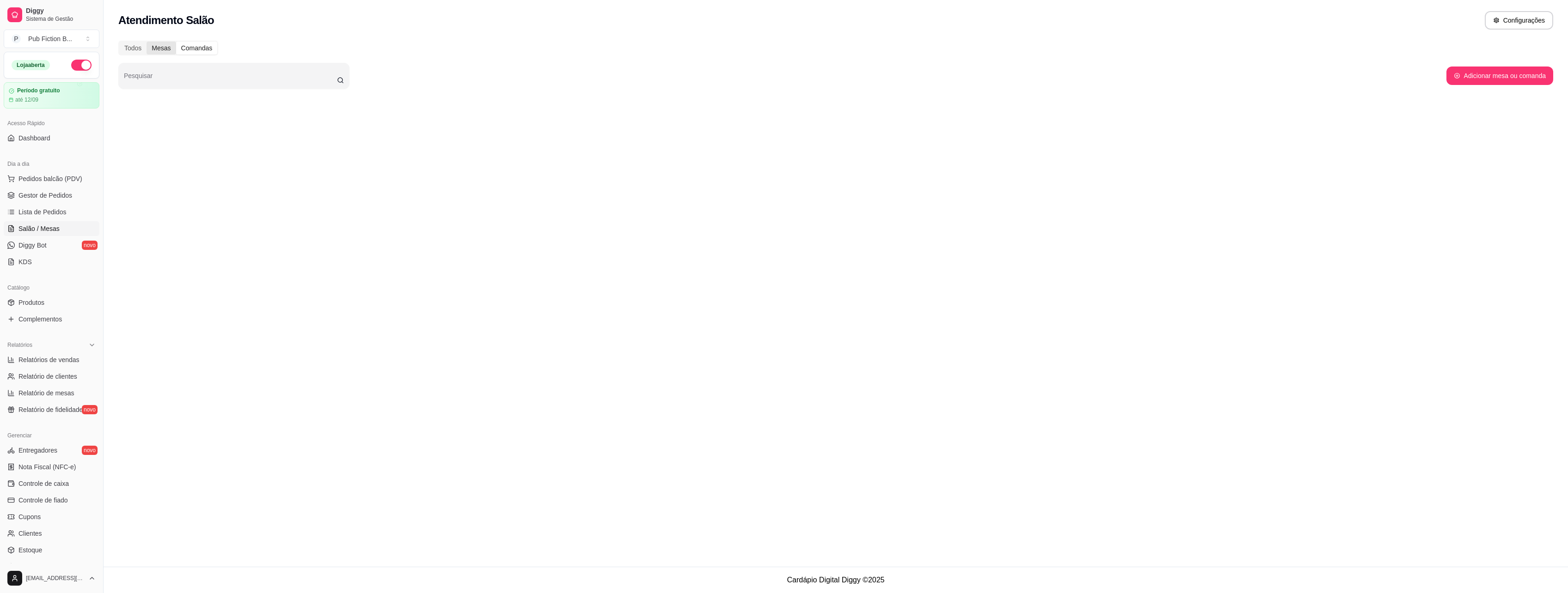
click at [158, 47] on div "Mesas" at bounding box center [161, 47] width 29 height 13
click at [147, 41] on input "Mesas" at bounding box center [147, 41] width 0 height 0
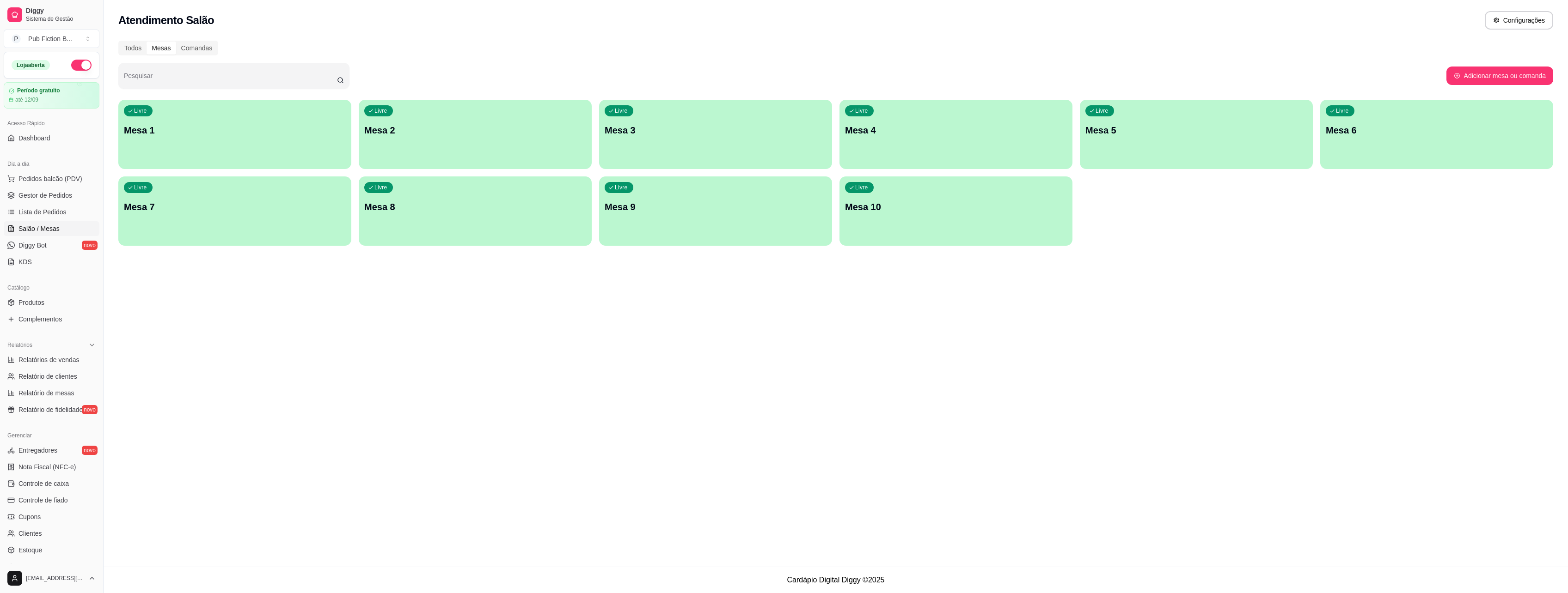
click at [273, 393] on div "Atendimento Salão Configurações Todos Mesas Comandas Pesquisar Adicionar mesa o…" at bounding box center [836, 283] width 1465 height 567
click at [1536, 18] on button "Configurações" at bounding box center [1519, 20] width 68 height 18
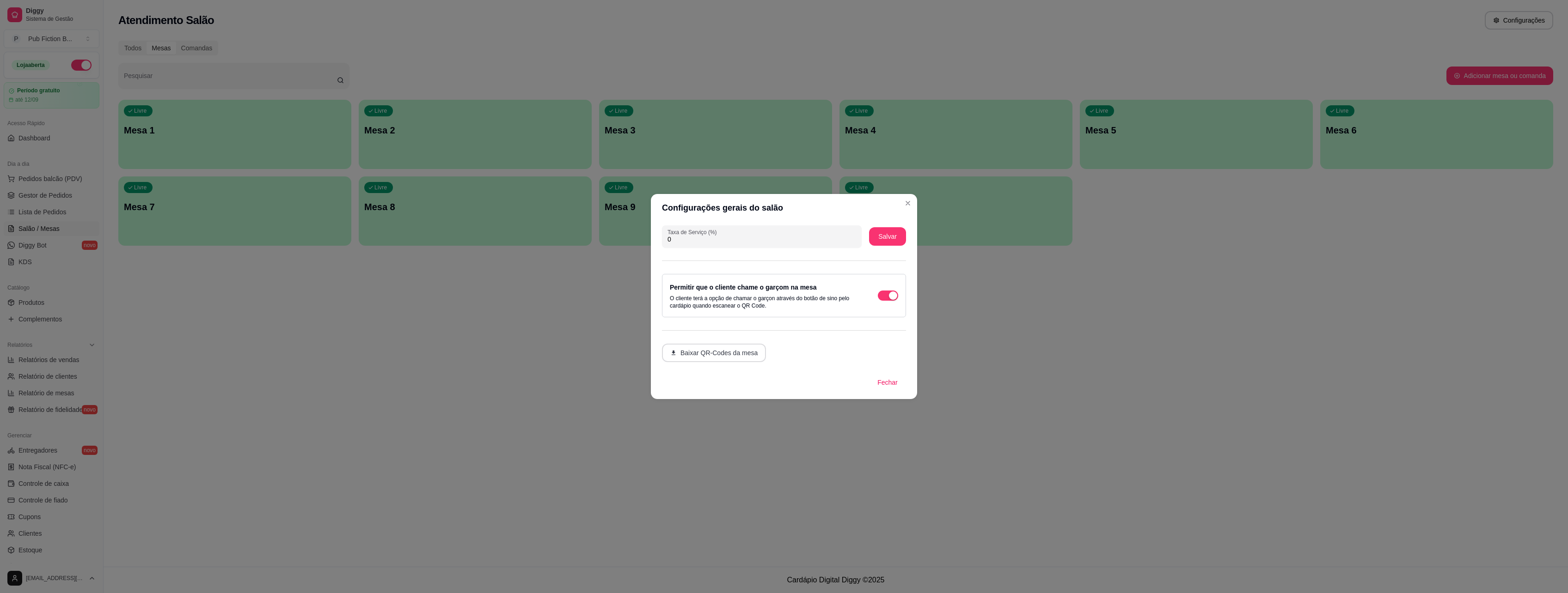
click at [717, 357] on button "Baixar QR-Codes da mesa" at bounding box center [714, 353] width 104 height 18
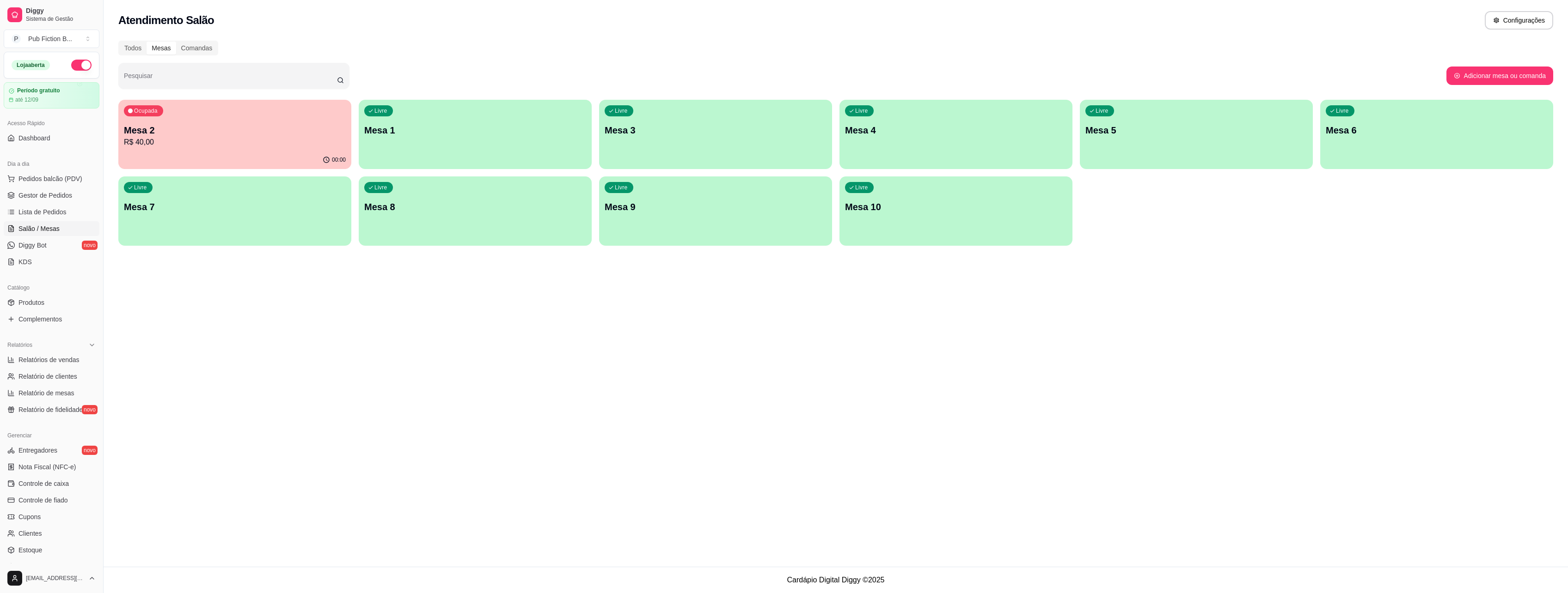
click at [427, 345] on div "Atendimento Salão Configurações Todos Mesas Comandas Pesquisar Adicionar mesa o…" at bounding box center [836, 283] width 1465 height 567
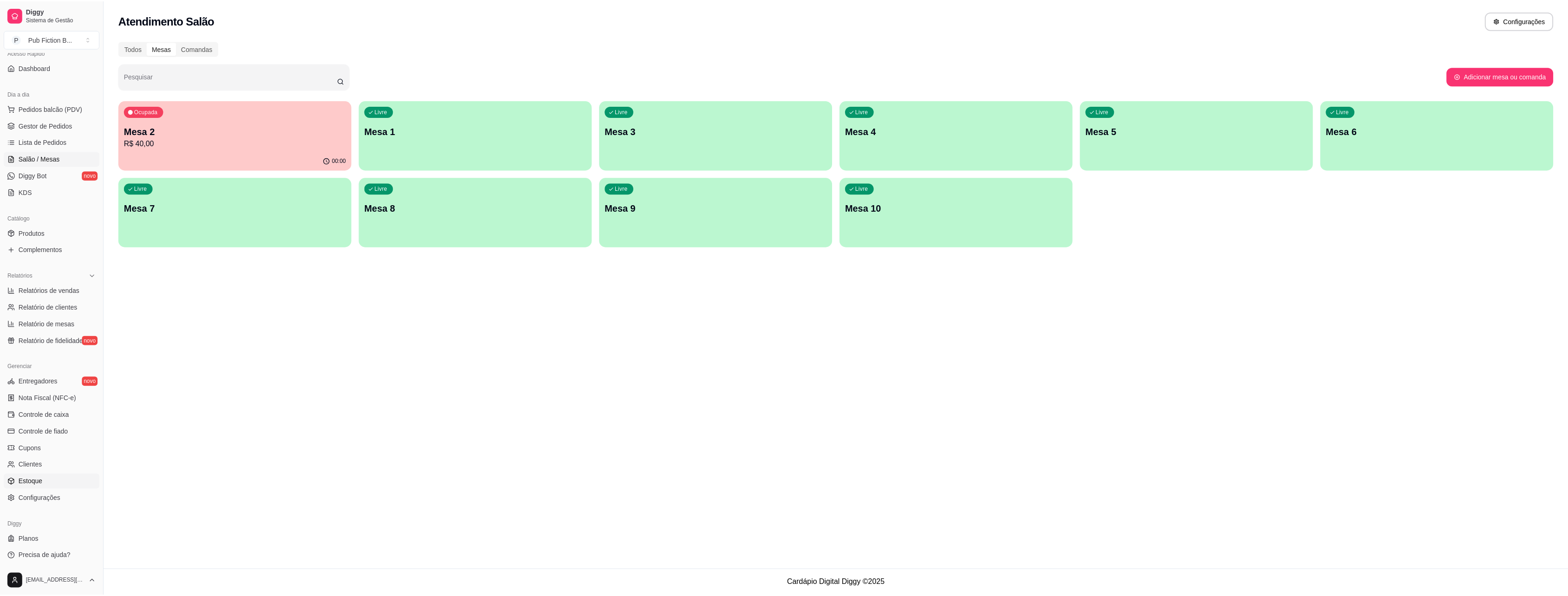
scroll to position [72, 0]
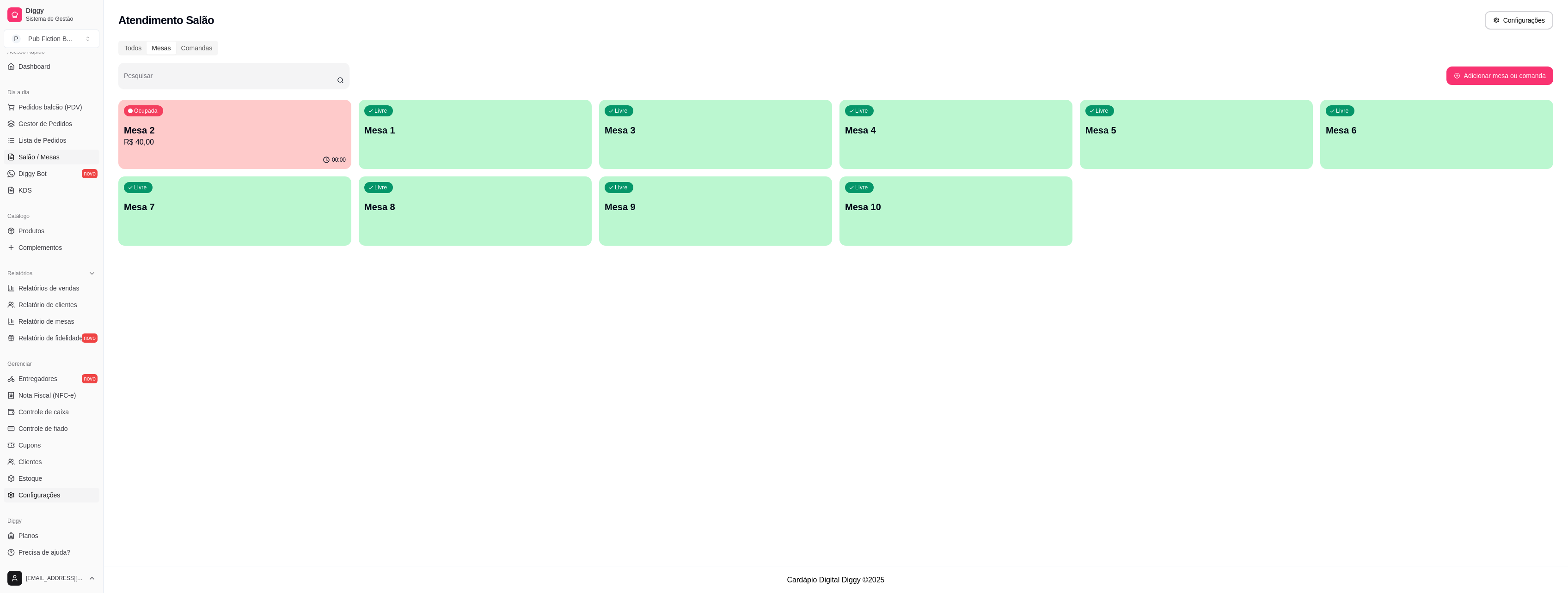
click at [57, 491] on span "Configurações" at bounding box center [39, 495] width 41 height 9
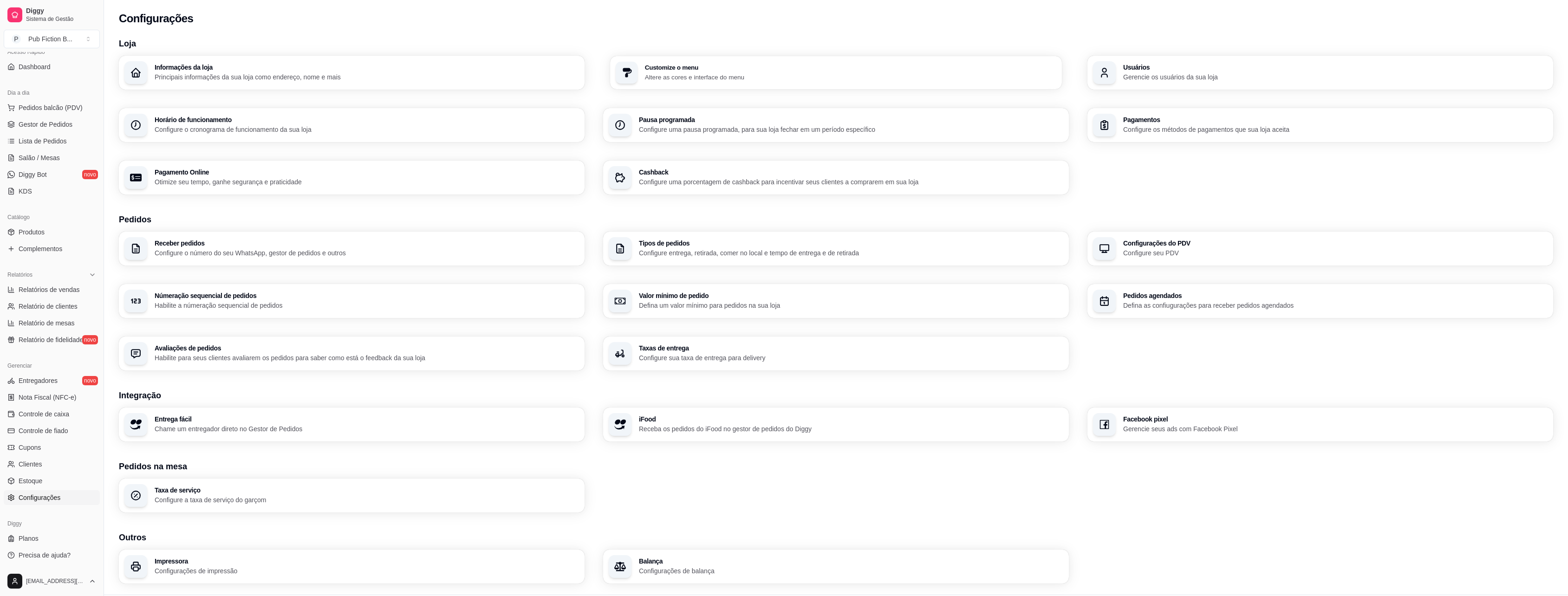
click at [706, 75] on p "Altere as cores e interface do menu" at bounding box center [851, 76] width 412 height 9
click at [261, 84] on div "Informações da loja Principais informações da sua loja como endereço, nome e ma…" at bounding box center [352, 72] width 466 height 34
click at [358, 269] on div "Receber pedidos Configure o número do seu WhatsApp, gestor de pedidos e outros …" at bounding box center [836, 301] width 1434 height 139
click at [356, 262] on div "Receber pedidos Configure o número do seu WhatsApp, gestor de pedidos e outros" at bounding box center [352, 248] width 466 height 34
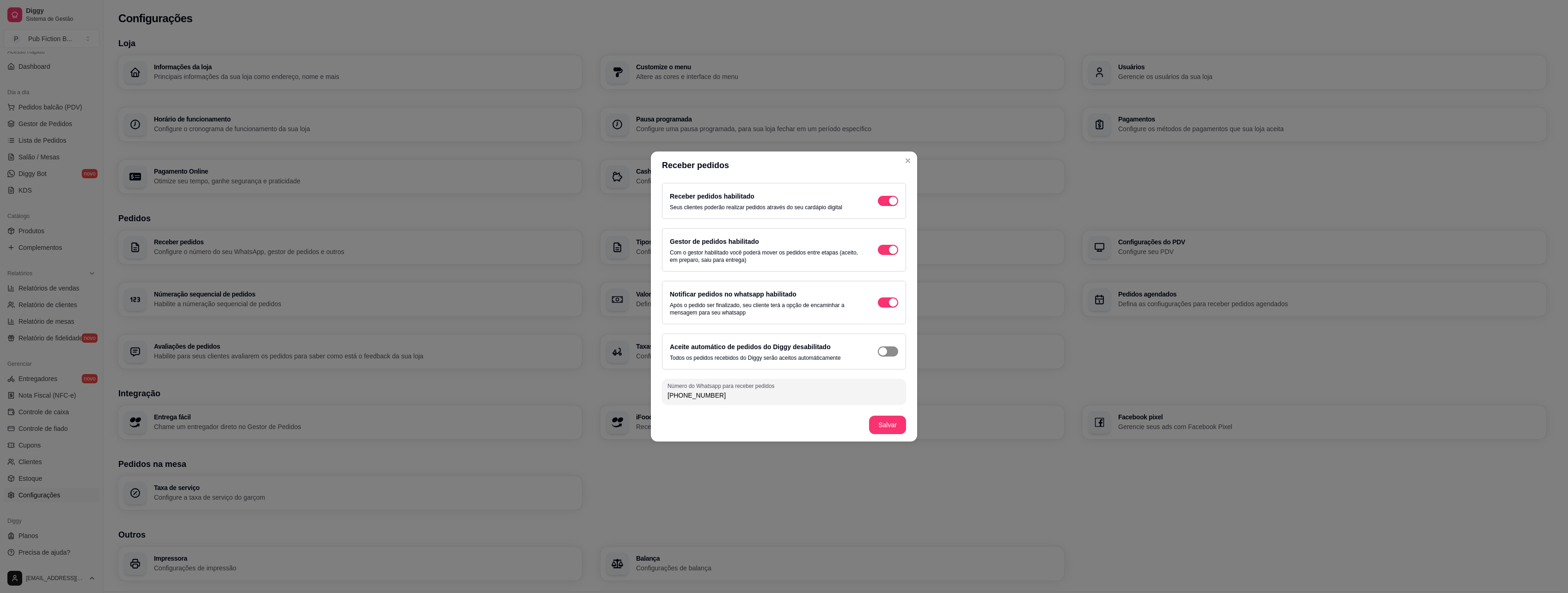
click at [892, 206] on span "button" at bounding box center [887, 201] width 20 height 10
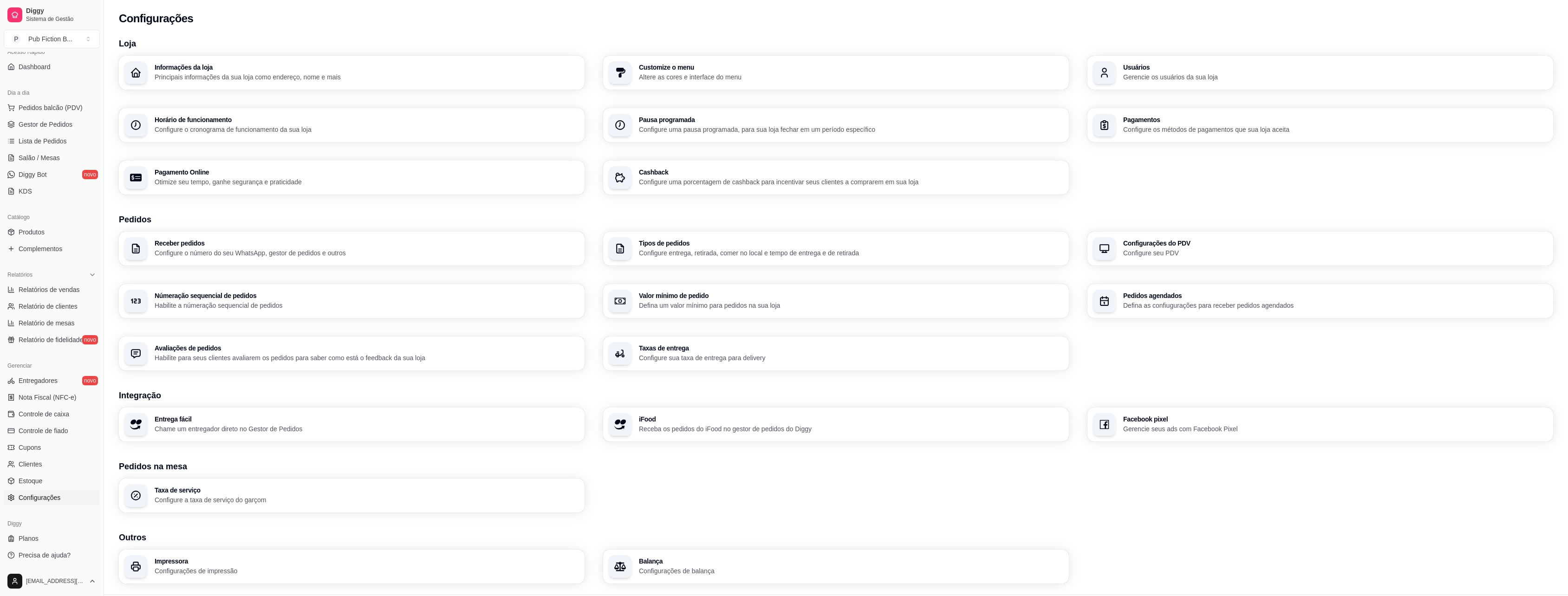
click at [1154, 249] on p "Configure seu PDV" at bounding box center [1335, 252] width 424 height 9
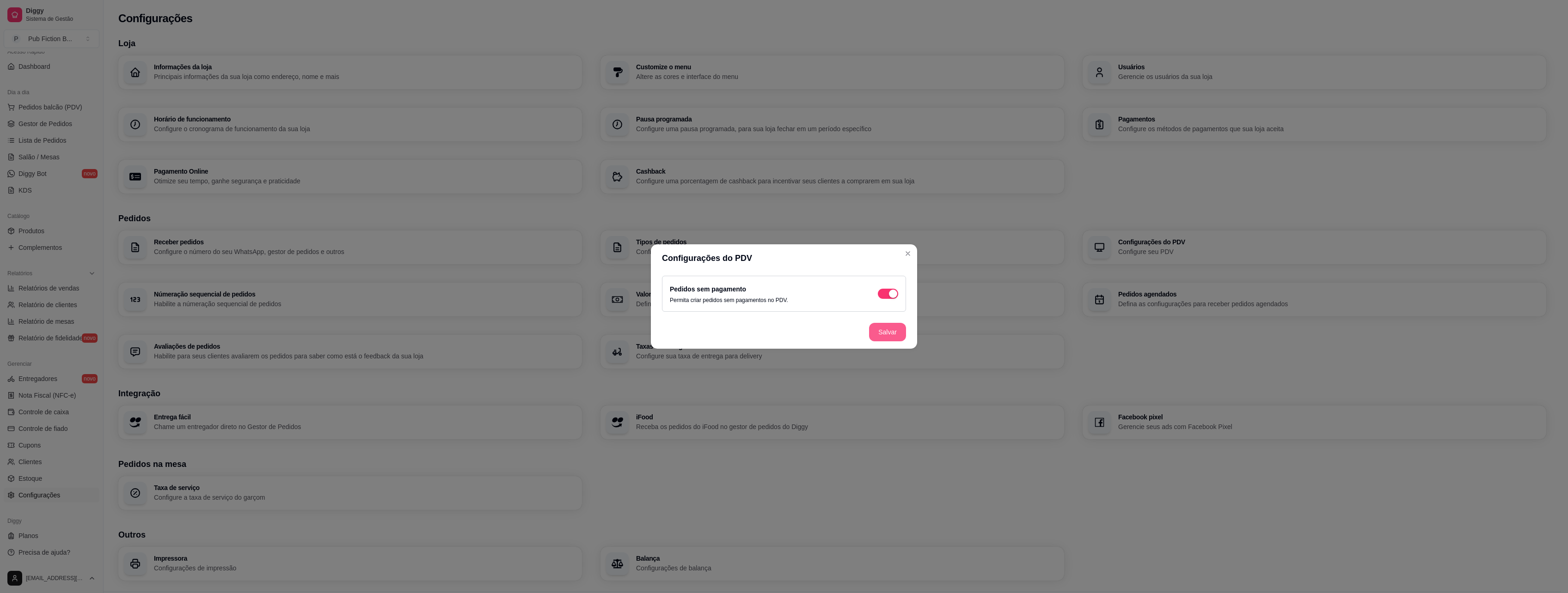
click at [904, 333] on button "Salvar" at bounding box center [887, 332] width 37 height 18
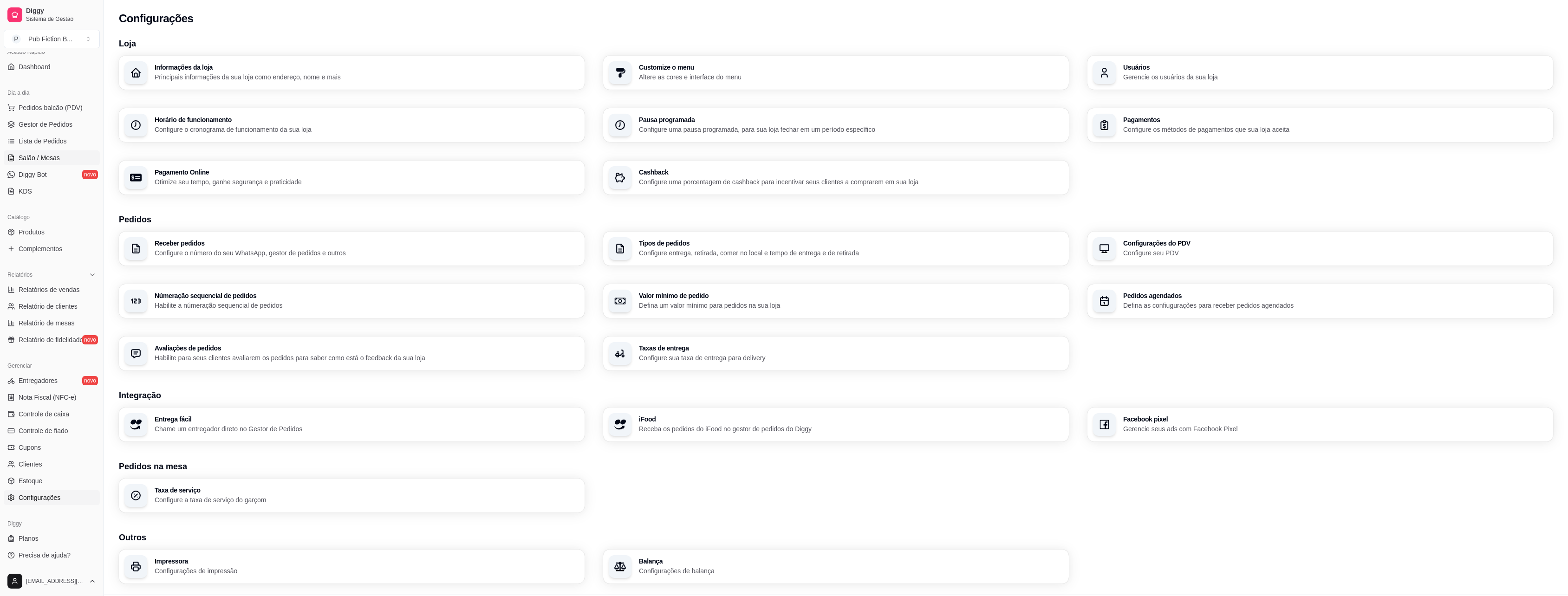
click at [49, 155] on span "Salão / Mesas" at bounding box center [39, 158] width 42 height 9
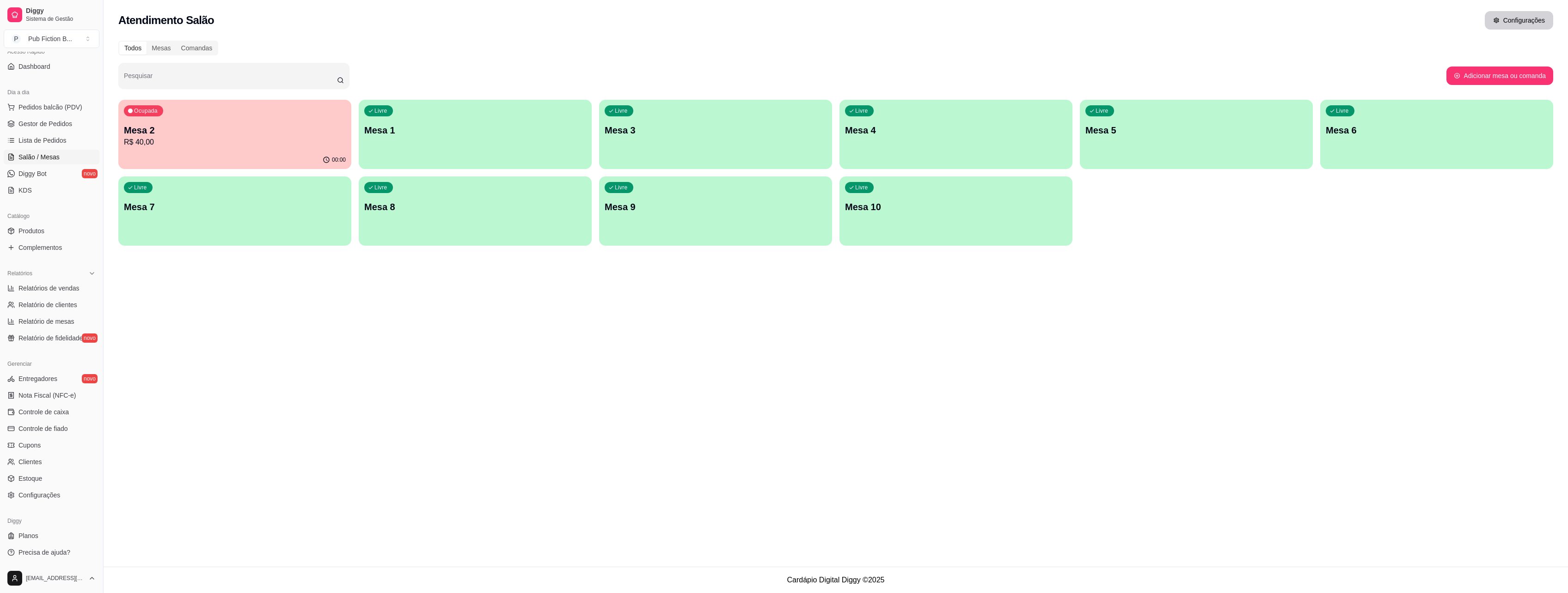
click at [1500, 21] on icon "button" at bounding box center [1496, 20] width 7 height 7
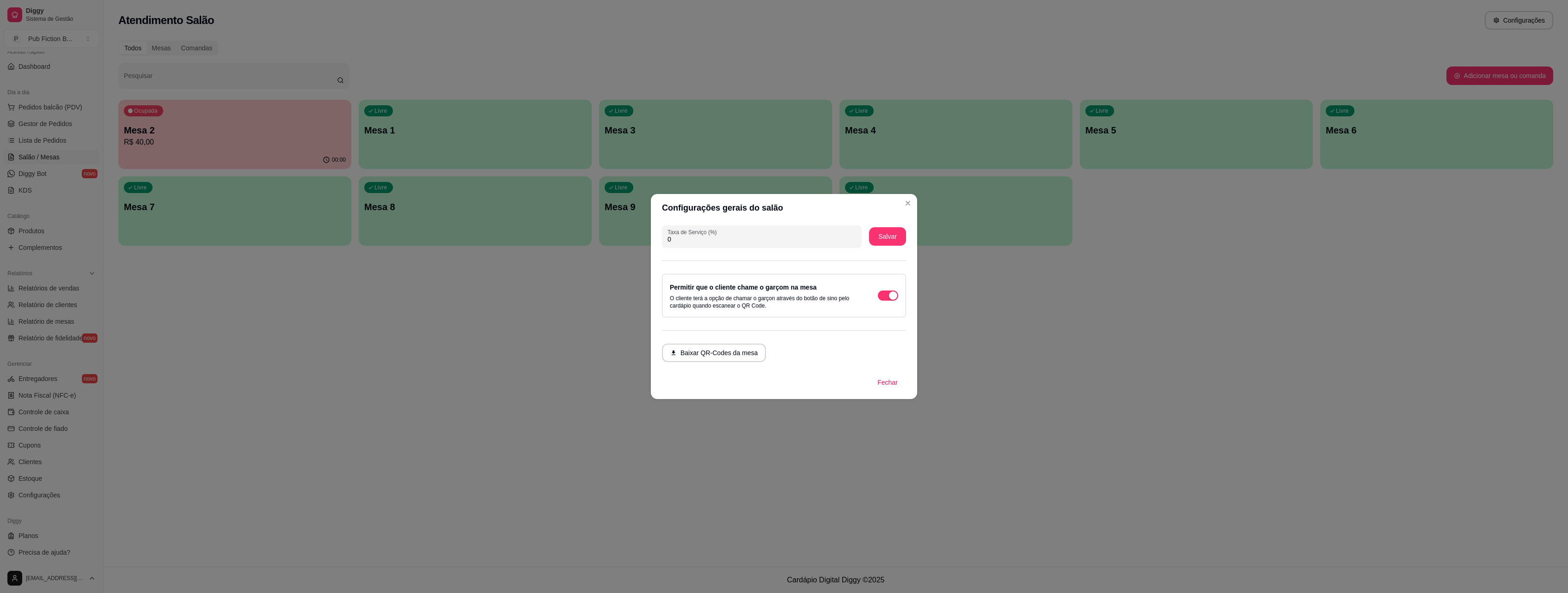
click at [886, 301] on div "Permitir que o cliente chame o garçom na mesa O cliente terá a opção de chamar …" at bounding box center [783, 296] width 228 height 28
click at [889, 297] on div "button" at bounding box center [893, 296] width 9 height 9
click at [897, 241] on button "Salvar" at bounding box center [887, 237] width 36 height 18
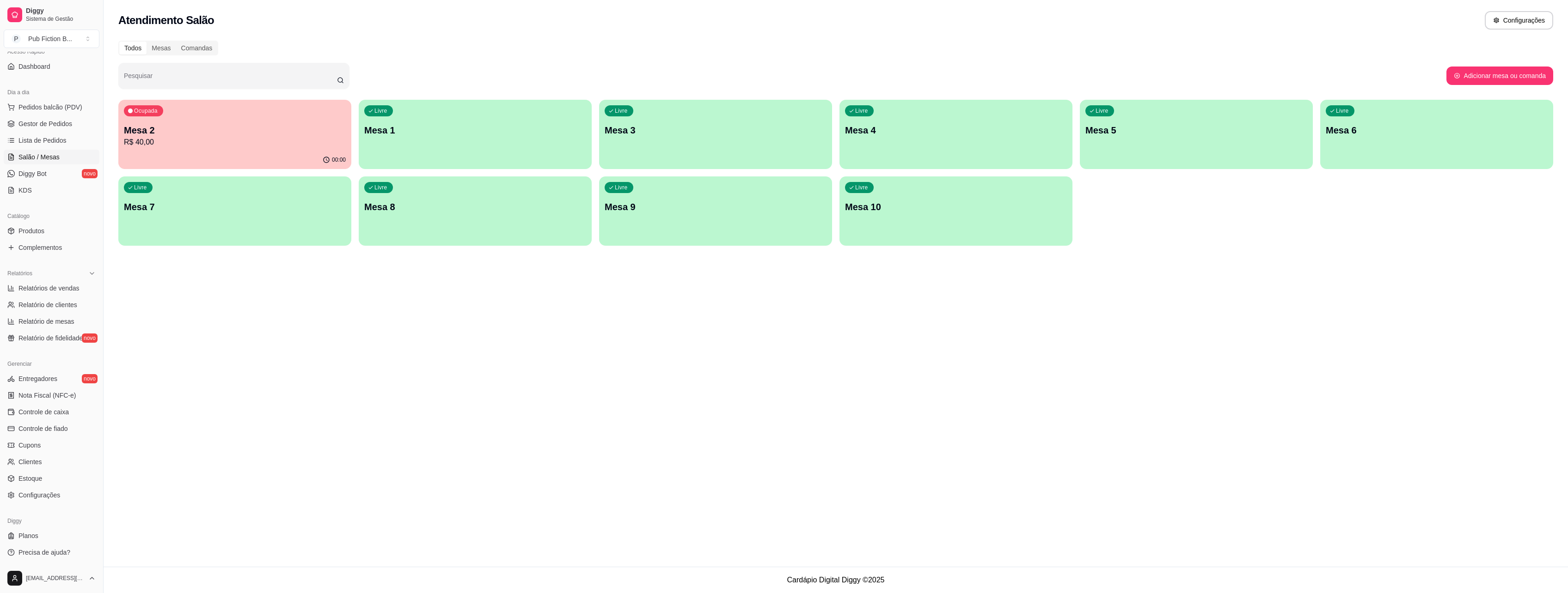
click at [259, 362] on div "Atendimento Salão Configurações Todos Mesas Comandas Pesquisar Adicionar mesa o…" at bounding box center [836, 283] width 1465 height 567
click at [641, 359] on div "Atendimento Salão Configurações Todos Mesas Comandas Pesquisar Adicionar mesa o…" at bounding box center [836, 283] width 1465 height 567
click at [287, 149] on div "Ocupada Mesa 2 R$ 80,00" at bounding box center [234, 126] width 226 height 50
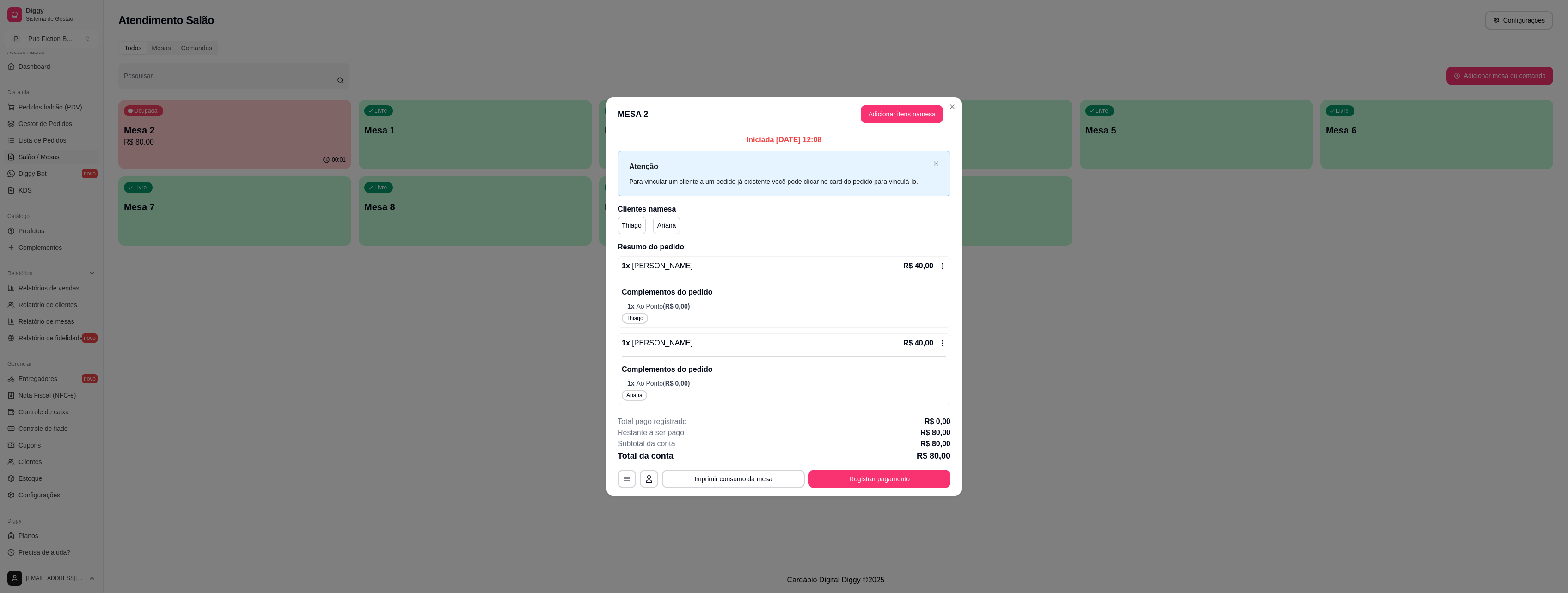
click at [671, 227] on p "Ariana" at bounding box center [667, 225] width 18 height 9
click at [629, 221] on p "Thiago" at bounding box center [631, 225] width 20 height 9
click at [628, 482] on icon "button" at bounding box center [627, 479] width 7 height 7
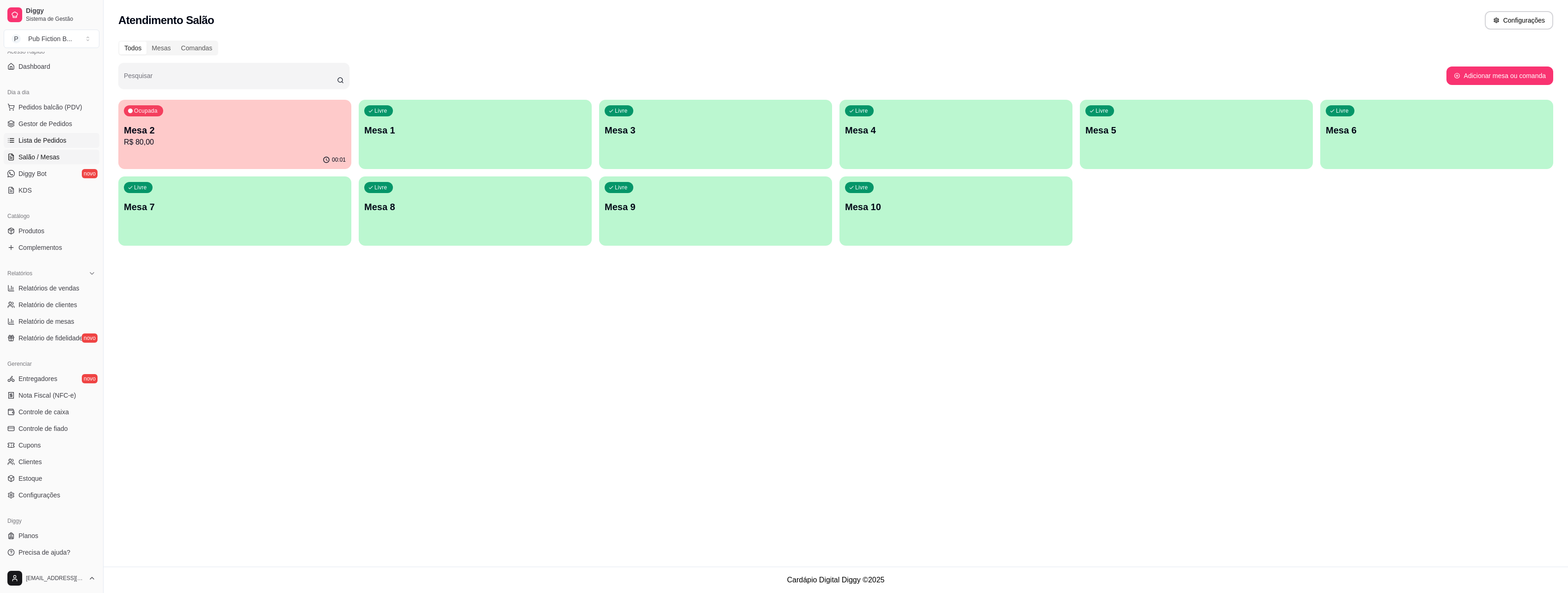
click at [55, 140] on span "Lista de Pedidos" at bounding box center [42, 140] width 48 height 9
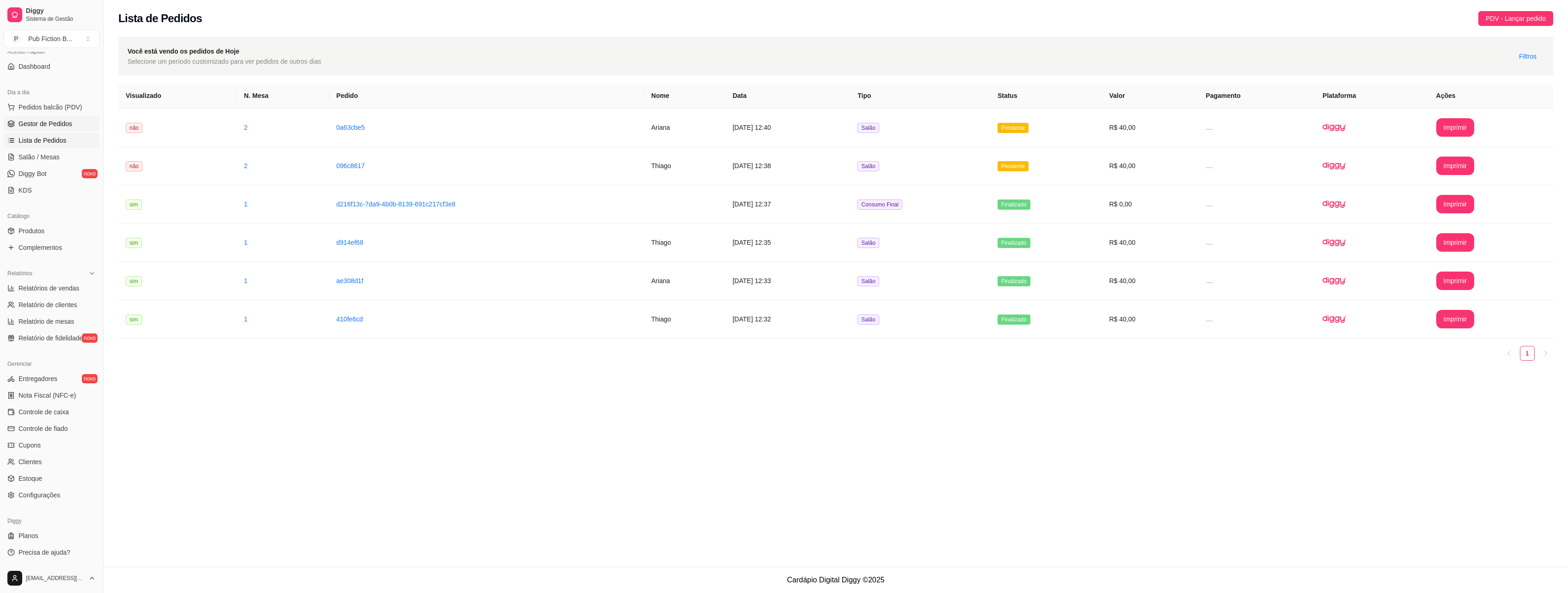
click at [51, 126] on span "Gestor de Pedidos" at bounding box center [45, 123] width 54 height 9
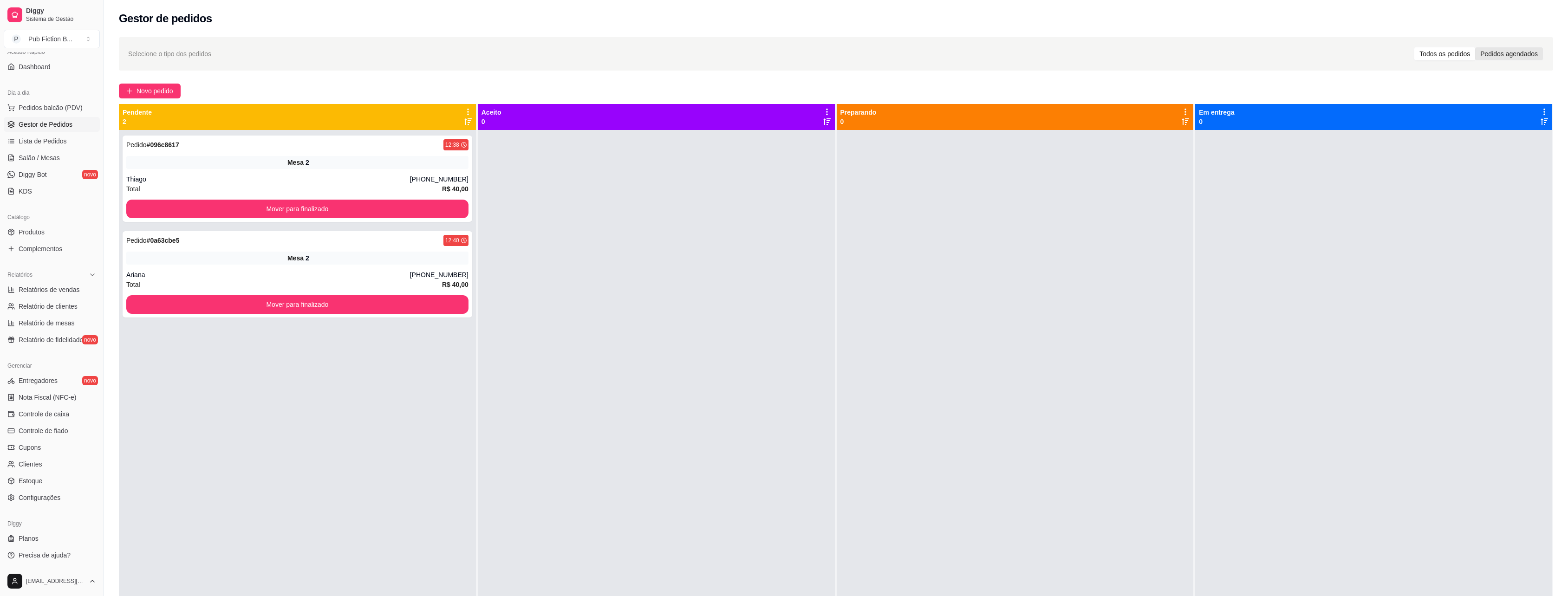
click at [1503, 59] on div "Pedidos agendados" at bounding box center [1509, 53] width 68 height 13
click at [1475, 47] on input "Pedidos agendados" at bounding box center [1475, 47] width 0 height 0
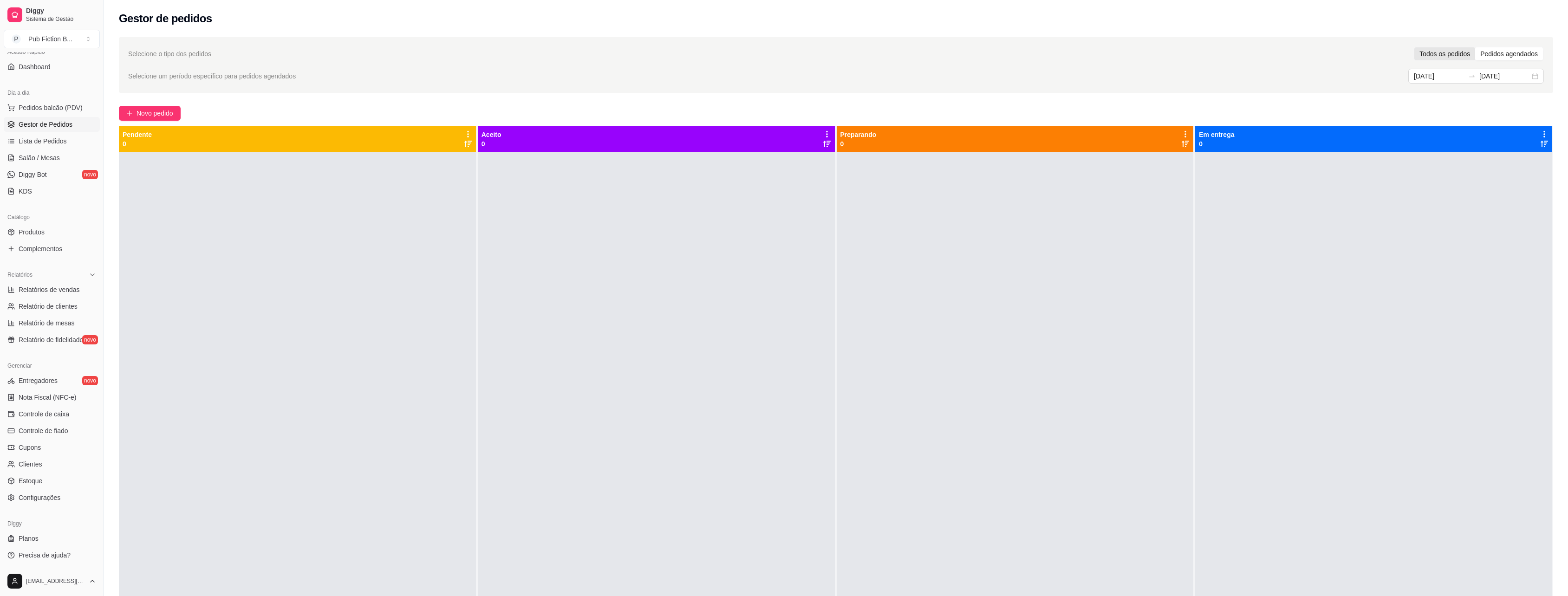
click at [1445, 51] on div "Todos os pedidos" at bounding box center [1444, 53] width 61 height 13
click at [1414, 47] on input "Todos os pedidos" at bounding box center [1414, 47] width 0 height 0
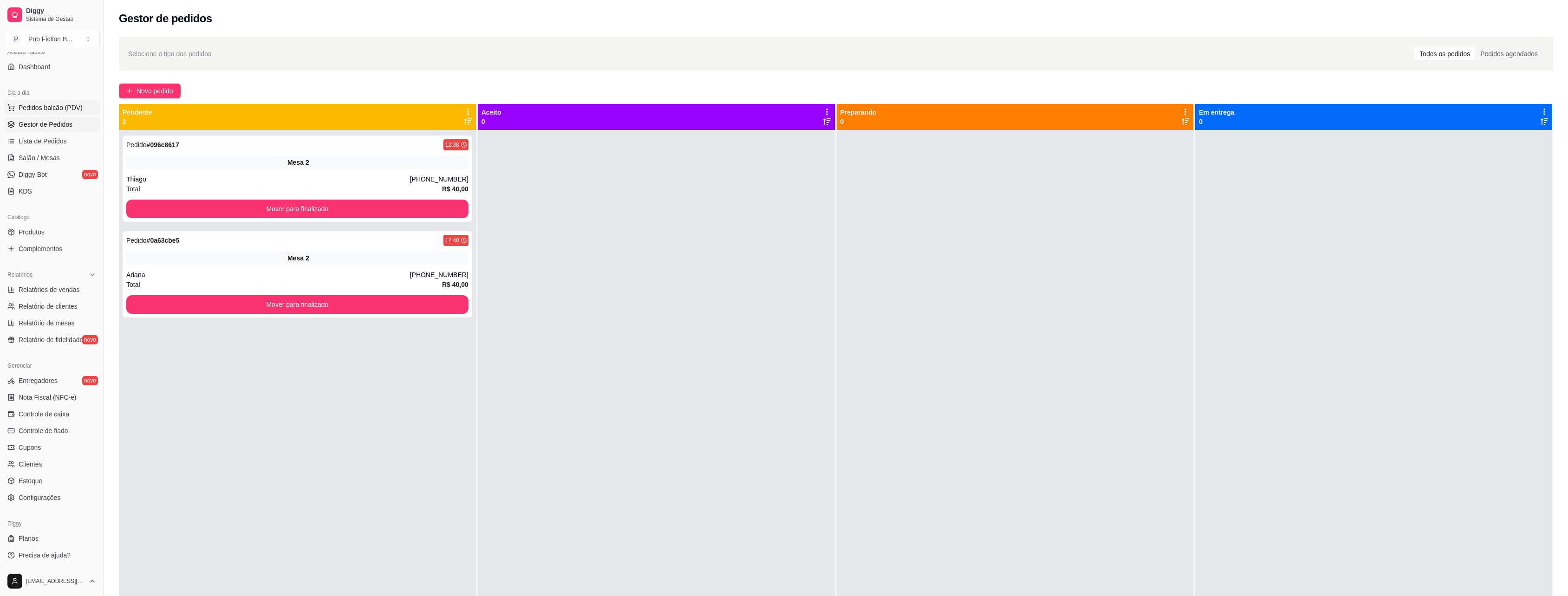
click at [48, 107] on span "Pedidos balcão (PDV)" at bounding box center [50, 108] width 64 height 9
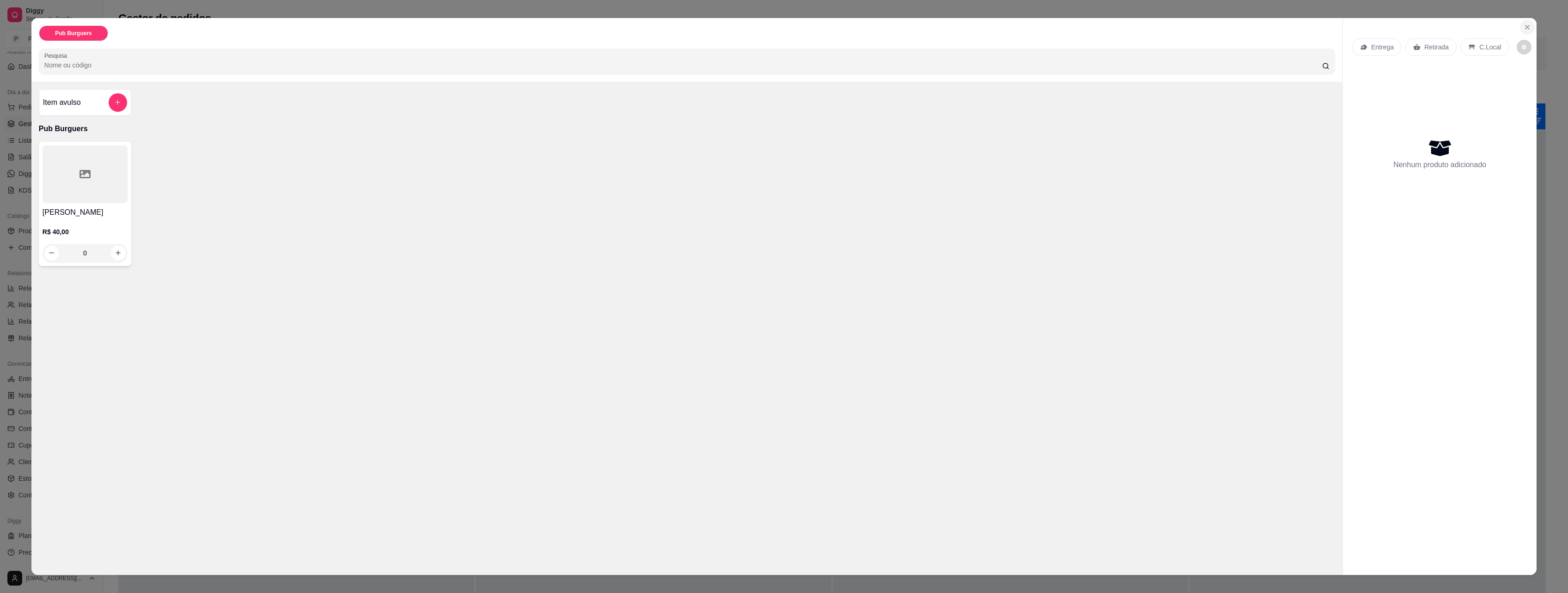
click at [1528, 26] on button "Close" at bounding box center [1527, 27] width 15 height 15
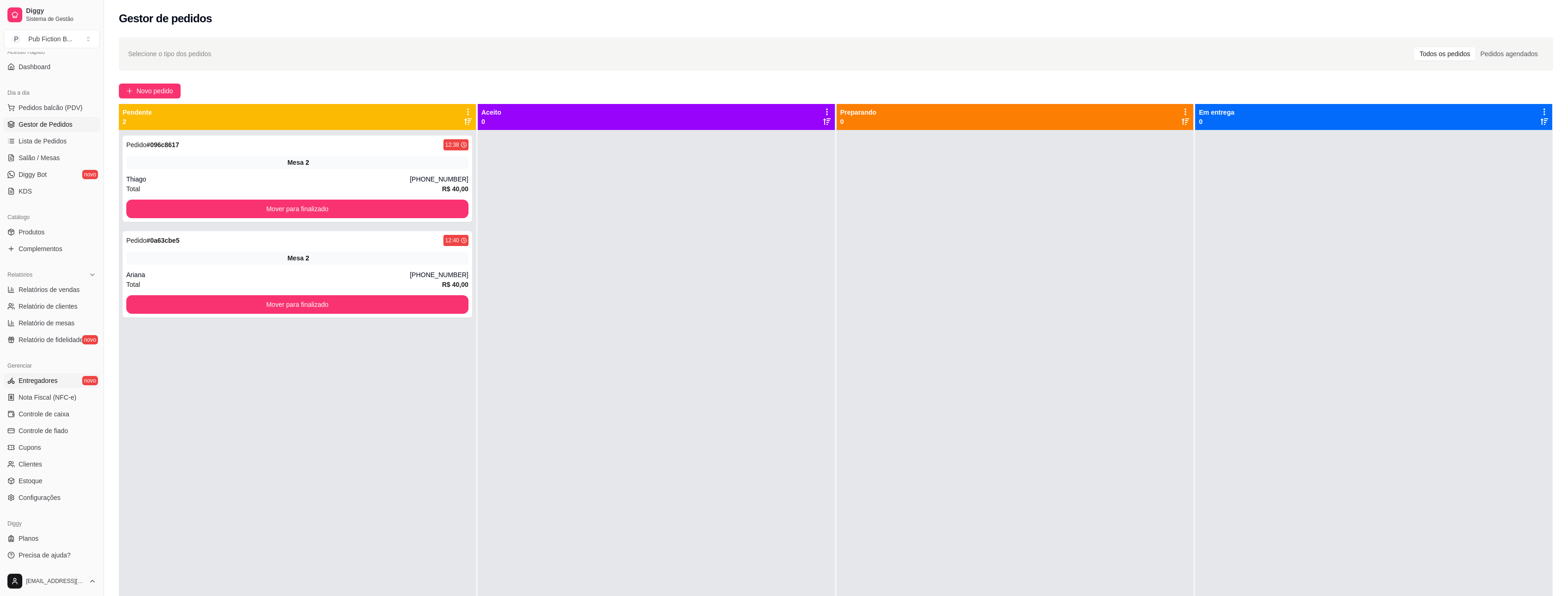
click at [54, 387] on link "Entregadores novo" at bounding box center [51, 381] width 96 height 15
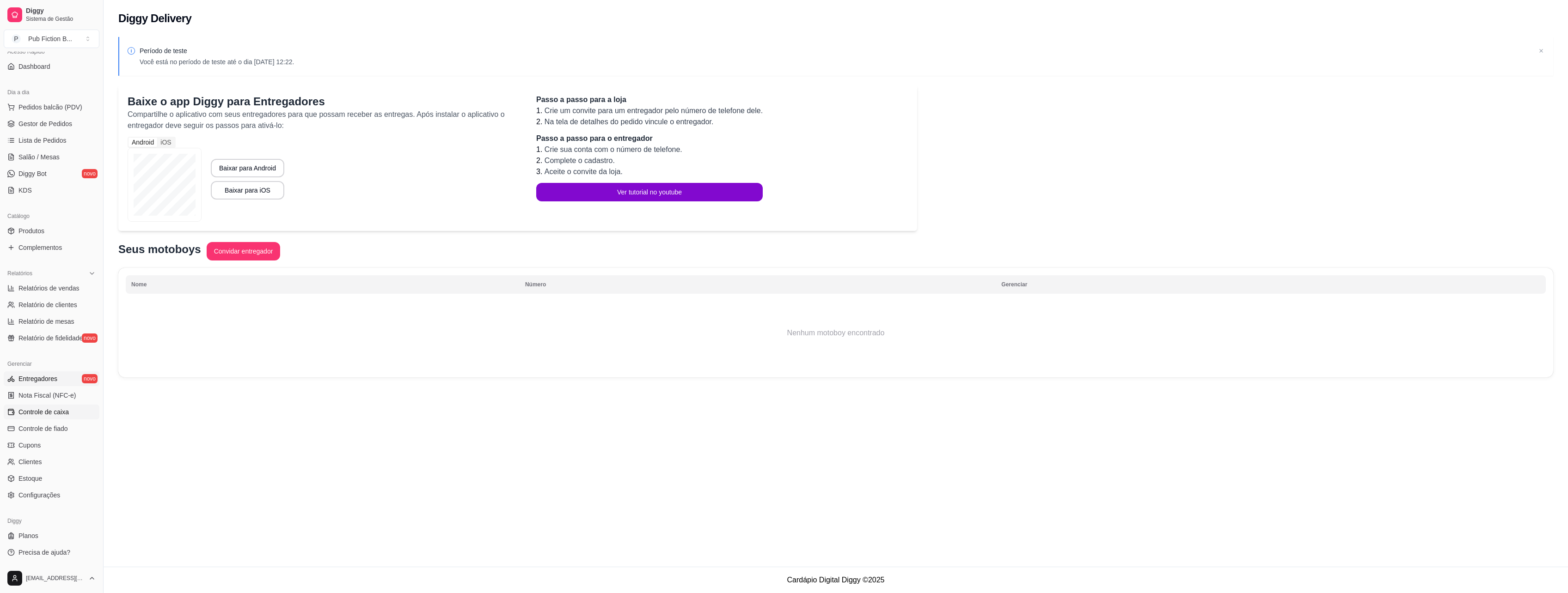
click at [53, 412] on span "Controle de caixa" at bounding box center [43, 412] width 51 height 9
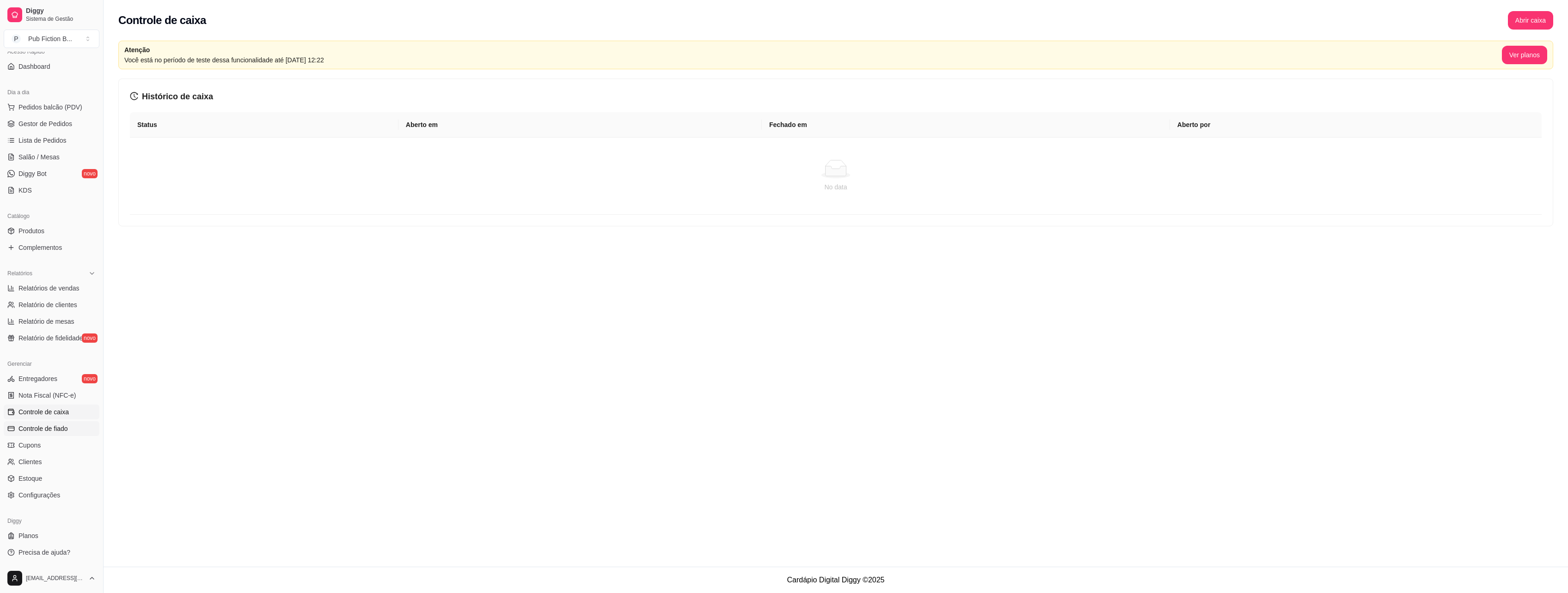
click at [55, 428] on span "Controle de fiado" at bounding box center [43, 428] width 49 height 9
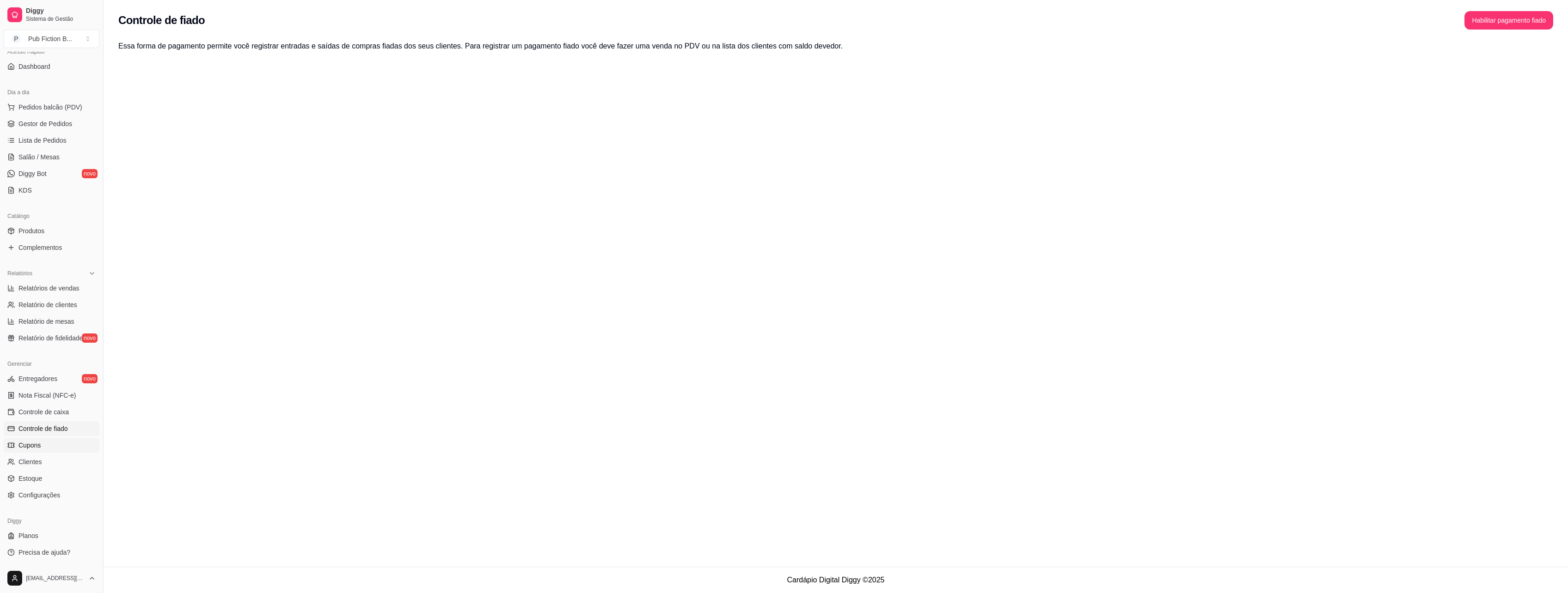
click at [49, 450] on link "Cupons" at bounding box center [51, 445] width 96 height 15
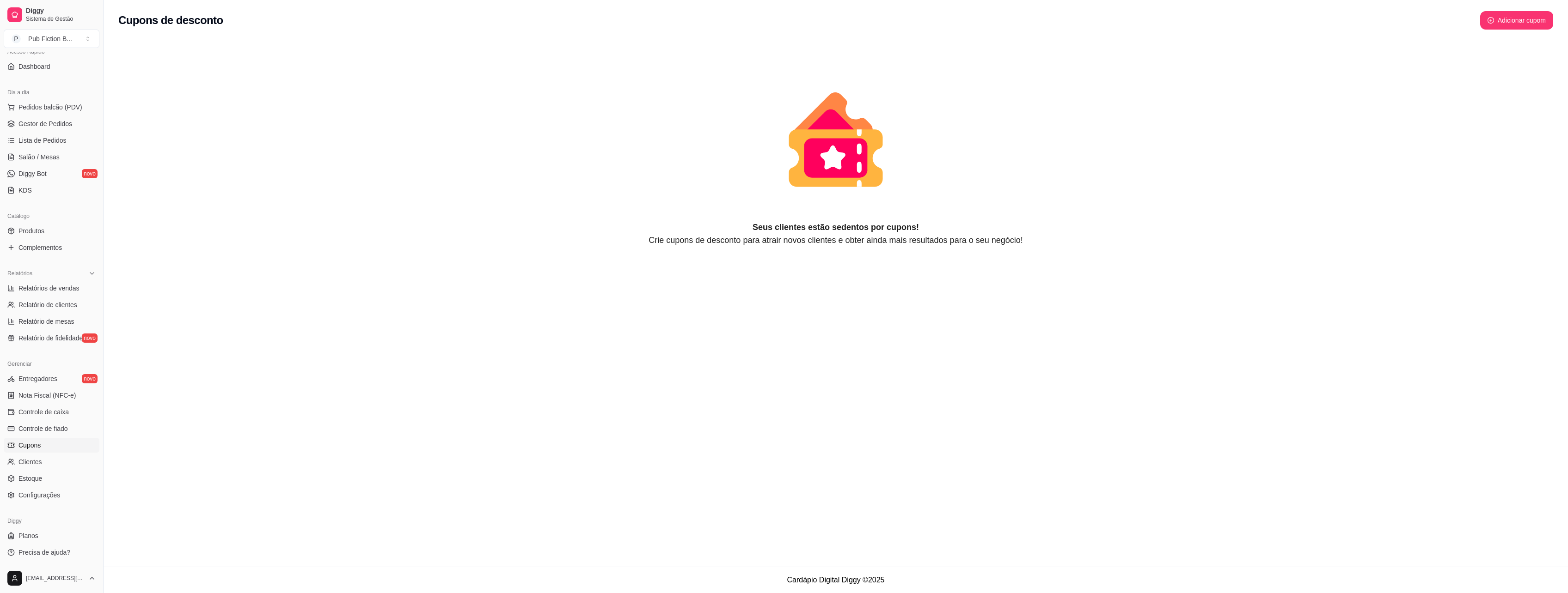
click at [1535, 16] on button "Adicionar cupom" at bounding box center [1517, 20] width 73 height 18
select select "FIXED_VALUE"
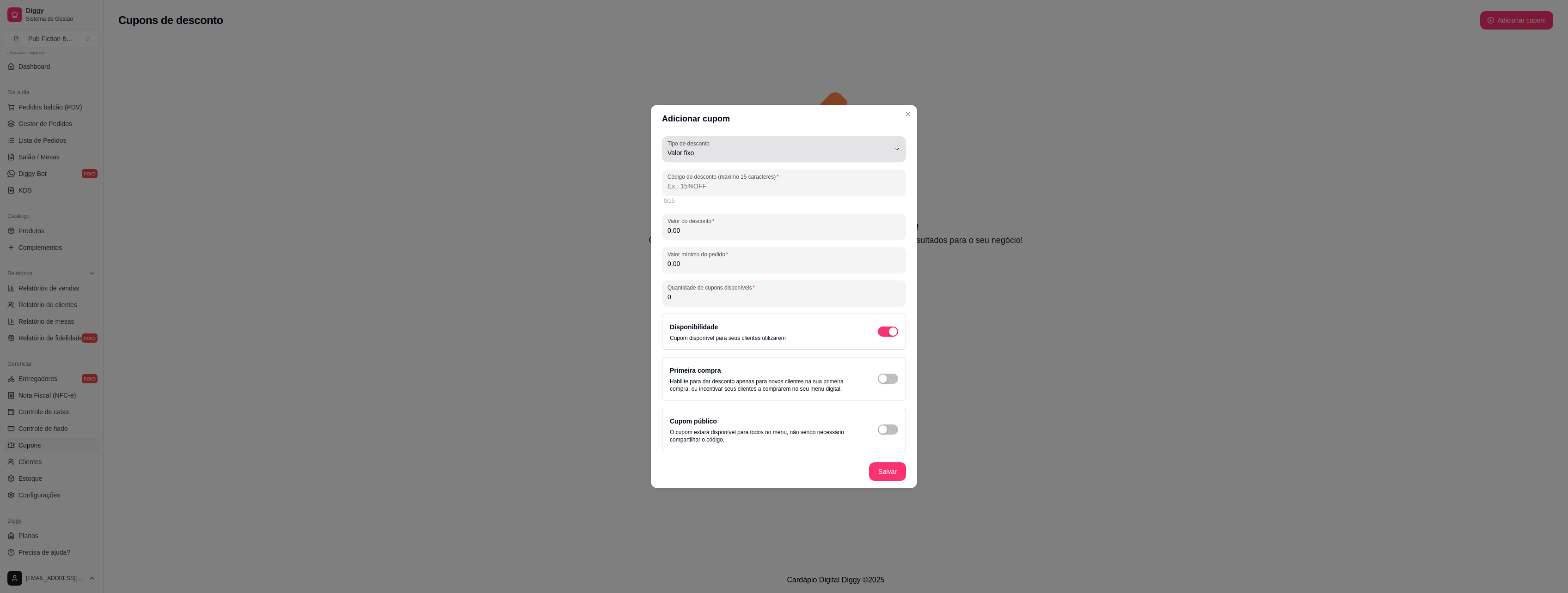
click at [725, 157] on span "Valor fixo" at bounding box center [779, 153] width 222 height 9
click at [732, 145] on div "Valor fixo" at bounding box center [779, 149] width 222 height 18
click at [803, 116] on header "Adicionar cupom" at bounding box center [783, 119] width 266 height 28
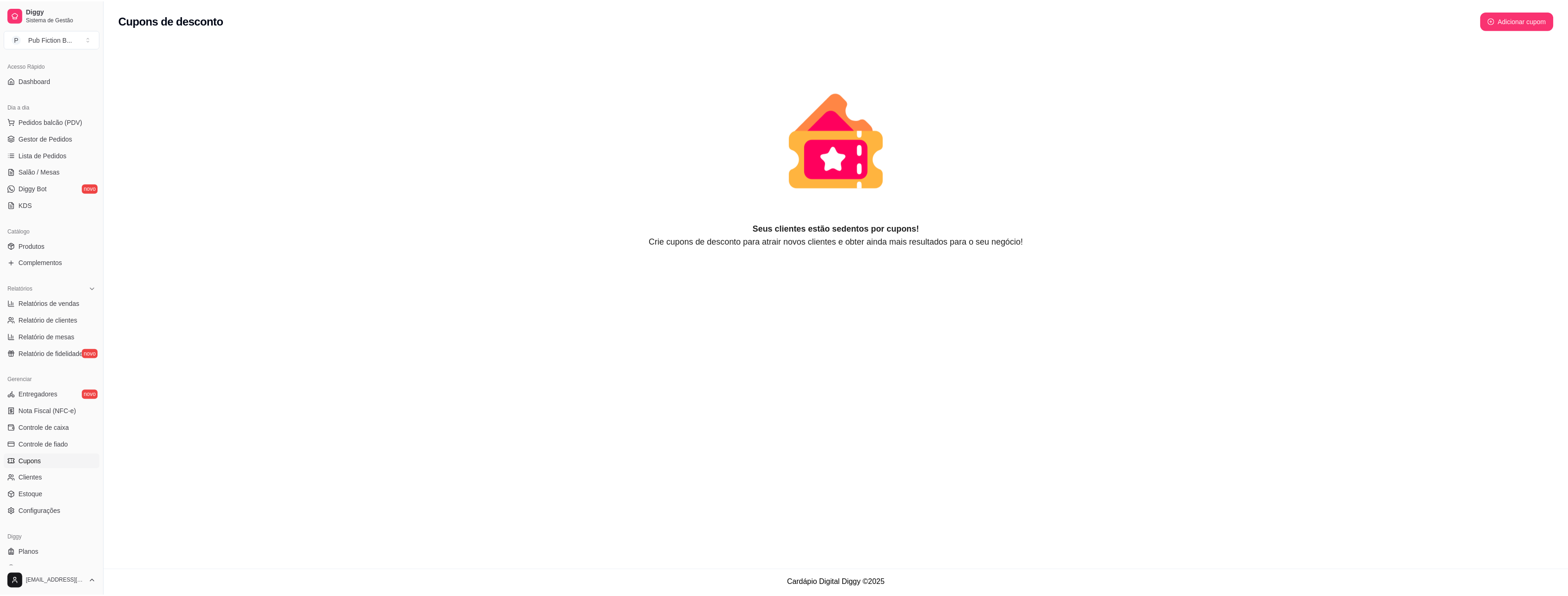
scroll to position [72, 0]
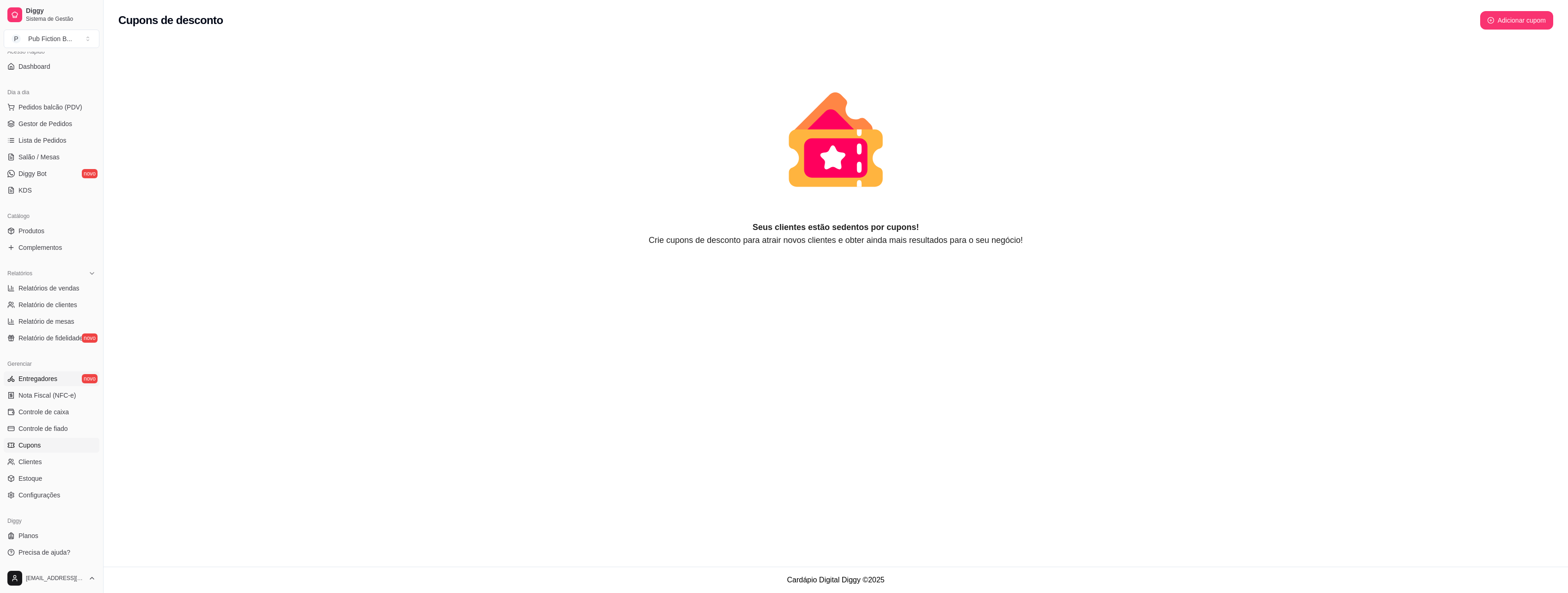
click at [53, 373] on link "Entregadores novo" at bounding box center [51, 379] width 96 height 15
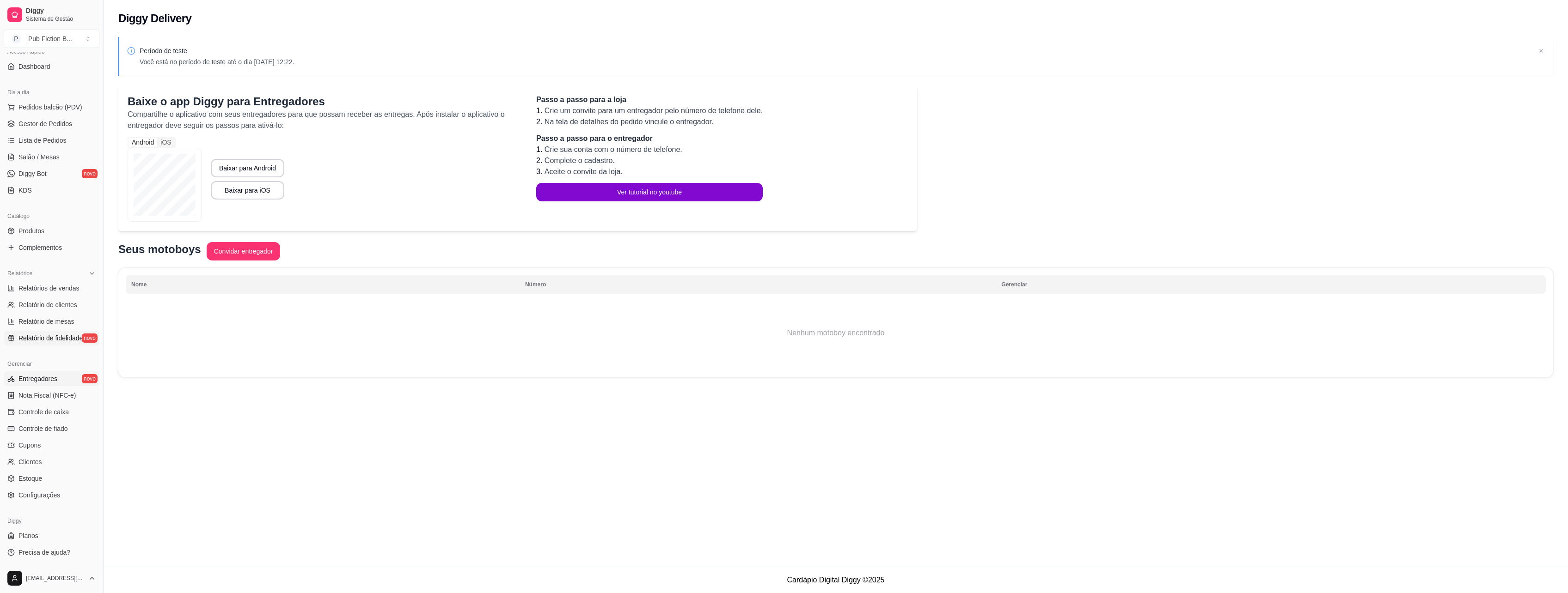
click at [57, 341] on span "Relatório de fidelidade" at bounding box center [51, 338] width 65 height 9
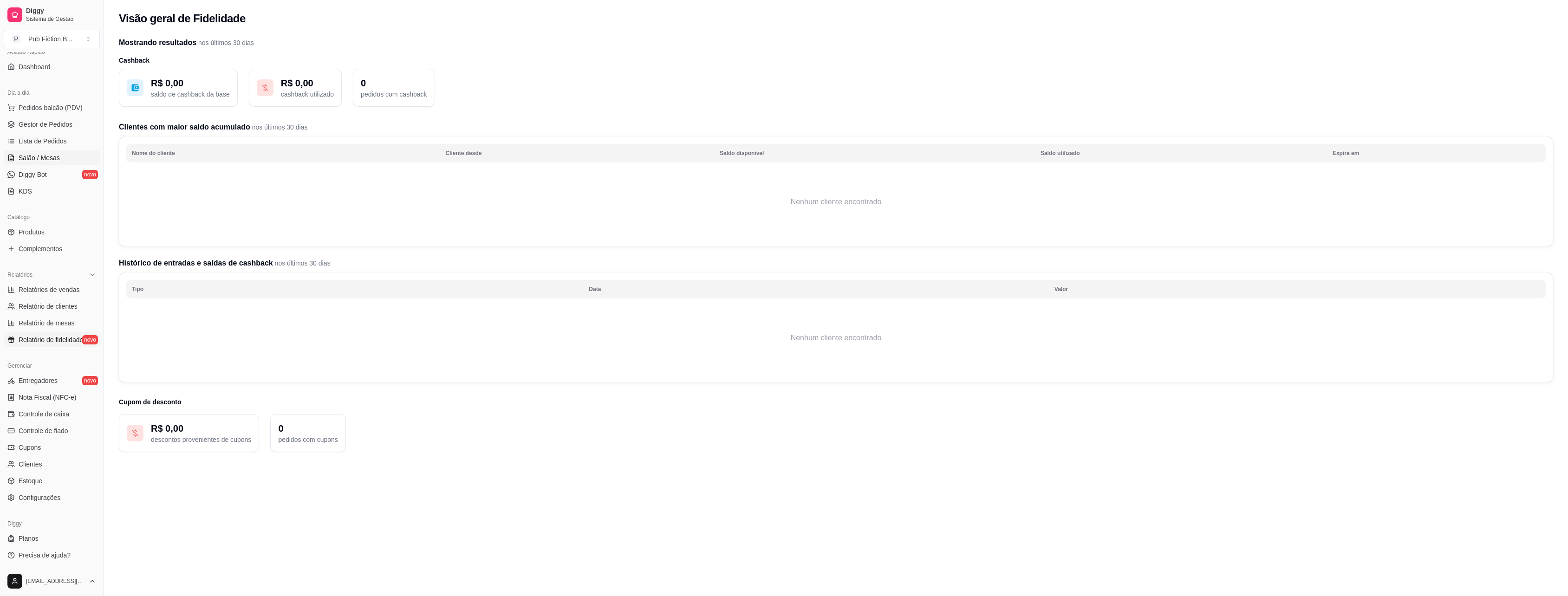
click at [48, 159] on span "Salão / Mesas" at bounding box center [39, 158] width 42 height 9
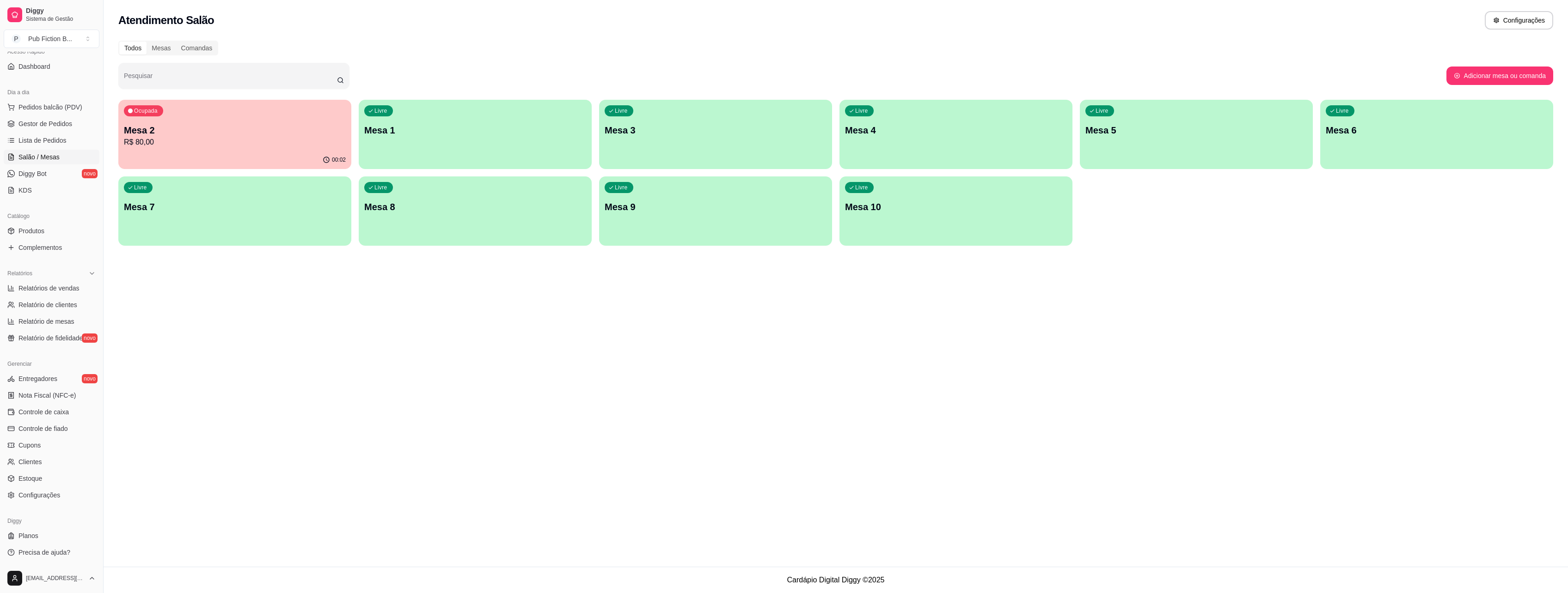
click at [201, 145] on p "R$ 80,00" at bounding box center [235, 142] width 222 height 11
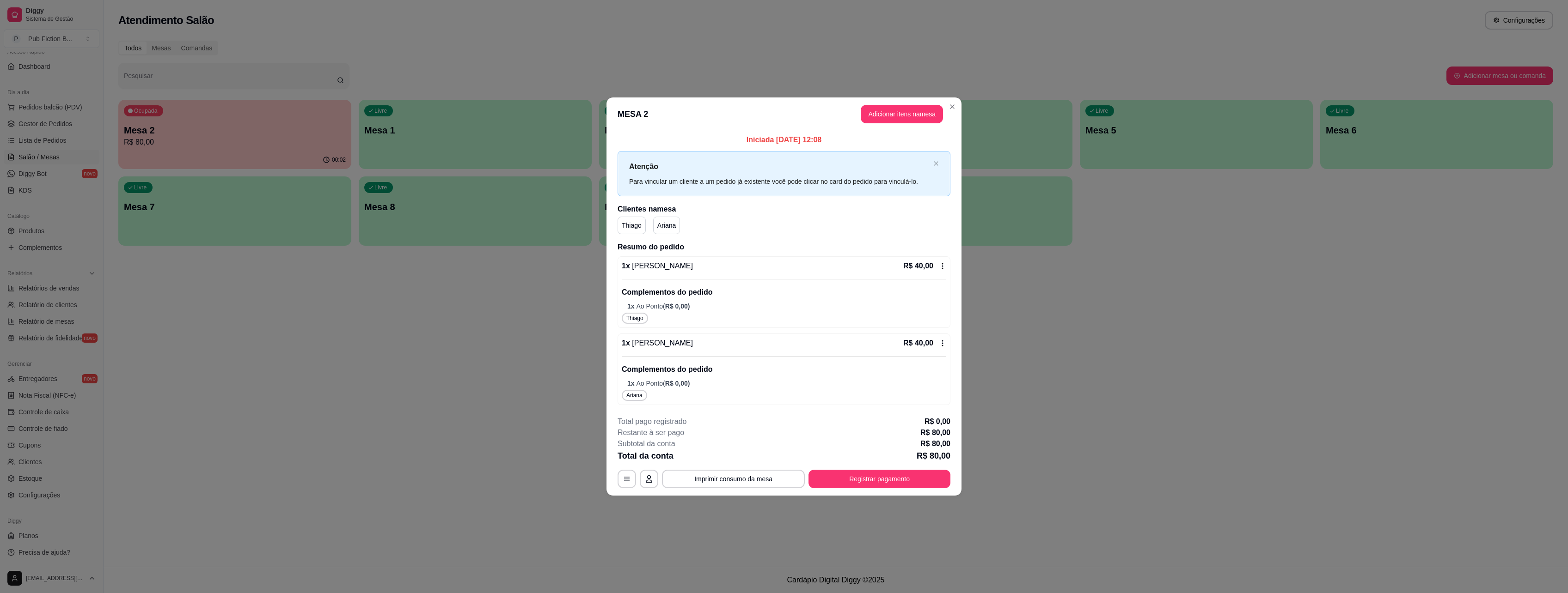
click at [847, 488] on footer "**********" at bounding box center [783, 452] width 355 height 87
click at [849, 483] on button "Registrar pagamento" at bounding box center [879, 479] width 142 height 18
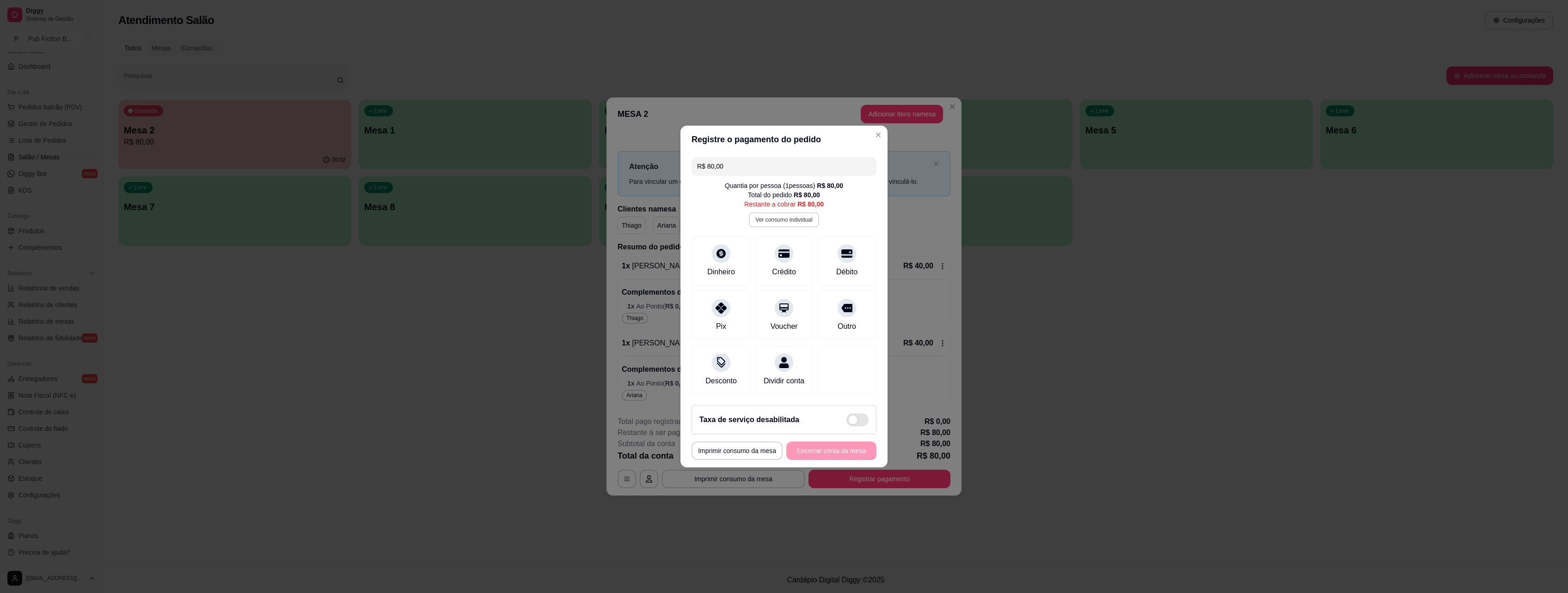
click at [783, 212] on button "Ver consumo individual" at bounding box center [783, 220] width 70 height 15
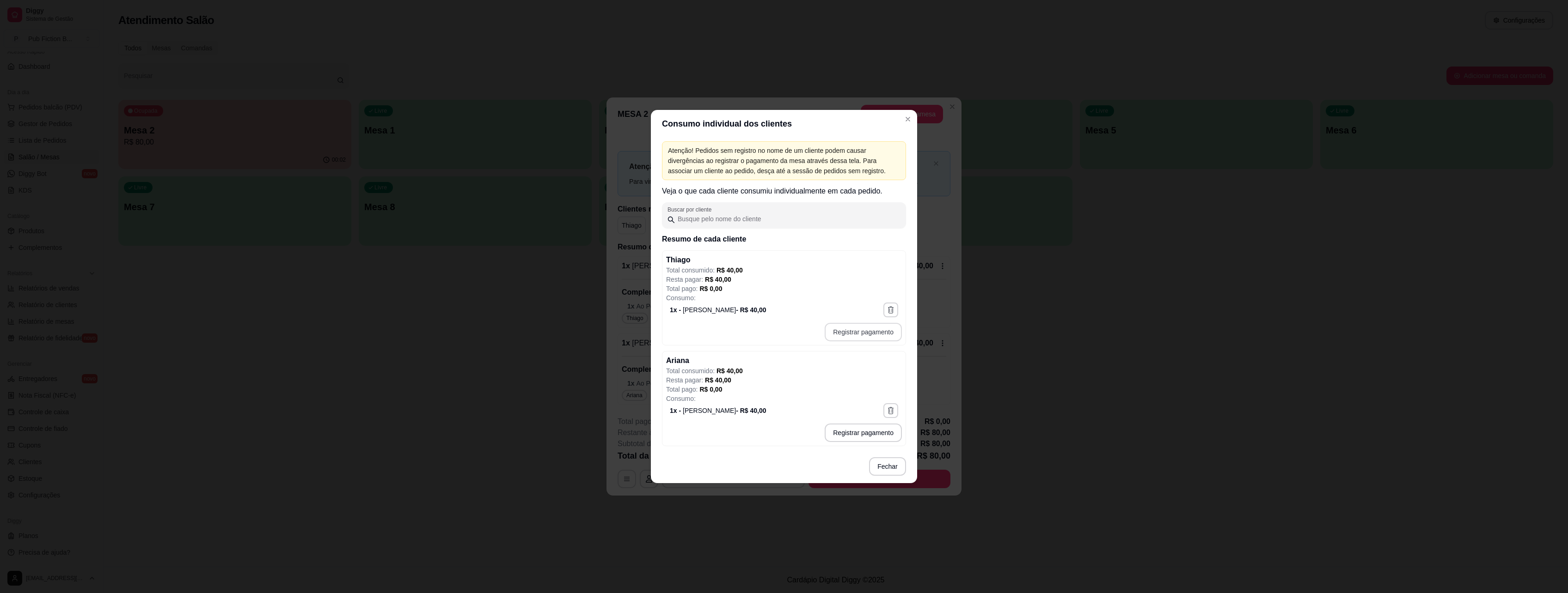
type input "R$ 40,00"
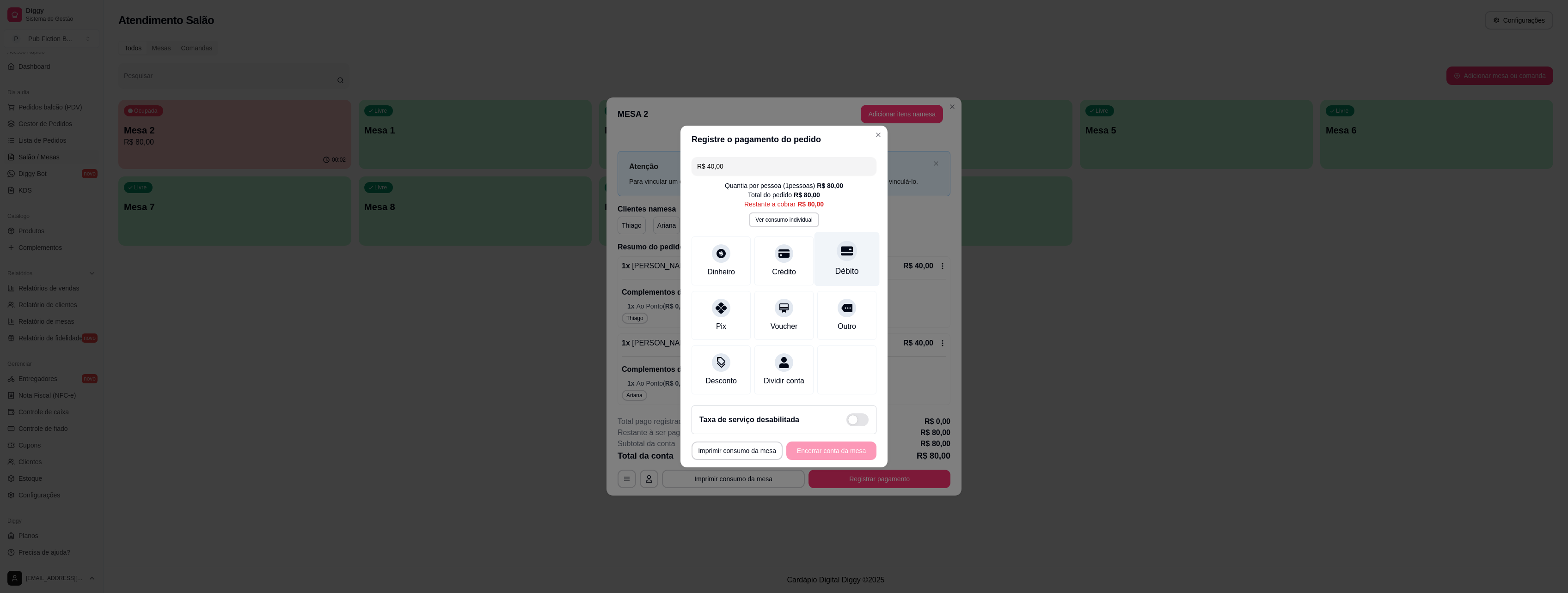
click at [844, 254] on div at bounding box center [847, 251] width 20 height 20
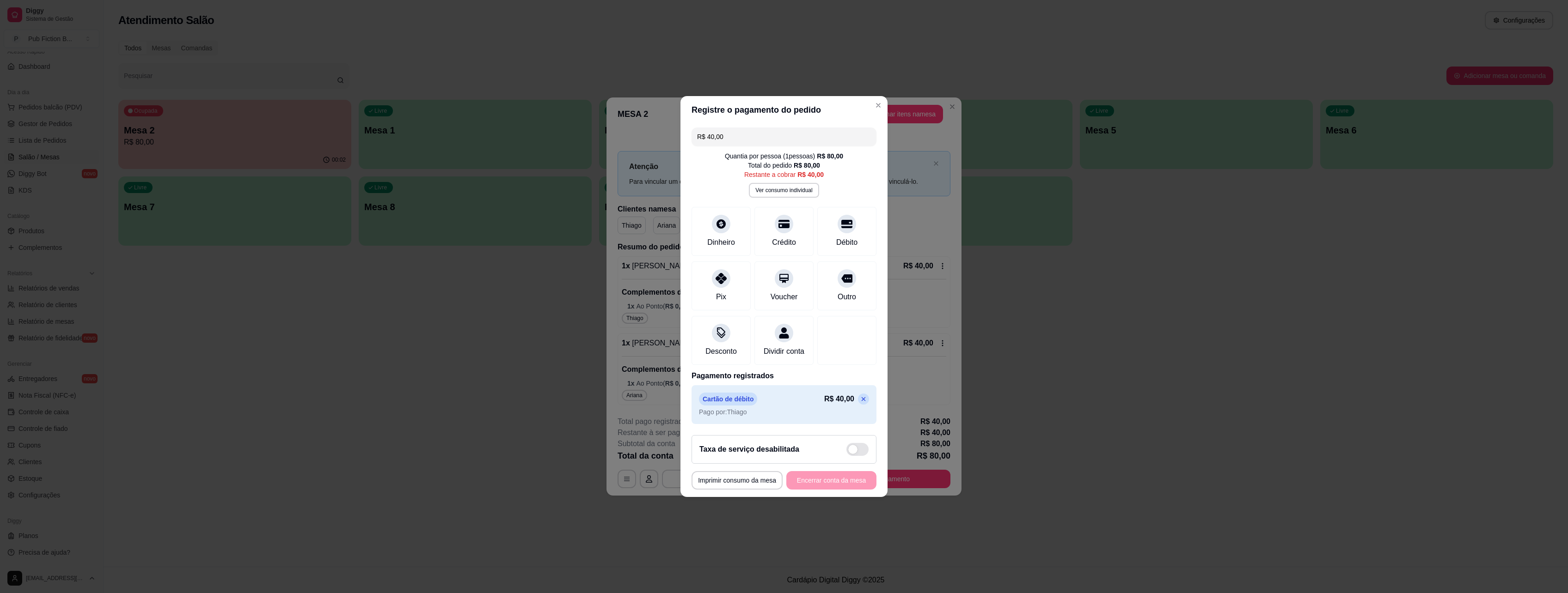
click at [831, 485] on div "**********" at bounding box center [784, 480] width 185 height 18
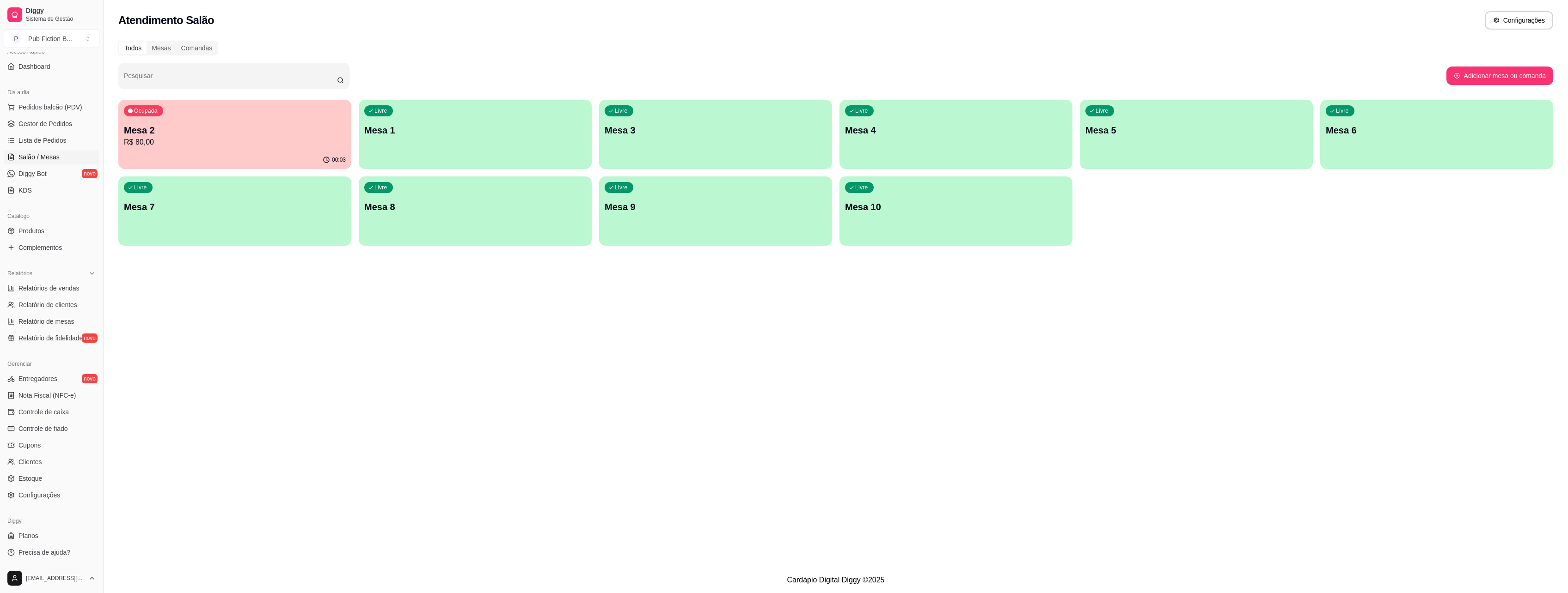
click at [286, 145] on p "R$ 80,00" at bounding box center [235, 142] width 222 height 11
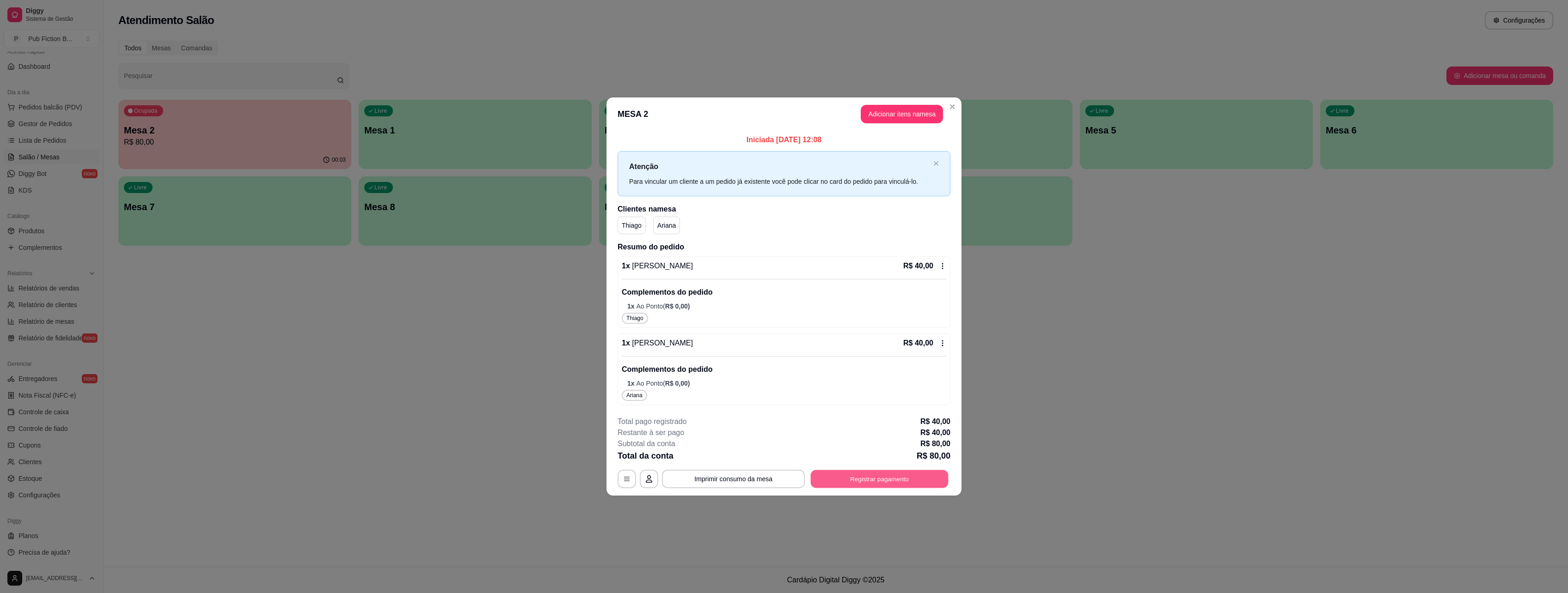
click at [872, 483] on button "Registrar pagamento" at bounding box center [880, 479] width 138 height 18
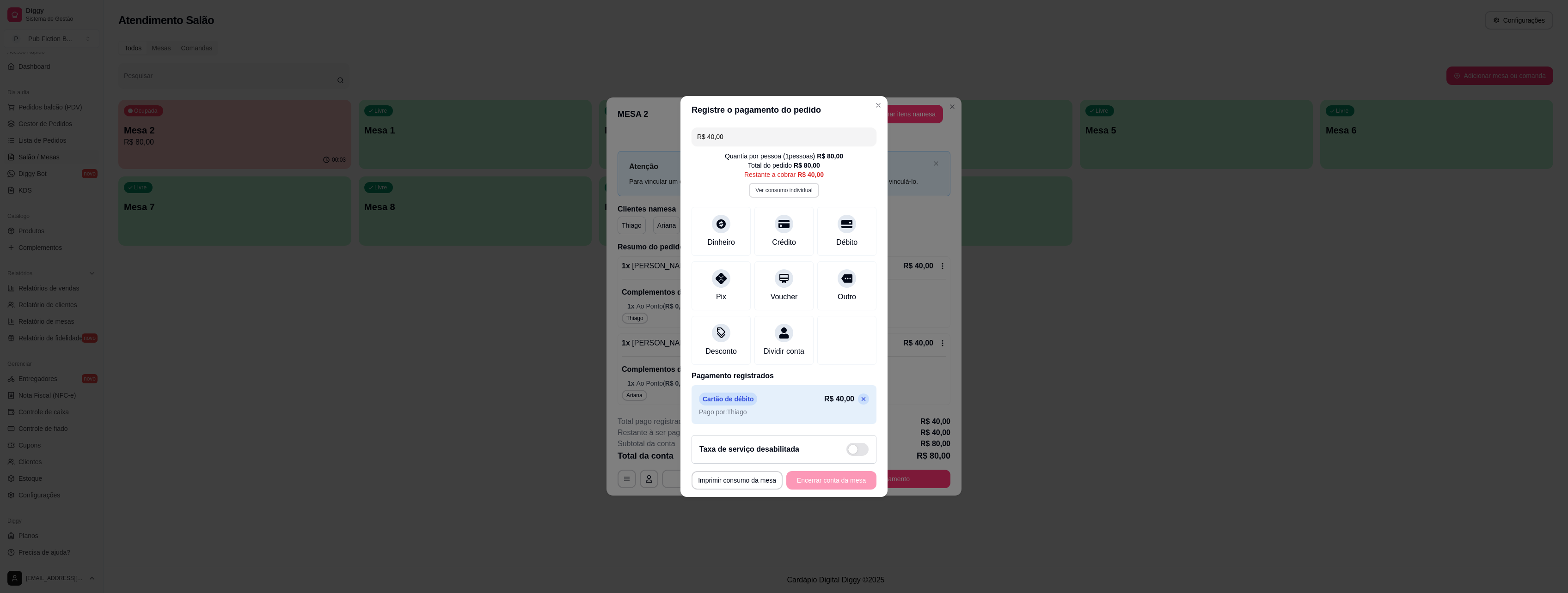
click at [781, 187] on button "Ver consumo individual" at bounding box center [783, 190] width 70 height 15
click at [783, 274] on icon at bounding box center [784, 276] width 12 height 12
type input "R$ 0,00"
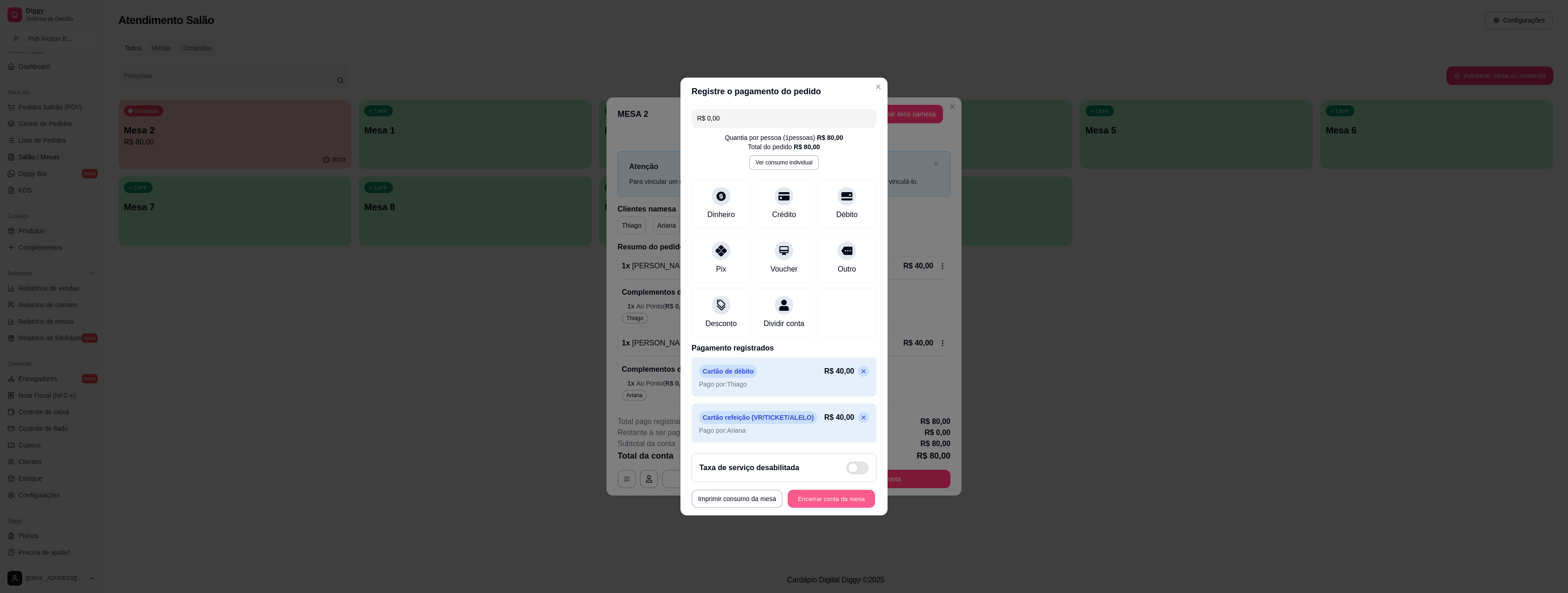
click at [817, 507] on button "Encerrar conta da mesa" at bounding box center [831, 499] width 88 height 18
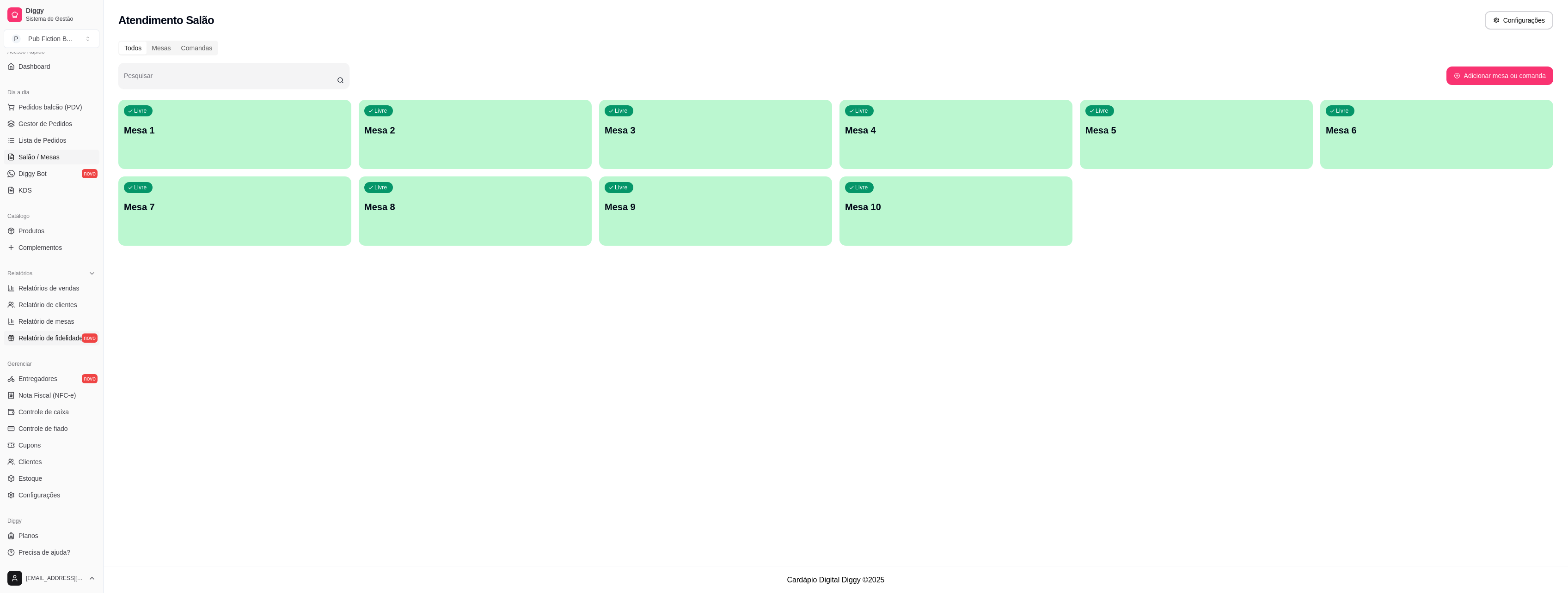
click at [47, 337] on span "Relatório de fidelidade" at bounding box center [51, 338] width 65 height 9
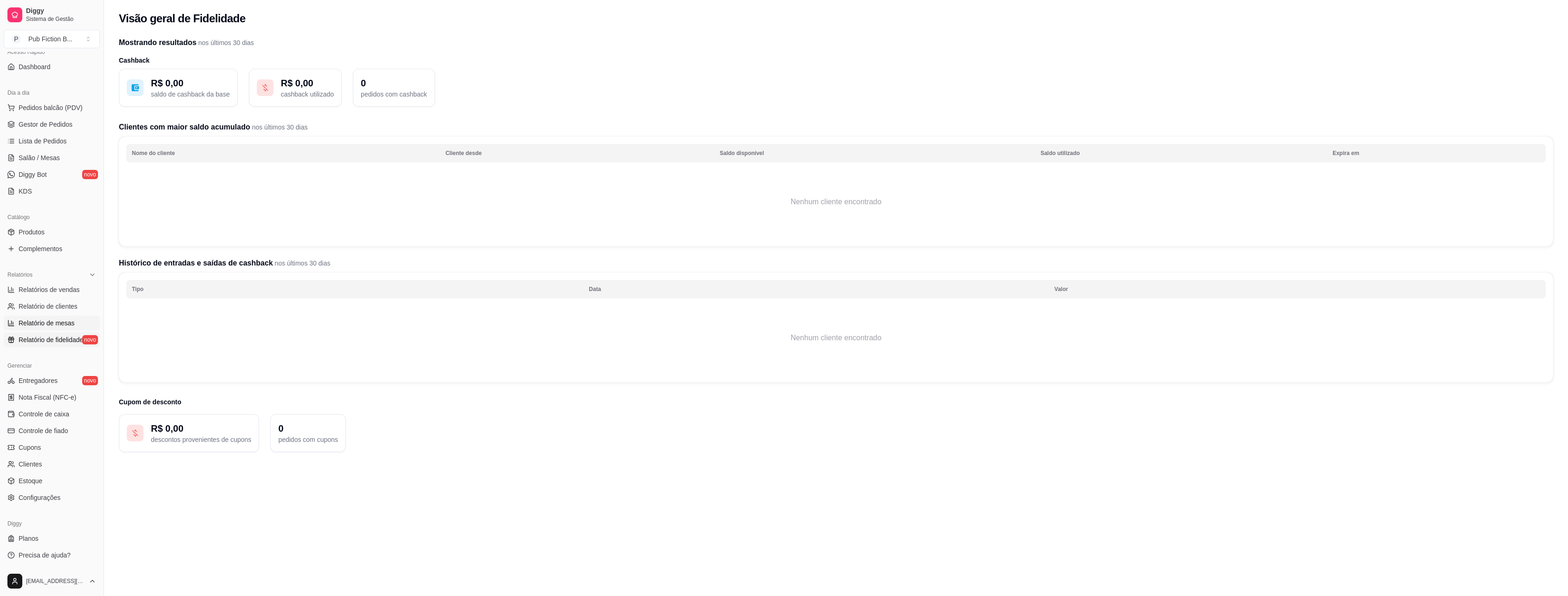
click at [71, 317] on link "Relatório de mesas" at bounding box center [51, 323] width 96 height 15
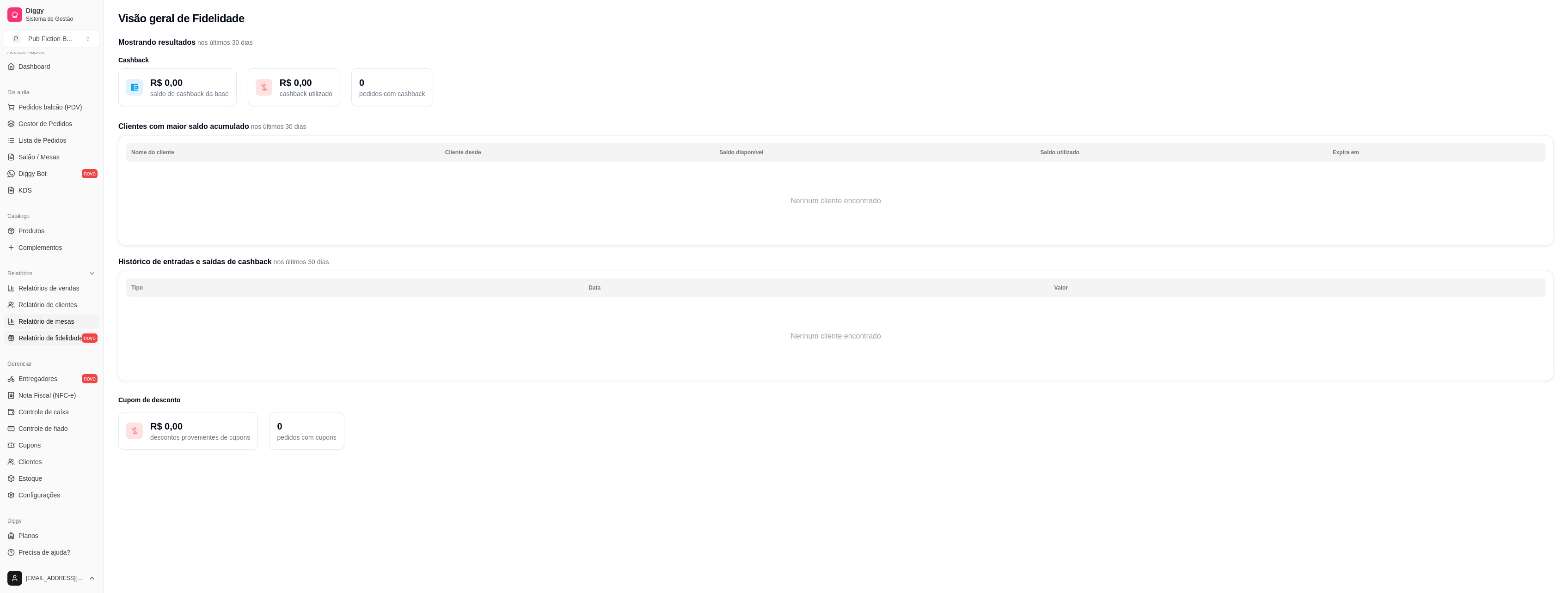
select select "TOTAL_OF_ORDERS"
select select "7"
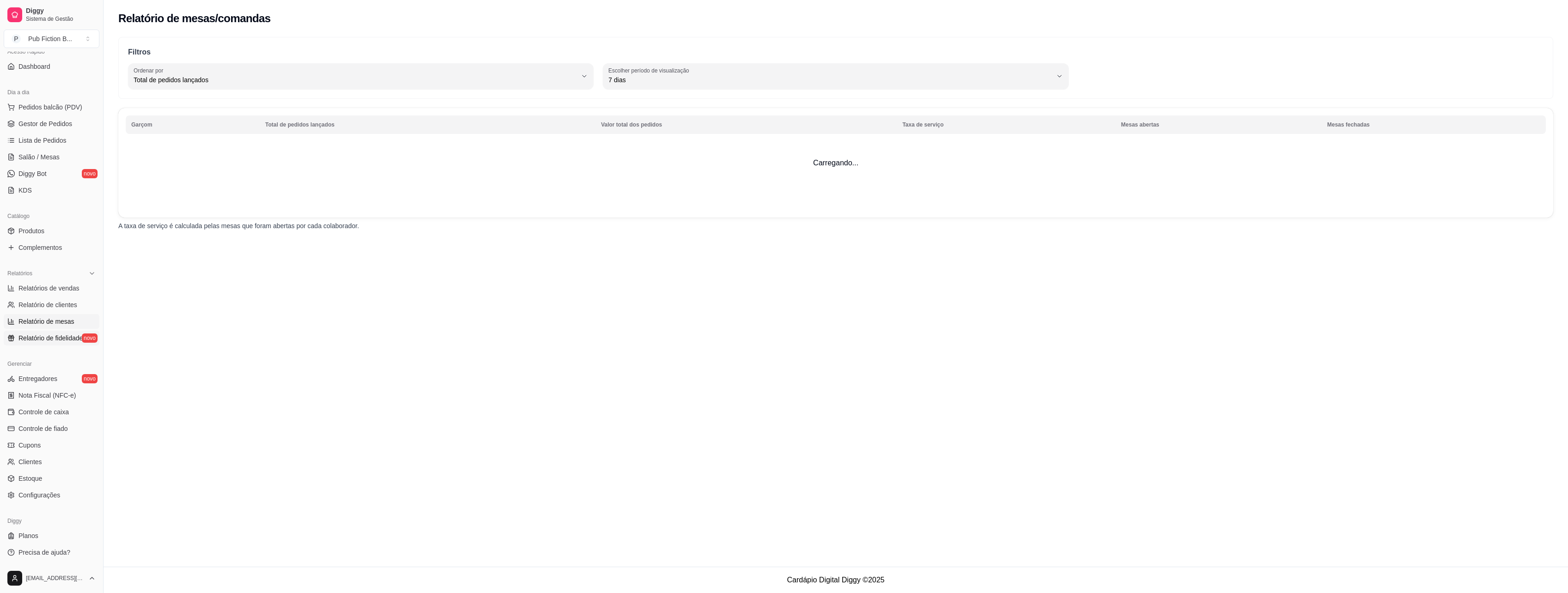
click at [63, 342] on span "Relatório de fidelidade" at bounding box center [51, 338] width 65 height 9
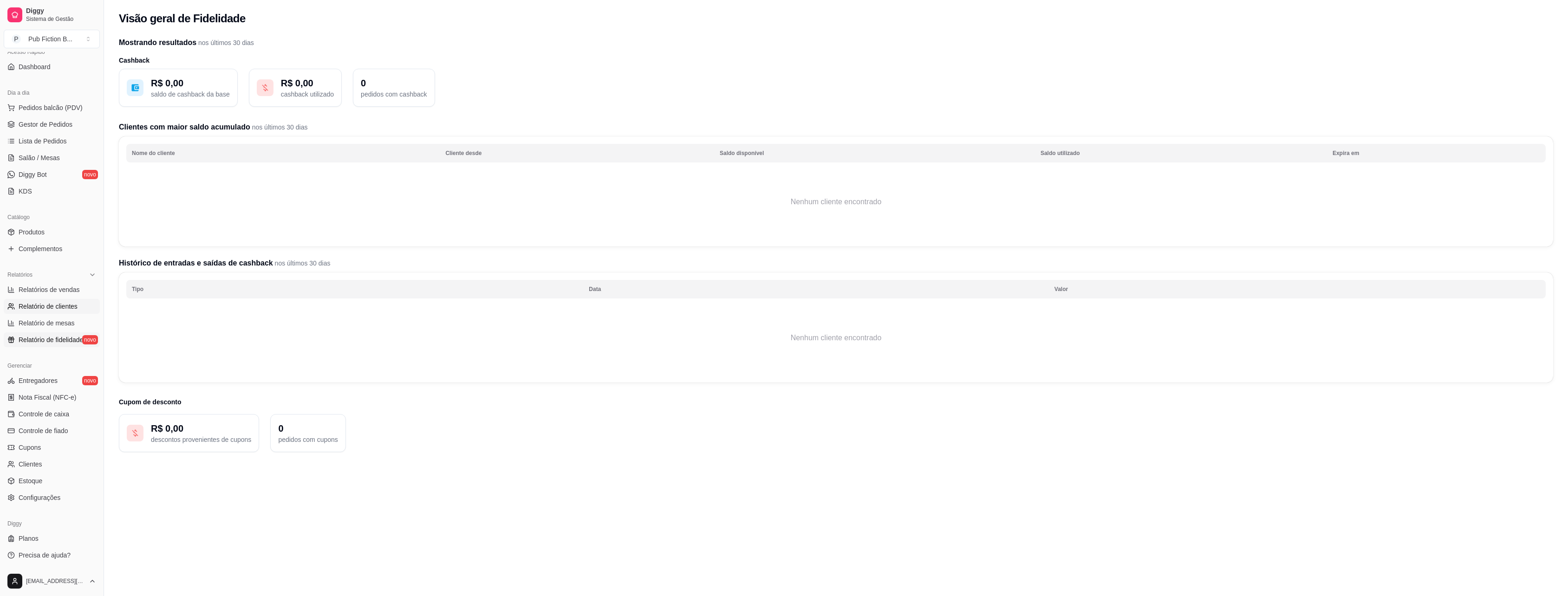
click at [66, 311] on span "Relatório de clientes" at bounding box center [48, 306] width 59 height 9
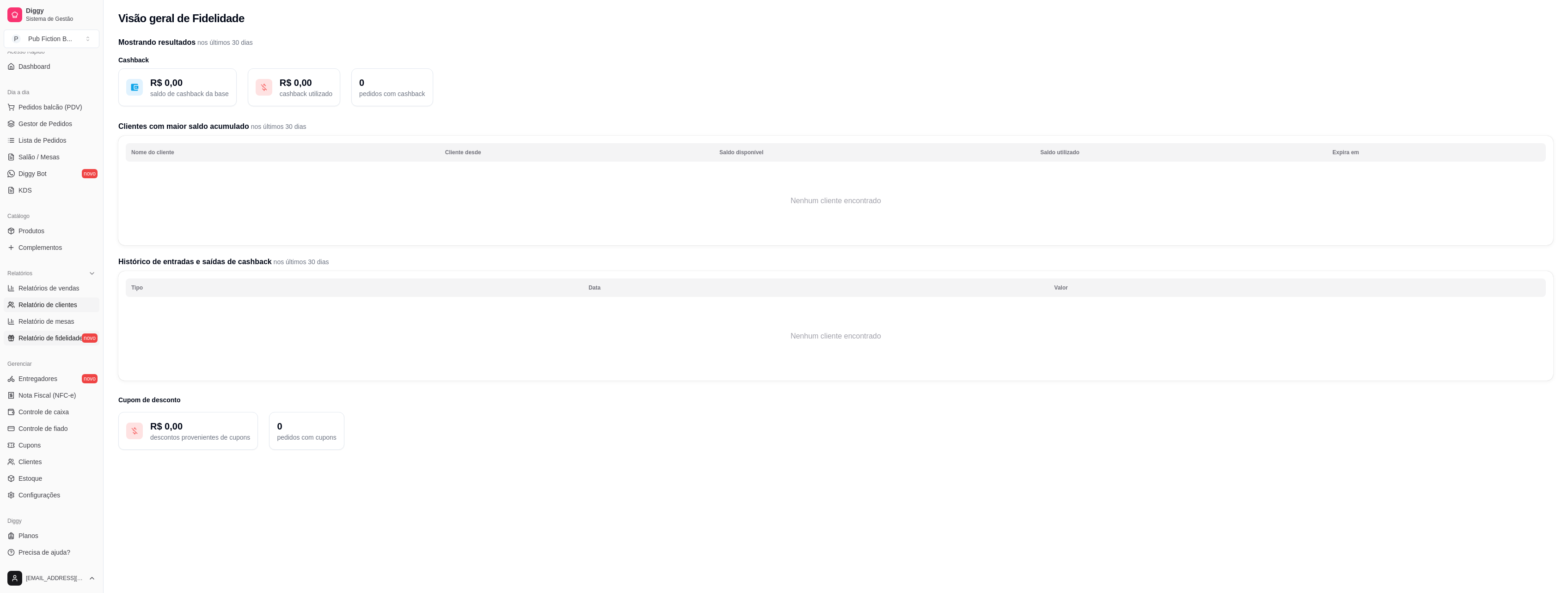
select select "30"
select select "HIGHEST_TOTAL_SPENT_WITH_ORDERS"
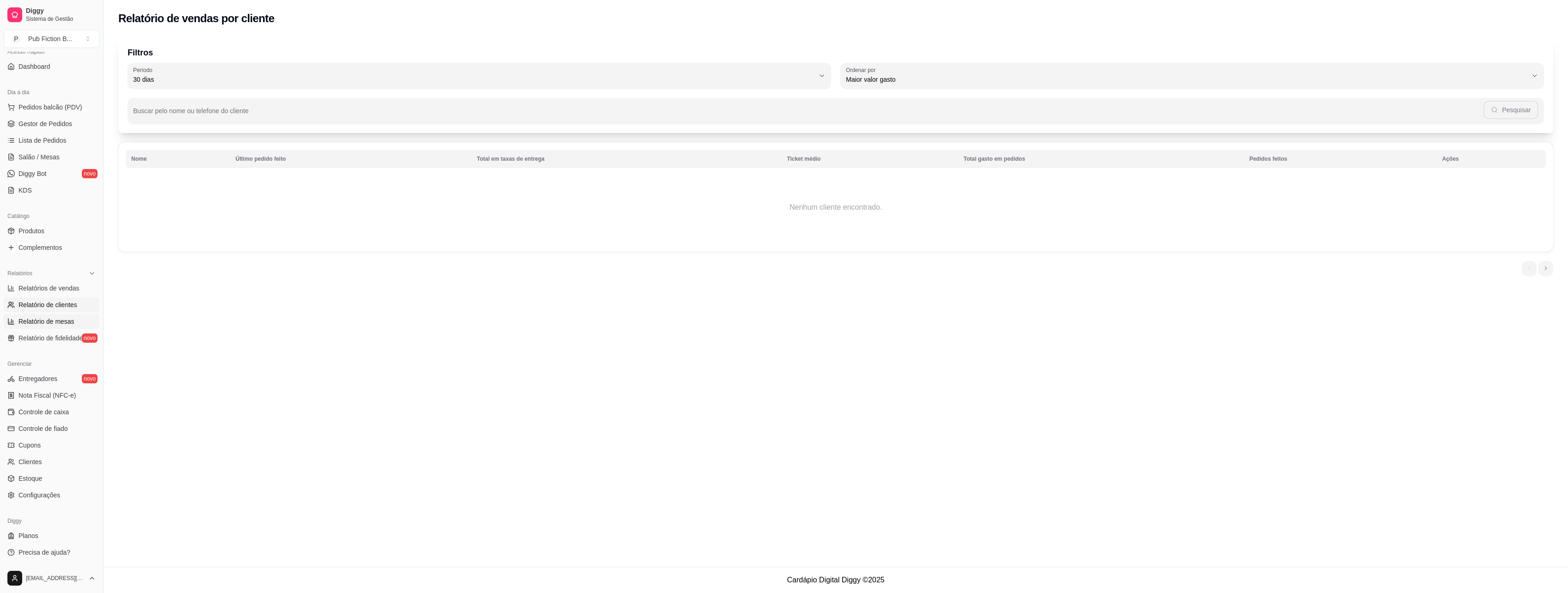
click at [65, 327] on link "Relatório de mesas" at bounding box center [51, 321] width 96 height 15
select select "TOTAL_OF_ORDERS"
select select "7"
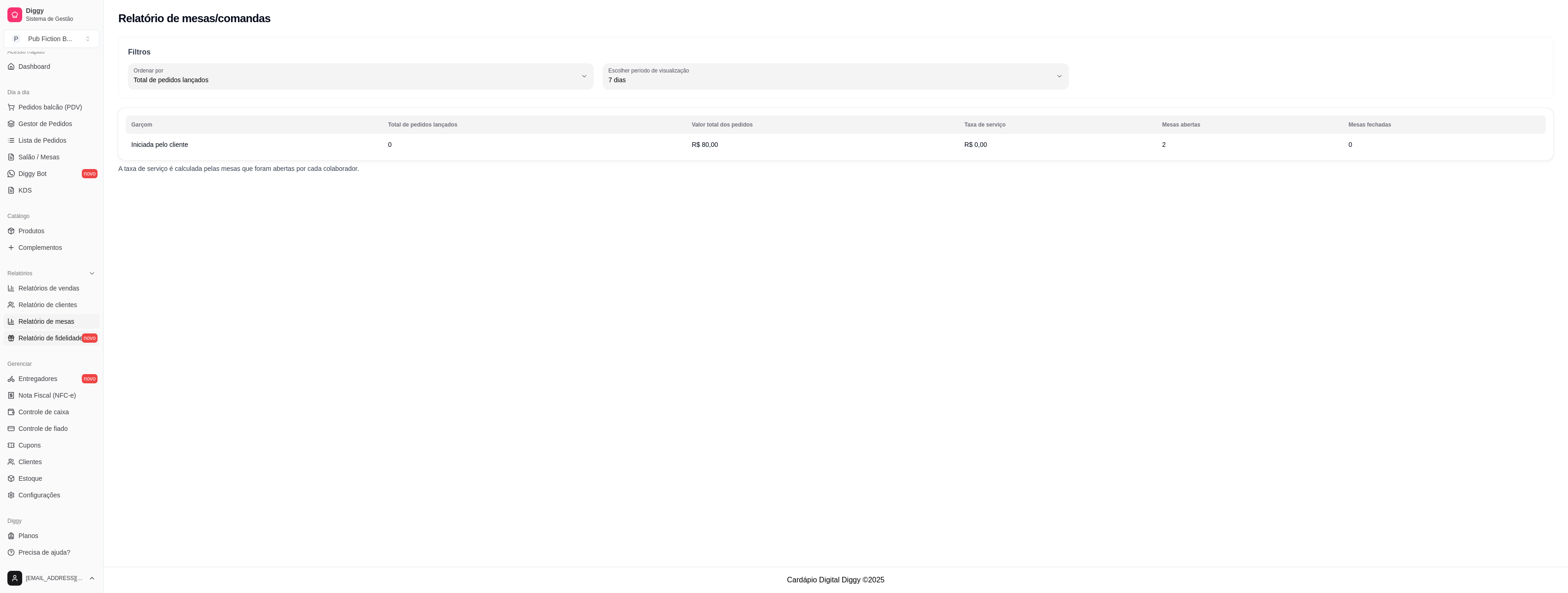
click at [61, 336] on span "Relatório de fidelidade" at bounding box center [51, 338] width 65 height 9
